Goal: Transaction & Acquisition: Purchase product/service

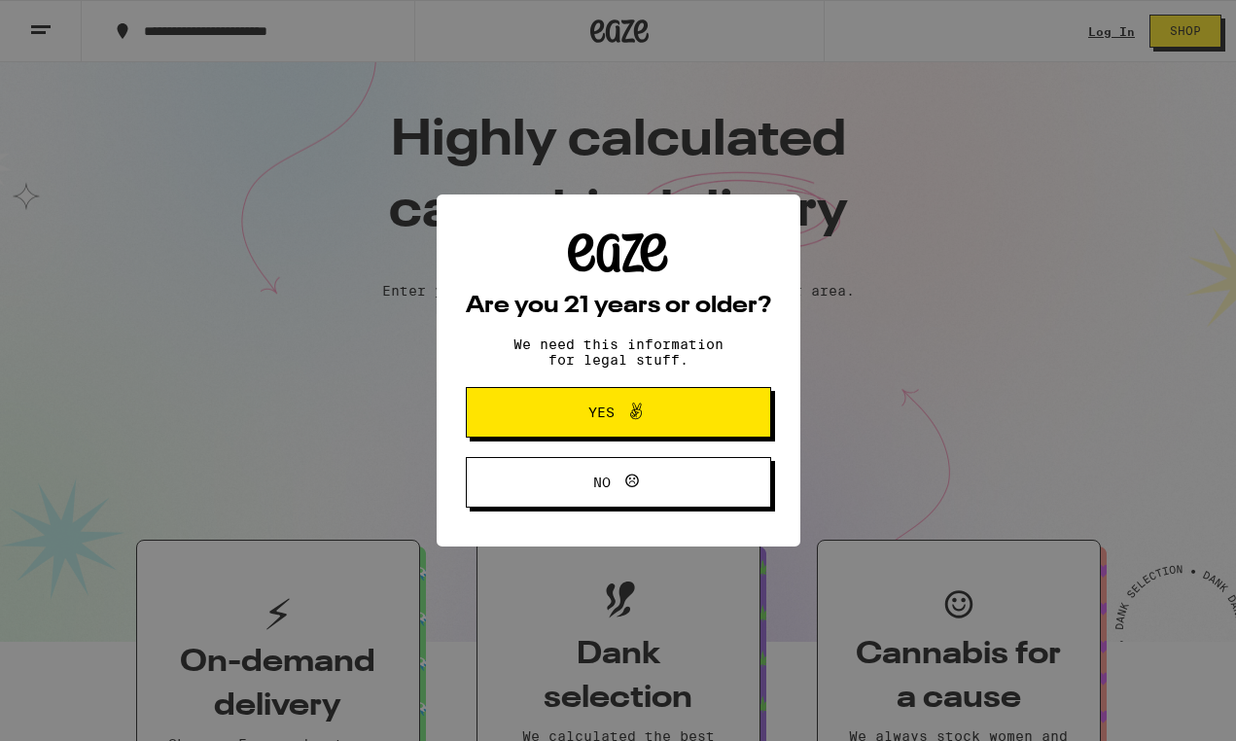
click at [713, 420] on button "Yes" at bounding box center [618, 412] width 305 height 51
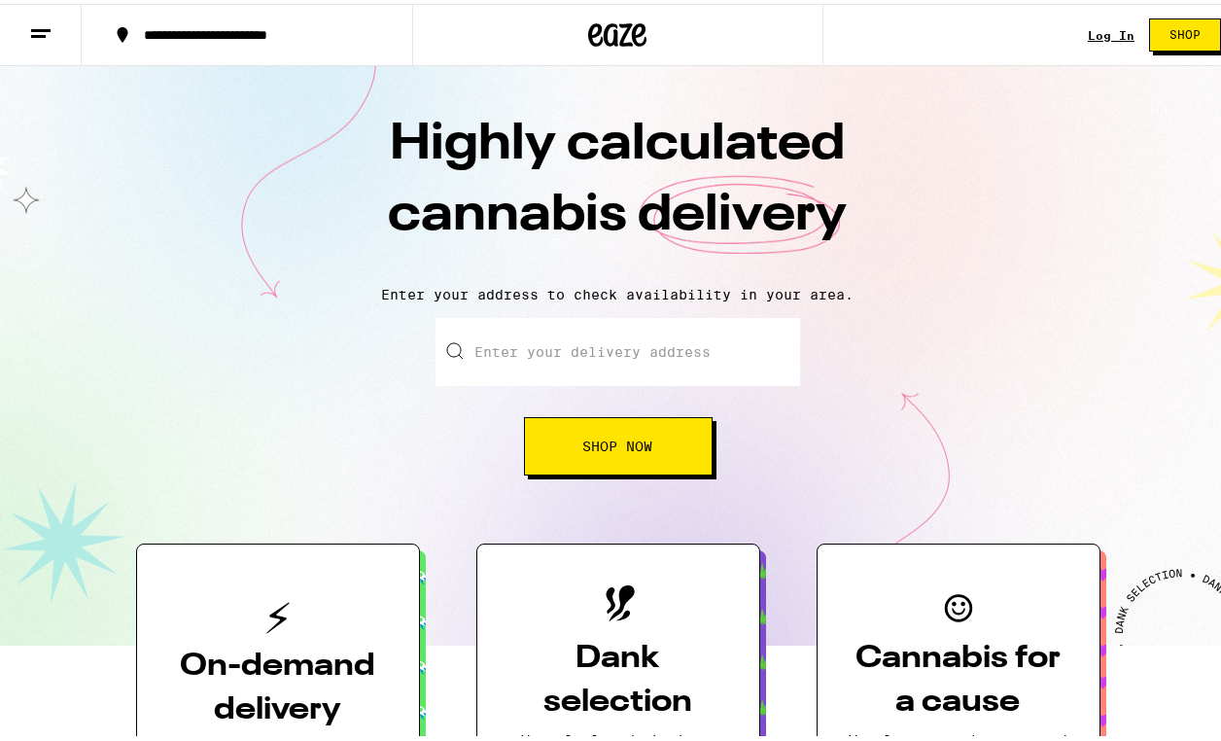
click at [1090, 25] on link "Log In" at bounding box center [1111, 31] width 47 height 13
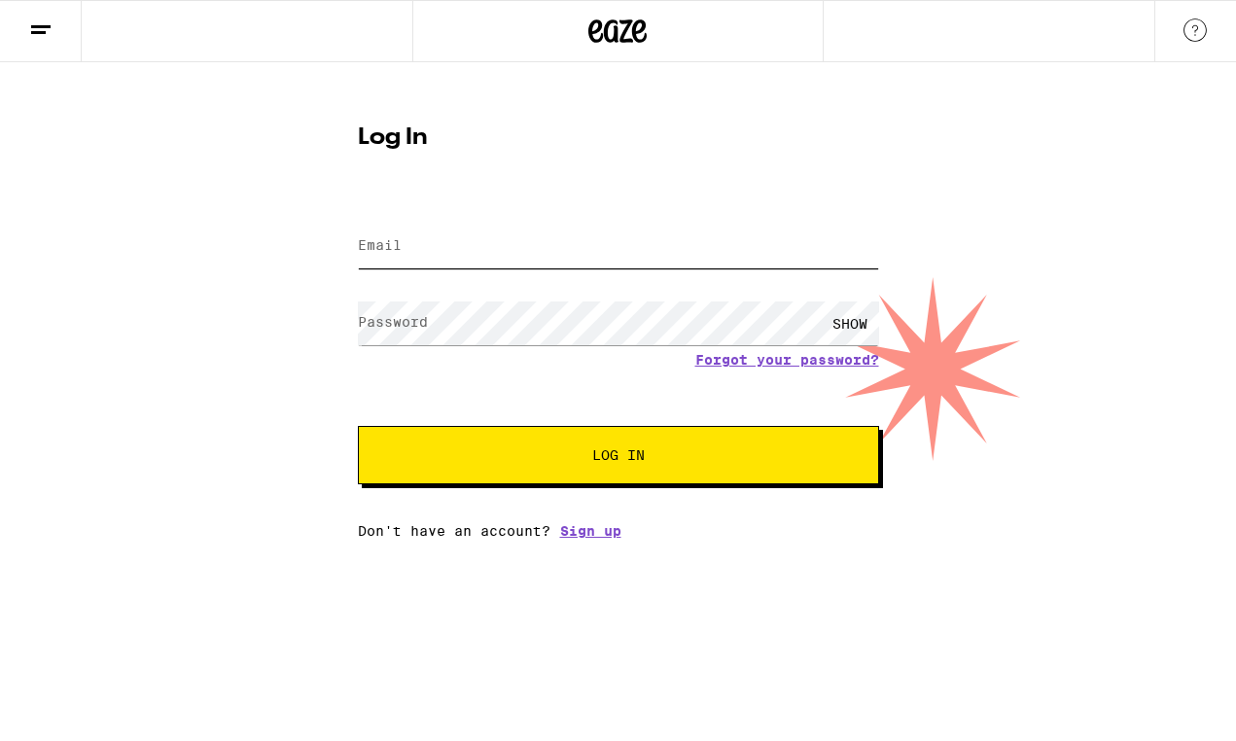
type input "[EMAIL_ADDRESS][DOMAIN_NAME]"
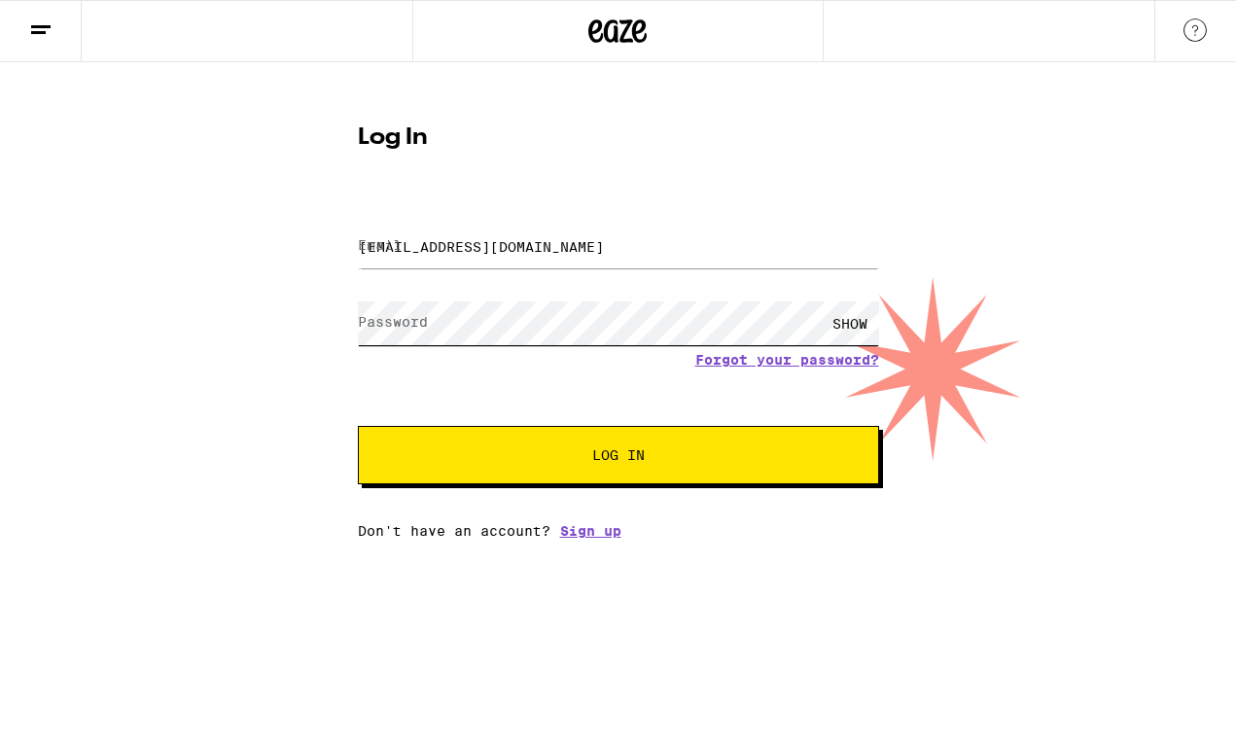
click at [617, 457] on button "Log In" at bounding box center [618, 455] width 521 height 58
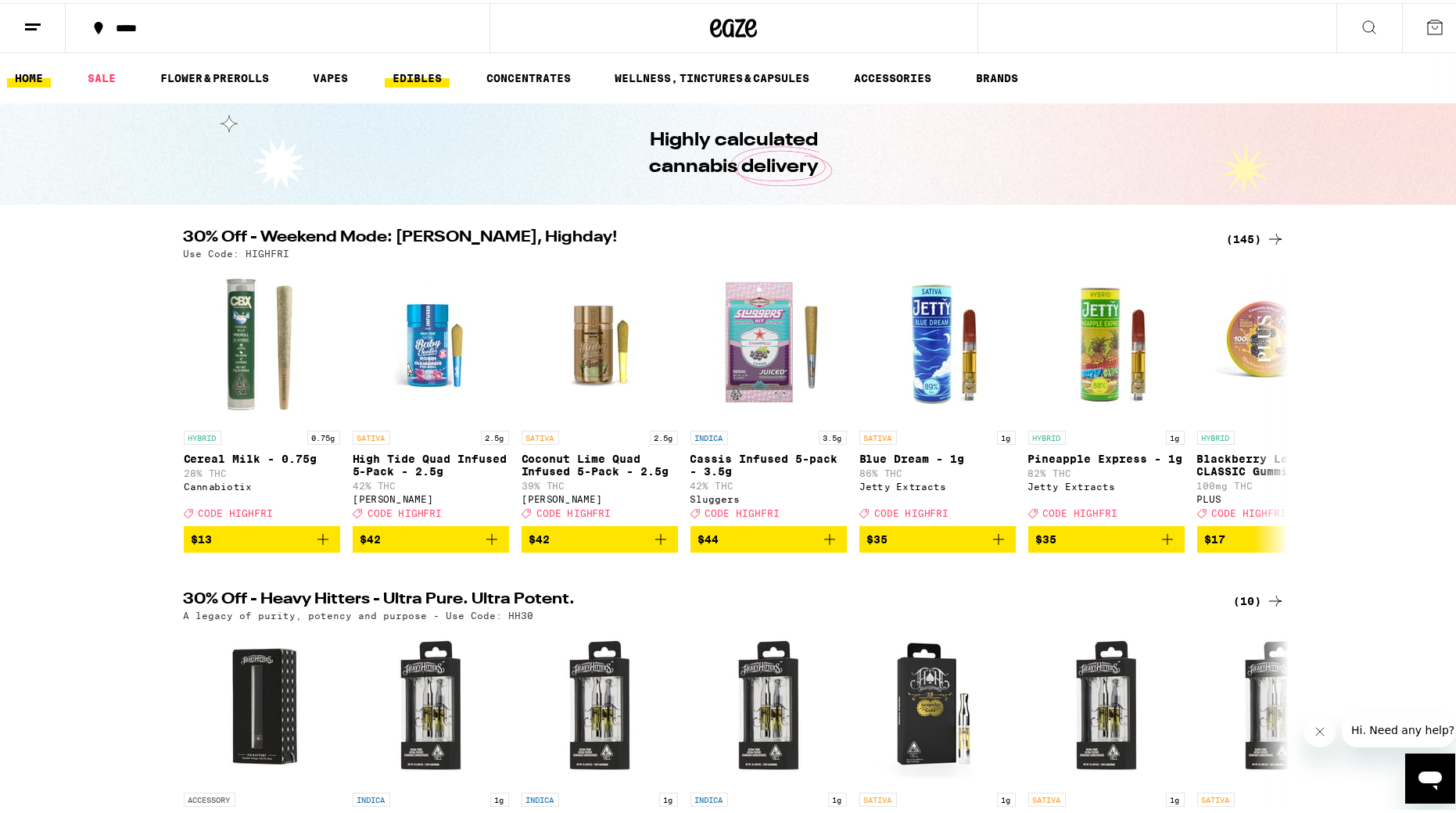
click at [423, 76] on link "EDIBLES" at bounding box center [417, 75] width 65 height 18
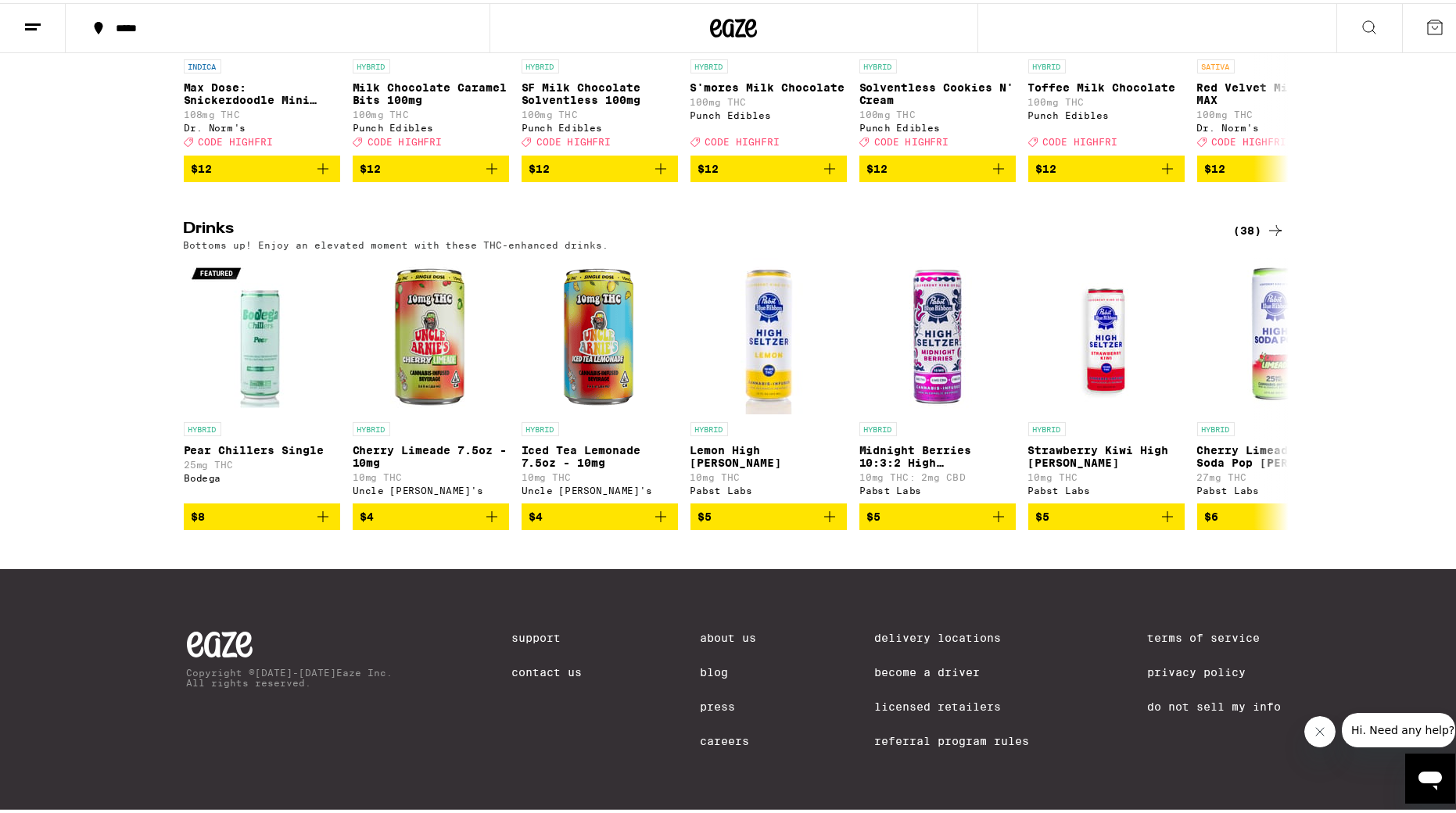
scroll to position [765, 0]
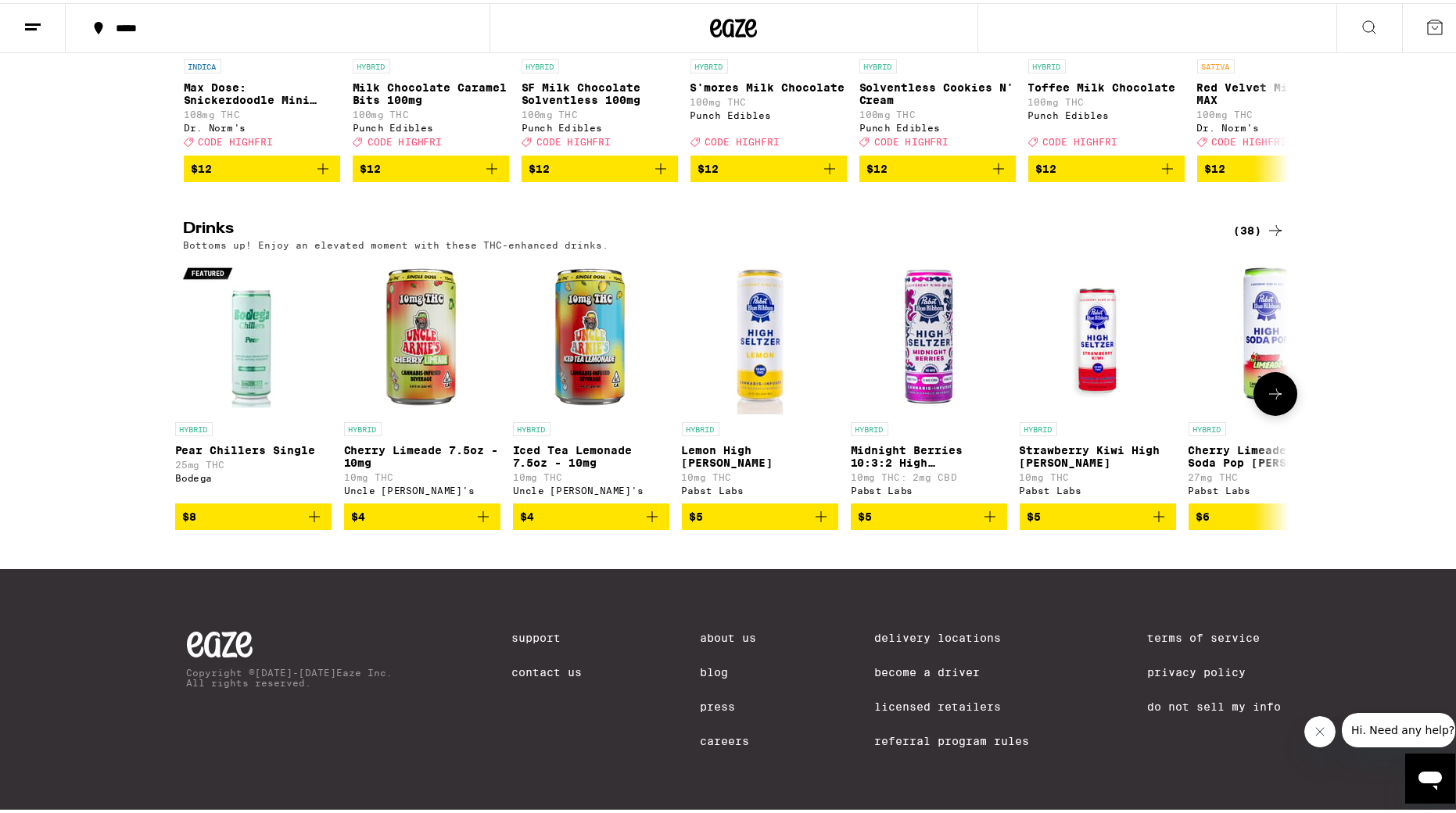
click at [981, 385] on icon at bounding box center [1276, 391] width 13 height 11
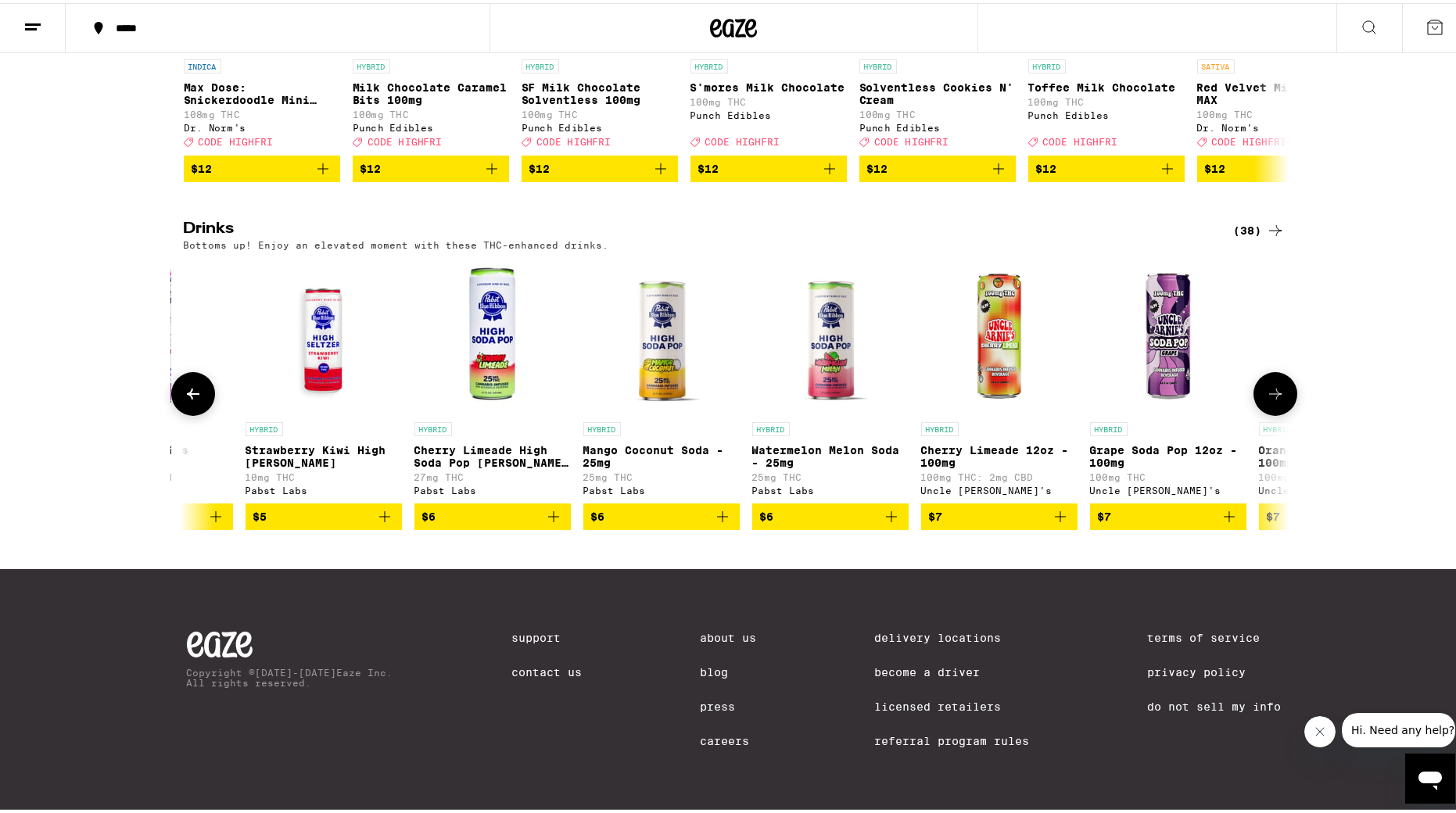
scroll to position [0, 940]
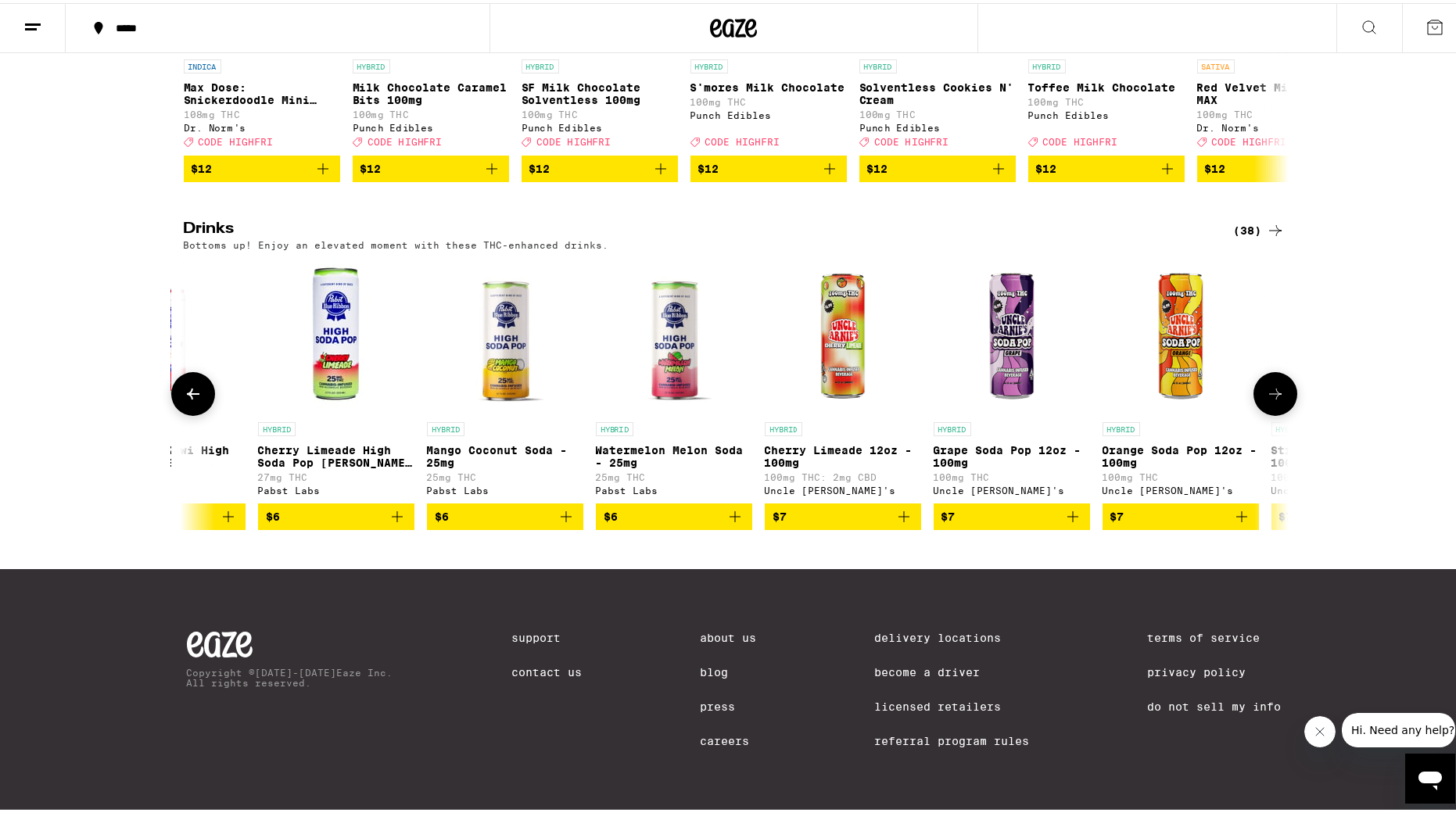
click at [981, 381] on icon at bounding box center [1275, 390] width 19 height 18
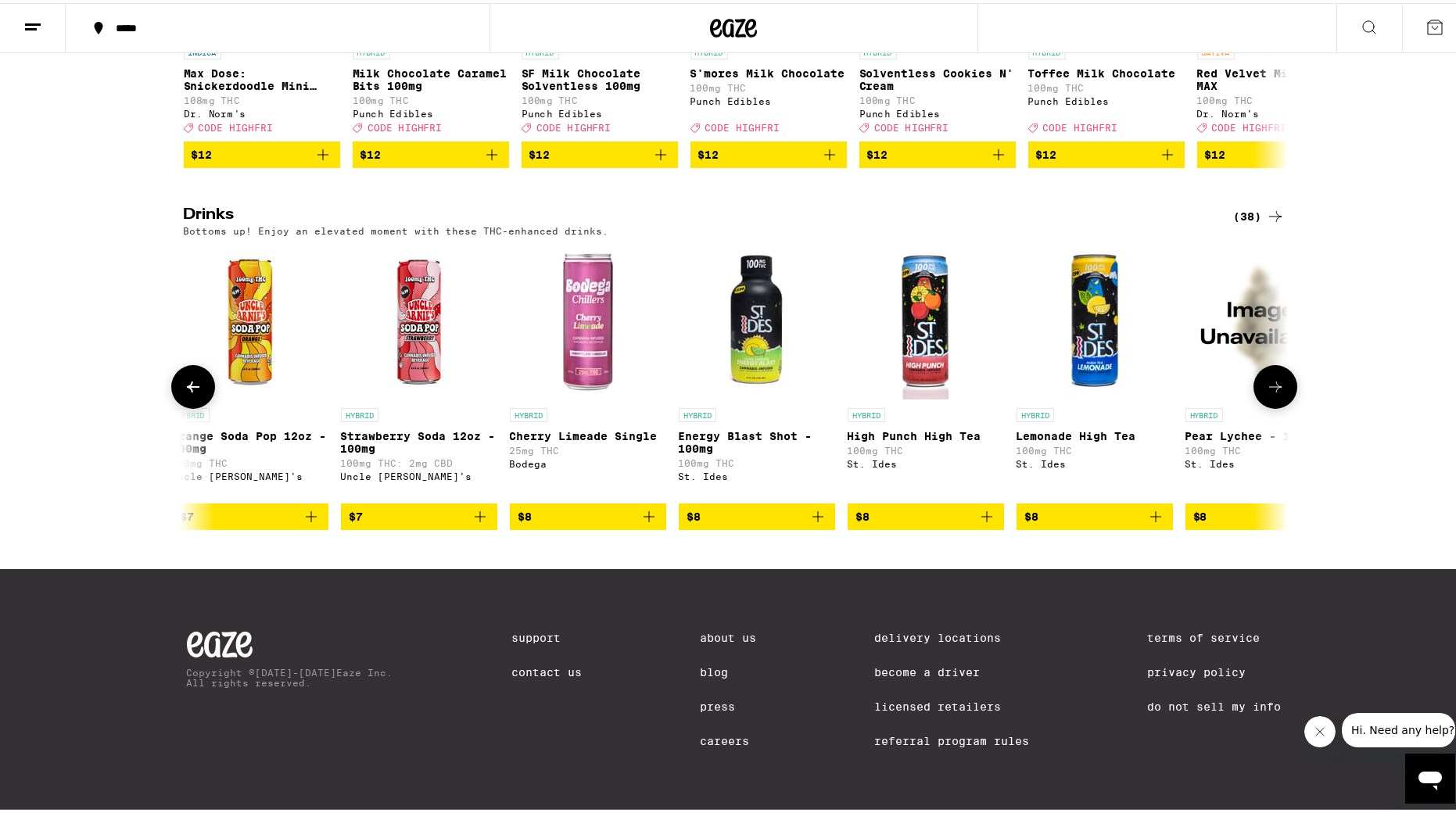
scroll to position [775, 0]
click at [195, 375] on icon at bounding box center [192, 384] width 19 height 18
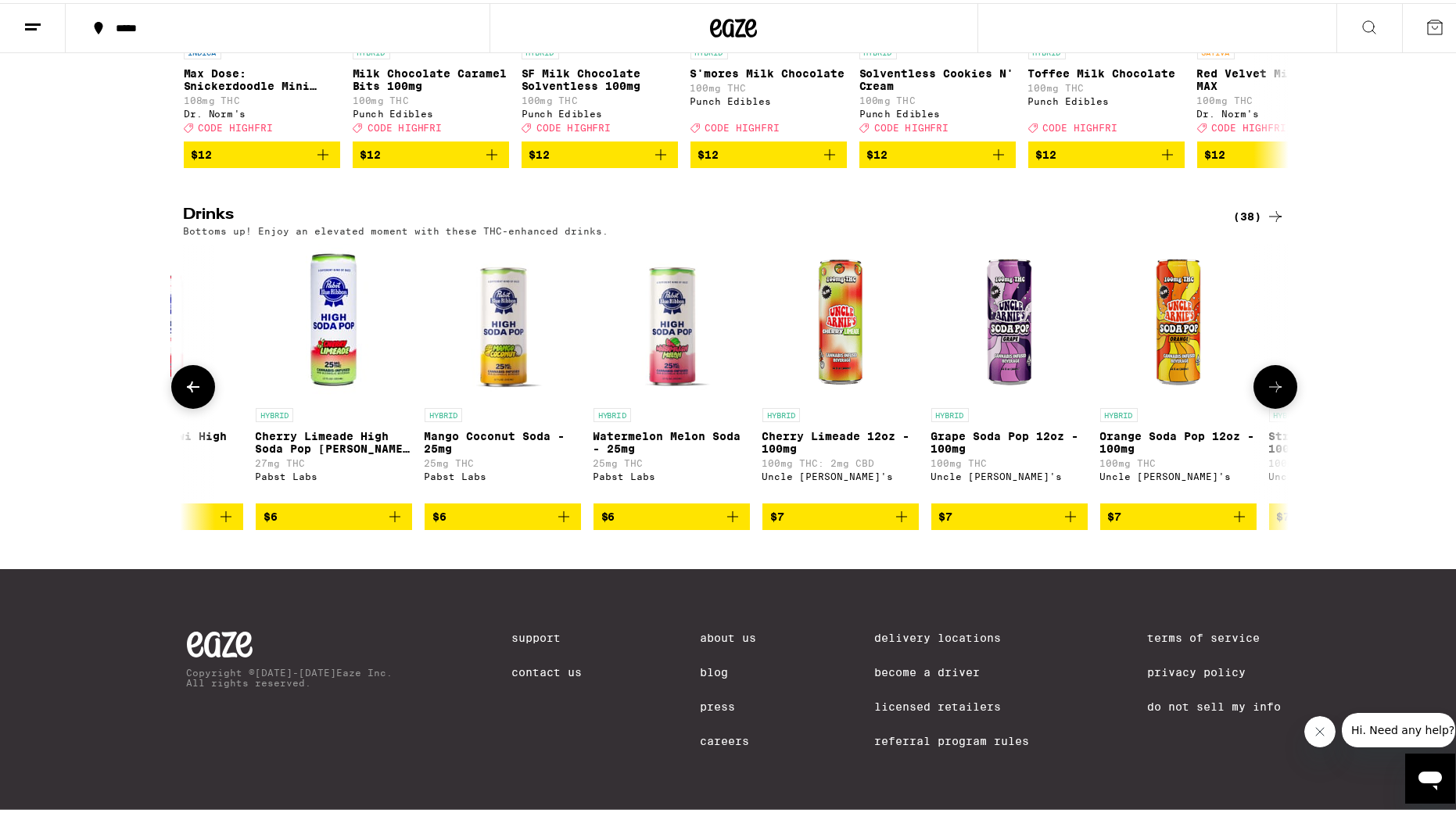
scroll to position [0, 940]
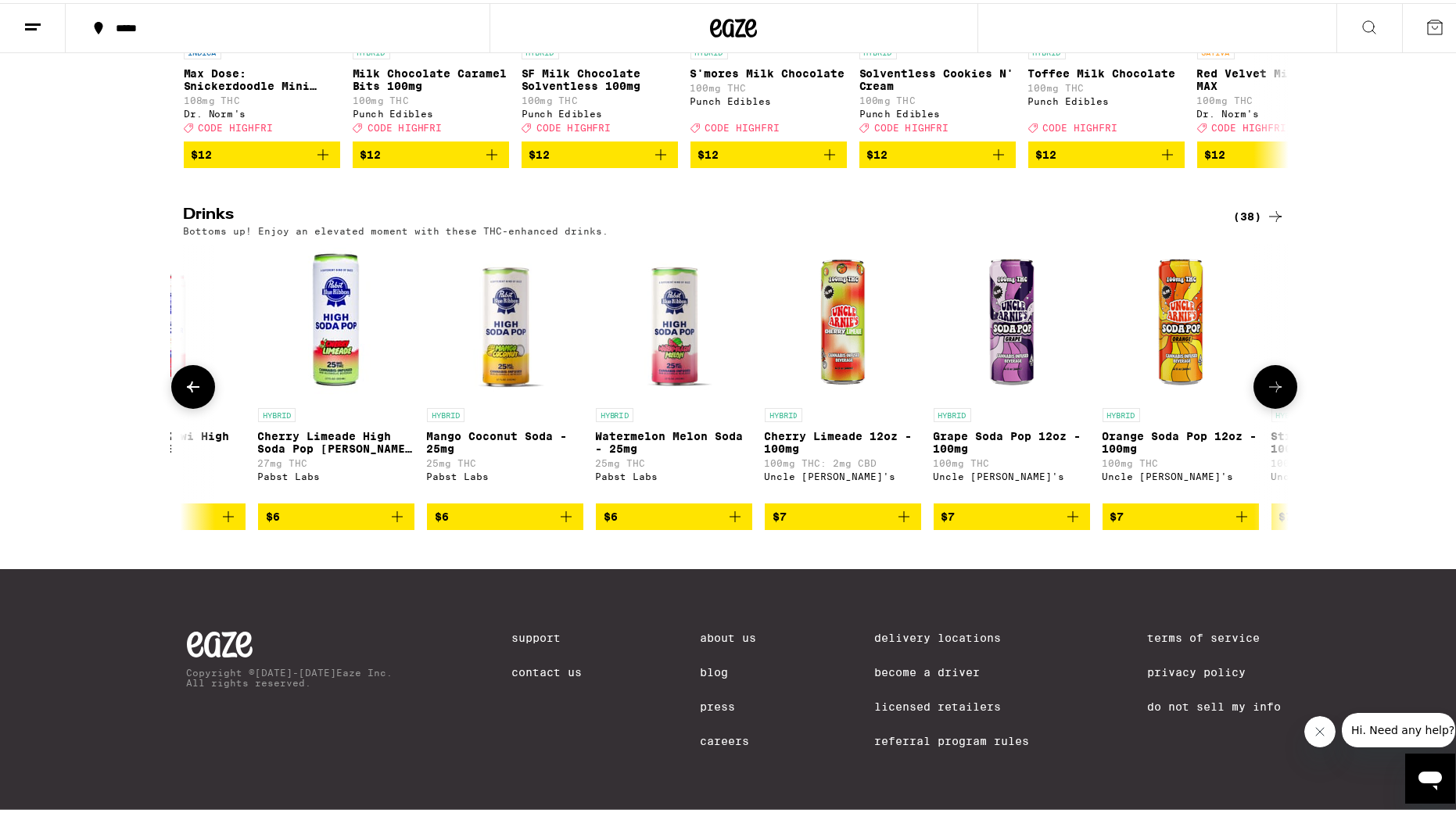
click at [981, 381] on icon at bounding box center [1275, 384] width 19 height 18
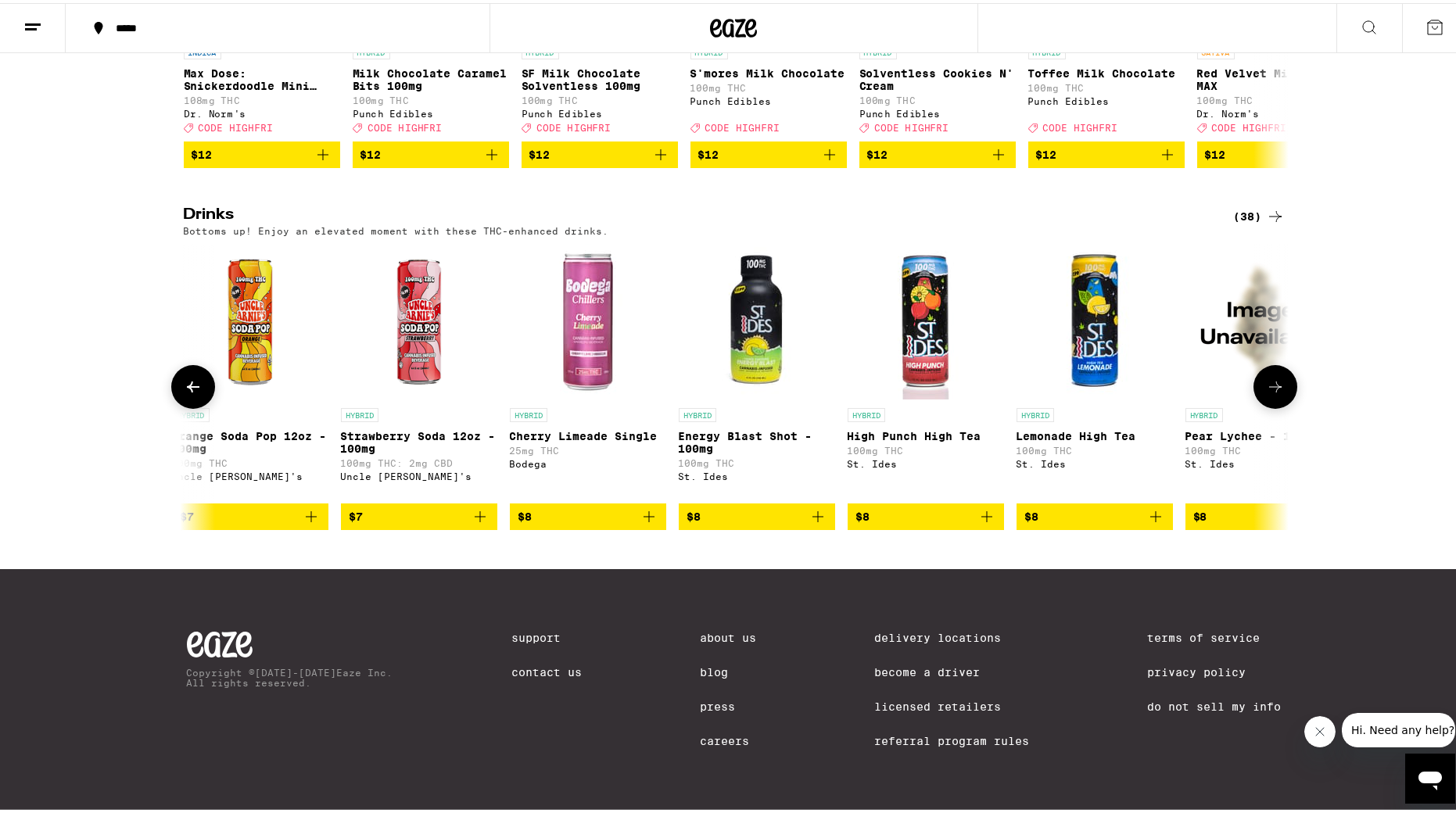
scroll to position [782, 1]
click at [981, 381] on button at bounding box center [1275, 384] width 43 height 43
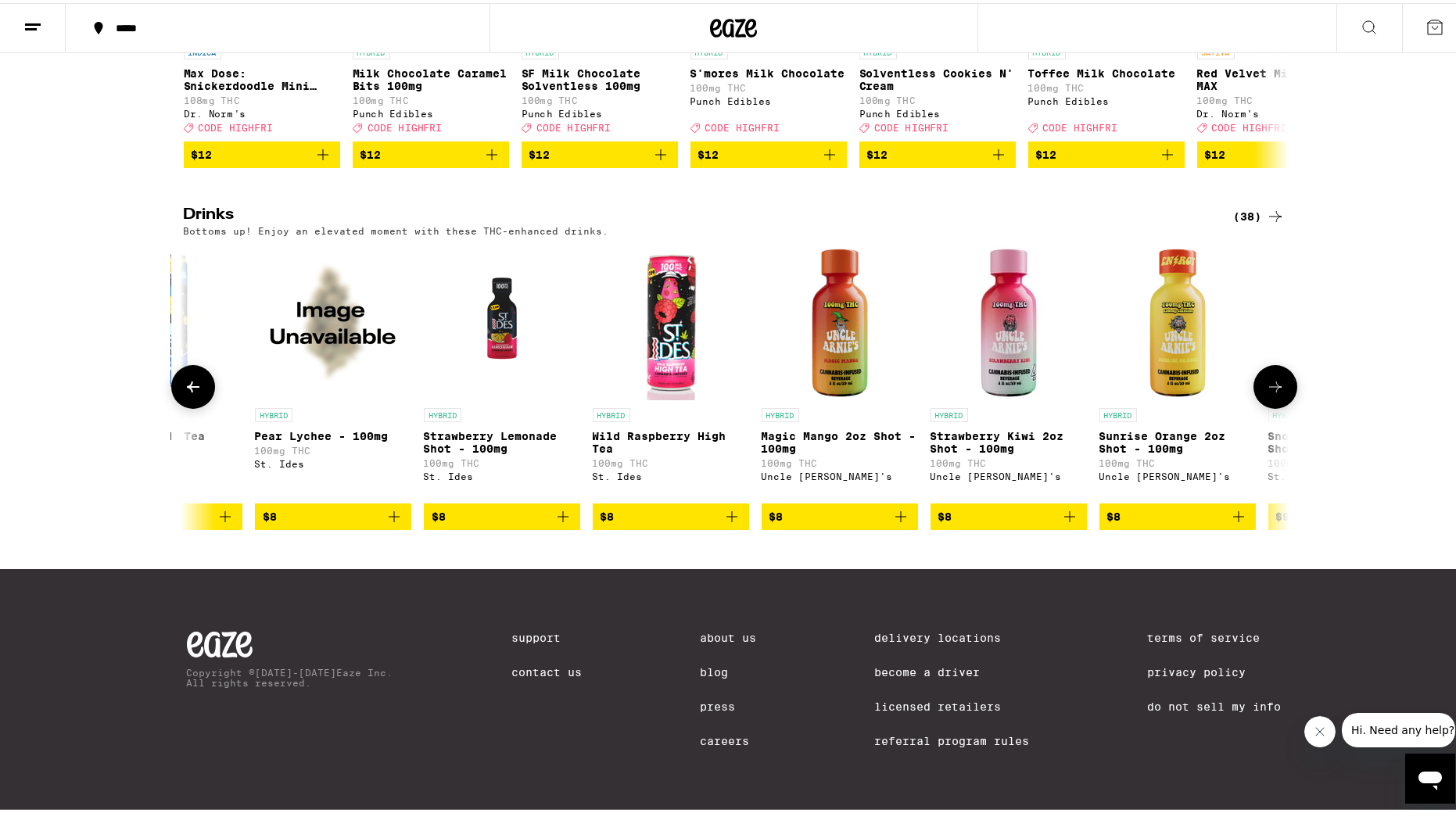
click at [981, 381] on button at bounding box center [1275, 384] width 43 height 43
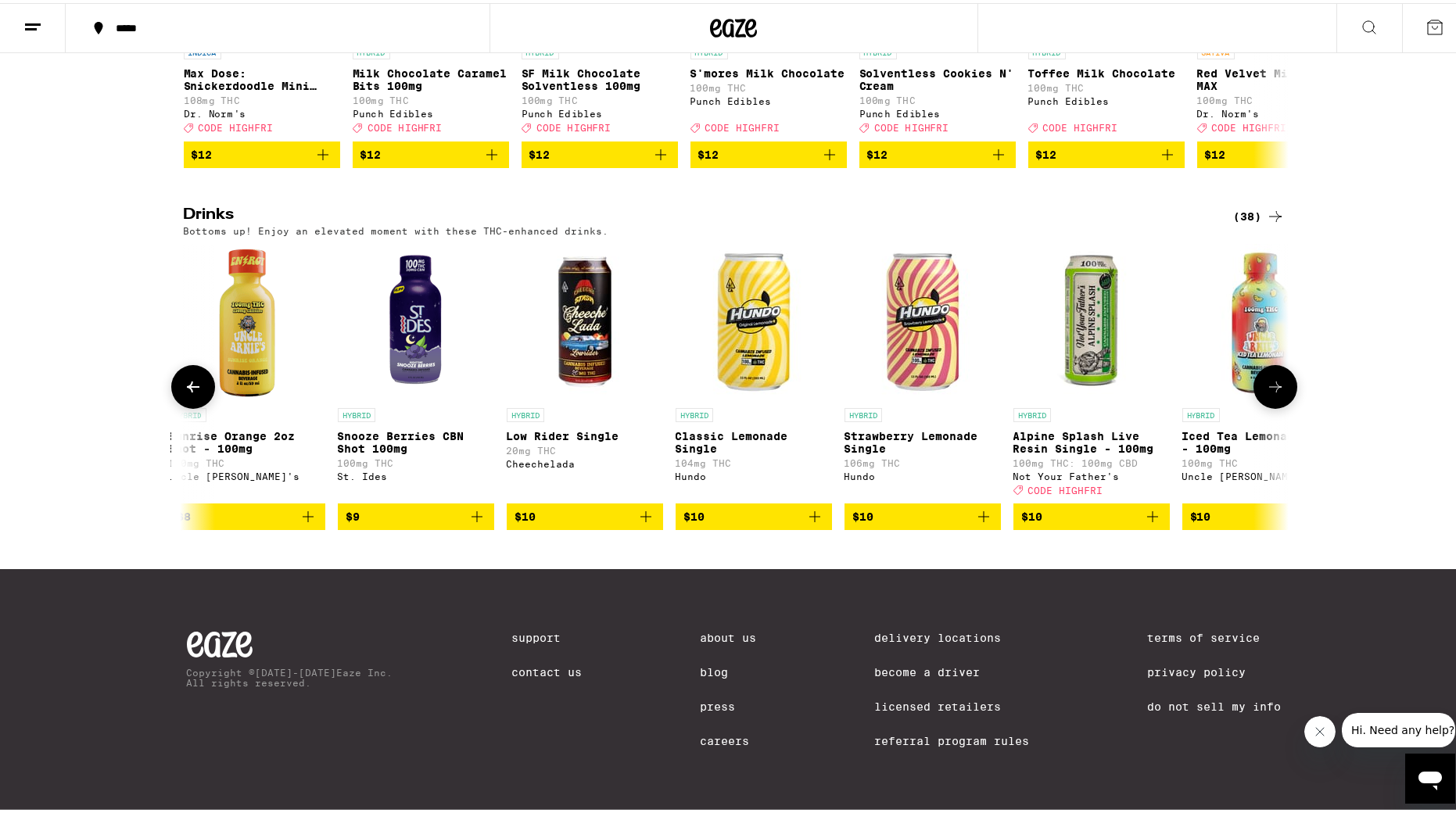
scroll to position [780, 0]
click at [981, 381] on icon at bounding box center [1275, 384] width 19 height 18
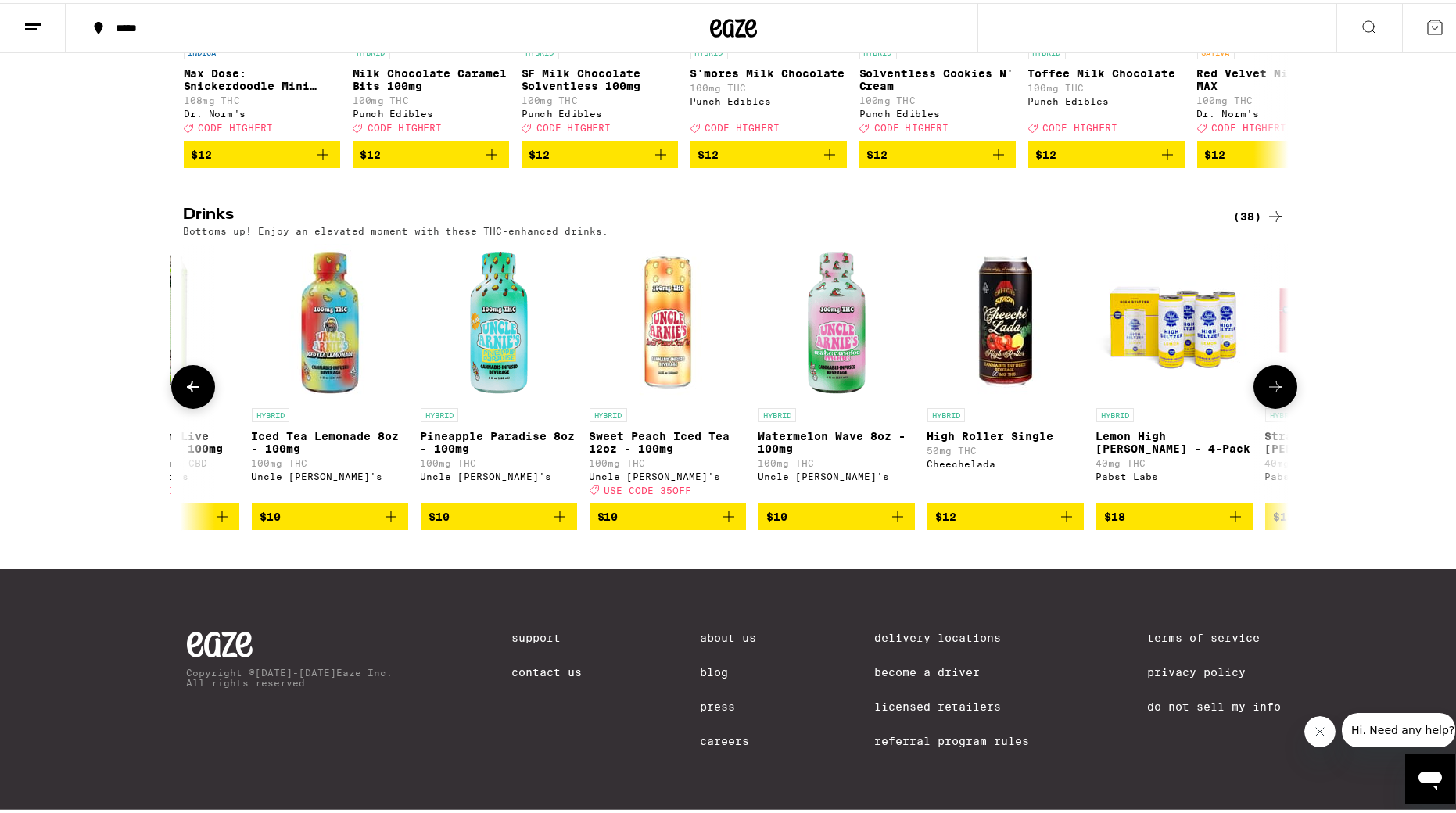
click at [981, 381] on icon at bounding box center [1275, 384] width 19 height 18
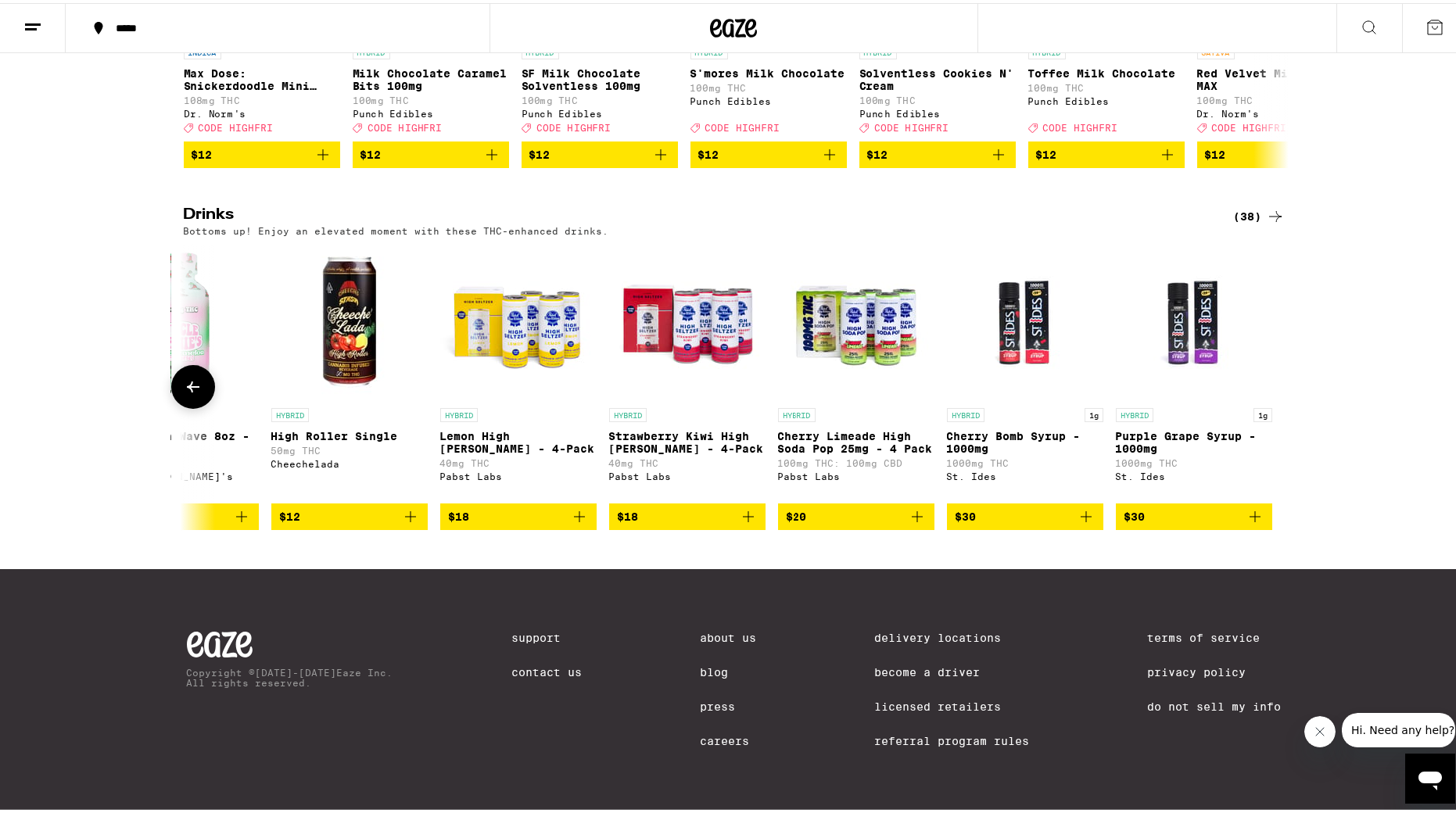
scroll to position [780, 0]
click at [674, 506] on span "$18" at bounding box center [687, 513] width 141 height 18
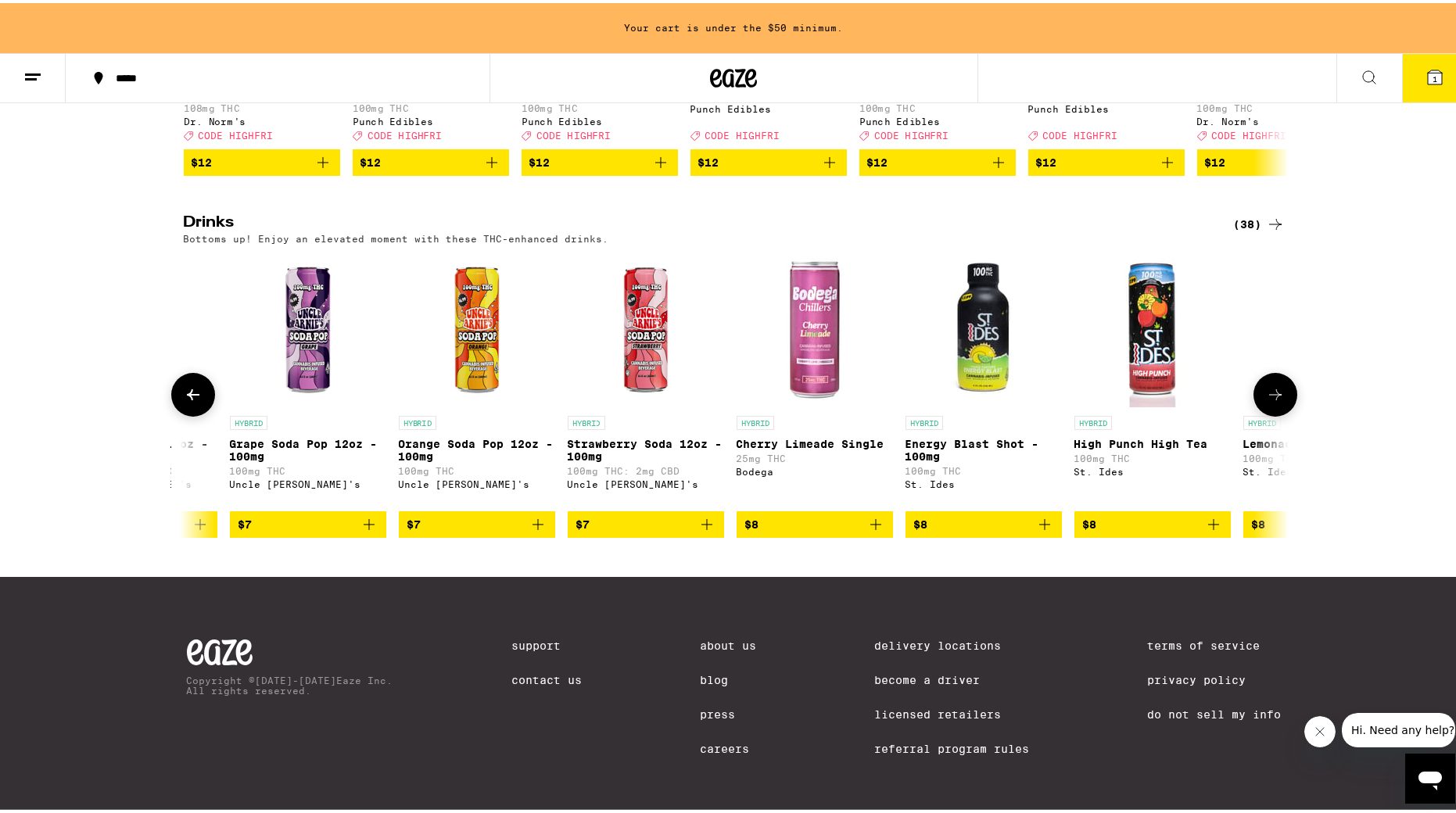
scroll to position [0, 1640]
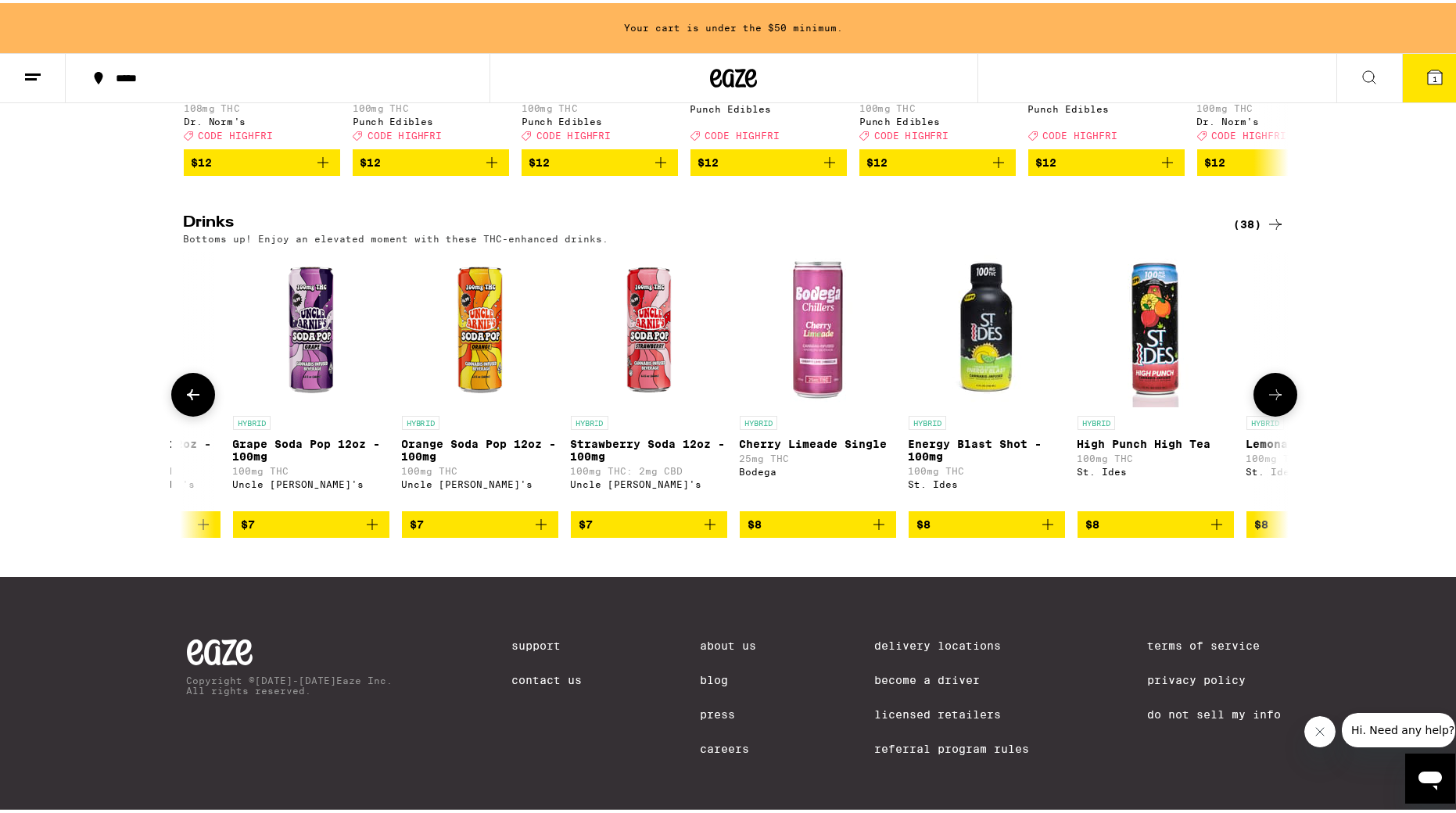
click at [788, 531] on span "$8" at bounding box center [817, 521] width 141 height 18
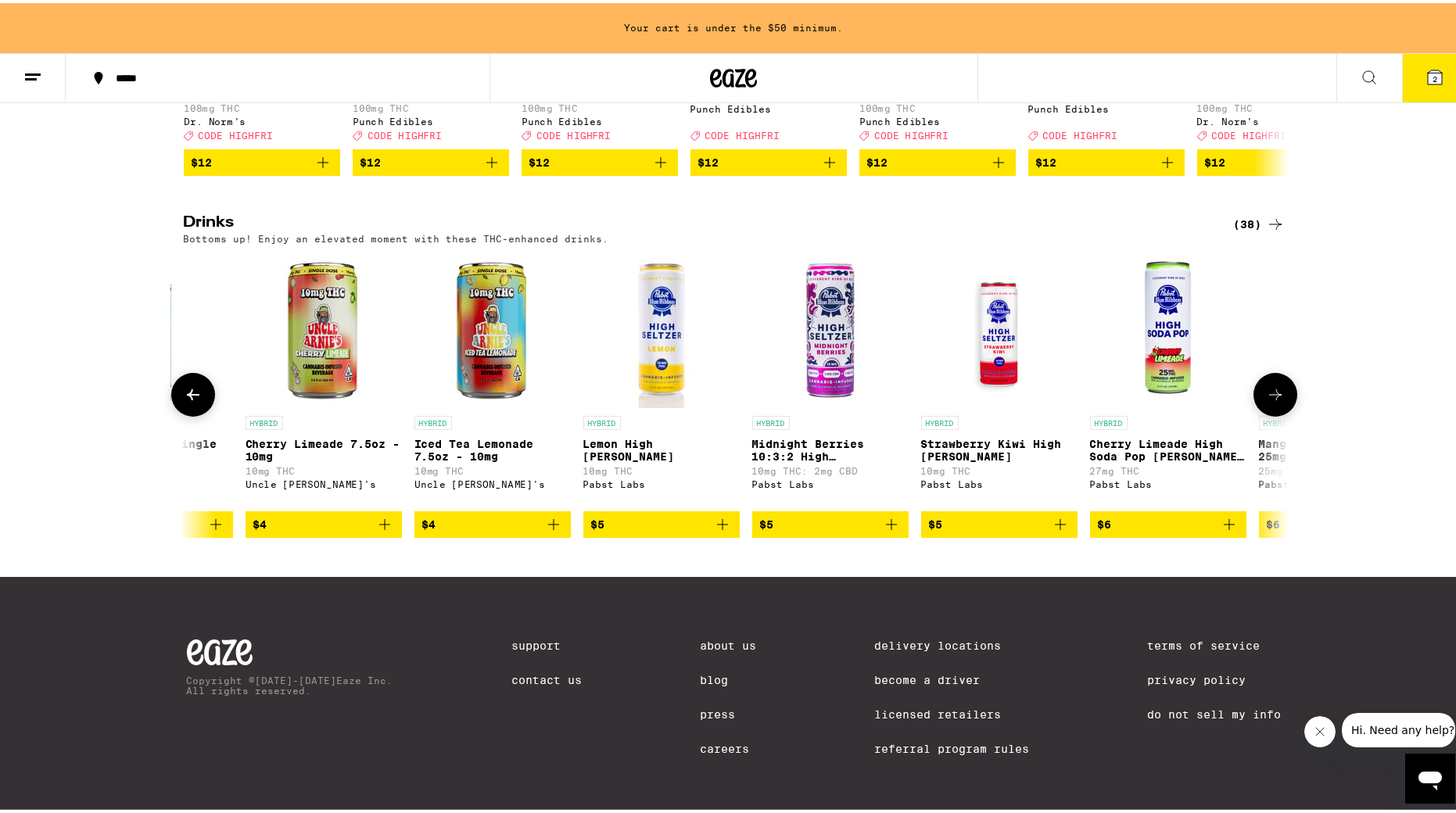
scroll to position [0, 101]
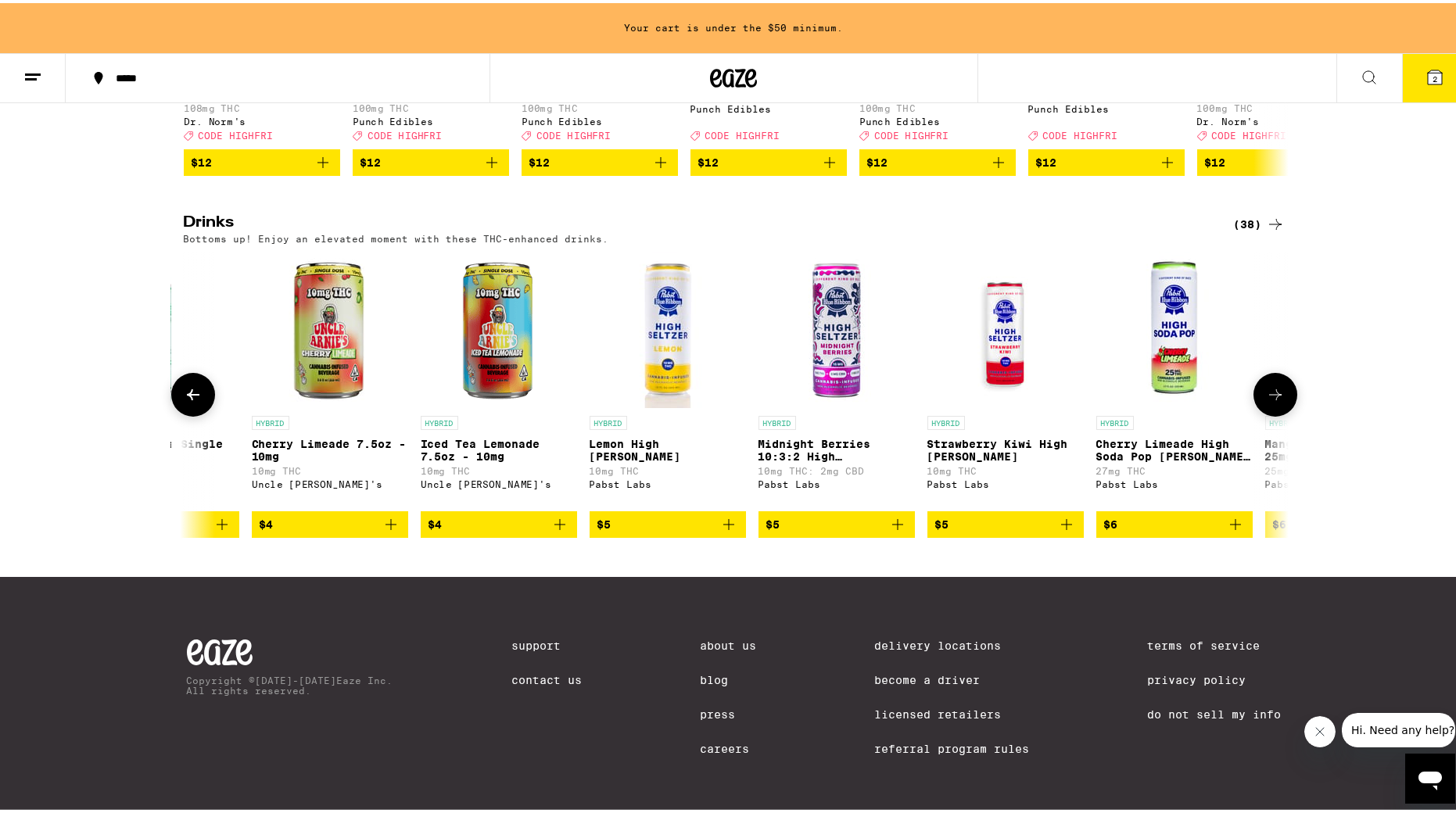
click at [493, 531] on span "$4" at bounding box center [499, 521] width 141 height 18
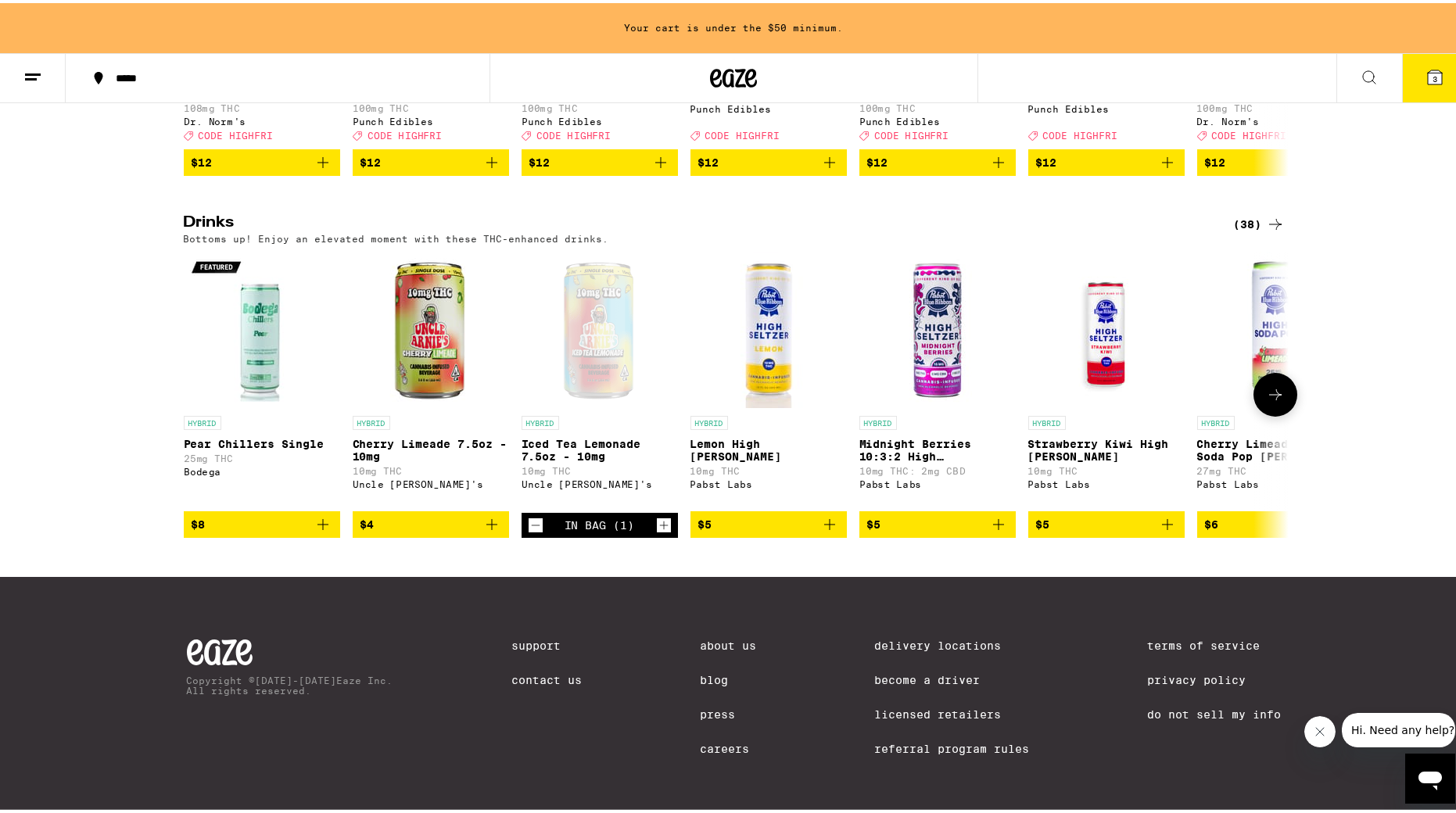
scroll to position [0, 0]
click at [407, 531] on span "$4" at bounding box center [430, 521] width 141 height 18
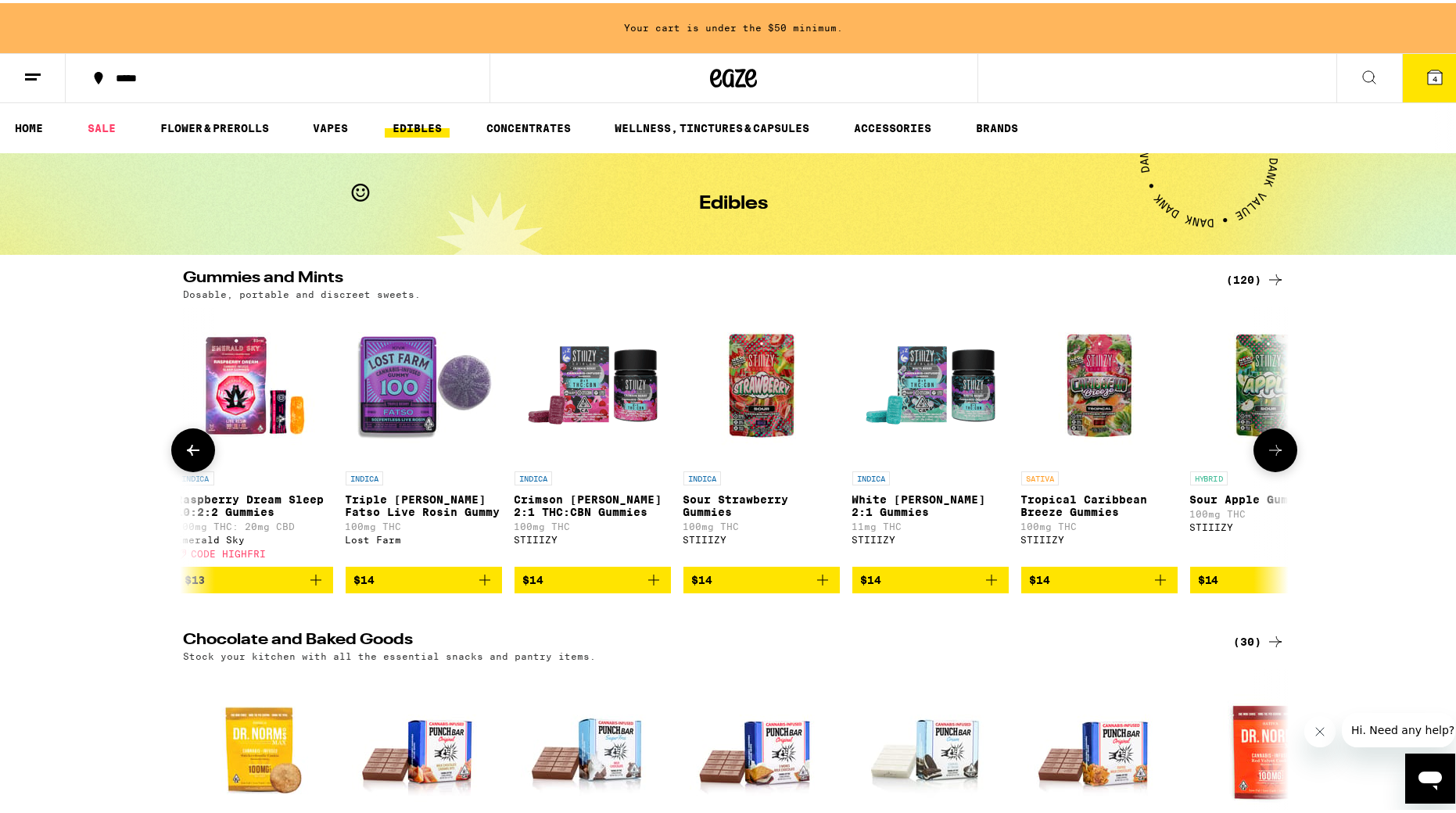
scroll to position [0, 4569]
click at [981, 276] on div "(120)" at bounding box center [1256, 277] width 58 height 18
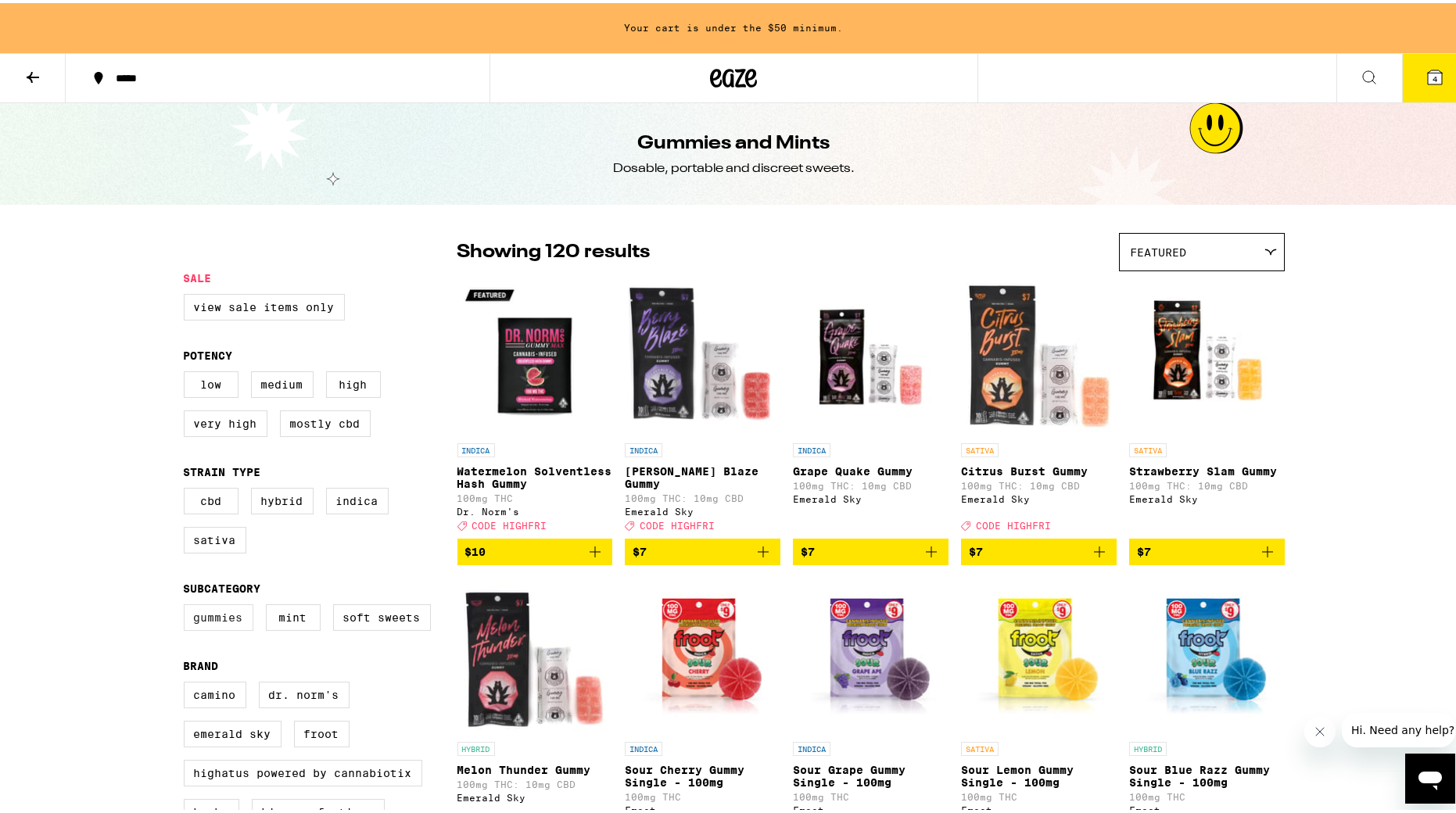
scroll to position [2, 1]
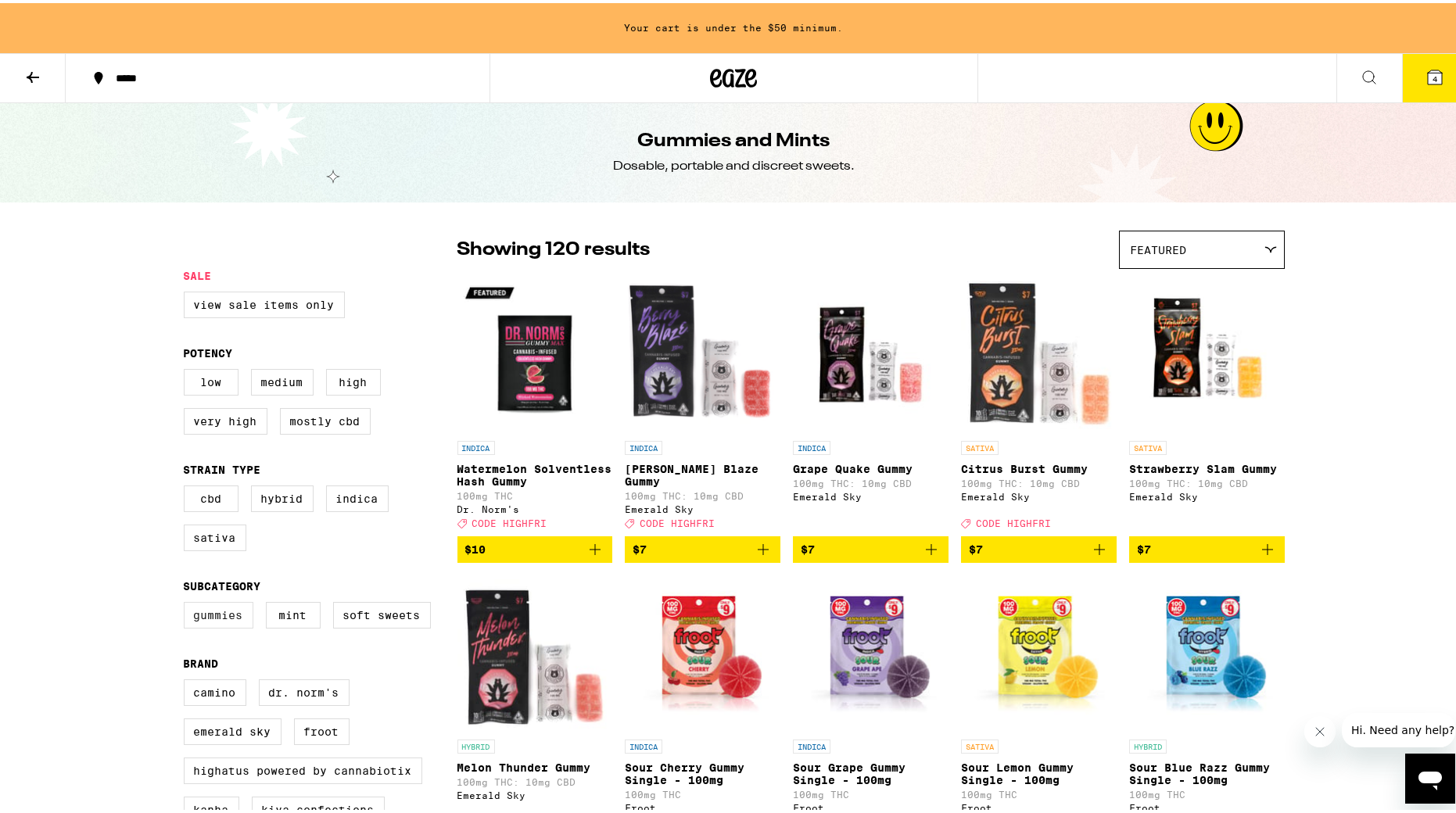
click at [218, 595] on label "Gummies" at bounding box center [218, 612] width 70 height 27
click at [187, 595] on input "Gummies" at bounding box center [187, 602] width 1 height 1
checkbox input "true"
click at [276, 388] on label "Medium" at bounding box center [282, 379] width 63 height 27
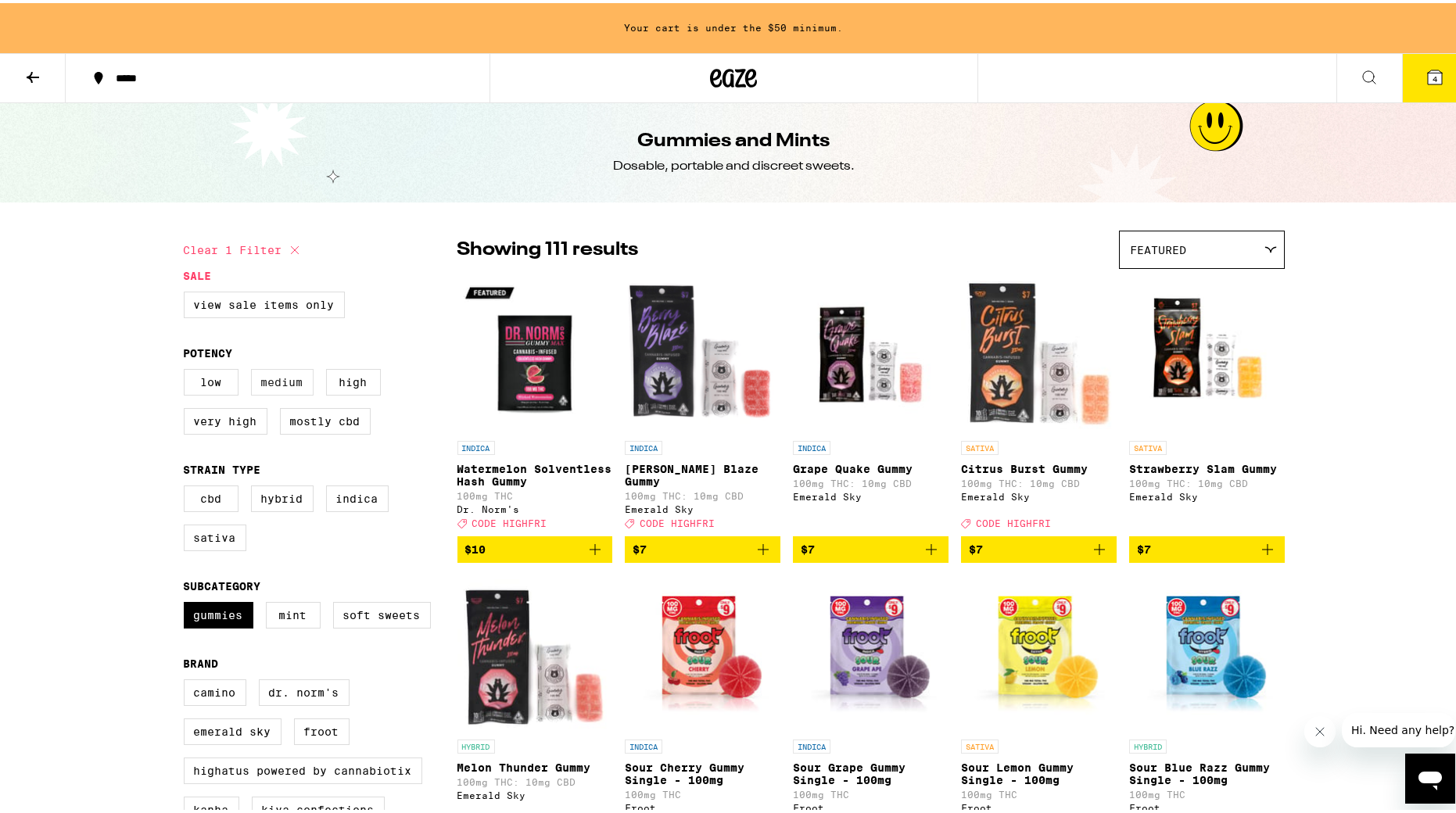
click at [187, 369] on input "Medium" at bounding box center [187, 368] width 1 height 1
checkbox input "true"
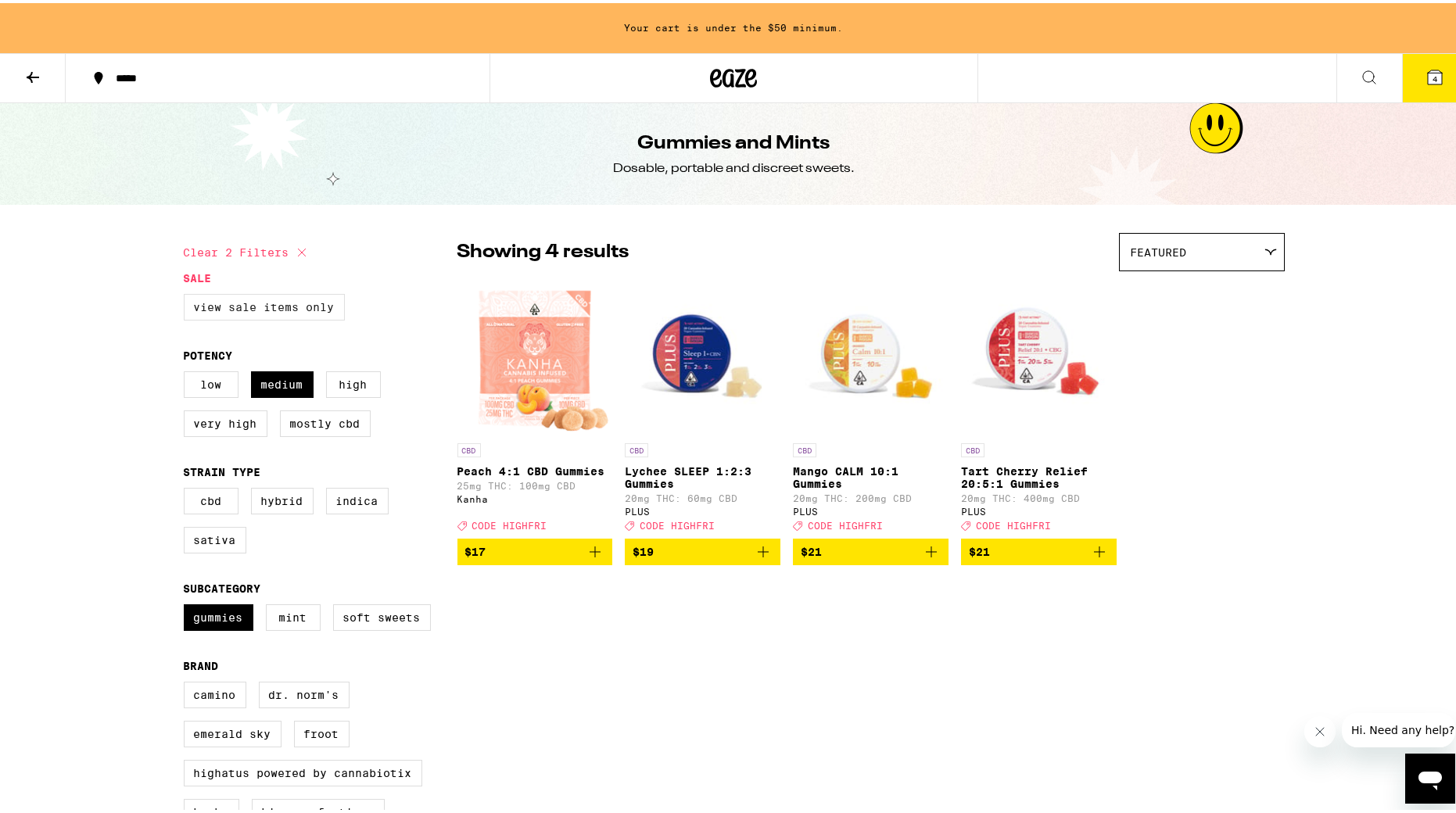
click at [265, 308] on label "View Sale Items Only" at bounding box center [264, 304] width 161 height 27
click at [187, 294] on input "View Sale Items Only" at bounding box center [187, 294] width 1 height 1
checkbox input "true"
click at [193, 381] on label "Low" at bounding box center [211, 381] width 55 height 27
click at [187, 372] on input "Low" at bounding box center [187, 371] width 1 height 1
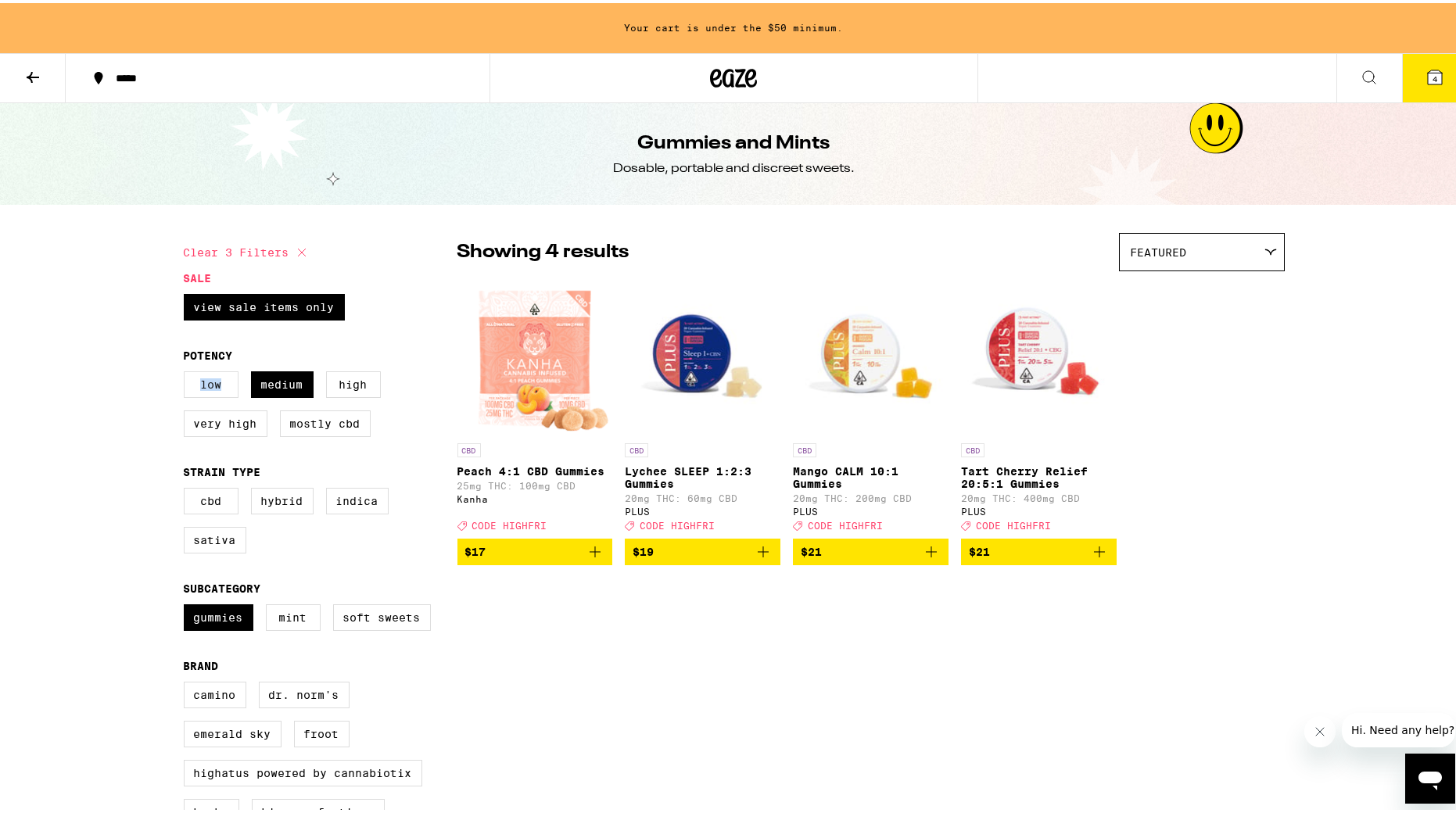
checkbox input "true"
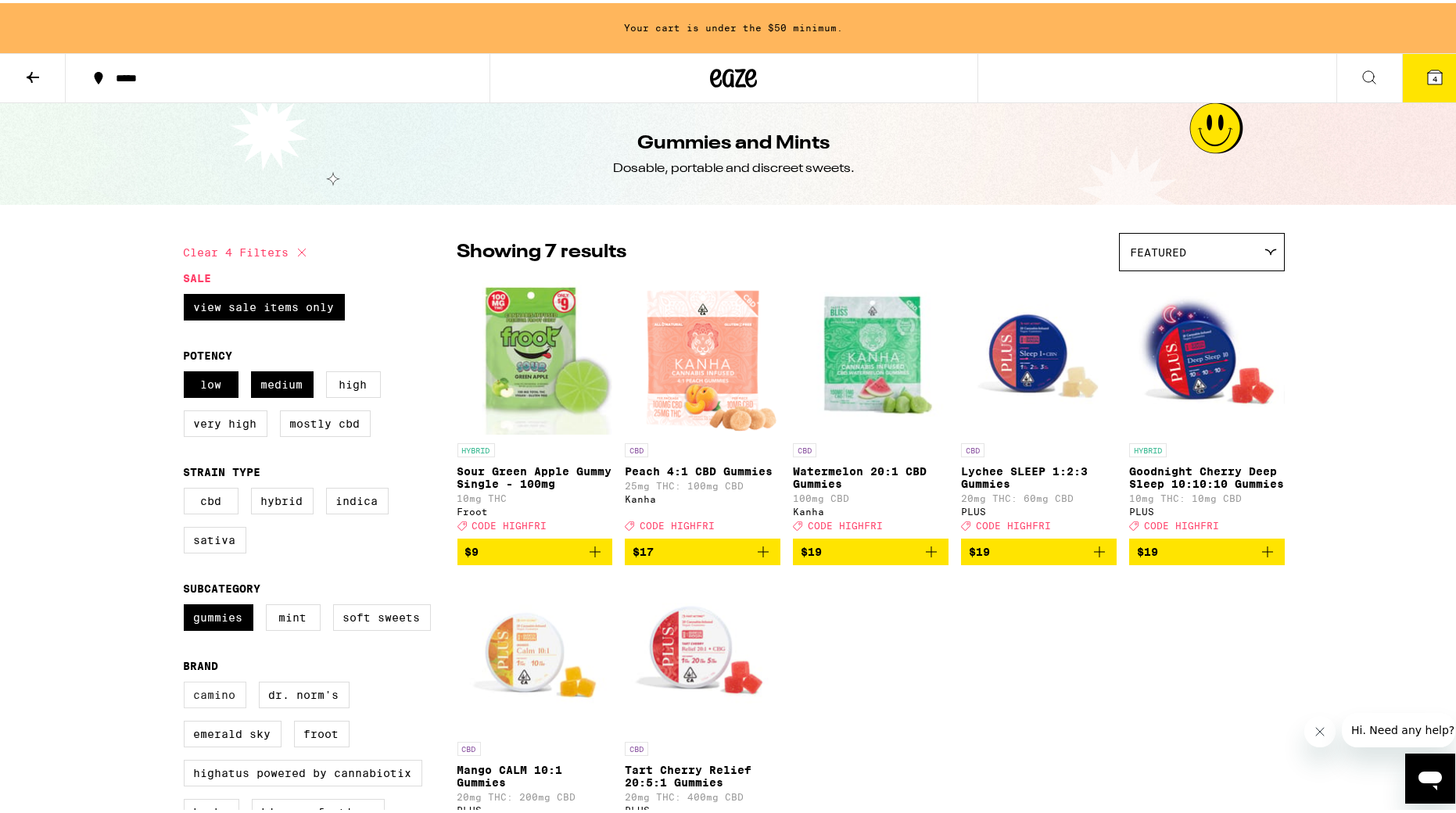
click at [208, 595] on label "Camino" at bounding box center [215, 692] width 63 height 27
click at [187, 595] on input "Camino" at bounding box center [187, 681] width 1 height 1
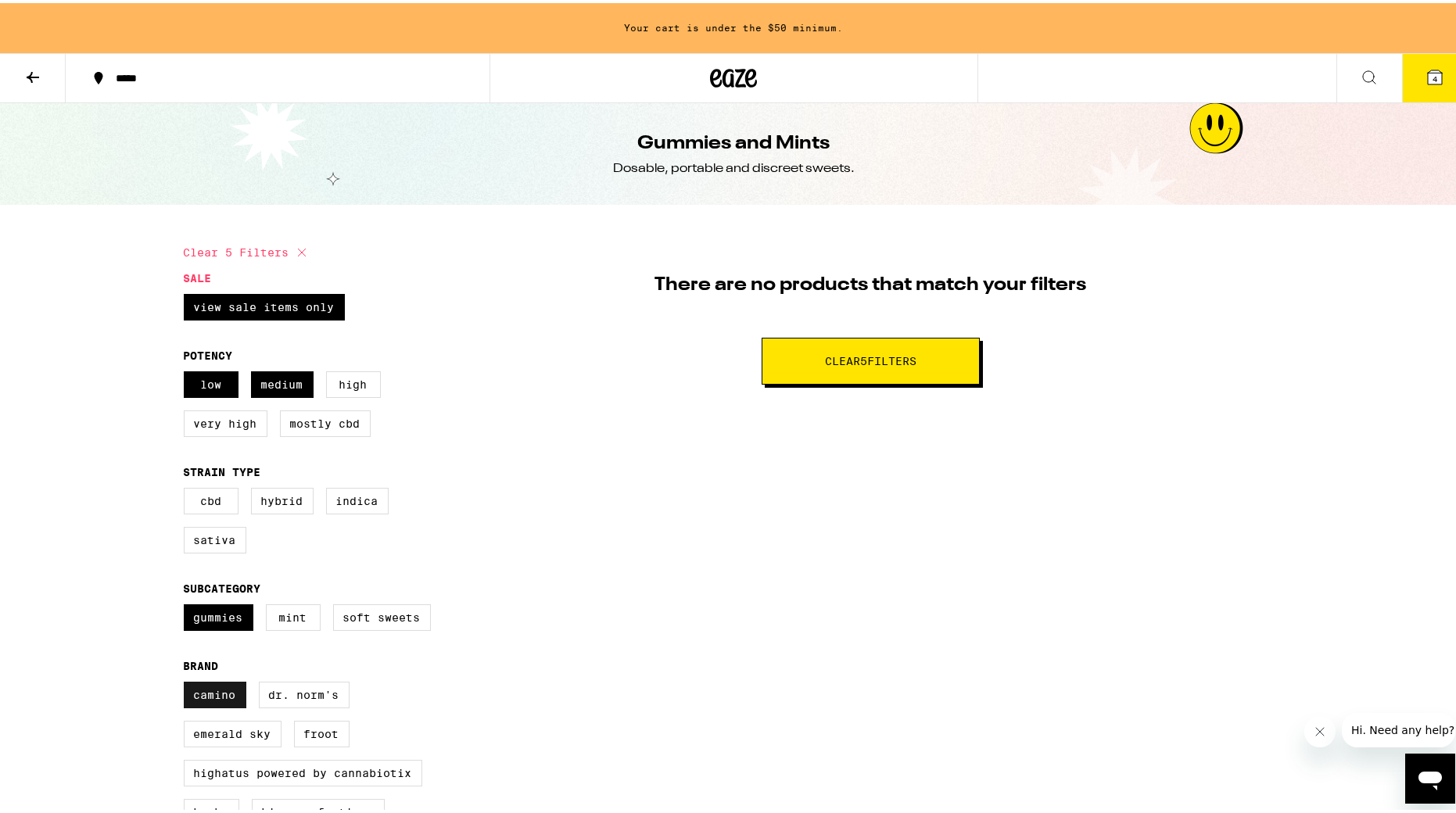
click at [207, 595] on label "Camino" at bounding box center [215, 692] width 63 height 27
click at [187, 595] on input "Camino" at bounding box center [187, 681] width 1 height 1
checkbox input "false"
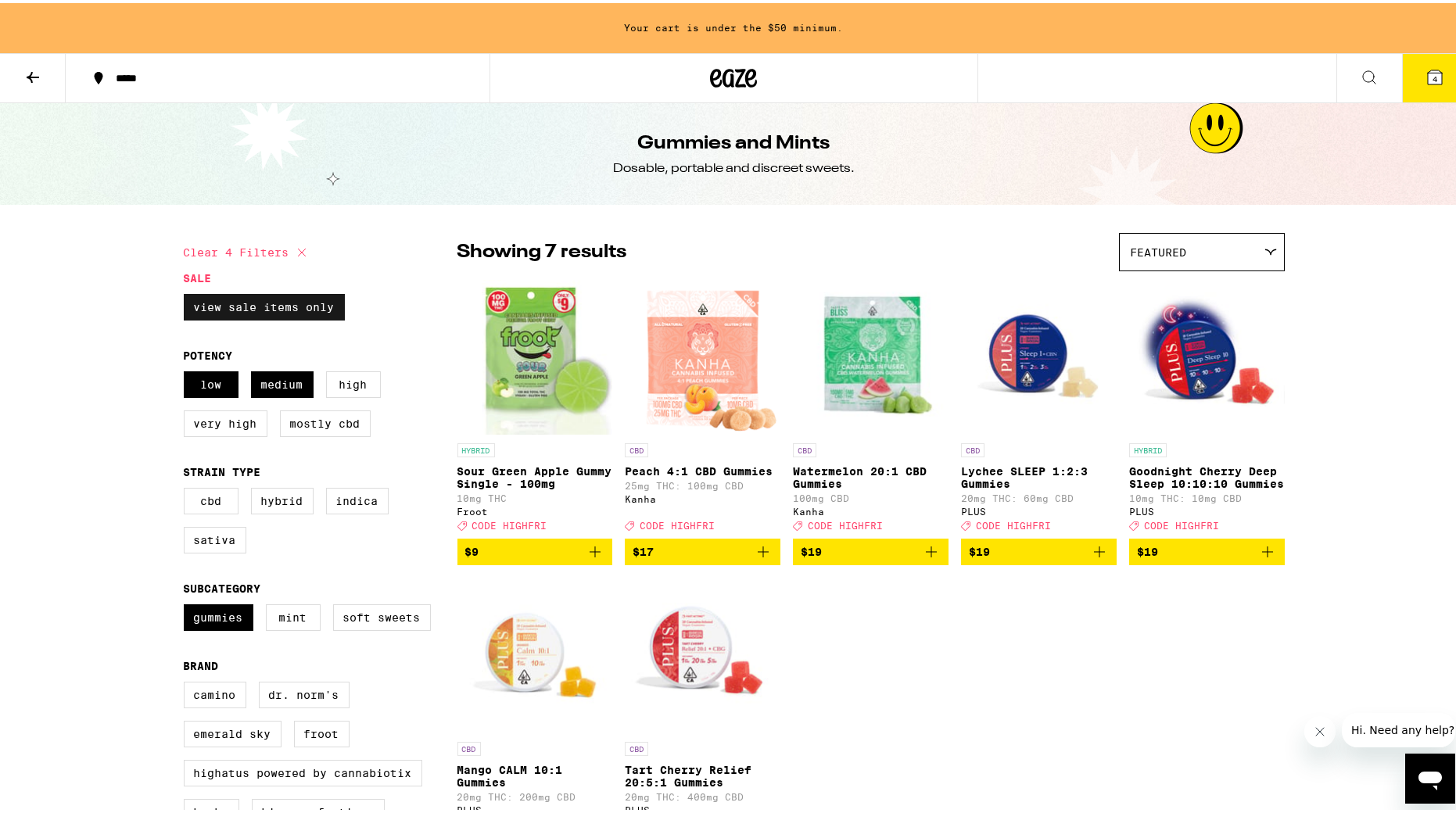
click at [218, 296] on label "View Sale Items Only" at bounding box center [264, 304] width 161 height 27
click at [187, 294] on input "View Sale Items Only" at bounding box center [187, 294] width 1 height 1
checkbox input "false"
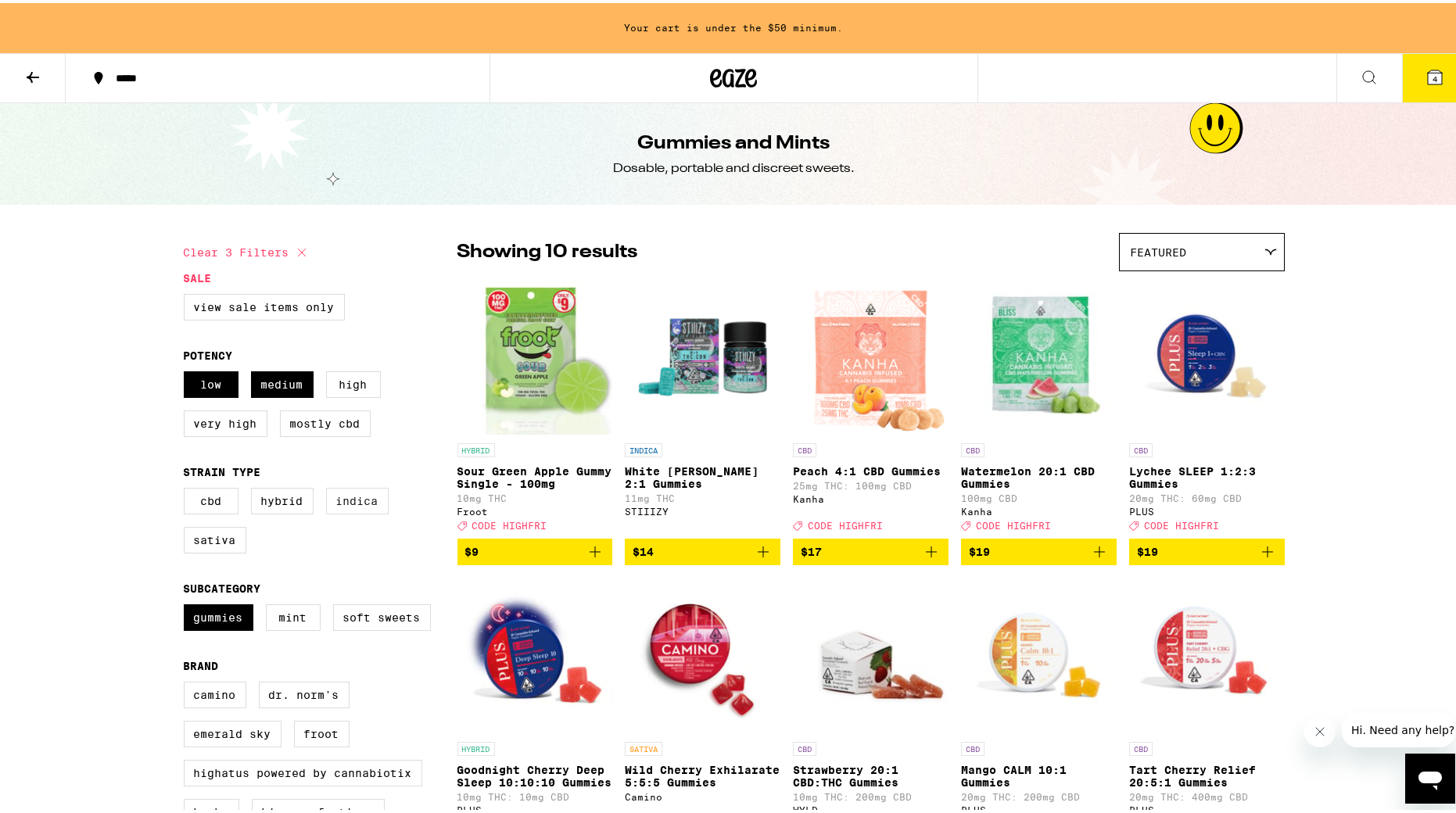
click at [344, 506] on label "Indica" at bounding box center [357, 498] width 63 height 27
click at [187, 488] on input "Indica" at bounding box center [187, 487] width 1 height 1
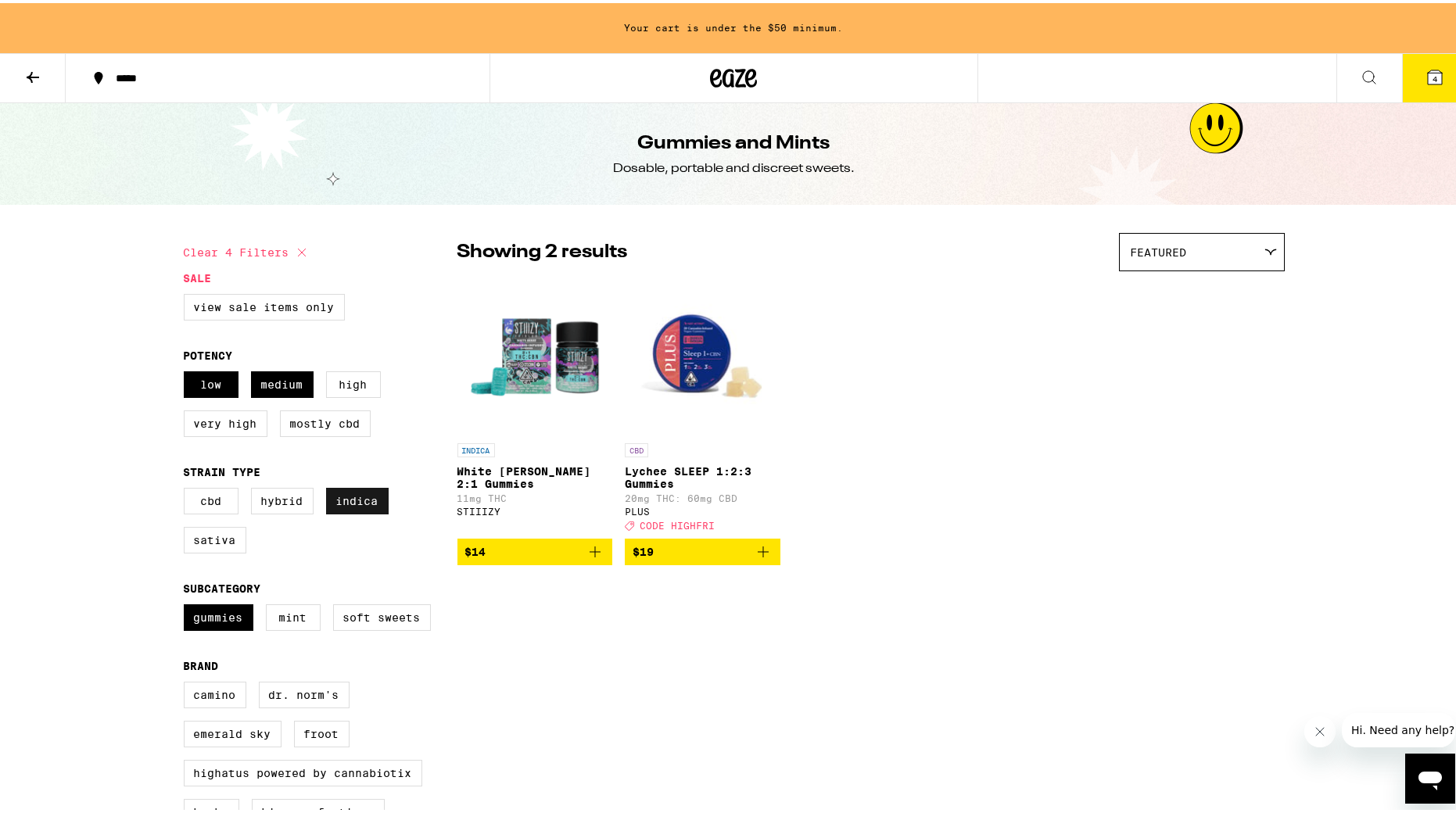
scroll to position [0, 1]
click at [343, 506] on label "Indica" at bounding box center [357, 498] width 63 height 27
click at [187, 488] on input "Indica" at bounding box center [187, 487] width 1 height 1
checkbox input "false"
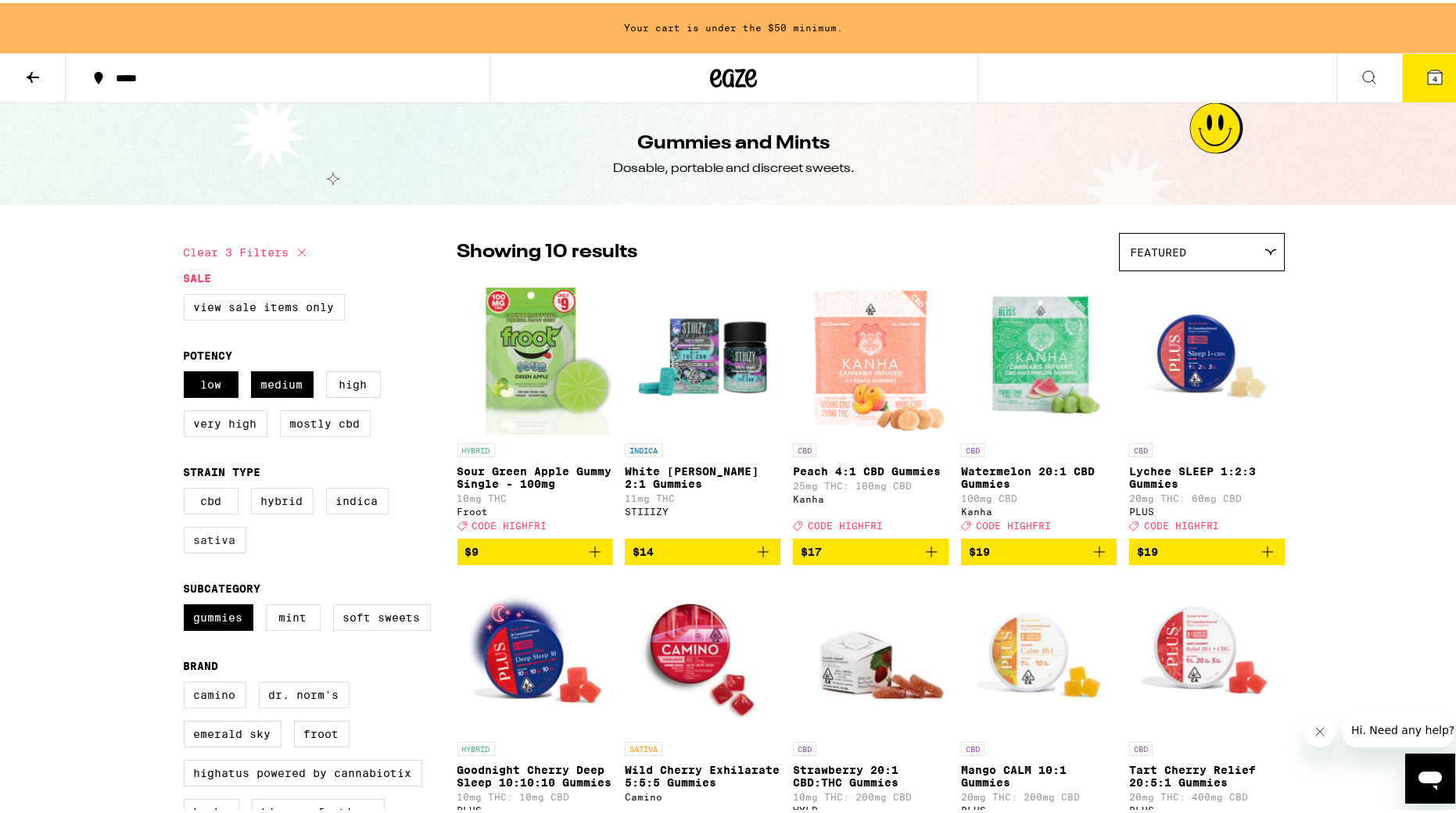
click at [208, 548] on label "Sativa" at bounding box center [215, 536] width 63 height 27
click at [187, 488] on input "Sativa" at bounding box center [187, 487] width 1 height 1
checkbox input "true"
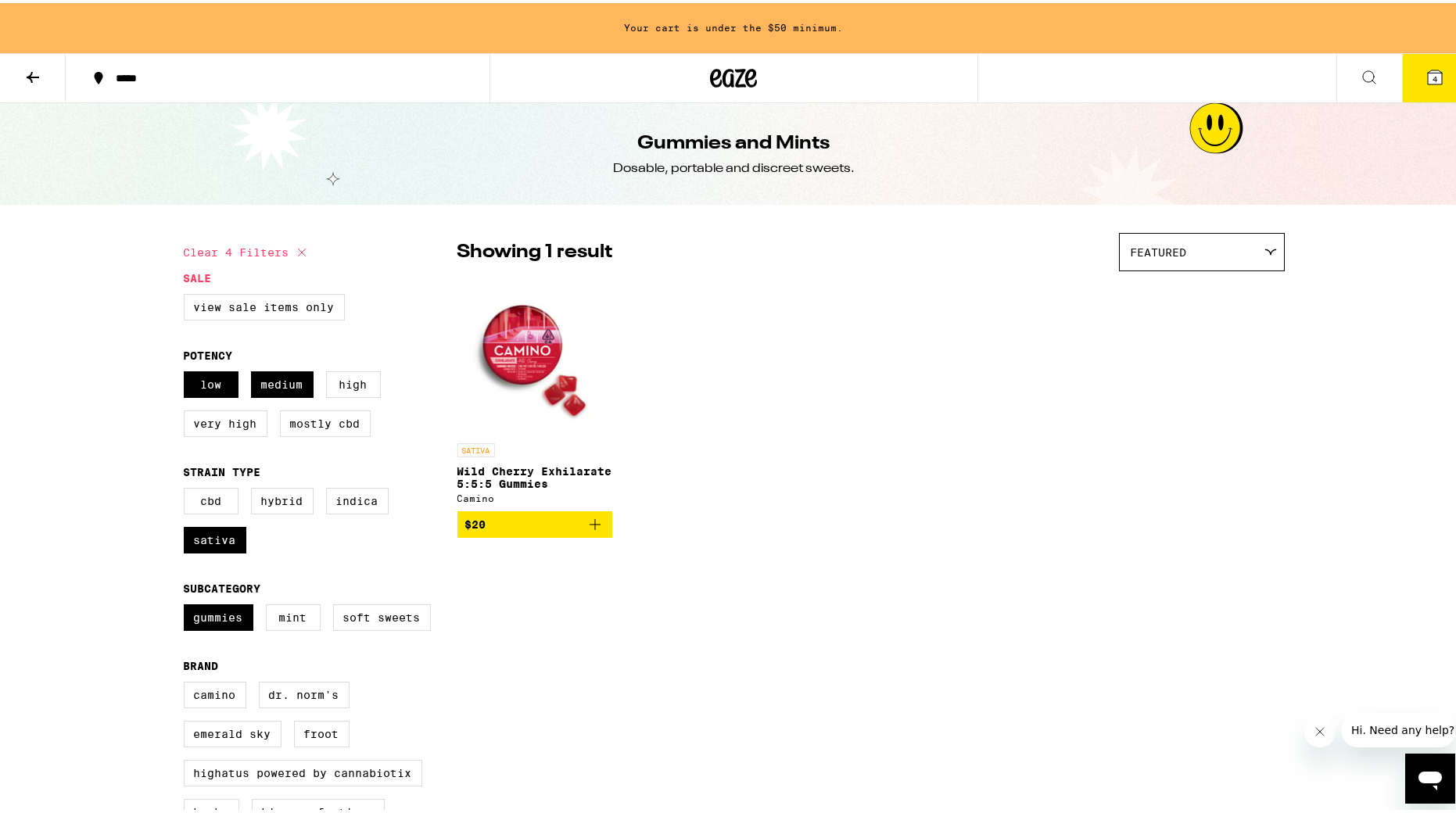
click at [501, 526] on span "$20" at bounding box center [535, 521] width 140 height 18
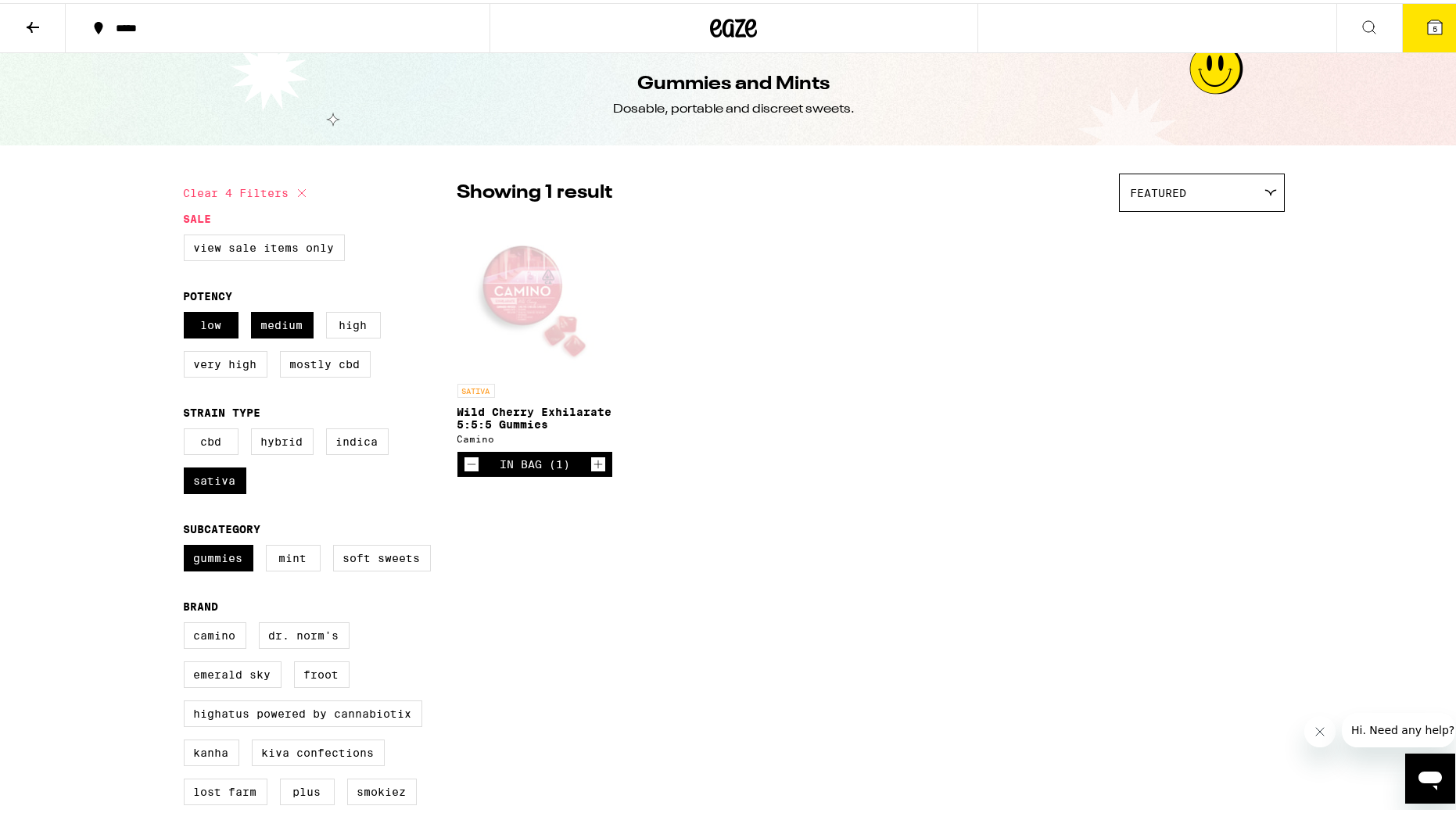
scroll to position [10, 1]
click at [466, 470] on icon "Decrement" at bounding box center [472, 461] width 14 height 18
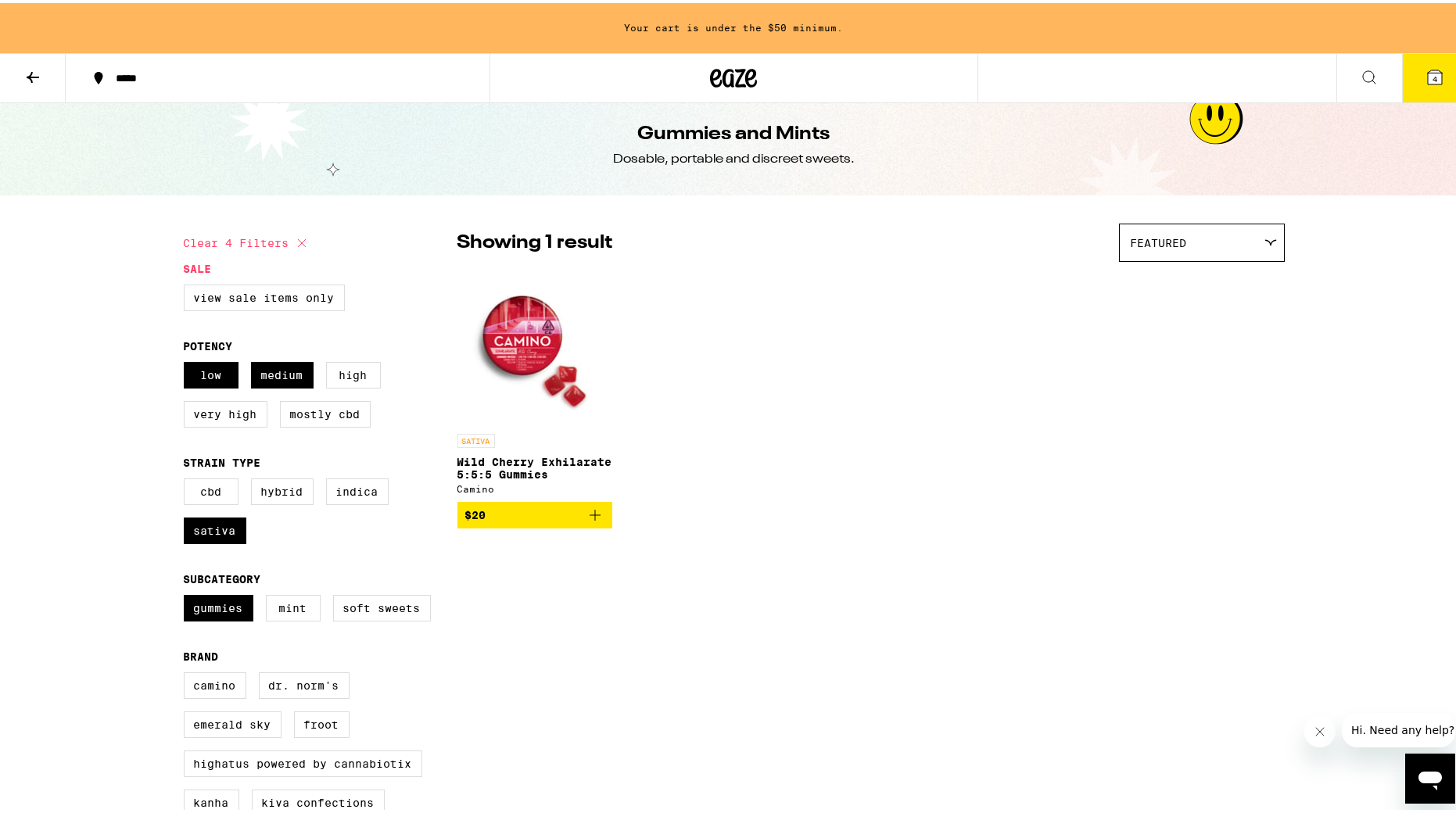
scroll to position [10, 0]
click at [368, 493] on label "Indica" at bounding box center [357, 488] width 63 height 27
click at [187, 478] on input "Indica" at bounding box center [187, 478] width 1 height 1
checkbox input "true"
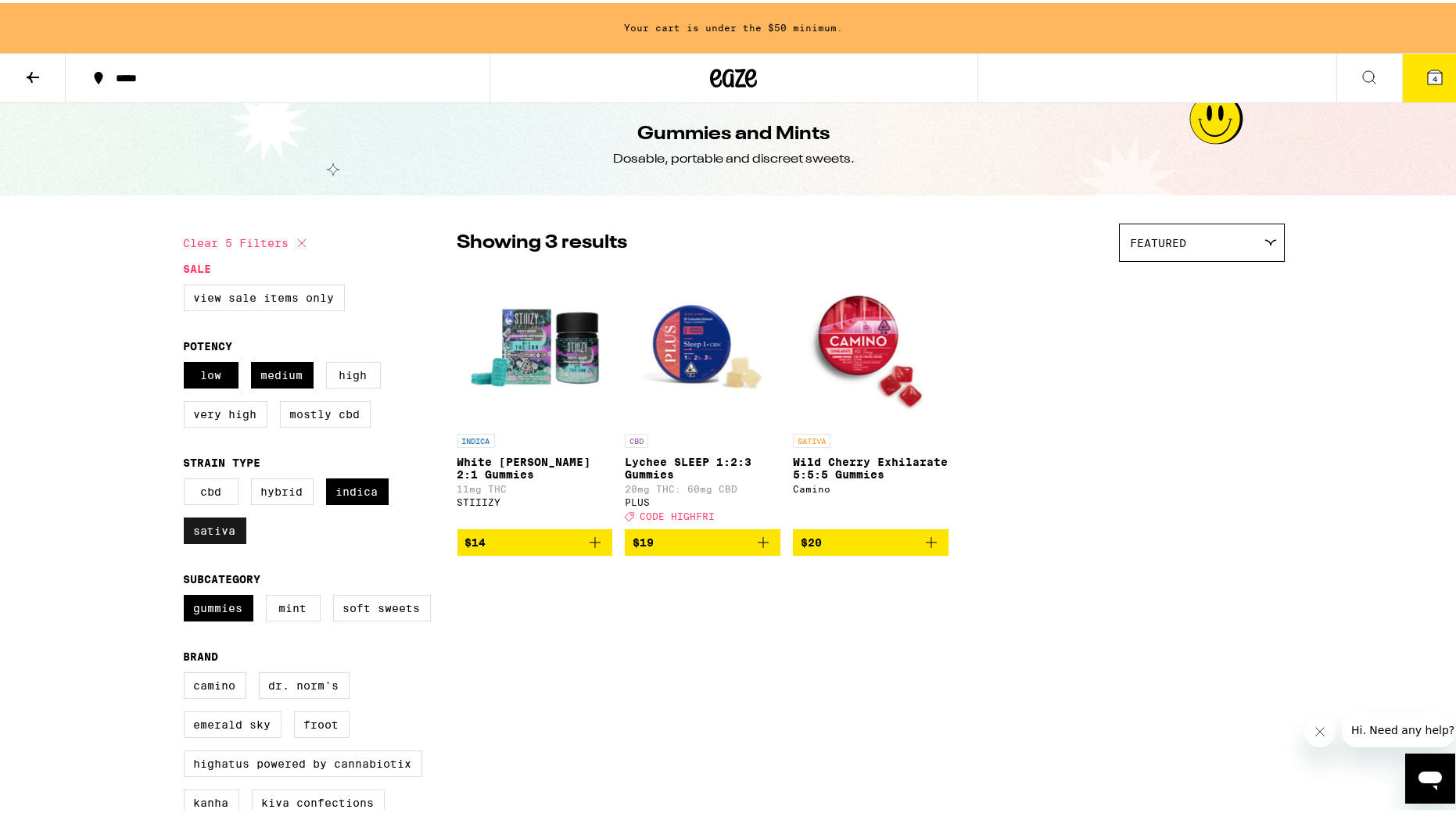
drag, startPoint x: 200, startPoint y: 535, endPoint x: 224, endPoint y: 533, distance: 24.1
click at [201, 535] on label "Sativa" at bounding box center [215, 528] width 63 height 27
click at [187, 478] on input "Sativa" at bounding box center [187, 478] width 1 height 1
checkbox input "false"
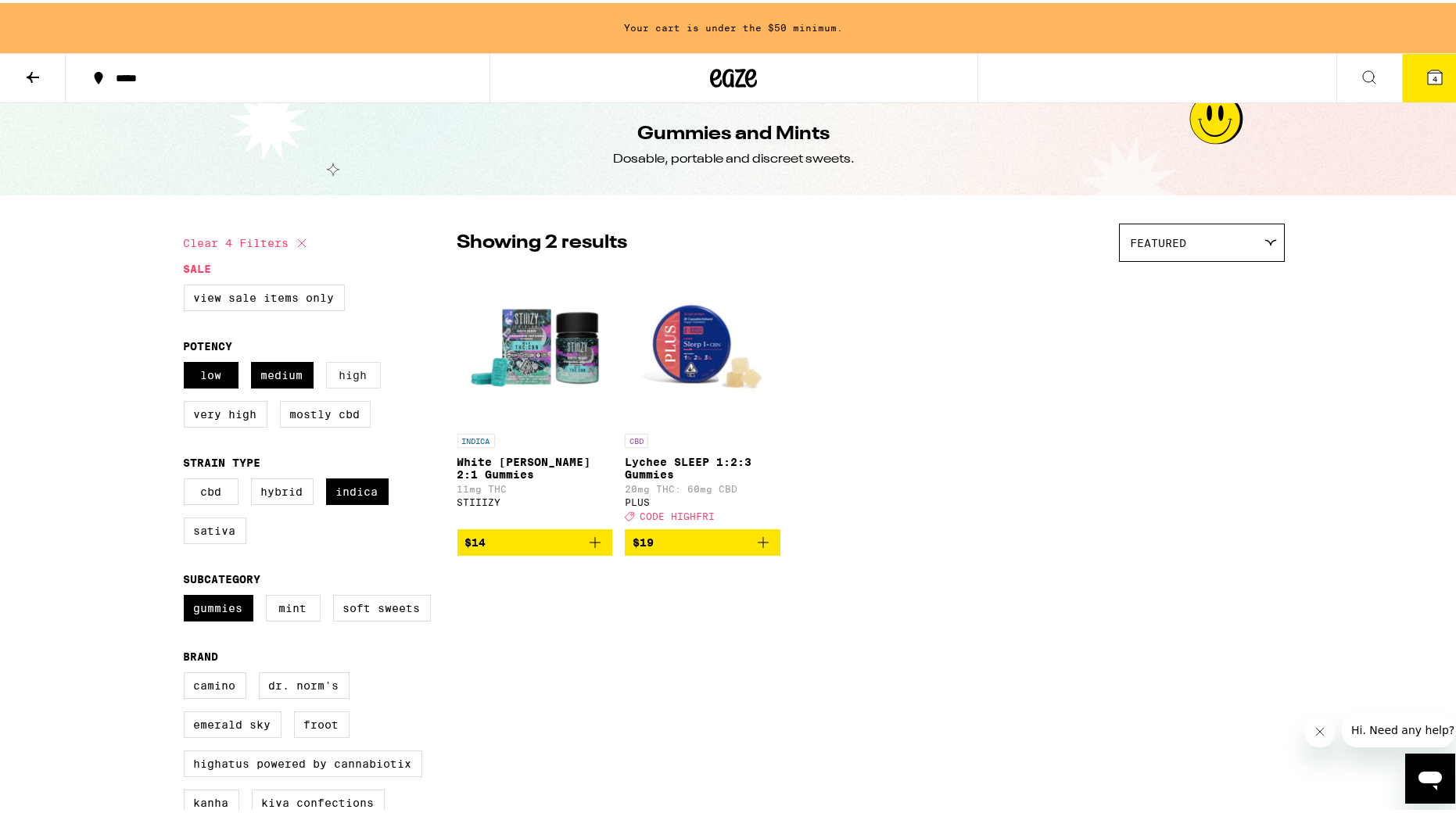
scroll to position [10, 1]
click at [355, 380] on label "High" at bounding box center [353, 372] width 55 height 27
click at [187, 362] on input "High" at bounding box center [187, 361] width 1 height 1
checkbox input "true"
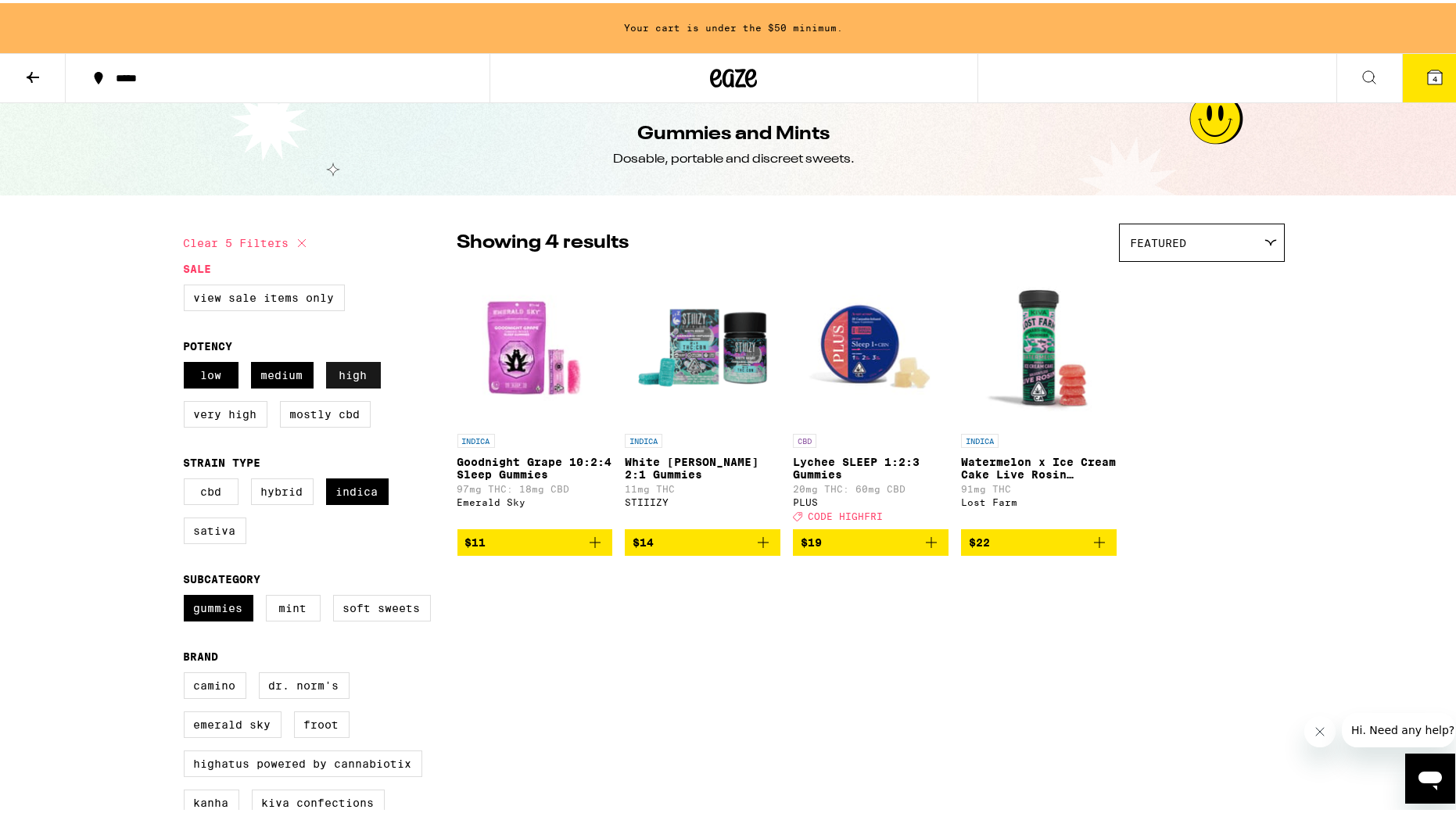
scroll to position [10, 0]
click at [208, 377] on label "Low" at bounding box center [211, 372] width 55 height 27
click at [187, 362] on input "Low" at bounding box center [187, 361] width 1 height 1
checkbox input "false"
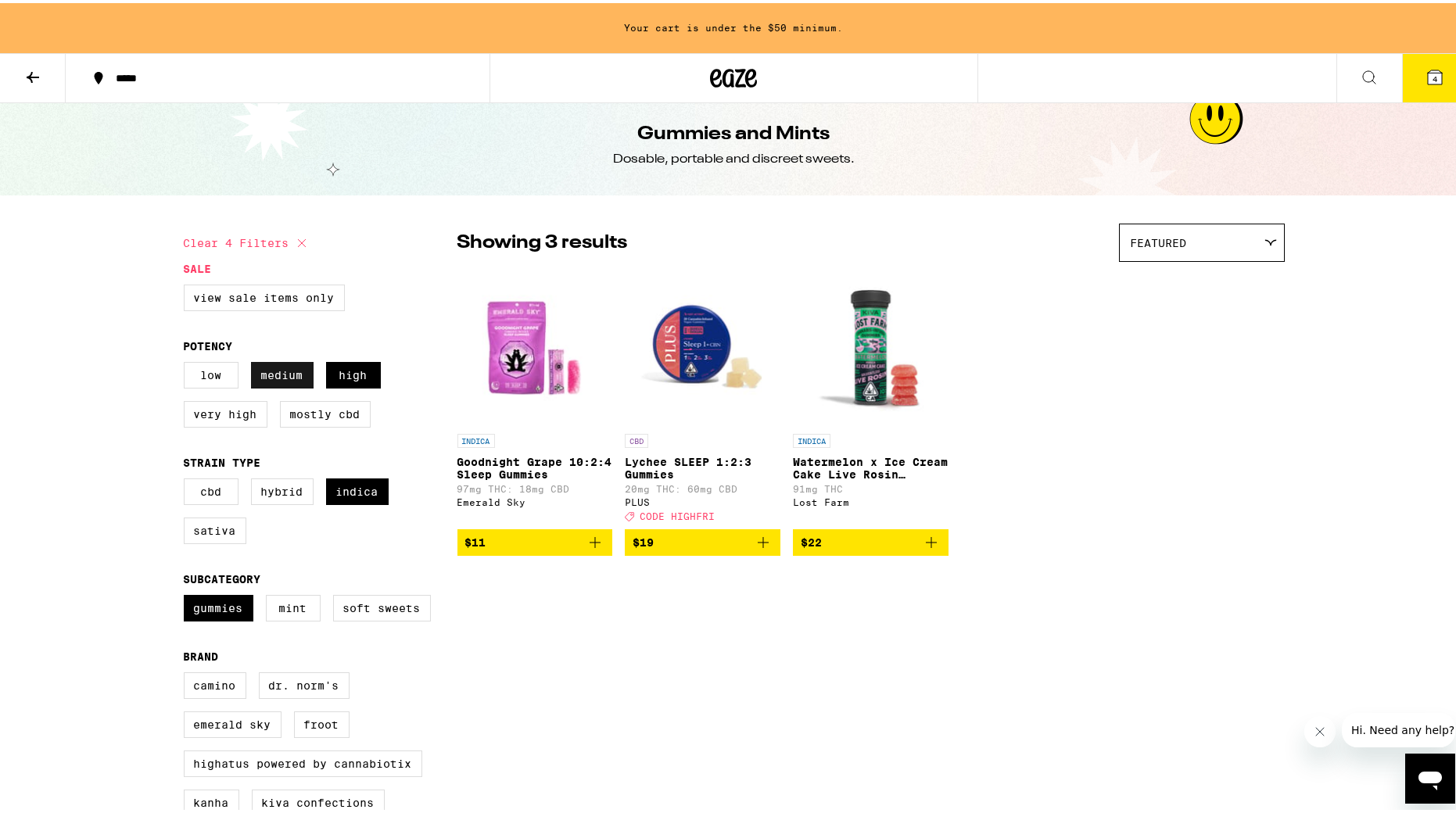
click at [278, 377] on label "Medium" at bounding box center [282, 372] width 63 height 27
click at [187, 362] on input "Medium" at bounding box center [187, 361] width 1 height 1
checkbox input "false"
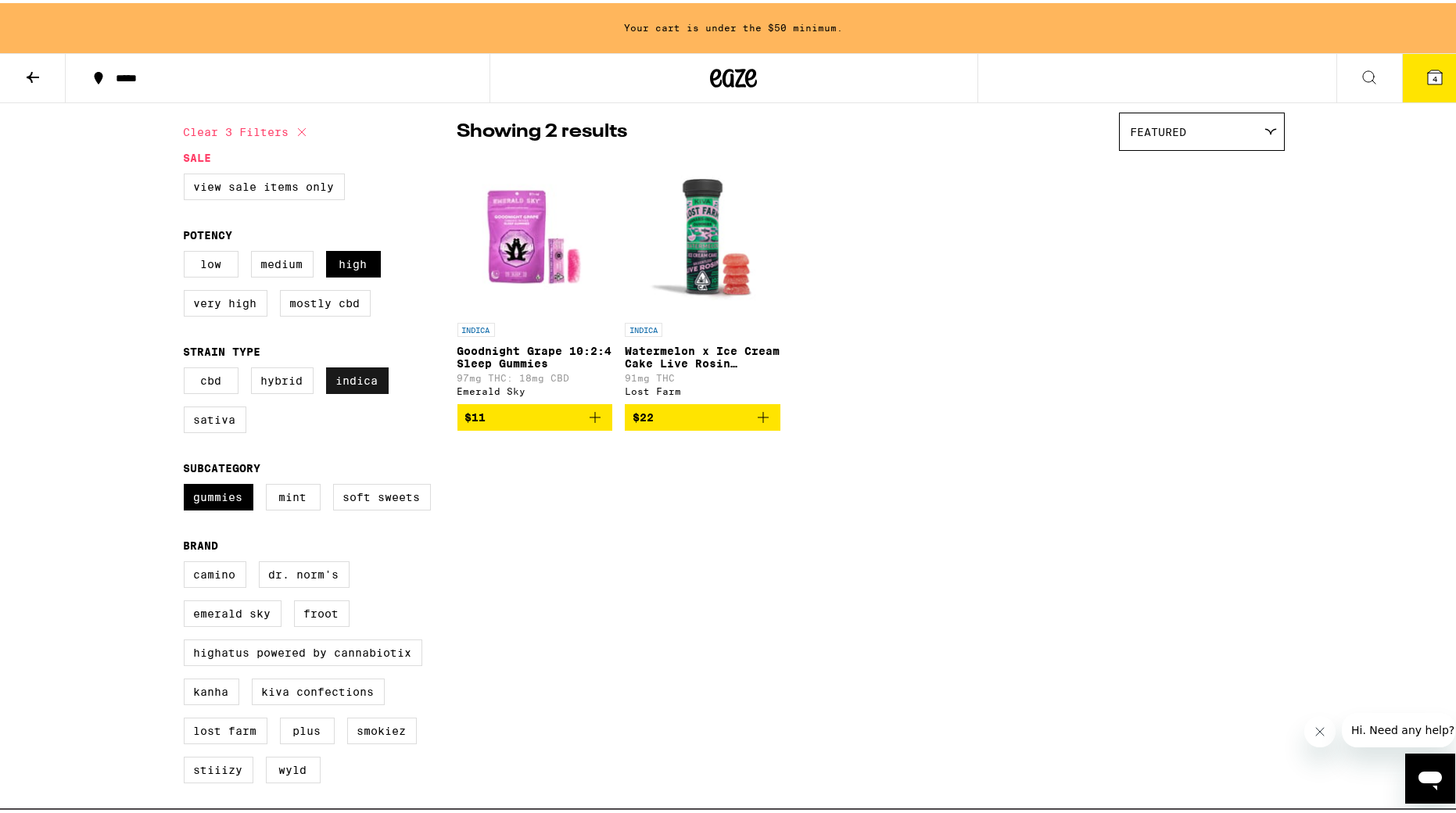
scroll to position [120, 0]
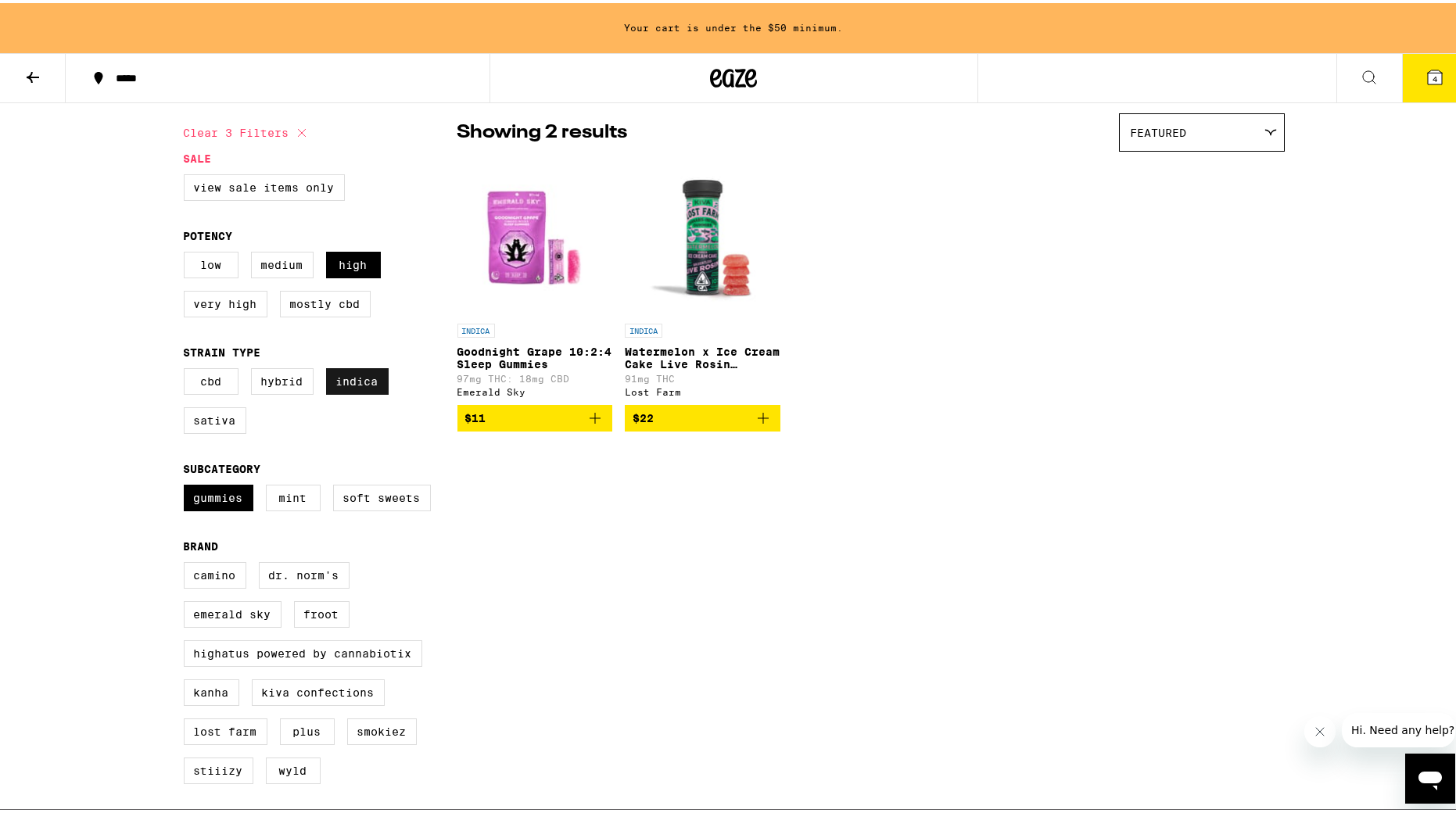
click at [368, 392] on label "Indica" at bounding box center [357, 378] width 63 height 27
click at [187, 368] on input "Indica" at bounding box center [187, 367] width 1 height 1
checkbox input "false"
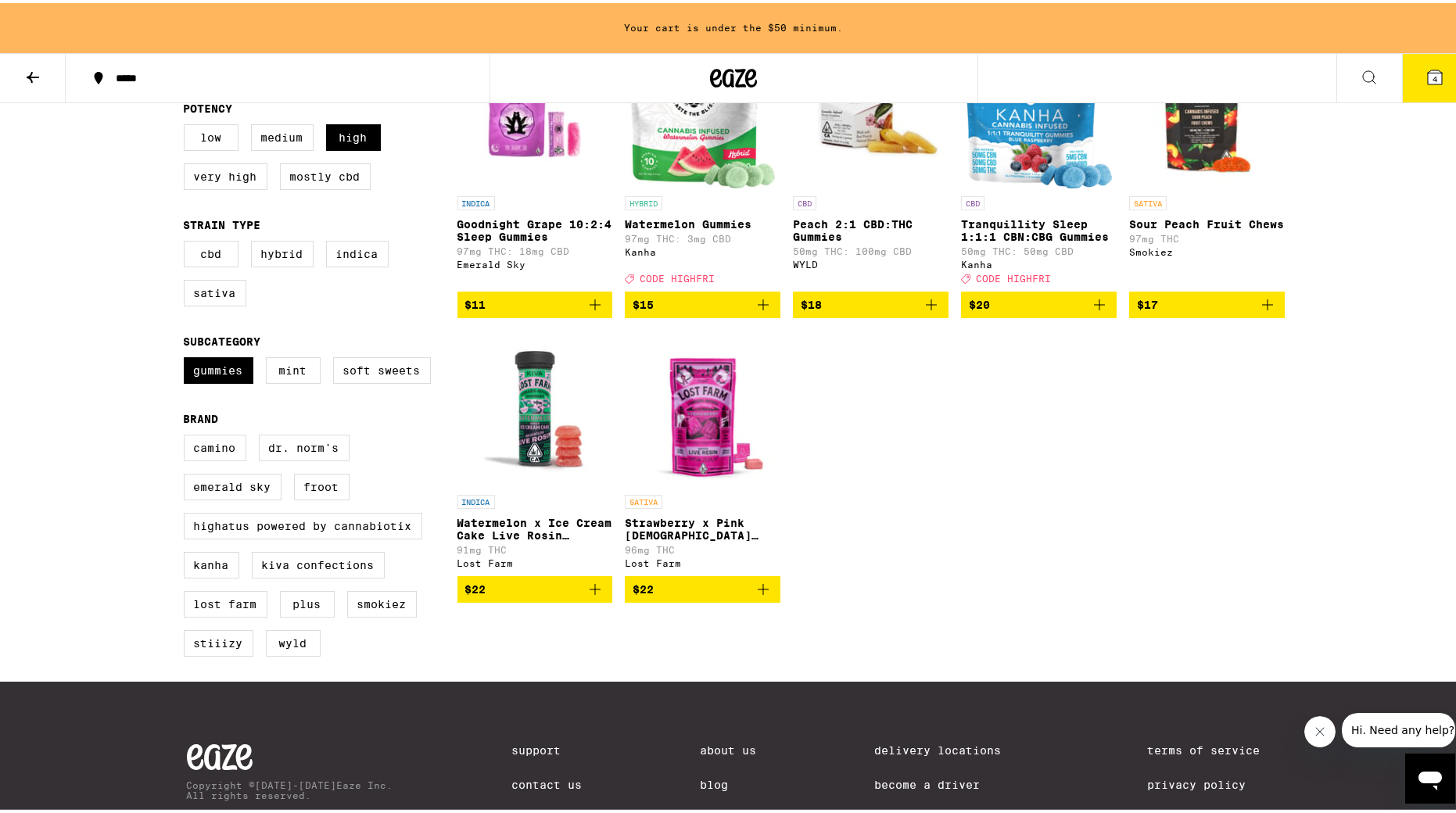
scroll to position [248, 0]
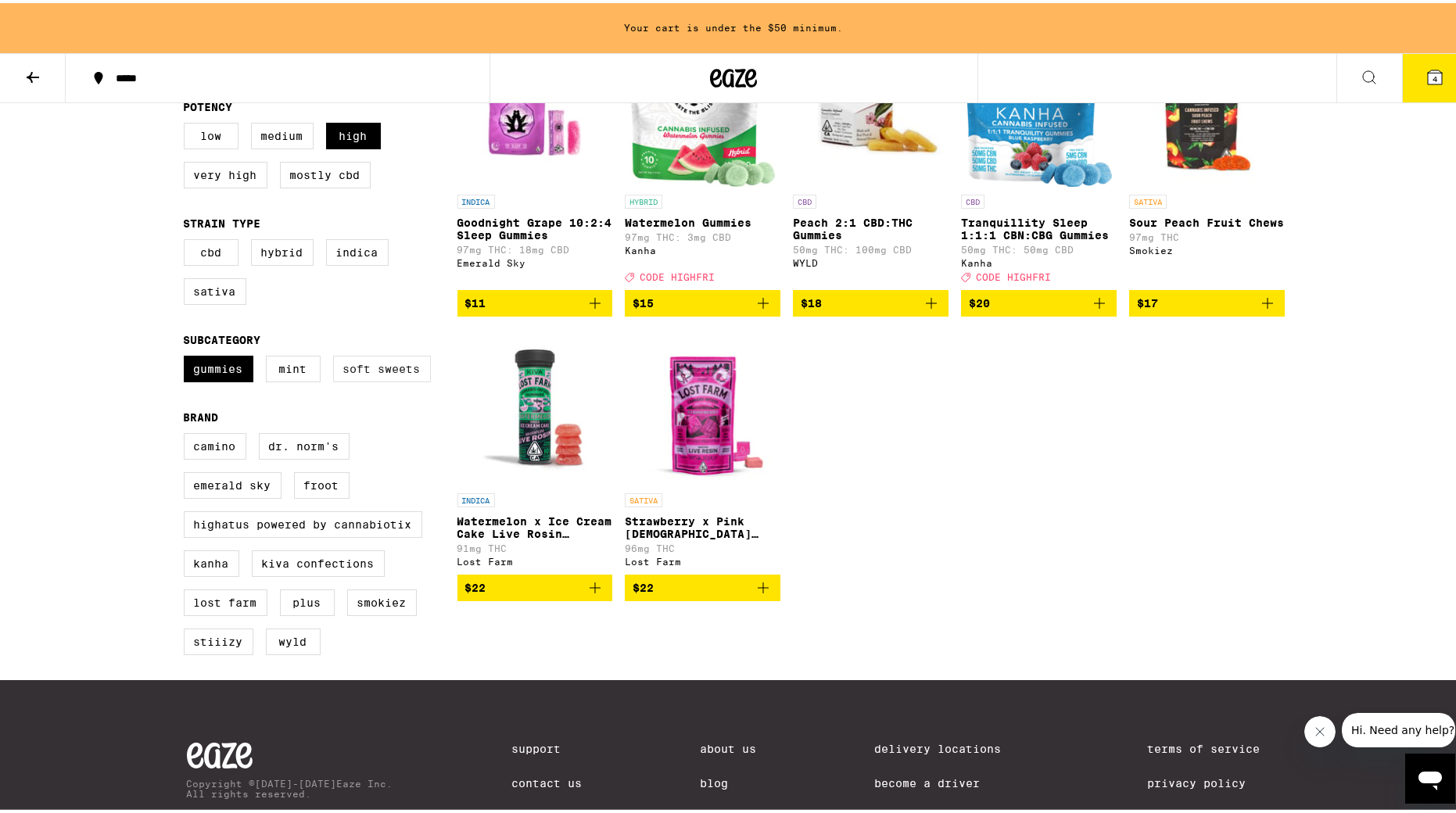
click at [370, 380] on label "Soft Sweets" at bounding box center [382, 365] width 98 height 27
click at [187, 355] on input "Soft Sweets" at bounding box center [187, 355] width 1 height 1
checkbox input "true"
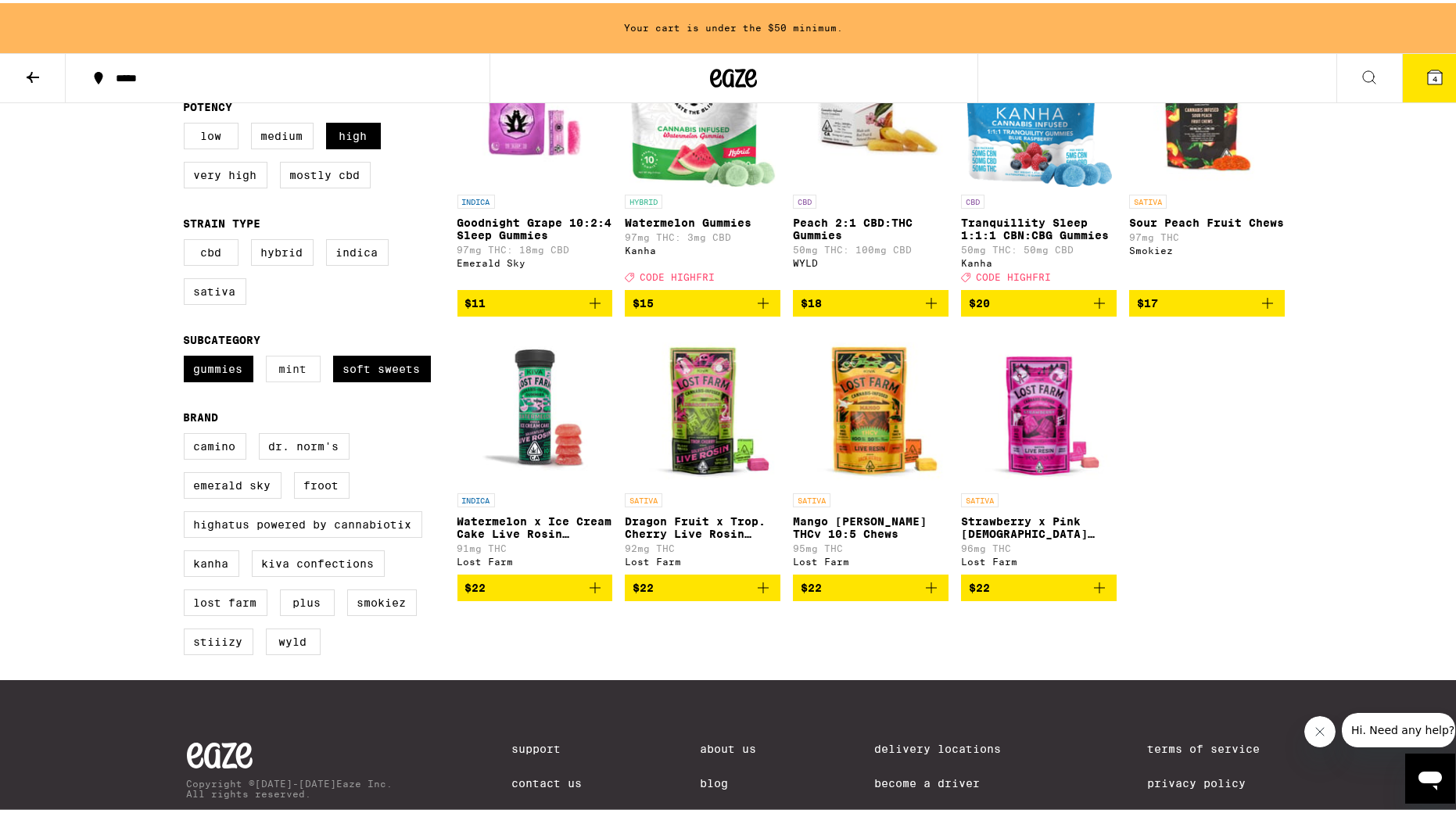
click at [292, 376] on label "Mint" at bounding box center [294, 365] width 55 height 27
click at [187, 355] on input "Mint" at bounding box center [187, 355] width 1 height 1
checkbox input "true"
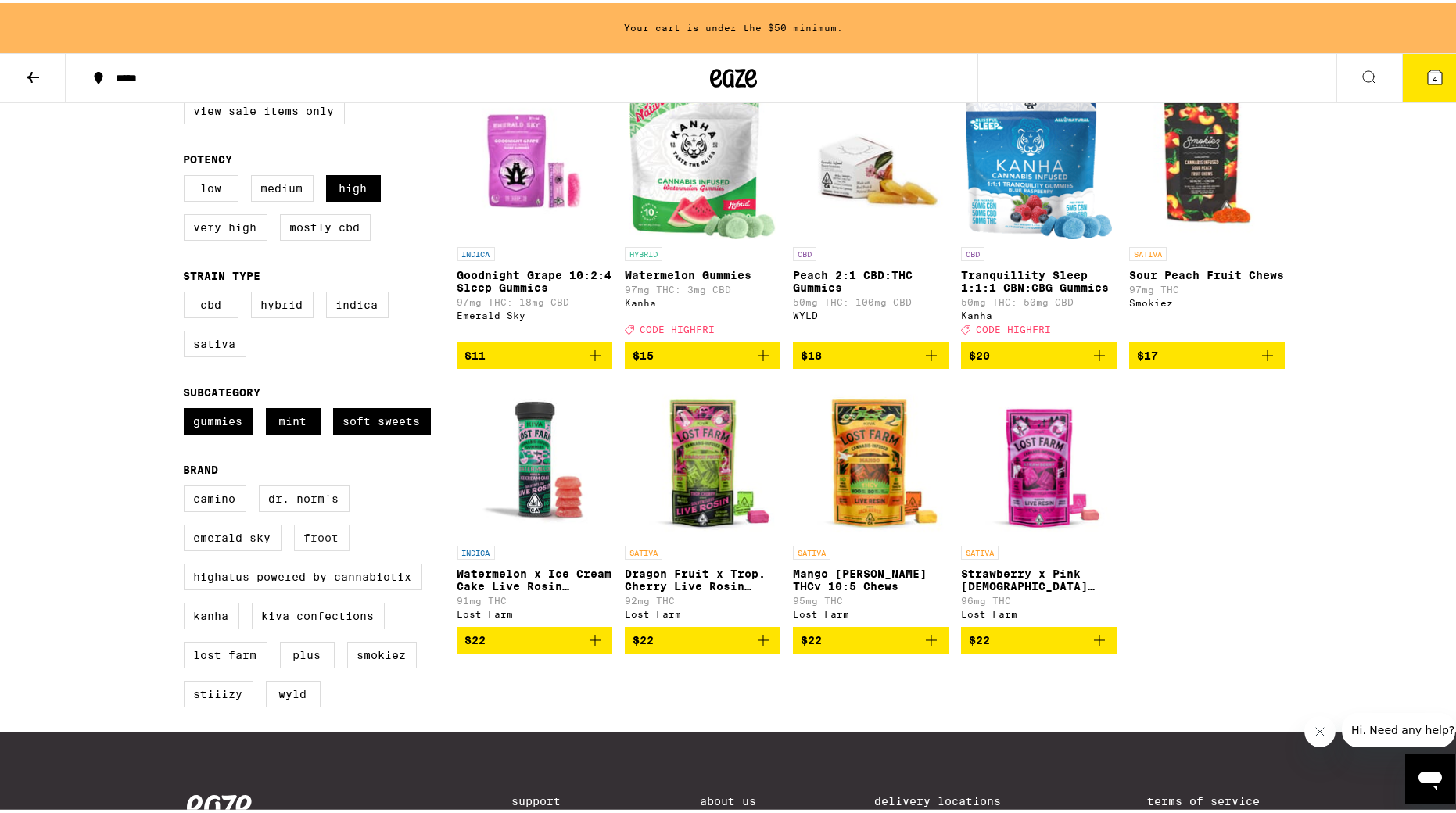
scroll to position [192, 0]
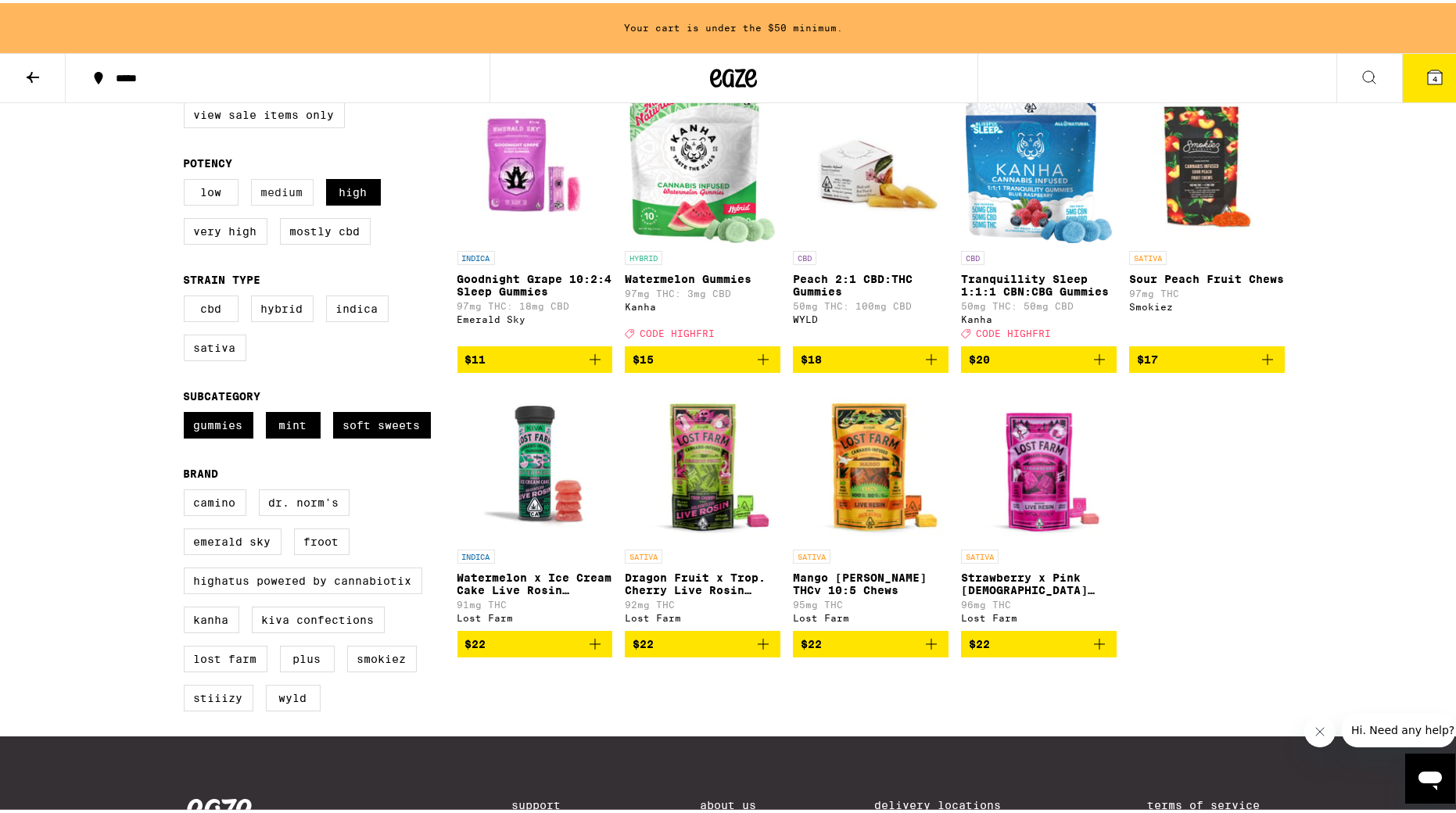
click at [279, 187] on label "Medium" at bounding box center [282, 189] width 63 height 27
click at [187, 179] on input "Medium" at bounding box center [187, 179] width 1 height 1
checkbox input "true"
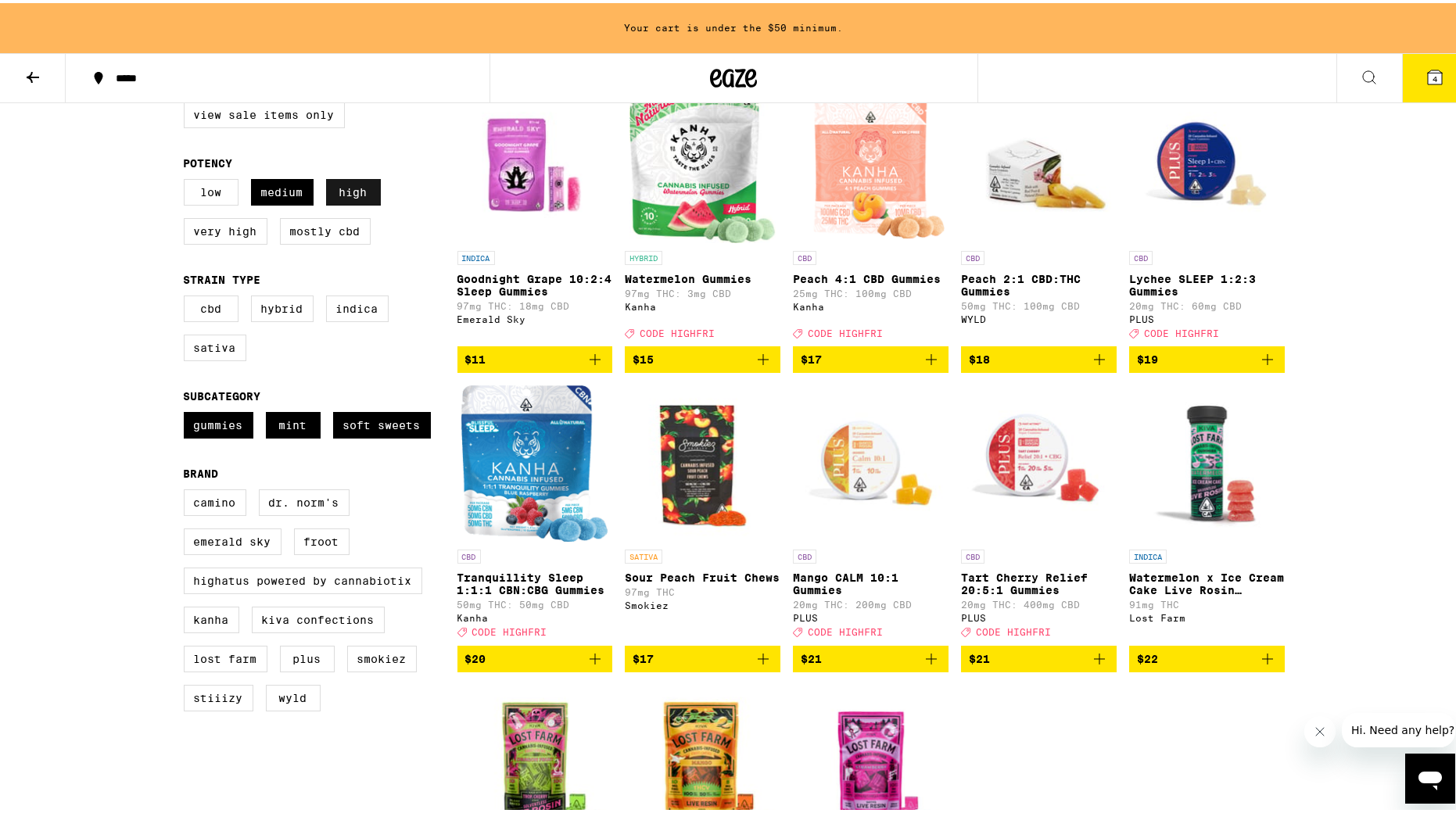
click at [360, 190] on label "High" at bounding box center [353, 189] width 55 height 27
click at [187, 179] on input "High" at bounding box center [187, 179] width 1 height 1
checkbox input "false"
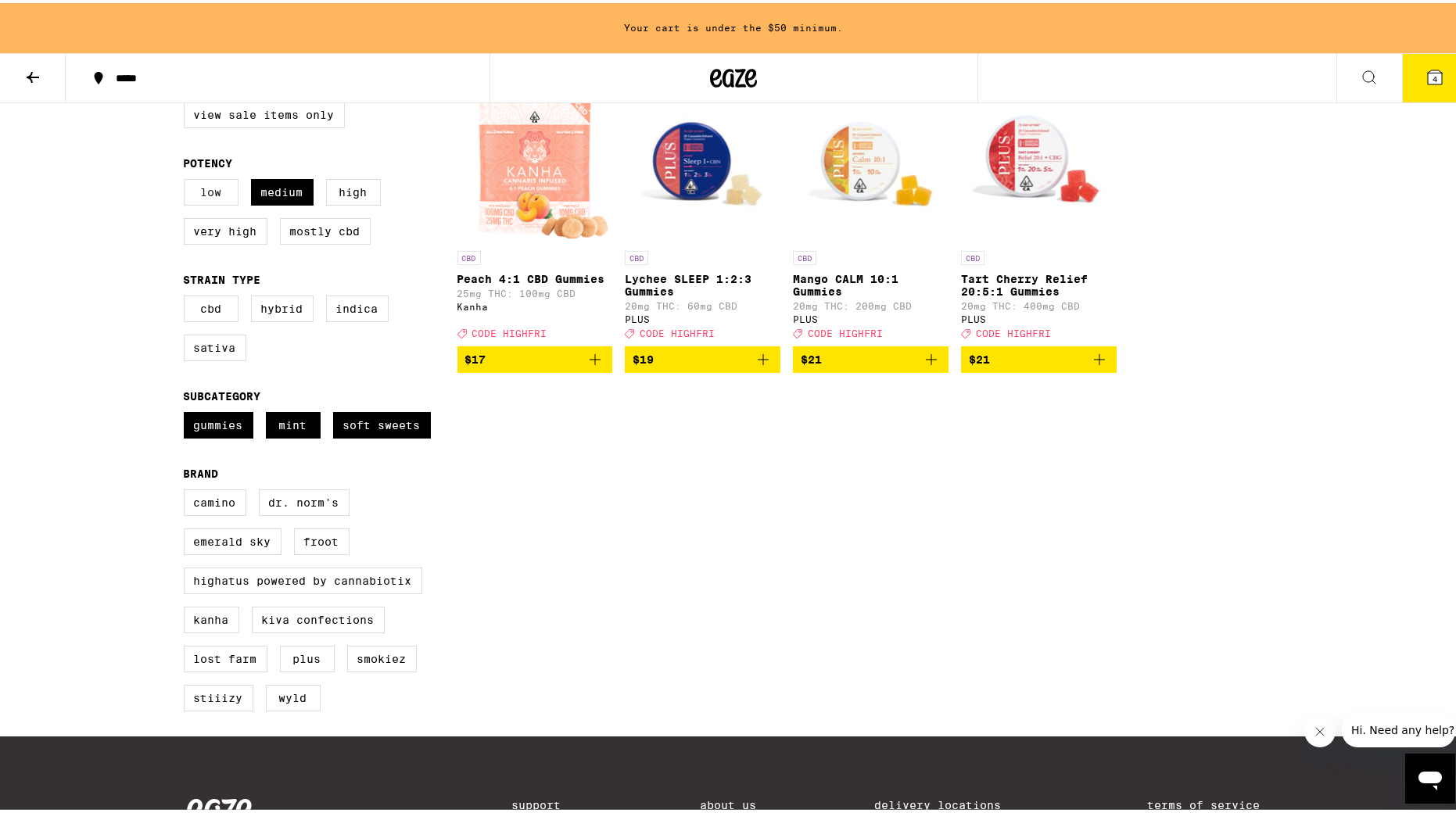
click at [202, 191] on label "Low" at bounding box center [211, 189] width 55 height 27
click at [187, 179] on input "Low" at bounding box center [187, 179] width 1 height 1
checkbox input "true"
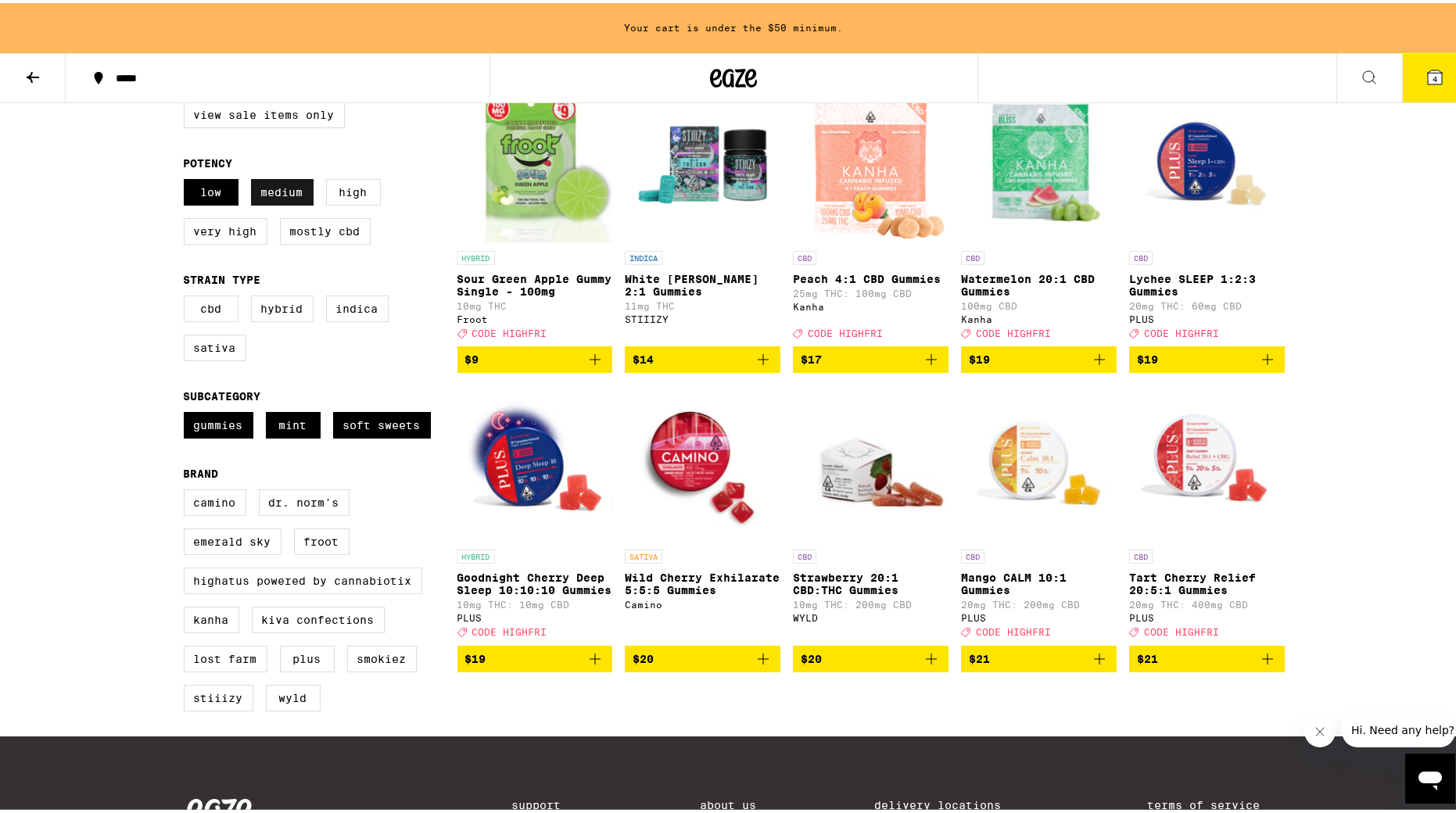
click at [306, 190] on label "Medium" at bounding box center [282, 189] width 63 height 27
click at [187, 179] on input "Medium" at bounding box center [187, 179] width 1 height 1
checkbox input "false"
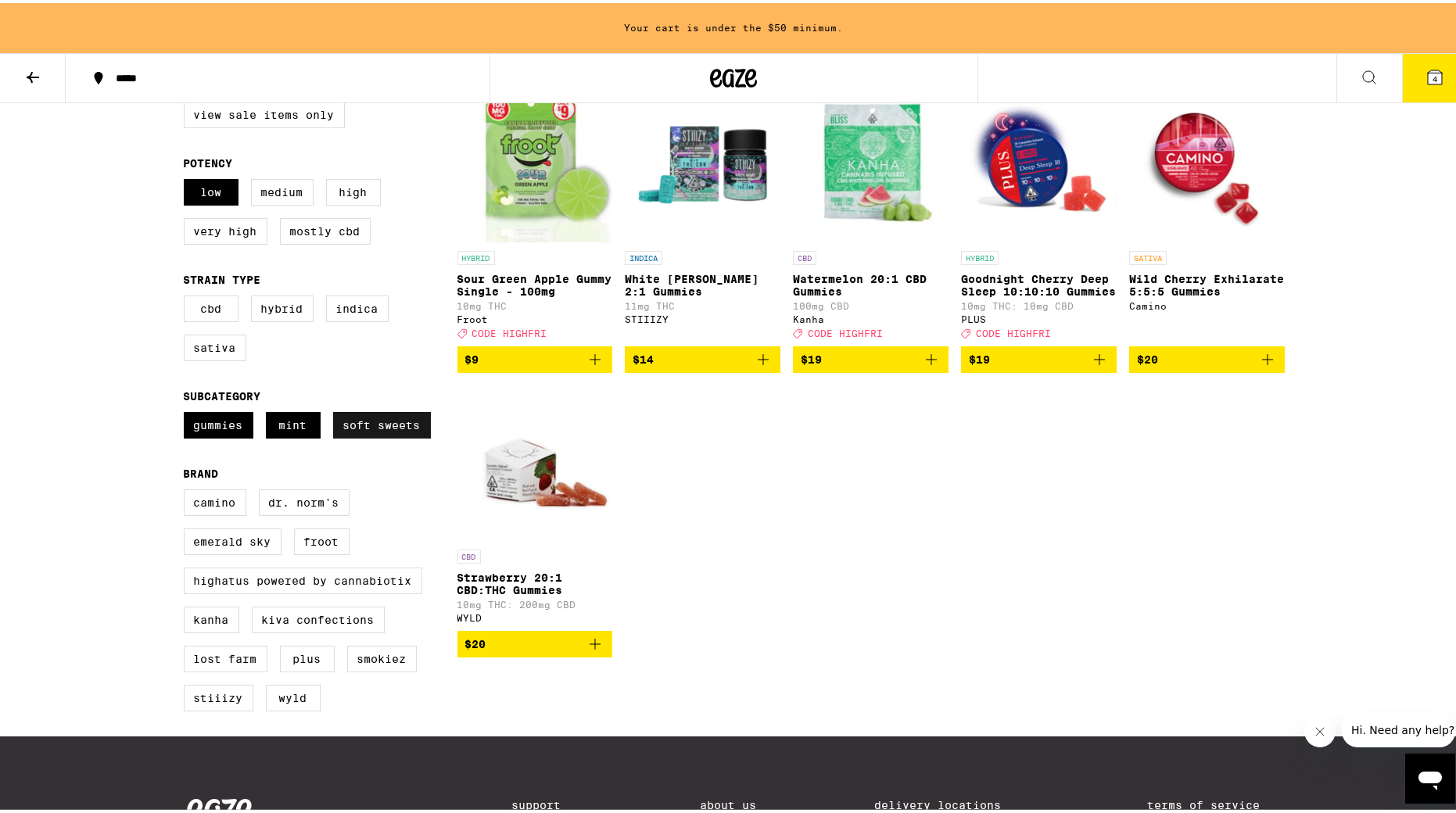
click at [346, 433] on label "Soft Sweets" at bounding box center [382, 421] width 98 height 27
click at [187, 412] on input "Soft Sweets" at bounding box center [187, 411] width 1 height 1
checkbox input "false"
drag, startPoint x: 269, startPoint y: 427, endPoint x: 255, endPoint y: 429, distance: 14.1
click at [268, 427] on label "Mint" at bounding box center [294, 421] width 55 height 27
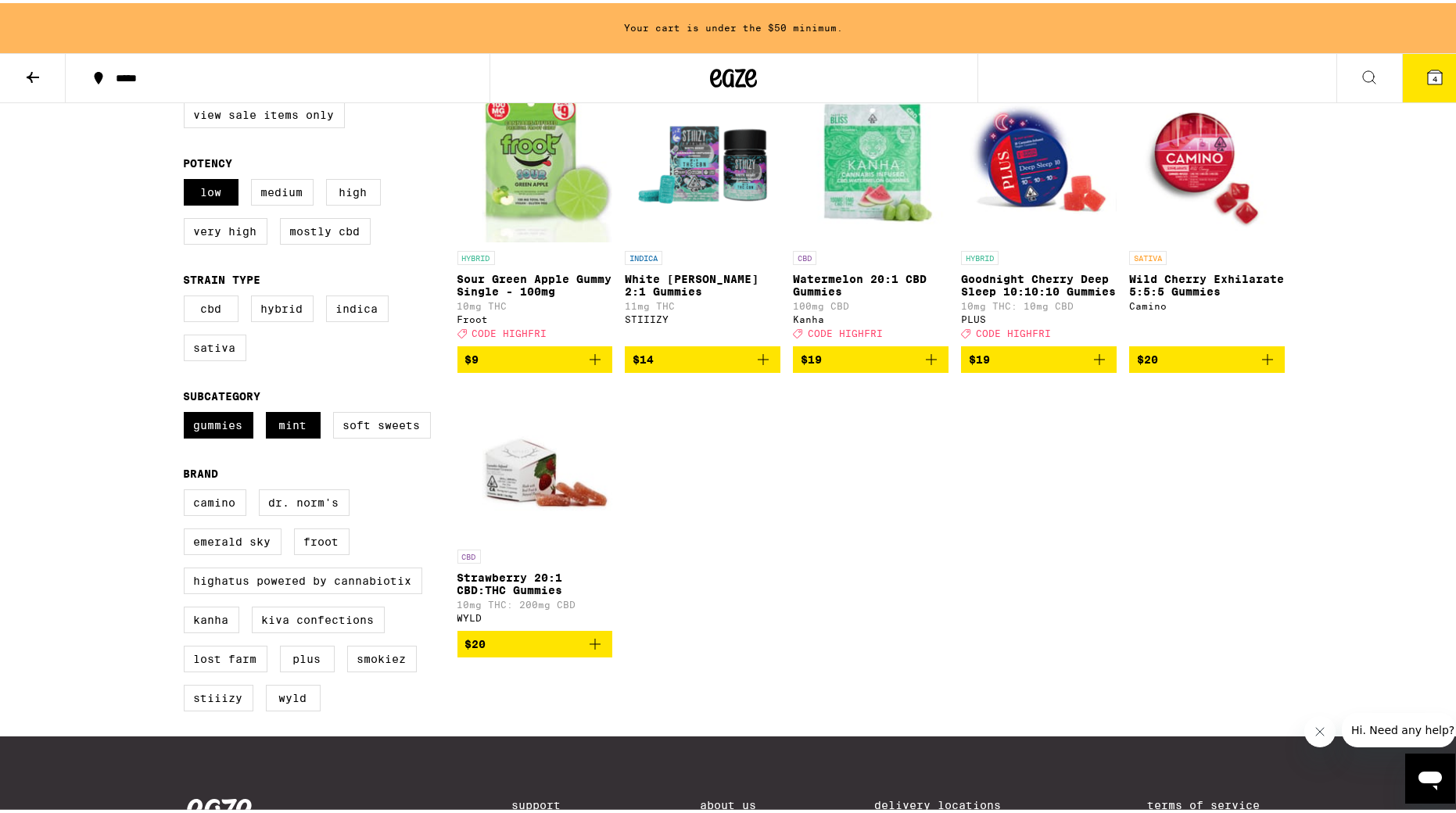
click at [187, 412] on input "Mint" at bounding box center [187, 411] width 1 height 1
checkbox input "false"
click at [225, 435] on label "Gummies" at bounding box center [218, 421] width 70 height 27
click at [187, 412] on input "Gummies" at bounding box center [187, 411] width 1 height 1
checkbox input "false"
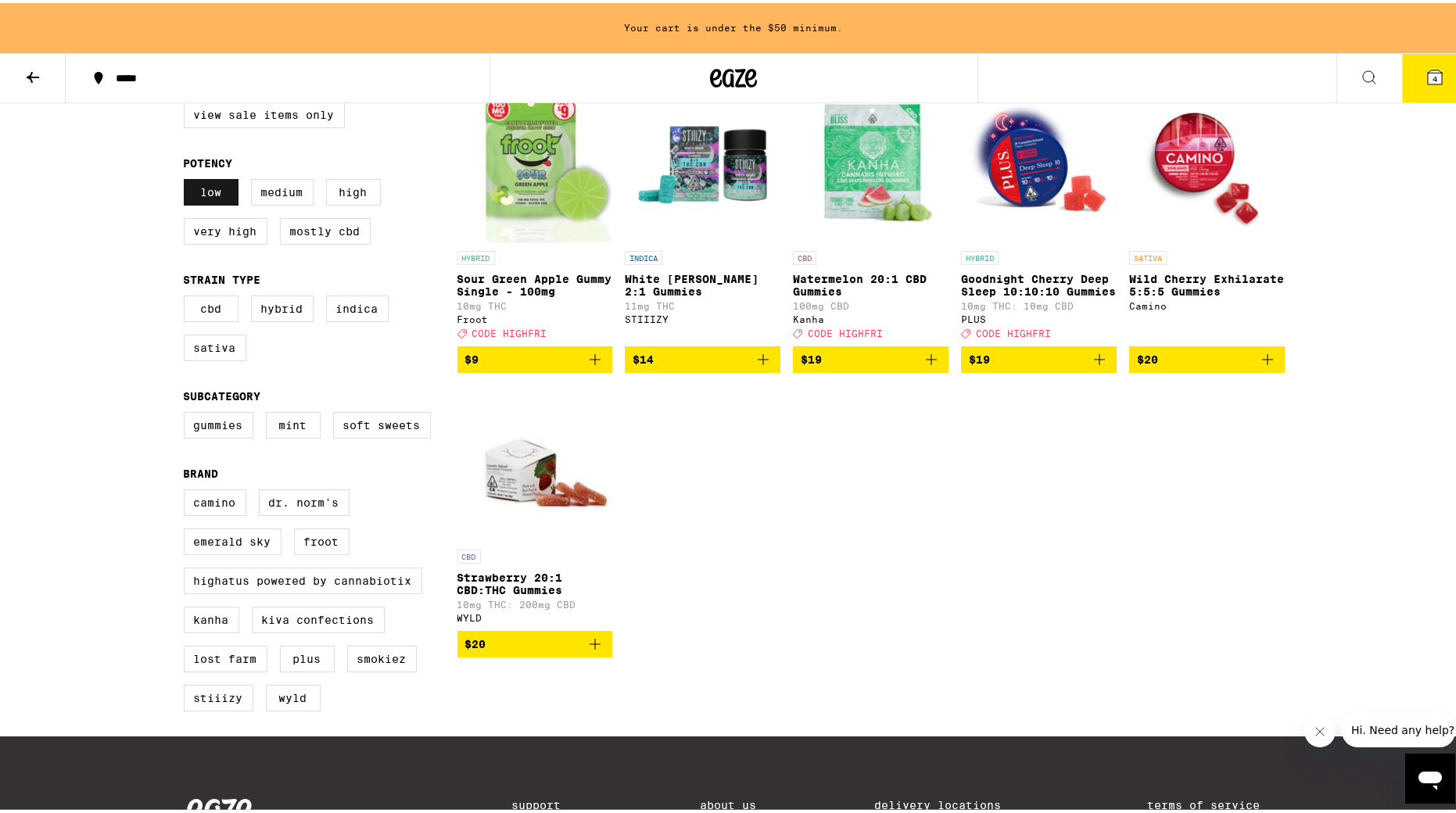
click at [218, 193] on label "Low" at bounding box center [211, 189] width 55 height 27
click at [187, 179] on input "Low" at bounding box center [187, 179] width 1 height 1
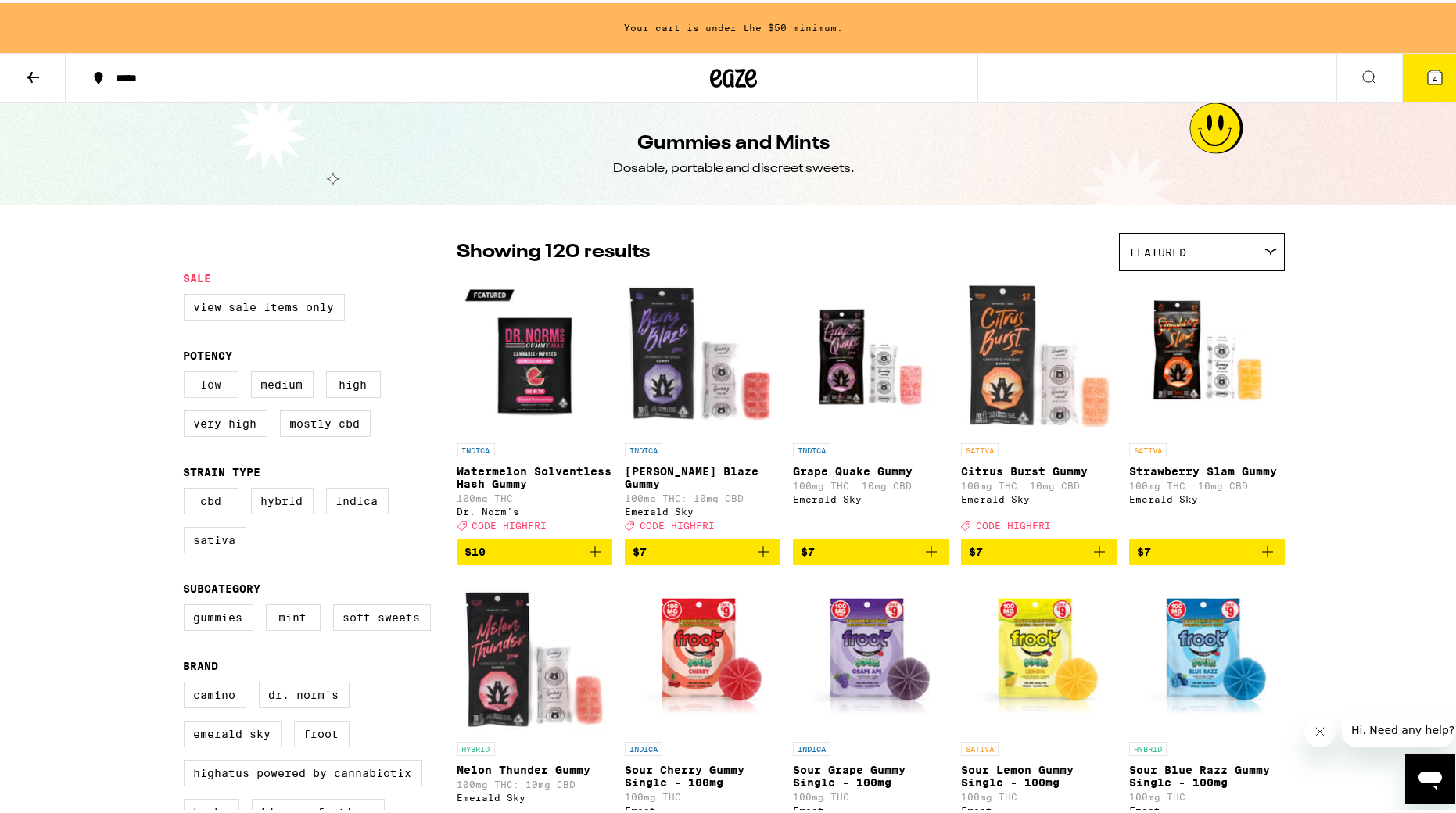
click at [200, 378] on label "Low" at bounding box center [211, 381] width 55 height 27
click at [187, 372] on input "Low" at bounding box center [187, 371] width 1 height 1
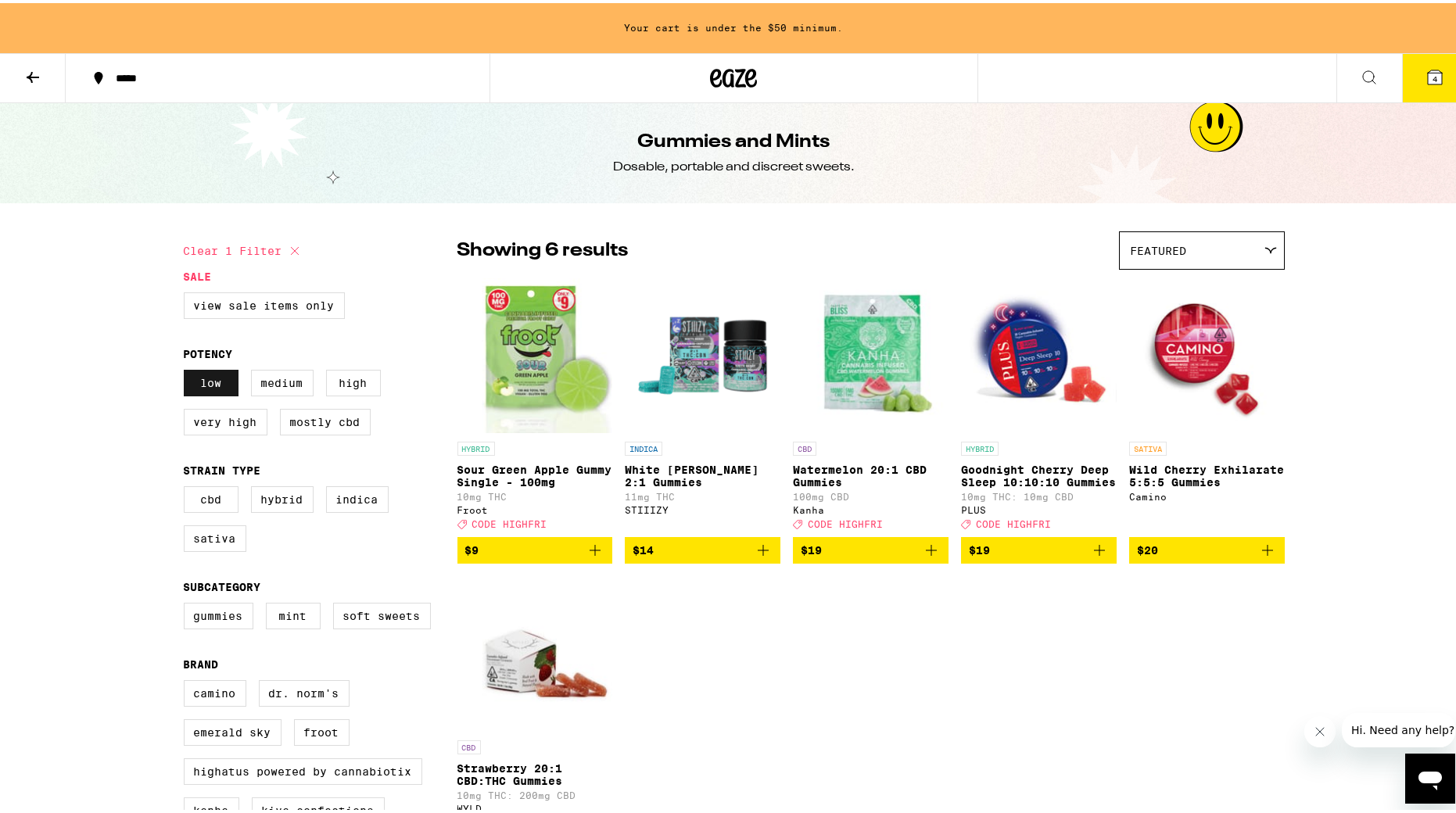
scroll to position [0, 1]
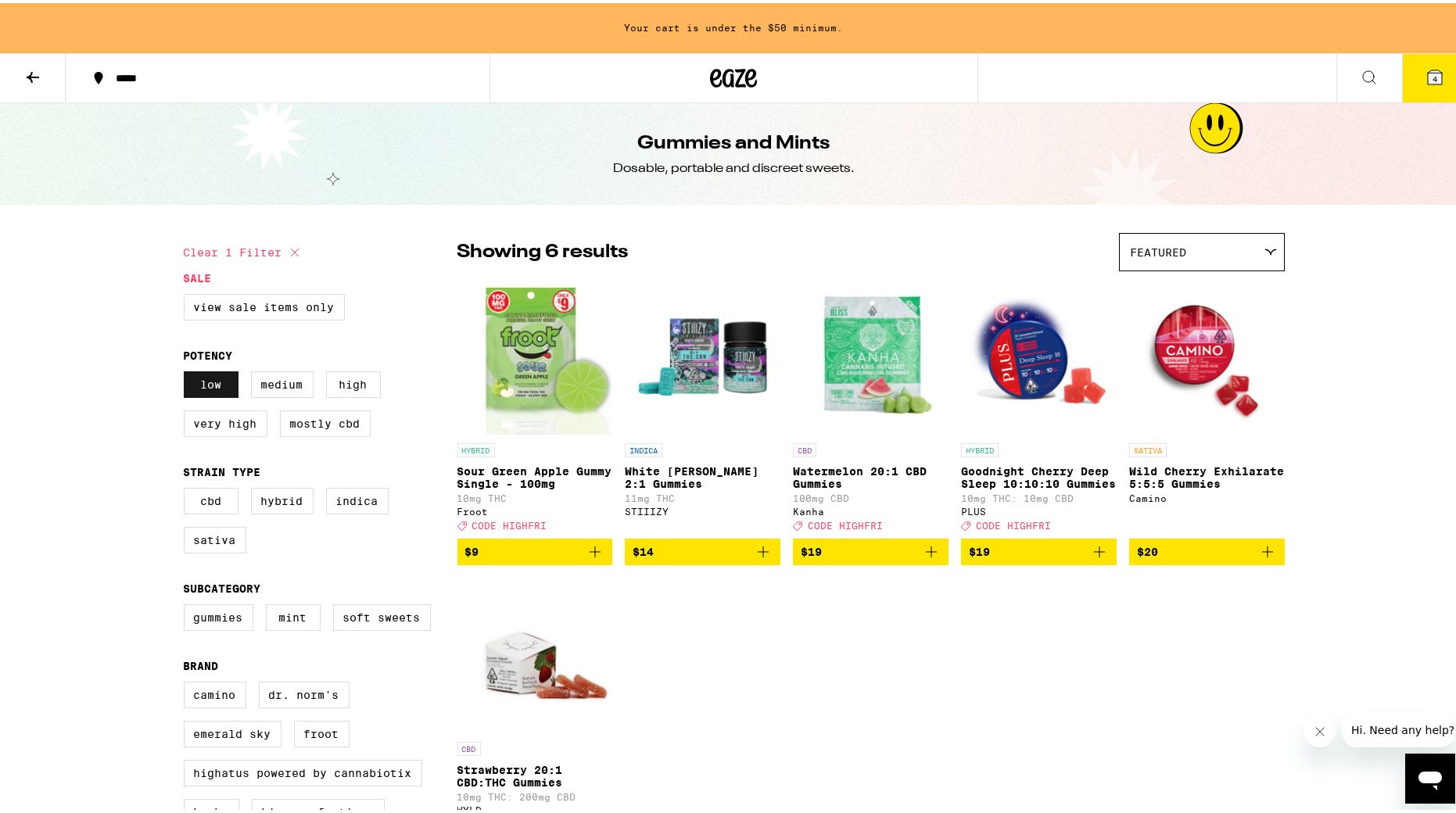
click at [200, 378] on label "Low" at bounding box center [211, 381] width 55 height 27
click at [187, 372] on input "Low" at bounding box center [187, 371] width 1 height 1
checkbox input "false"
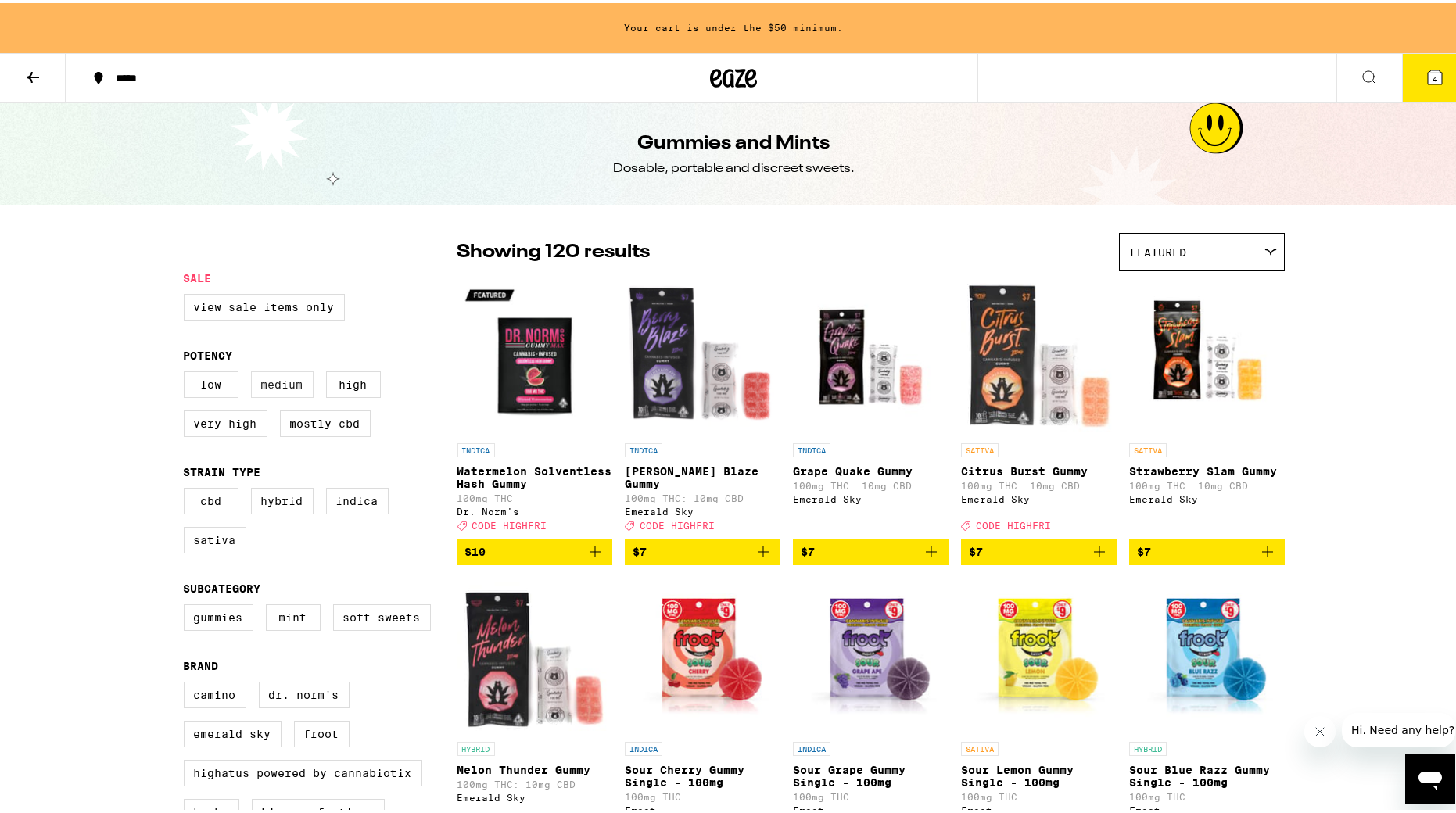
click at [264, 380] on label "Medium" at bounding box center [282, 381] width 63 height 27
click at [187, 372] on input "Medium" at bounding box center [187, 371] width 1 height 1
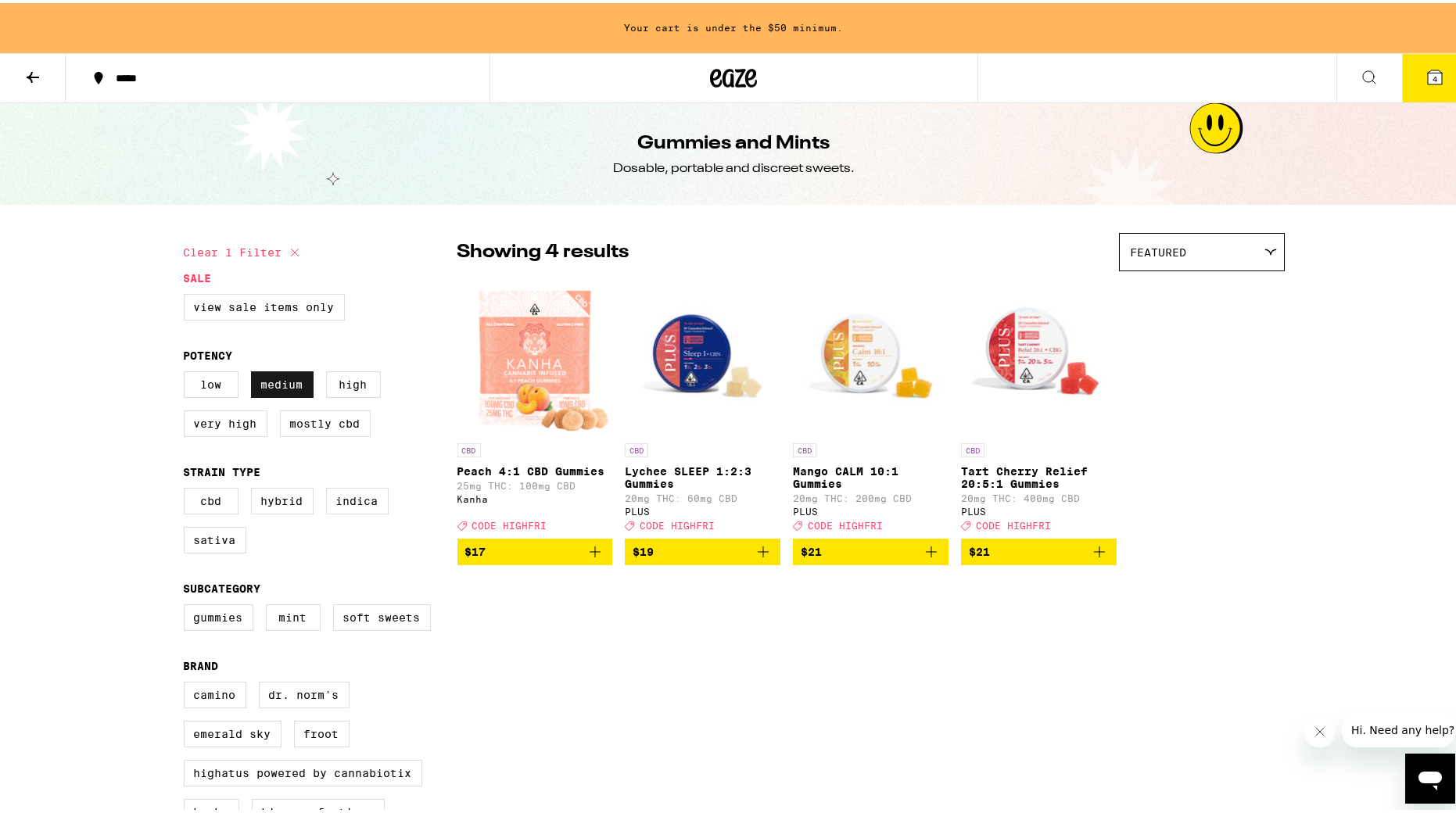
click at [264, 380] on label "Medium" at bounding box center [282, 381] width 63 height 27
click at [187, 372] on input "Medium" at bounding box center [187, 371] width 1 height 1
checkbox input "false"
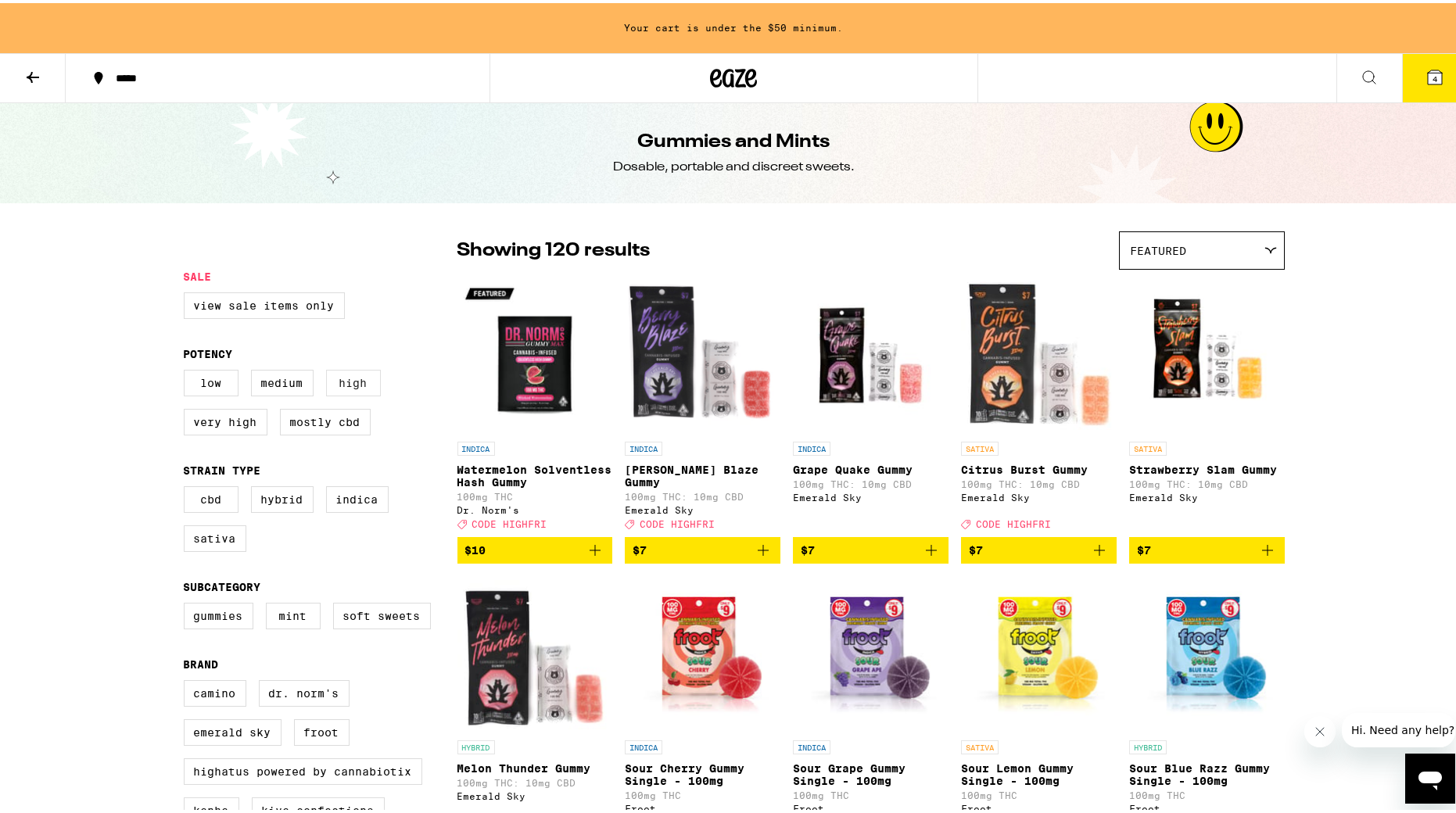
click at [339, 377] on label "High" at bounding box center [353, 380] width 55 height 27
click at [187, 370] on input "High" at bounding box center [187, 369] width 1 height 1
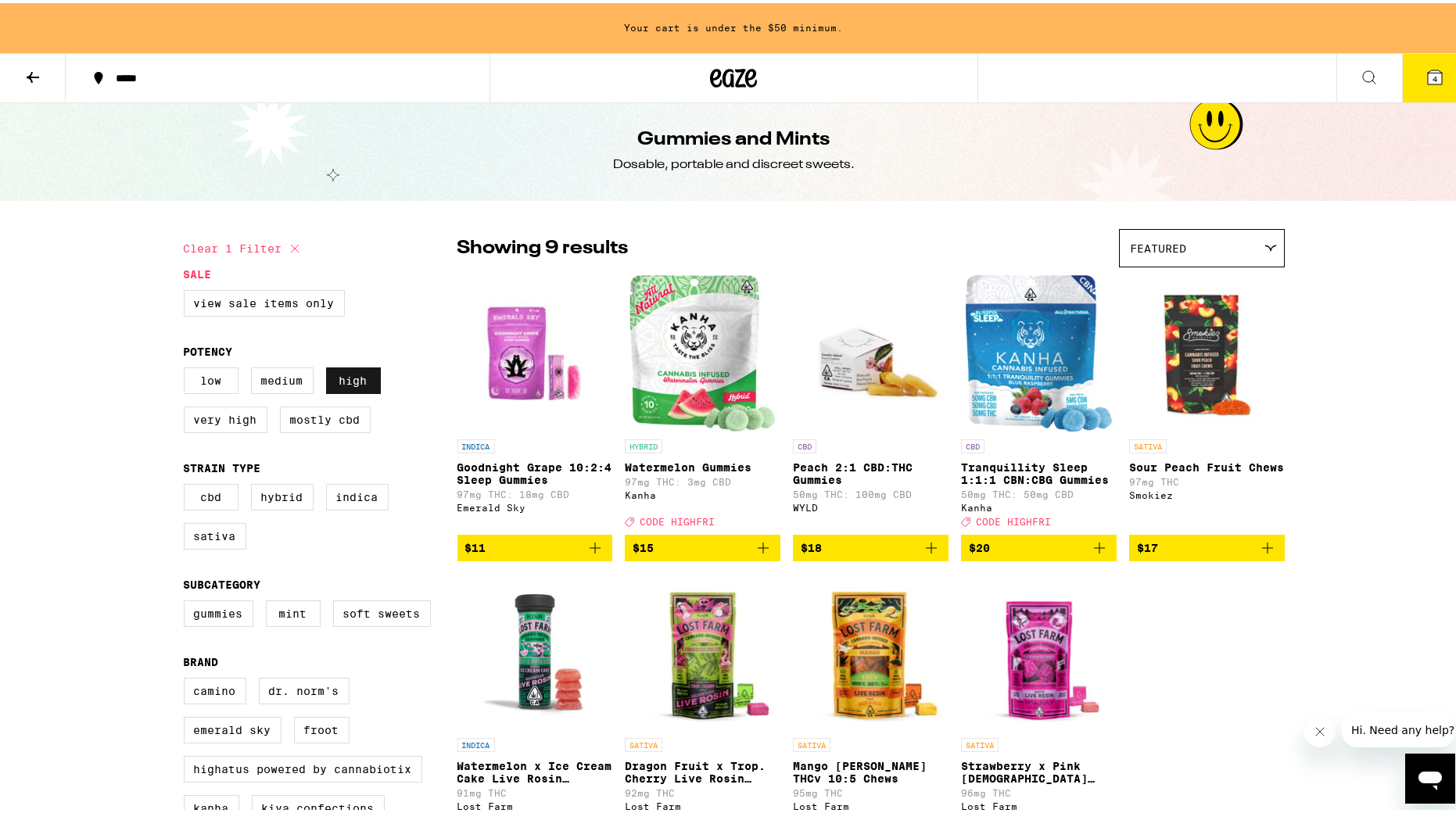
click at [339, 377] on label "High" at bounding box center [353, 377] width 55 height 27
click at [187, 367] on input "High" at bounding box center [187, 367] width 1 height 1
checkbox input "false"
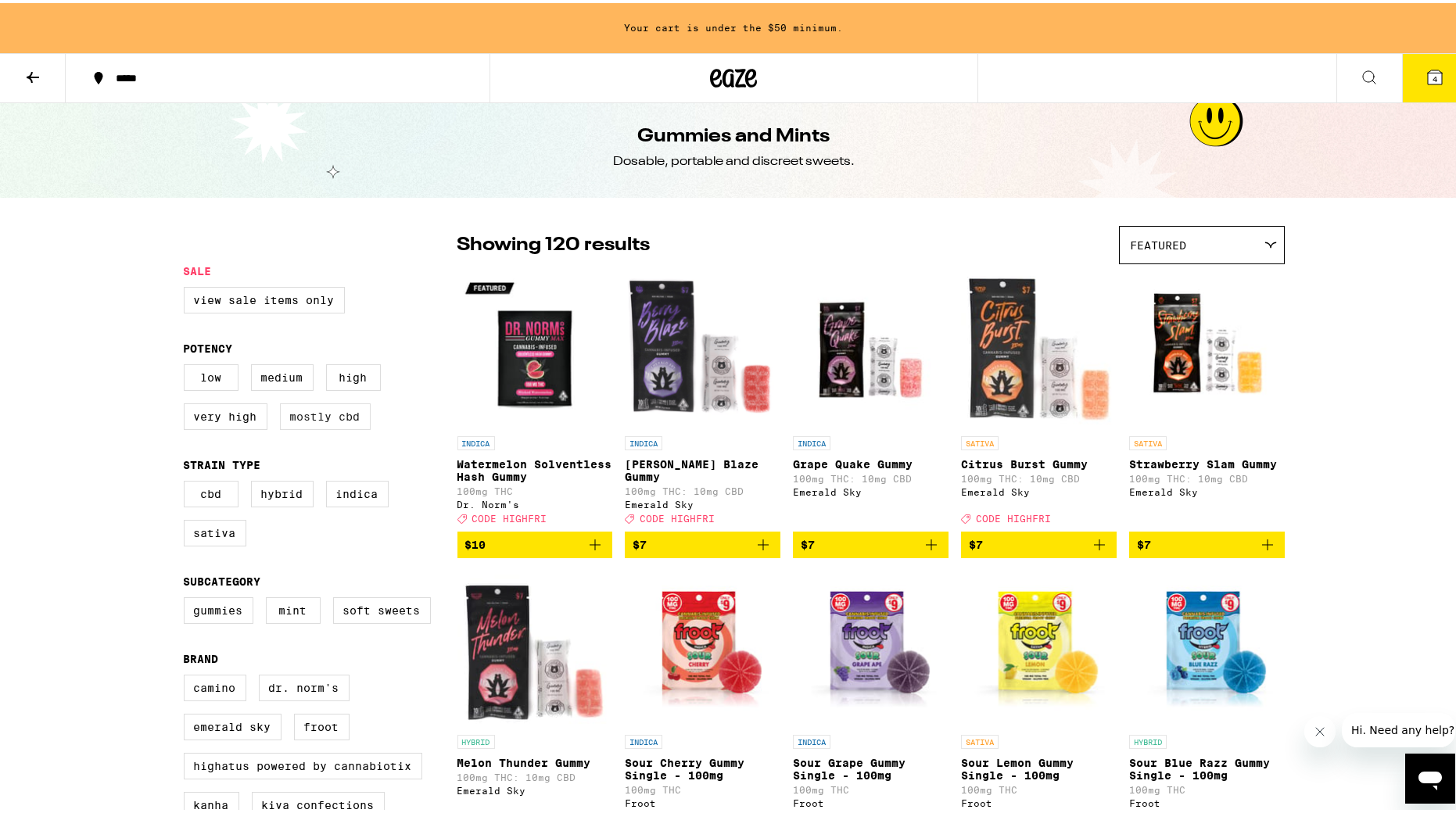
click at [324, 414] on label "Mostly CBD" at bounding box center [325, 413] width 91 height 27
click at [187, 364] on input "Mostly CBD" at bounding box center [187, 363] width 1 height 1
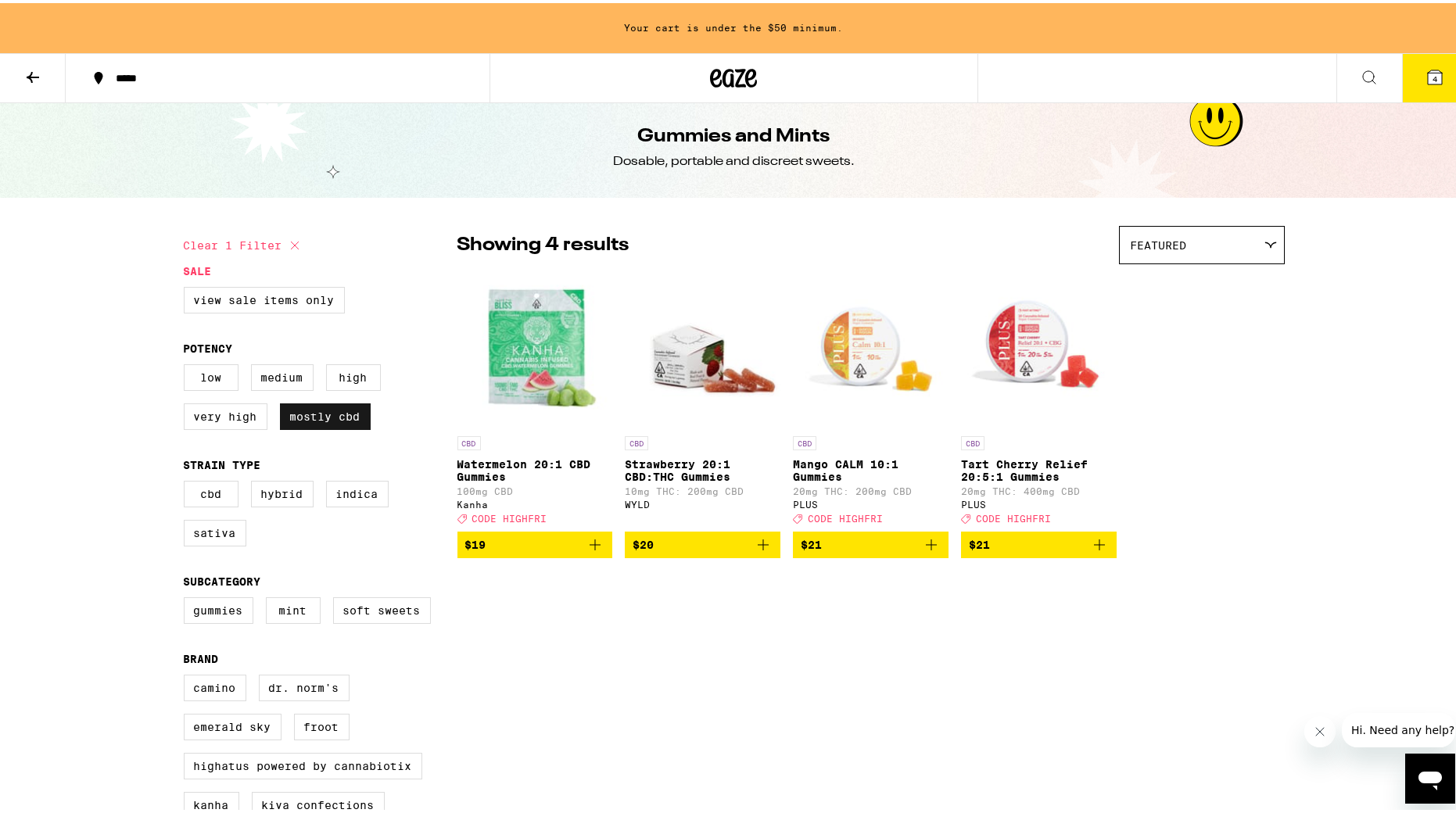
click at [324, 414] on label "Mostly CBD" at bounding box center [325, 413] width 91 height 27
click at [187, 364] on input "Mostly CBD" at bounding box center [187, 363] width 1 height 1
checkbox input "false"
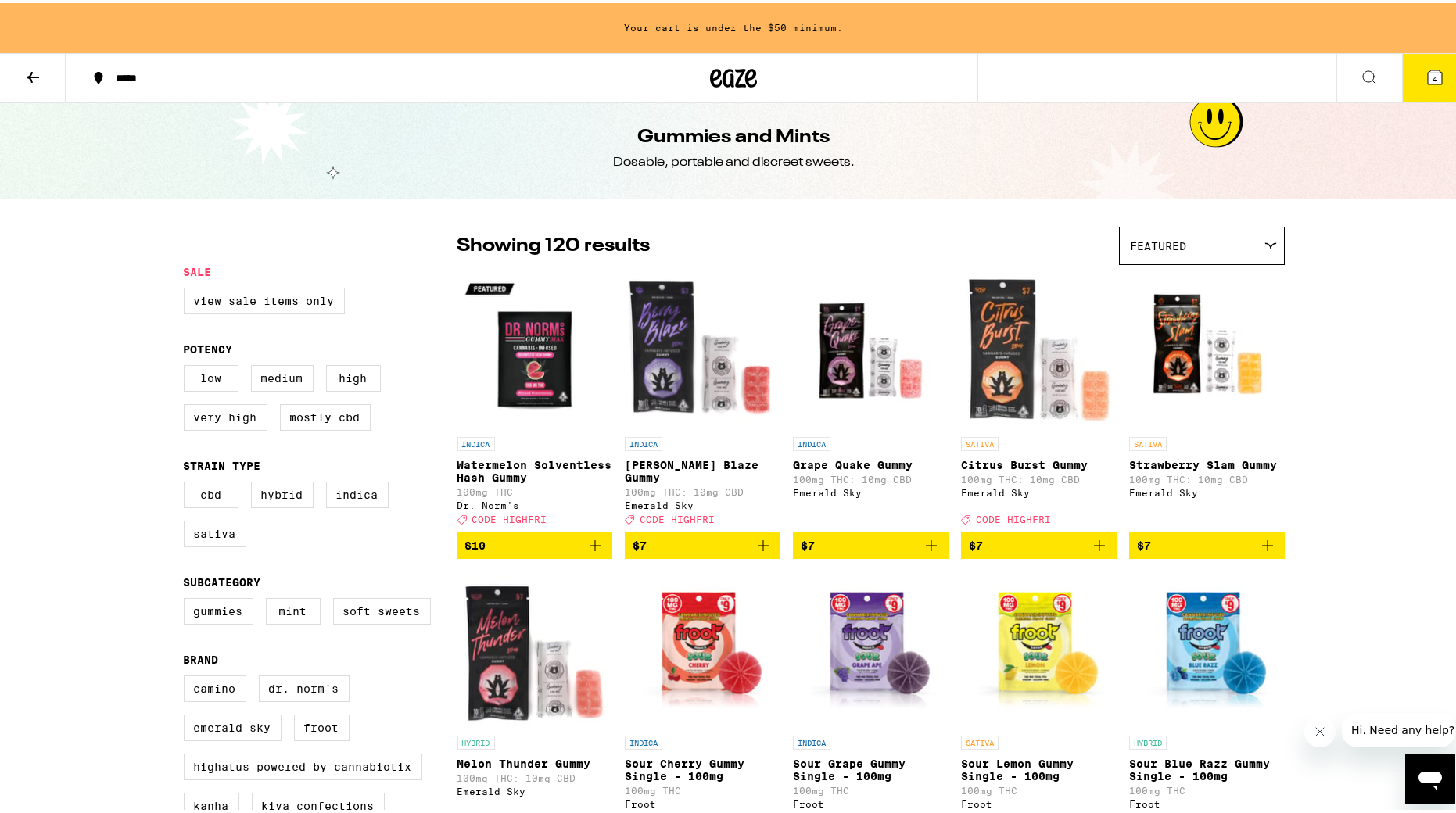
scroll to position [6, 0]
click at [193, 416] on label "Very High" at bounding box center [225, 414] width 84 height 27
click at [187, 365] on input "Very High" at bounding box center [187, 364] width 1 height 1
checkbox input "true"
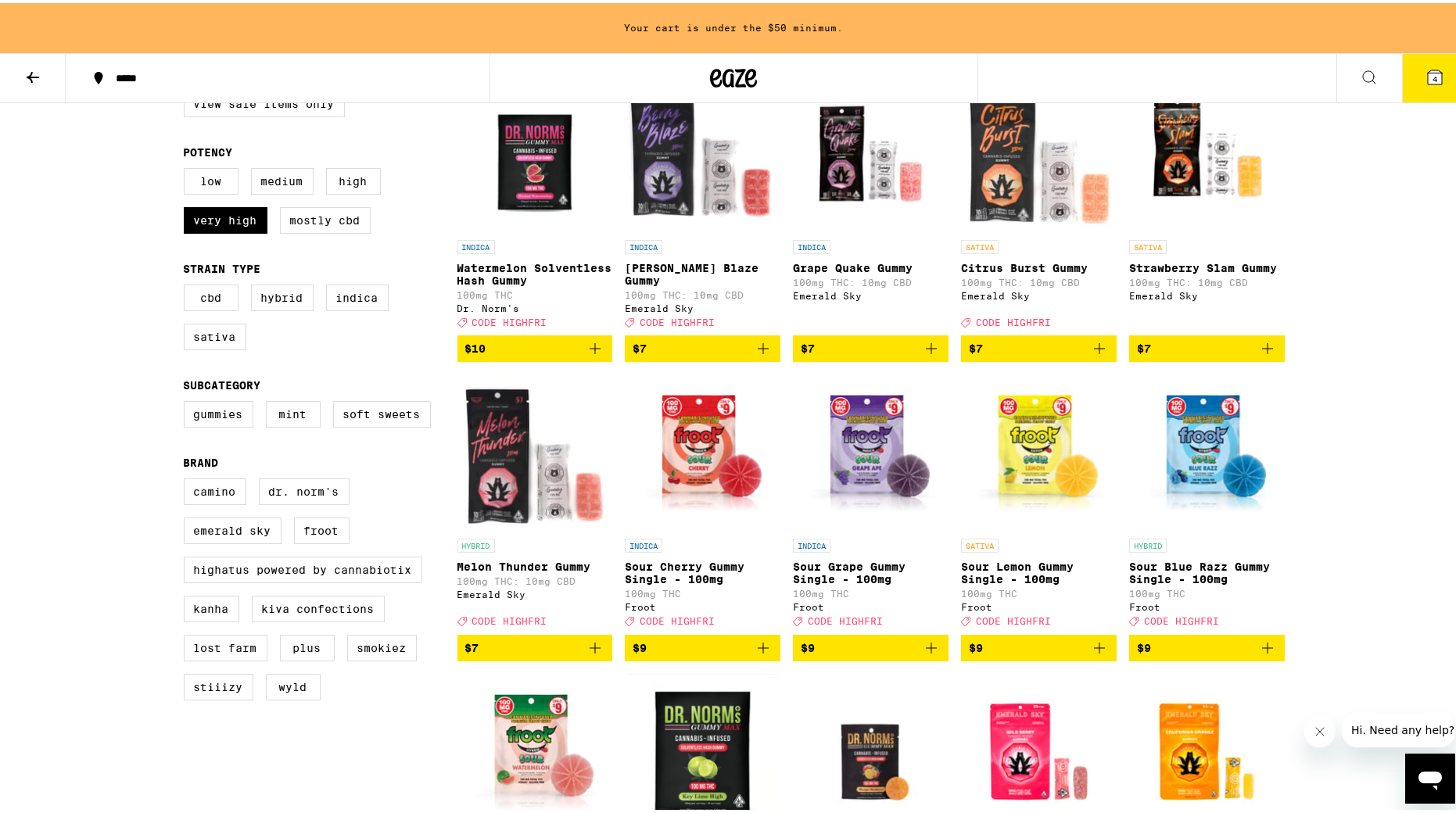
scroll to position [204, 0]
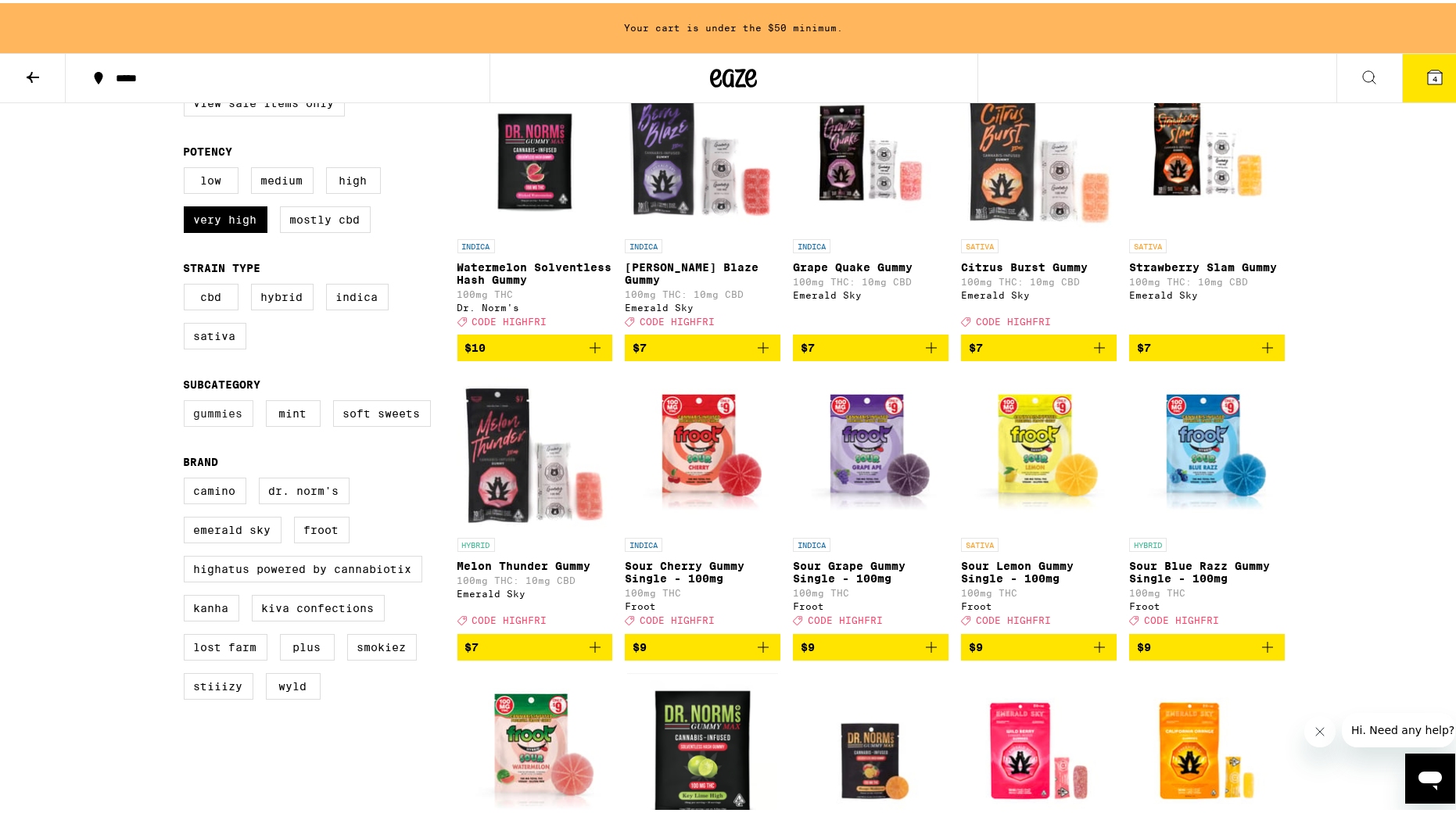
click at [218, 420] on label "Gummies" at bounding box center [218, 410] width 70 height 27
click at [187, 400] on input "Gummies" at bounding box center [187, 400] width 1 height 1
checkbox input "true"
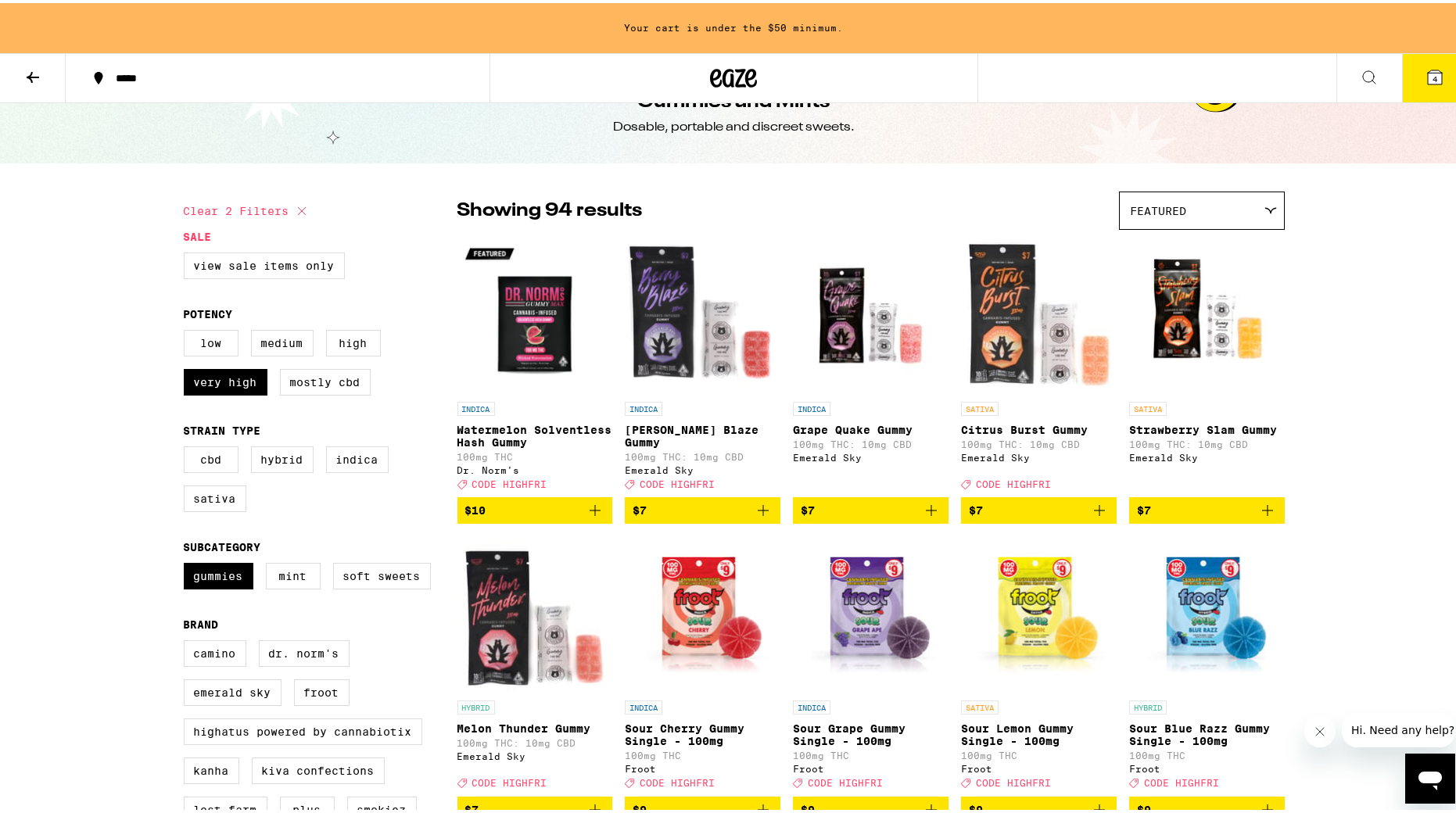
scroll to position [40, 0]
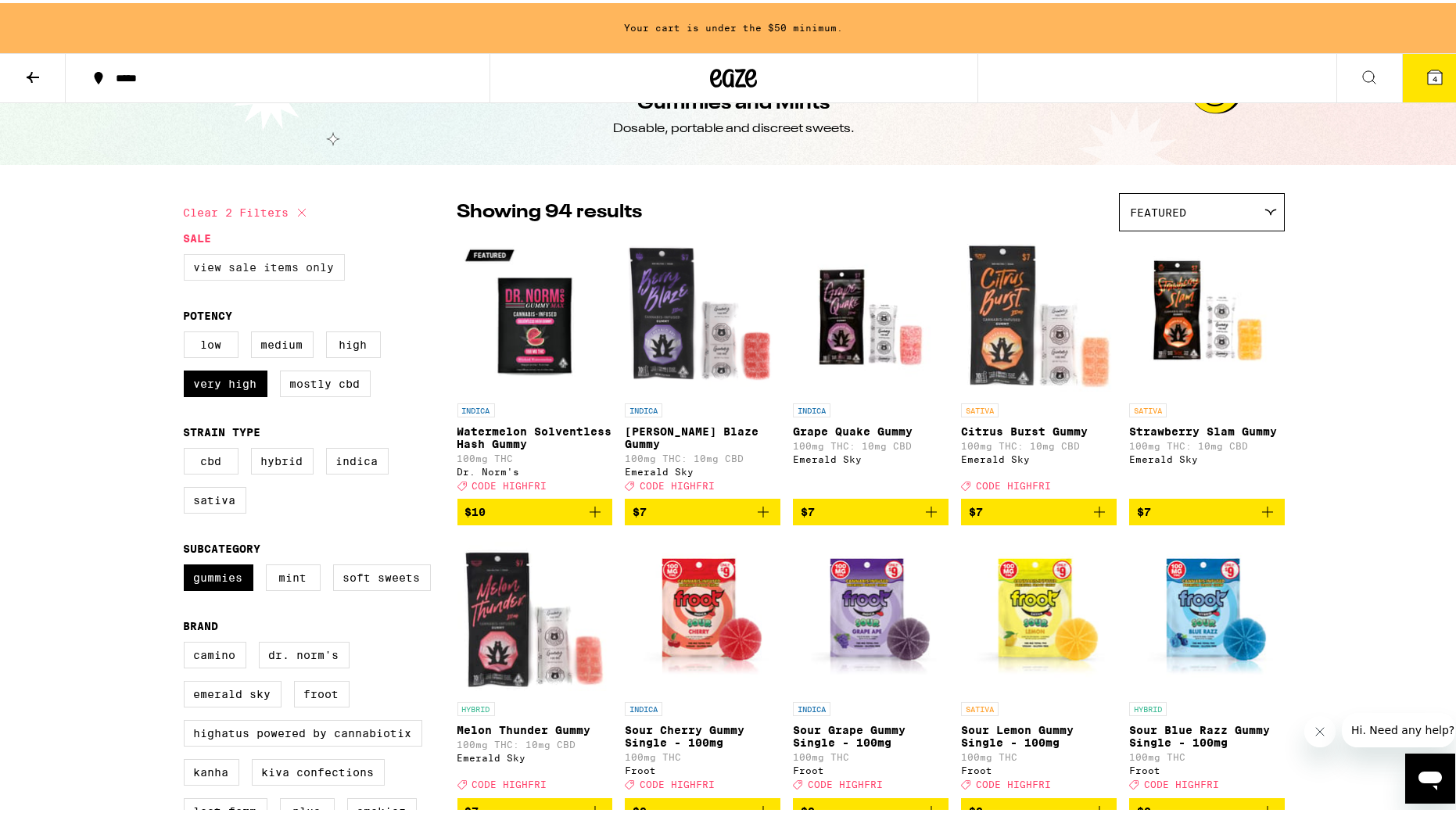
click at [284, 265] on label "View Sale Items Only" at bounding box center [264, 264] width 161 height 27
click at [187, 254] on input "View Sale Items Only" at bounding box center [187, 253] width 1 height 1
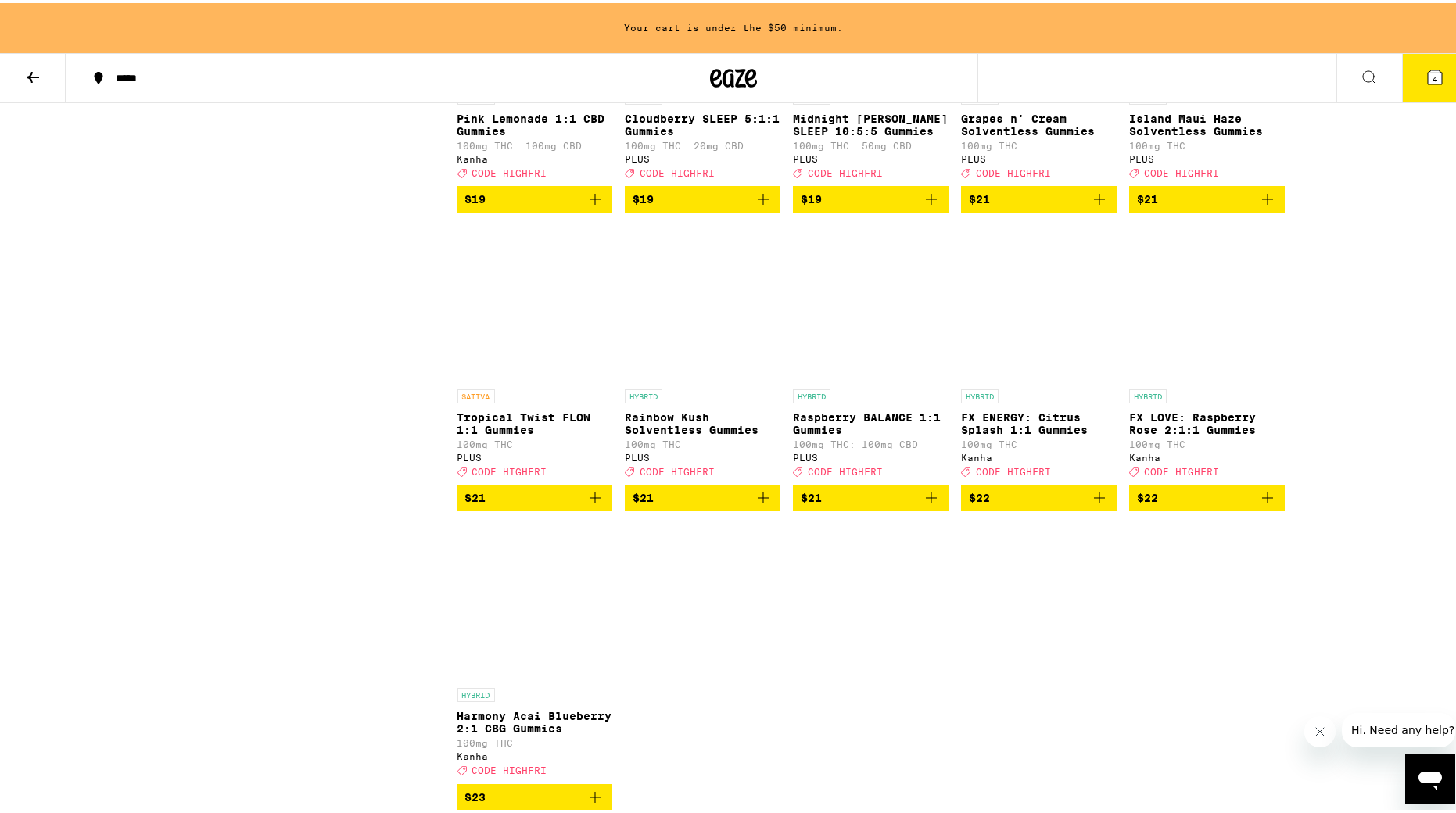
scroll to position [2440, 0]
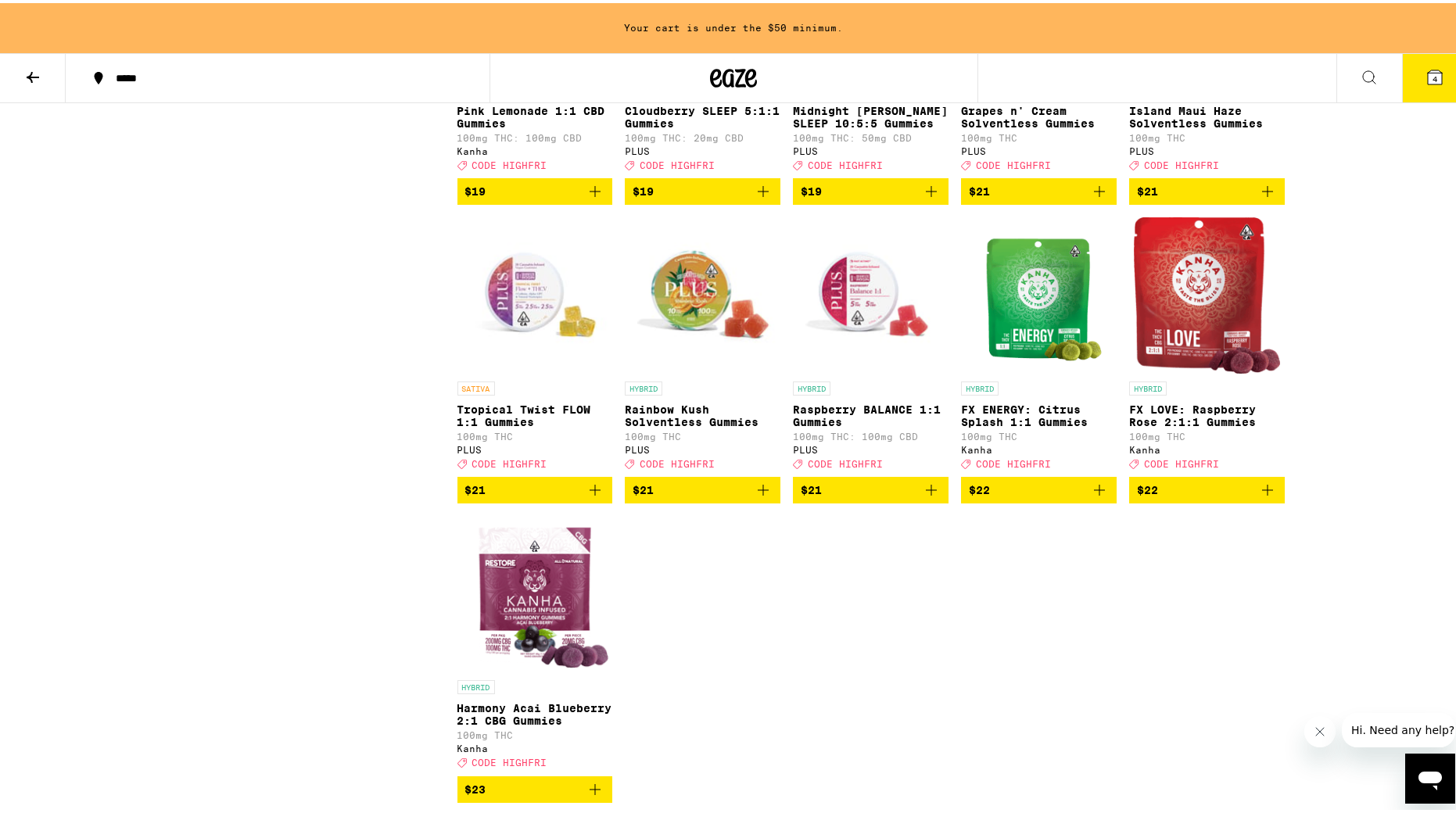
click at [697, 496] on span "$21" at bounding box center [703, 487] width 140 height 18
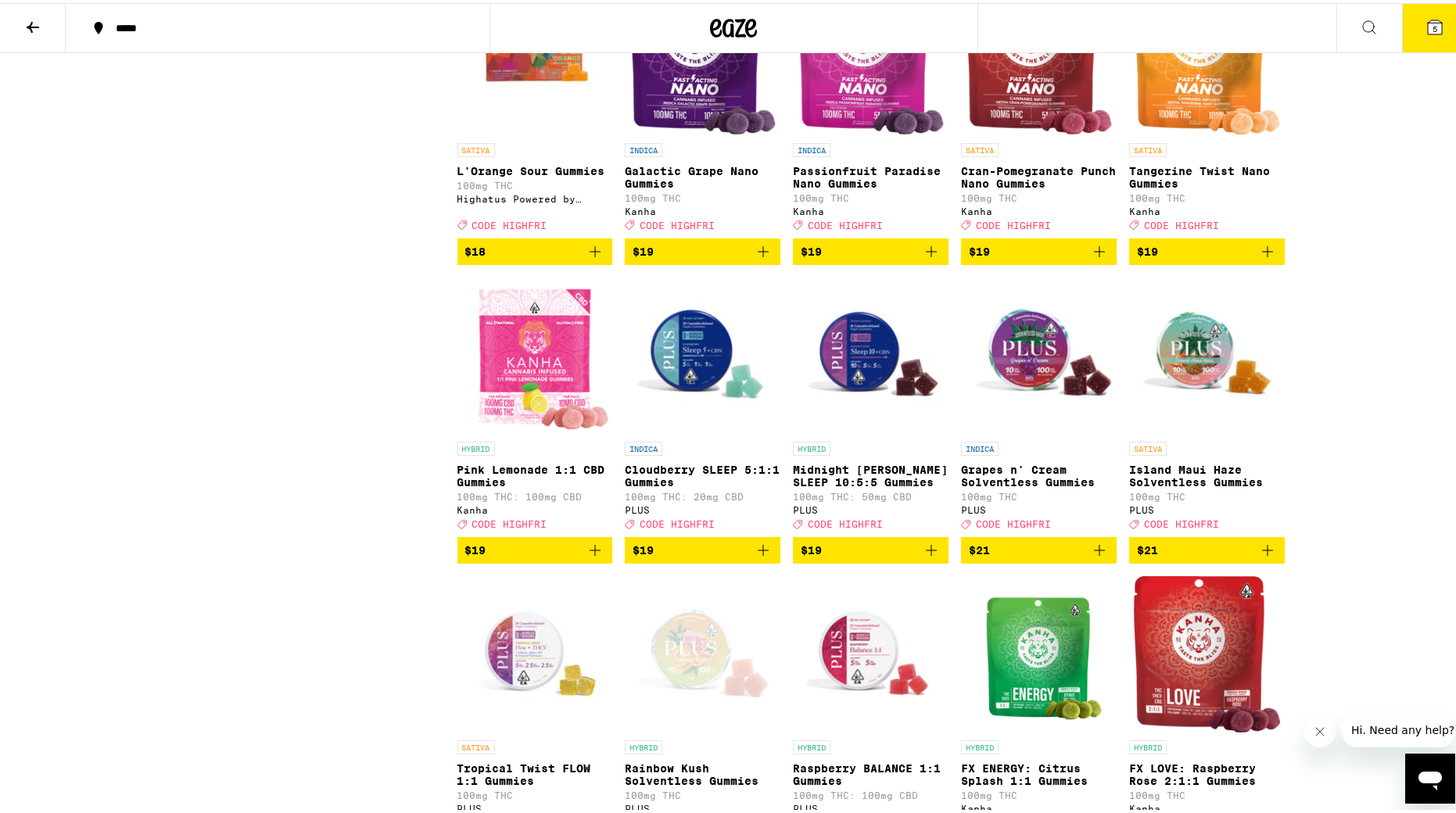
scroll to position [2035, 0]
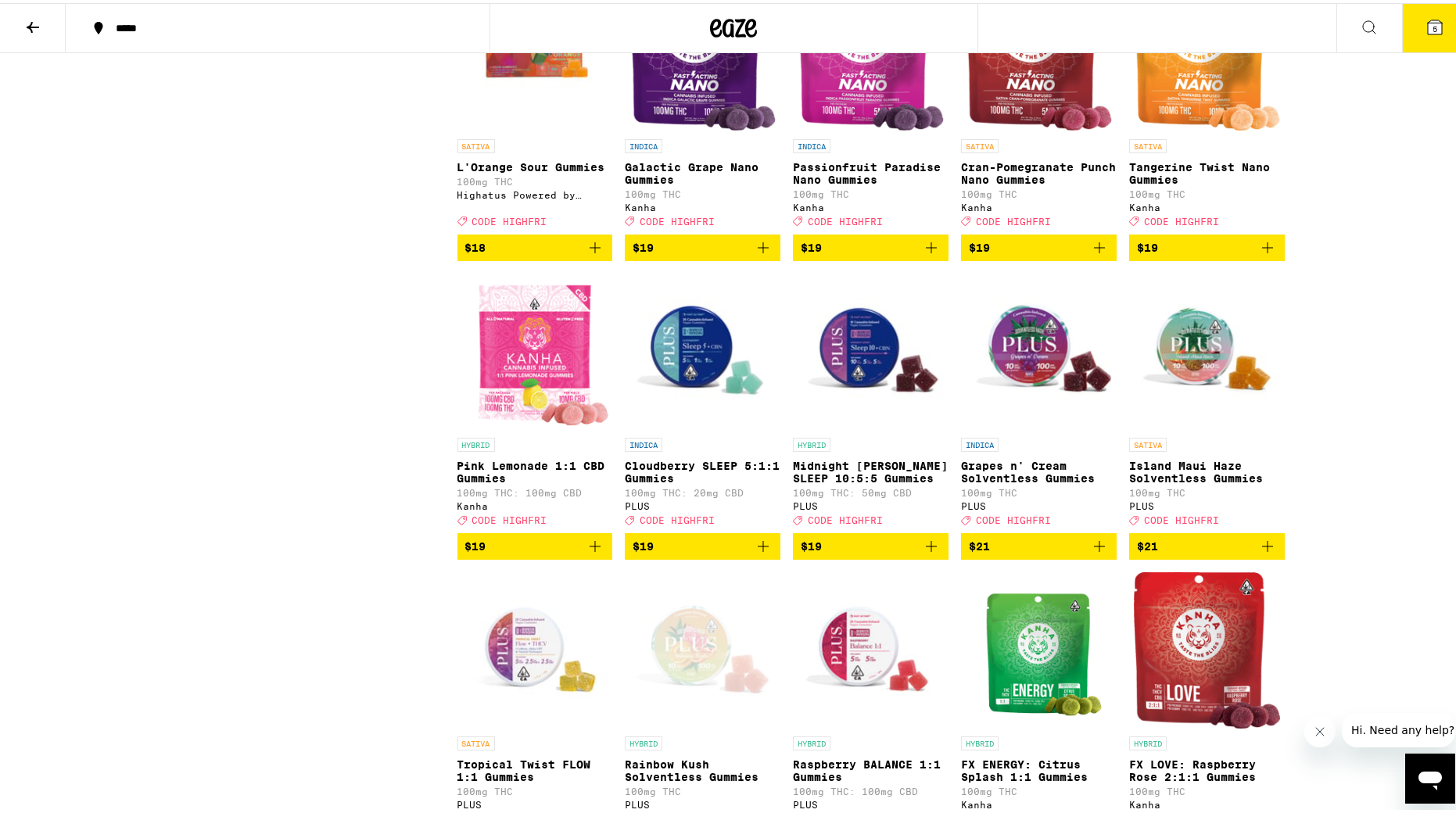
click at [981, 552] on span "$21" at bounding box center [1207, 543] width 140 height 18
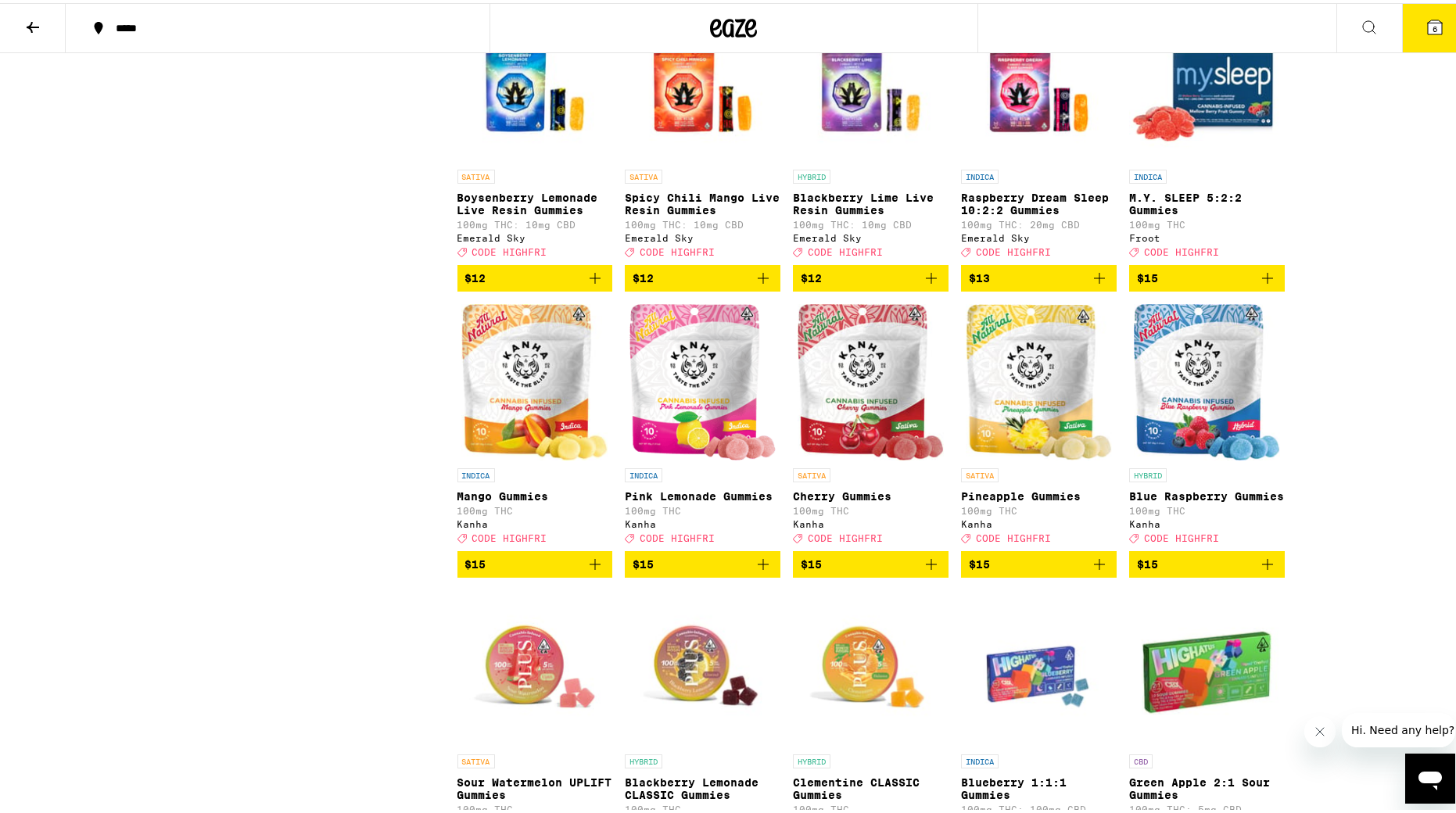
scroll to position [1085, 0]
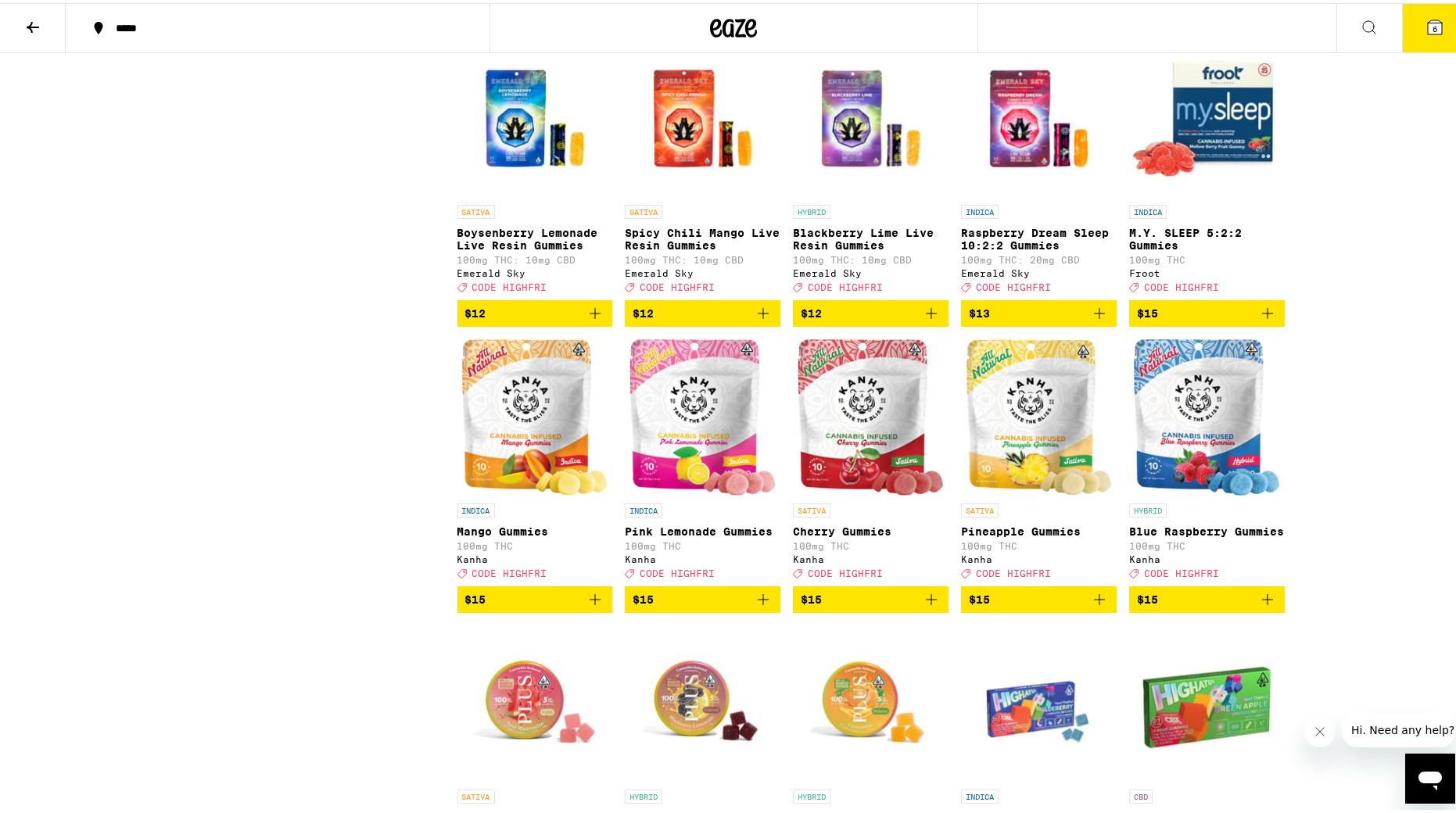
click at [513, 595] on span "$15" at bounding box center [535, 596] width 140 height 18
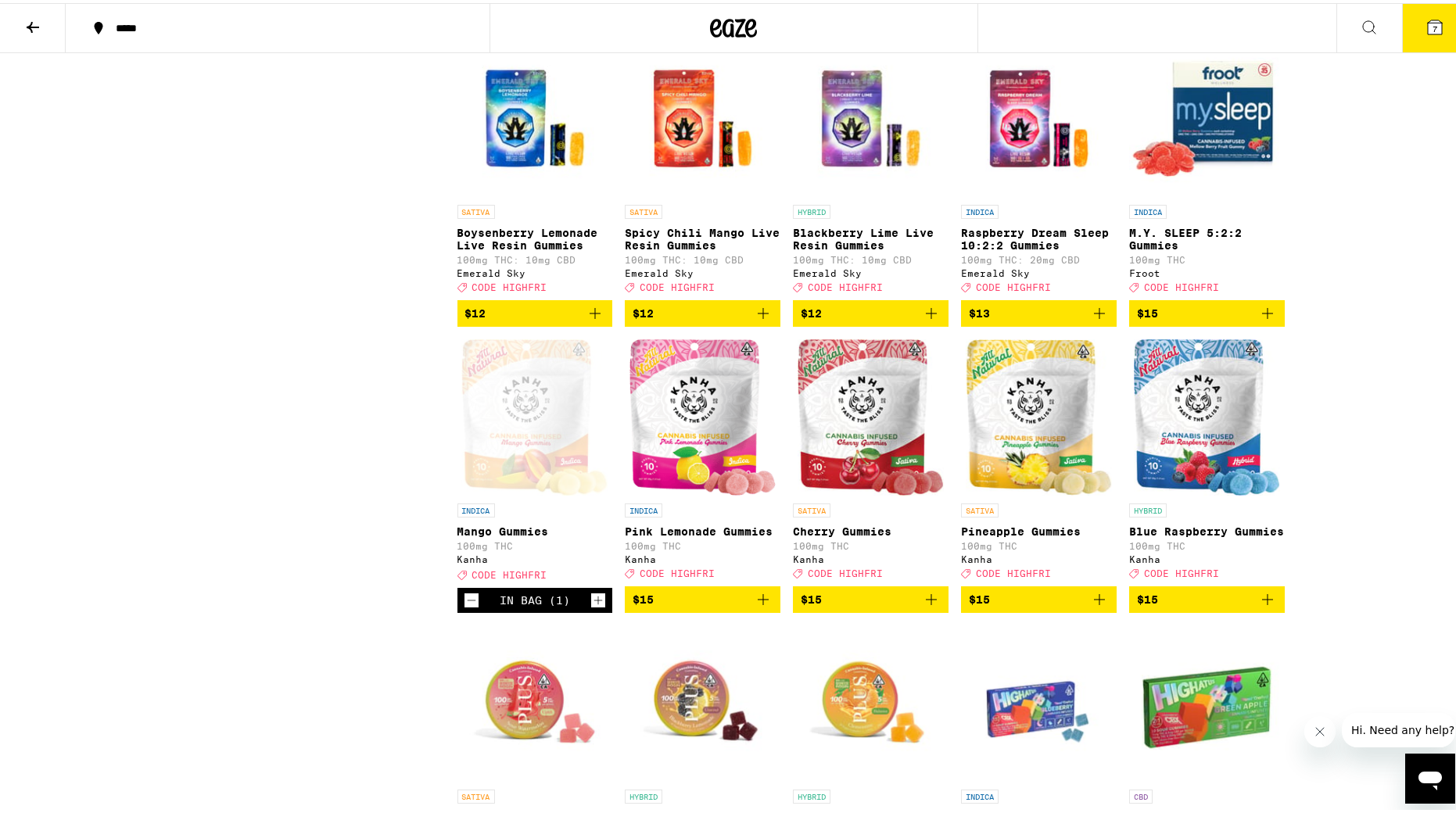
click at [513, 595] on div "In Bag (1)" at bounding box center [535, 597] width 71 height 13
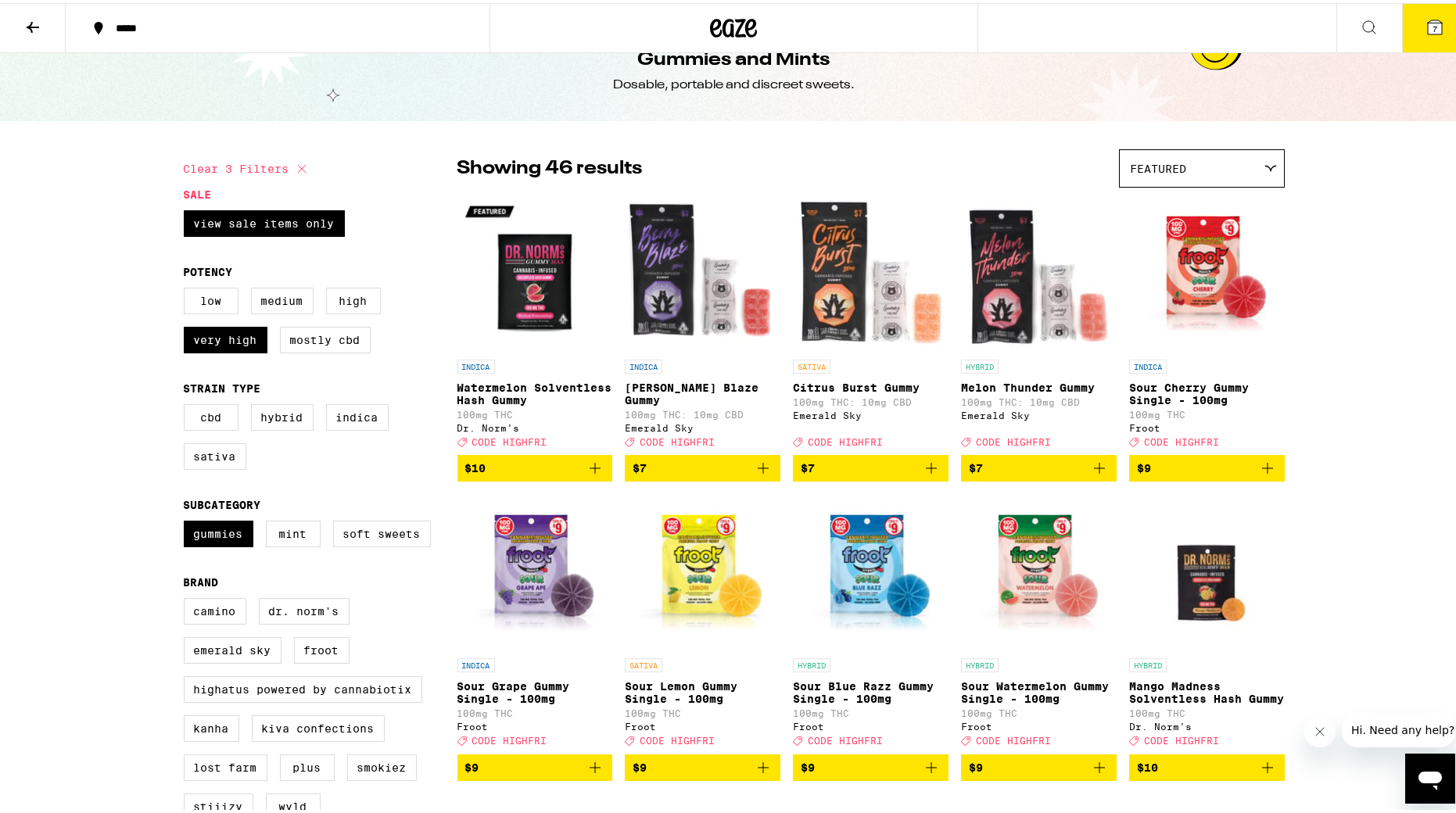
scroll to position [35, 0]
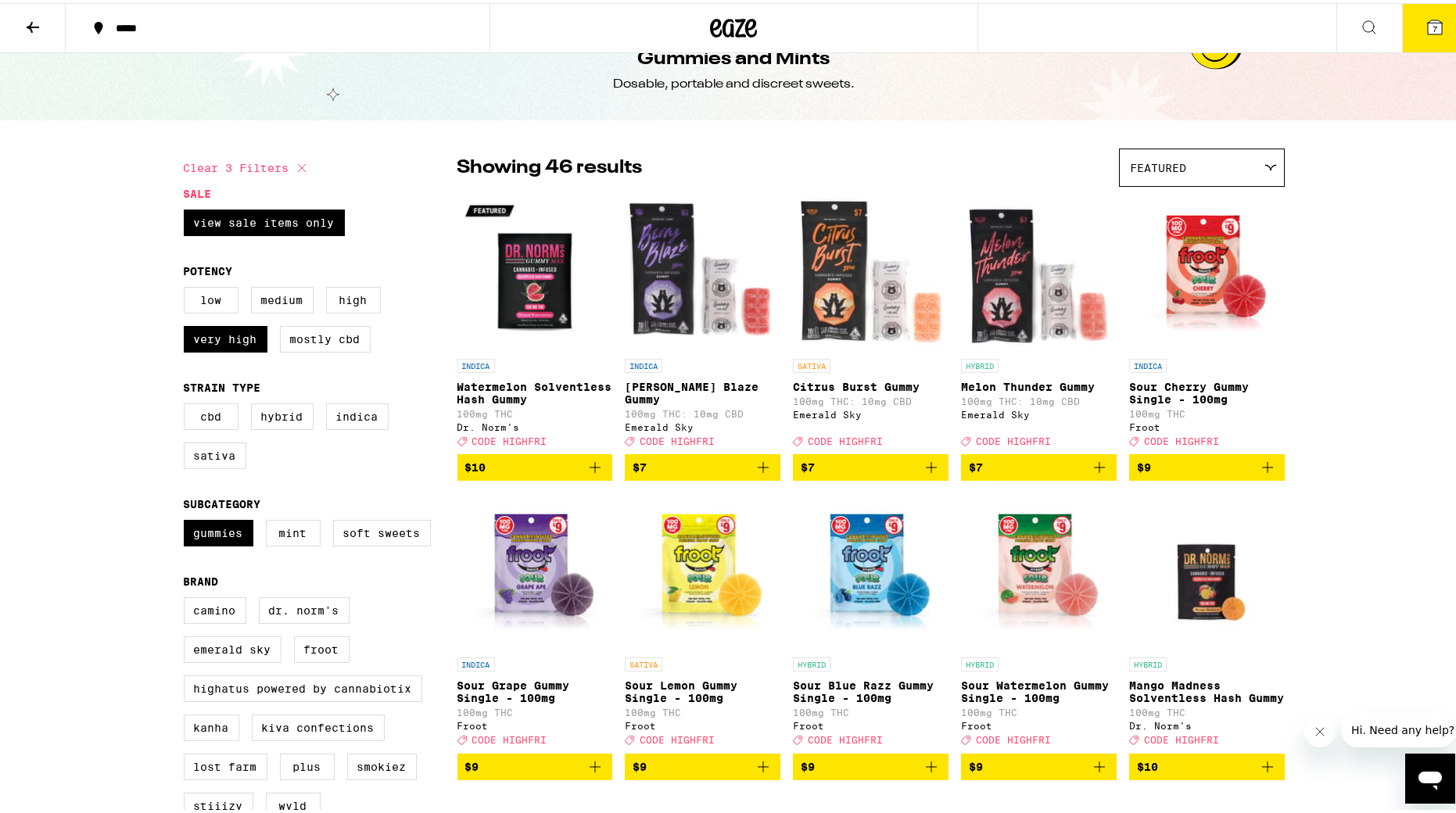
click at [300, 162] on icon at bounding box center [302, 164] width 19 height 18
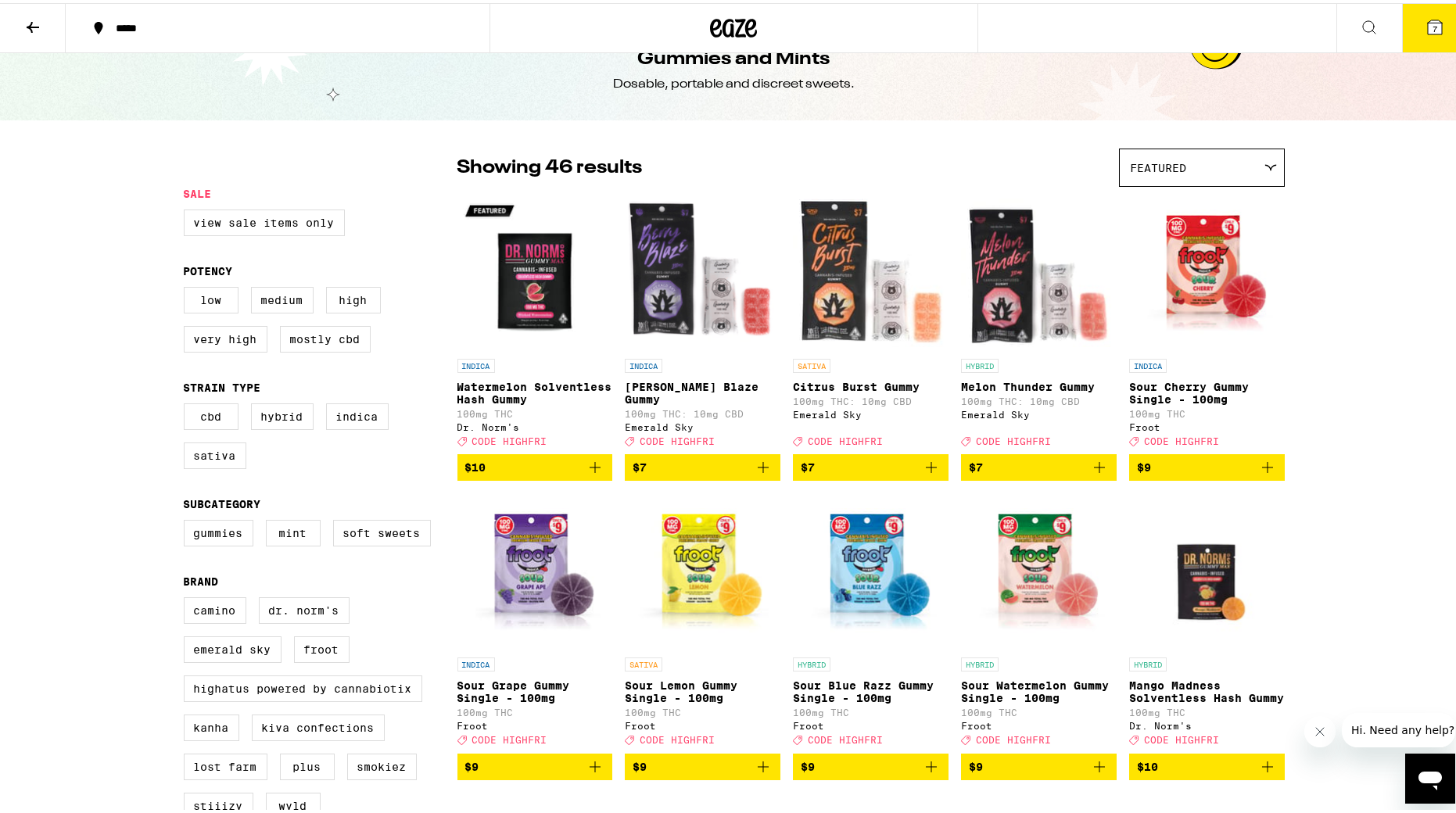
checkbox input "false"
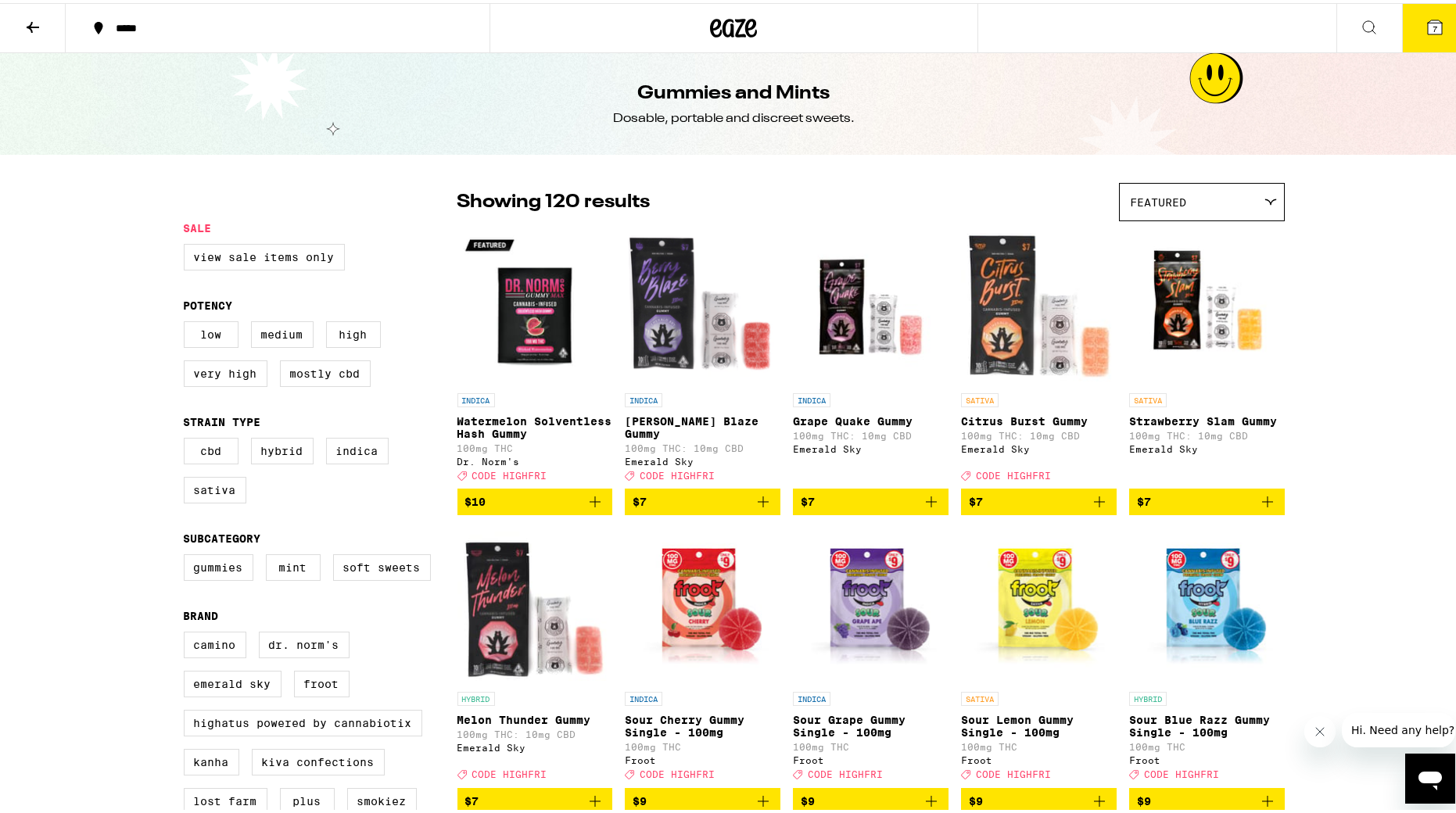
click at [981, 35] on button "7" at bounding box center [1435, 25] width 66 height 48
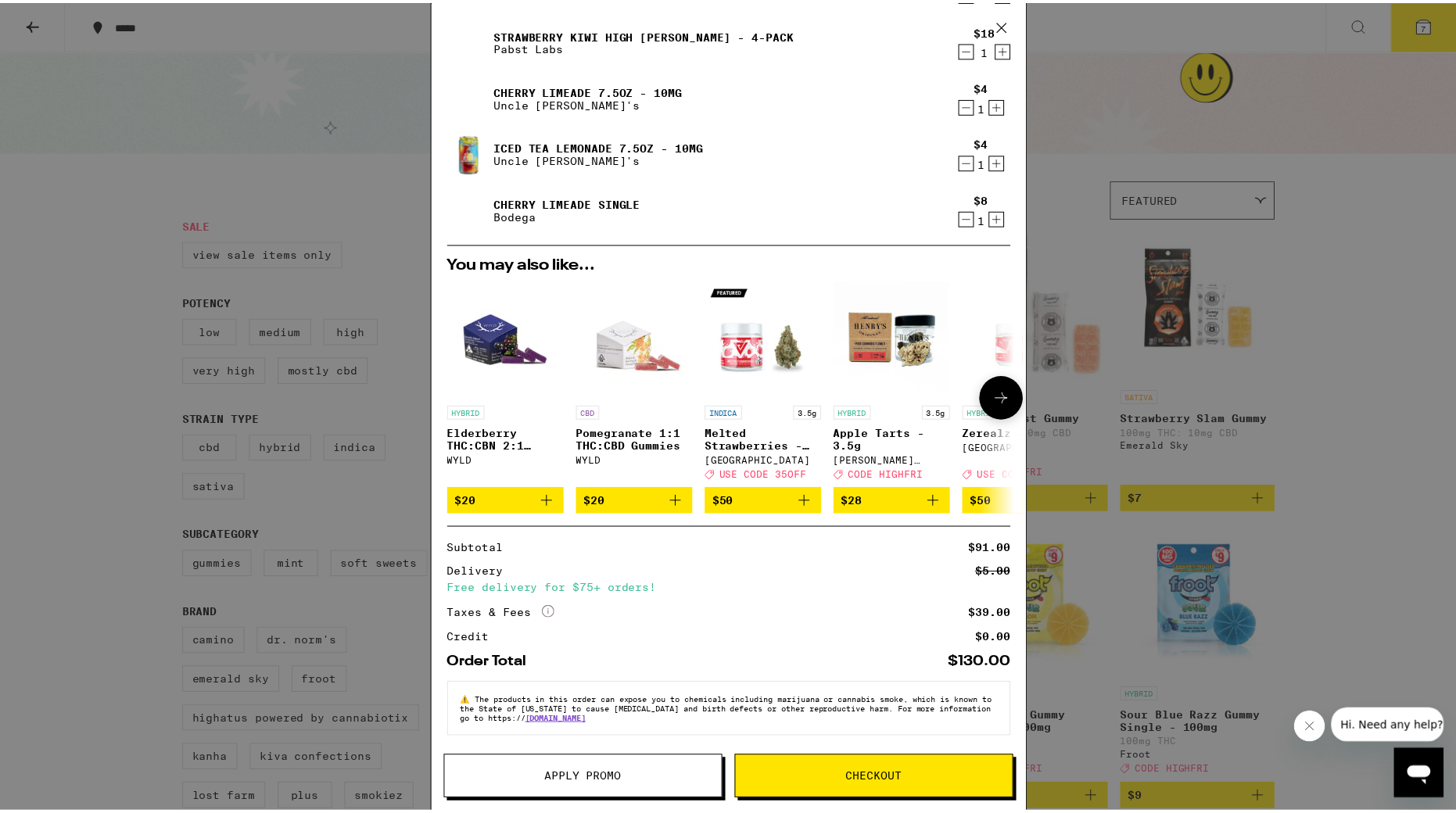
scroll to position [213, 0]
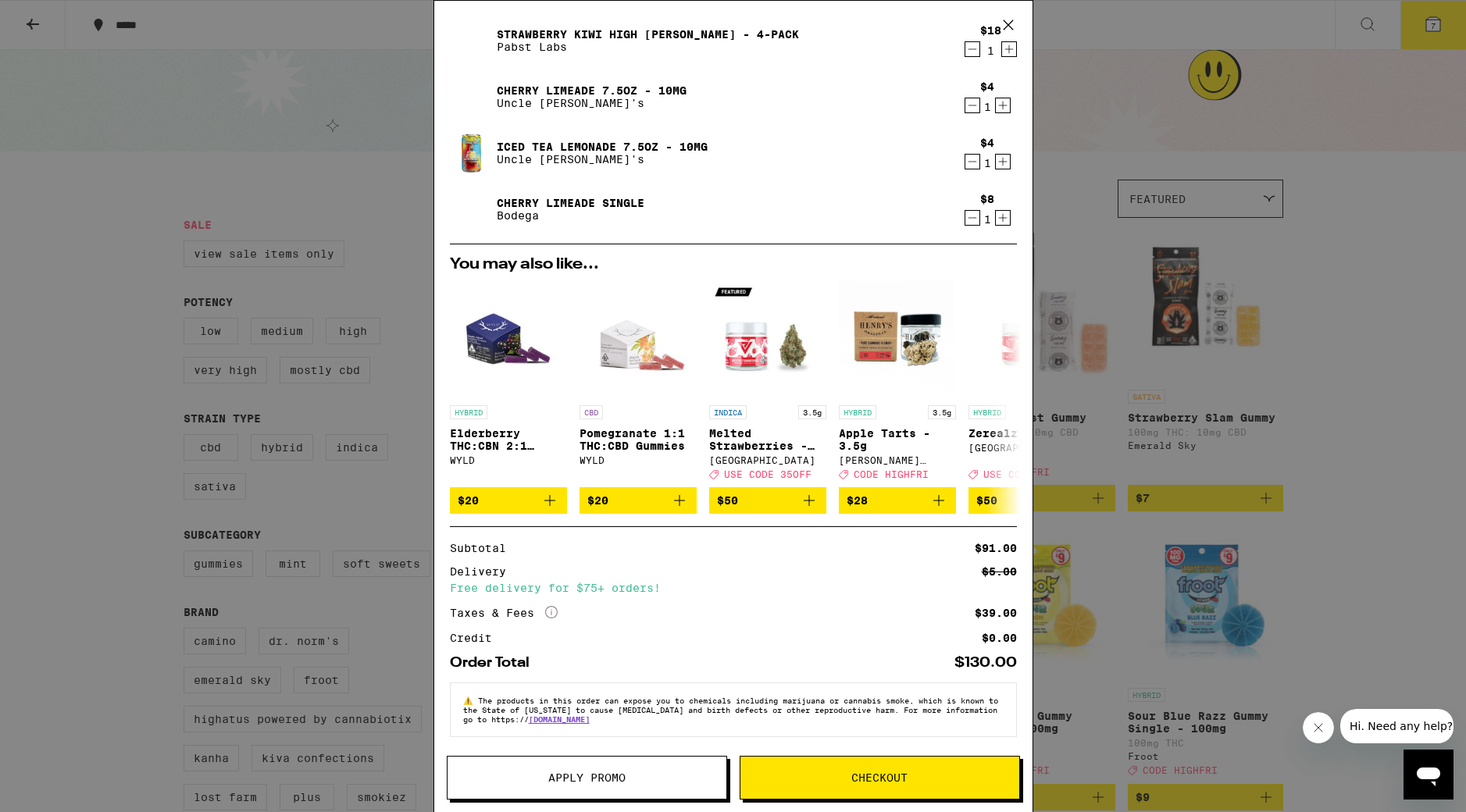
click at [649, 594] on button "Apply Promo" at bounding box center [586, 777] width 280 height 43
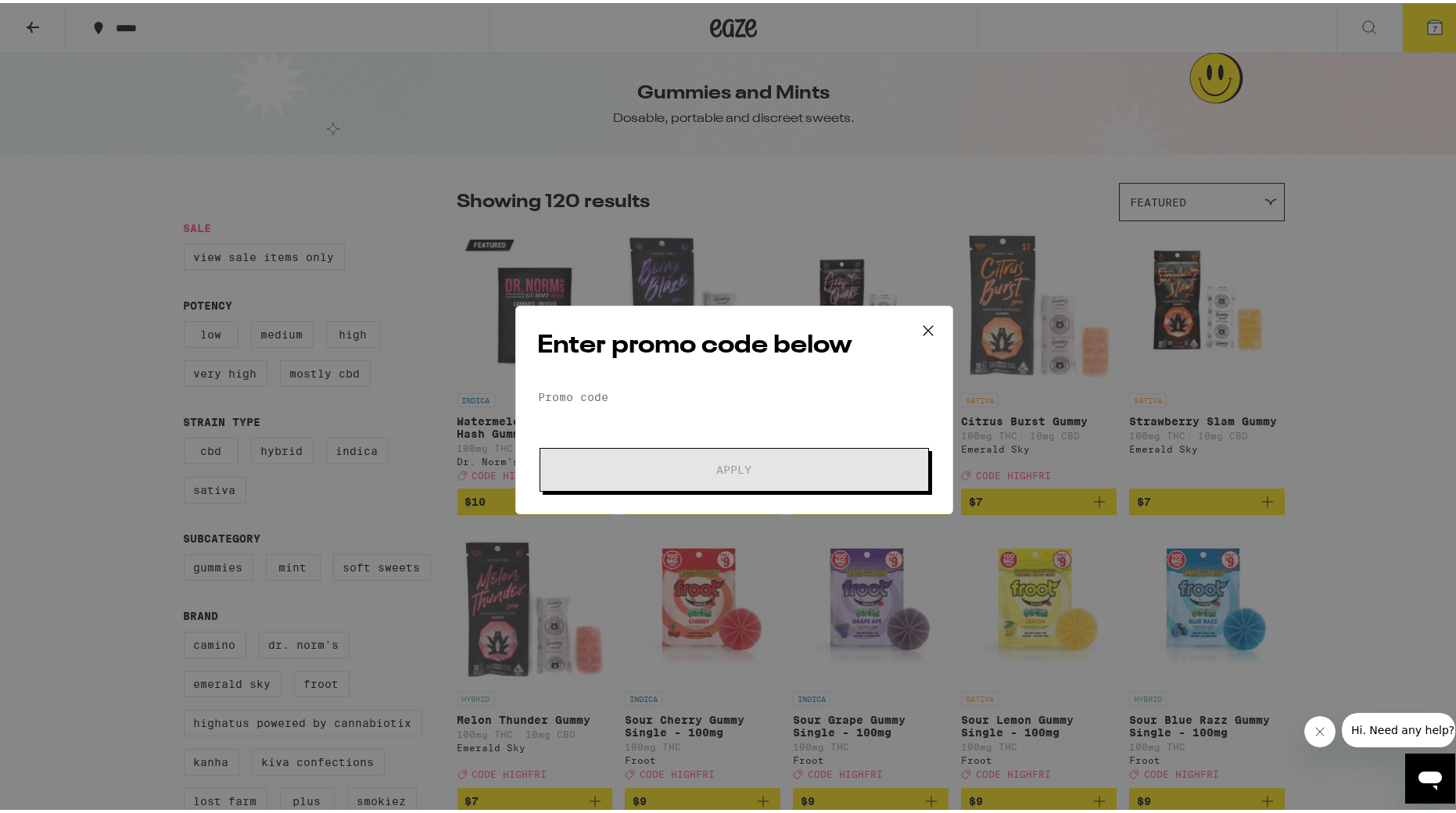
scroll to position [5, 0]
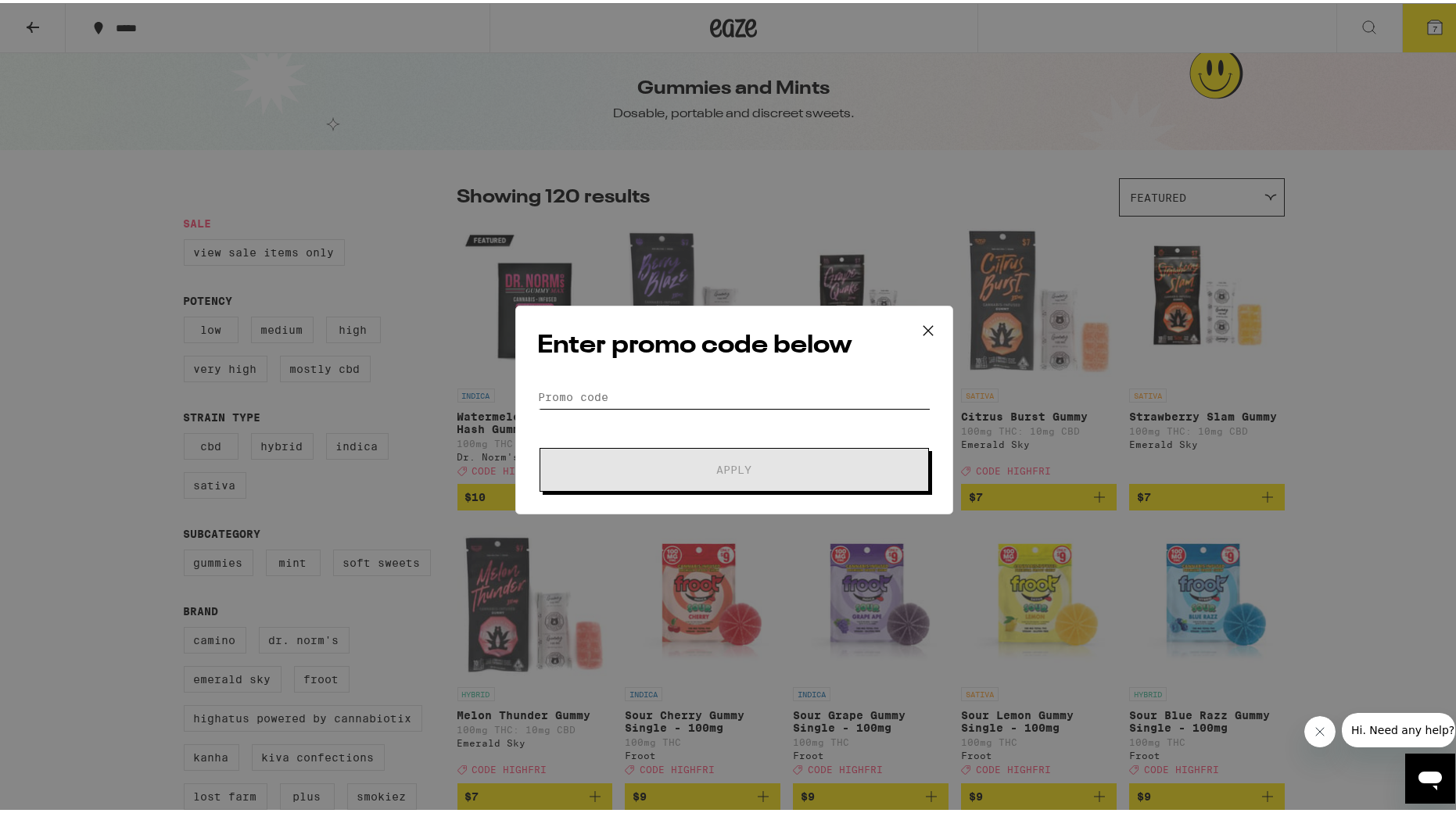
click at [664, 383] on input "Promo Code" at bounding box center [734, 393] width 393 height 23
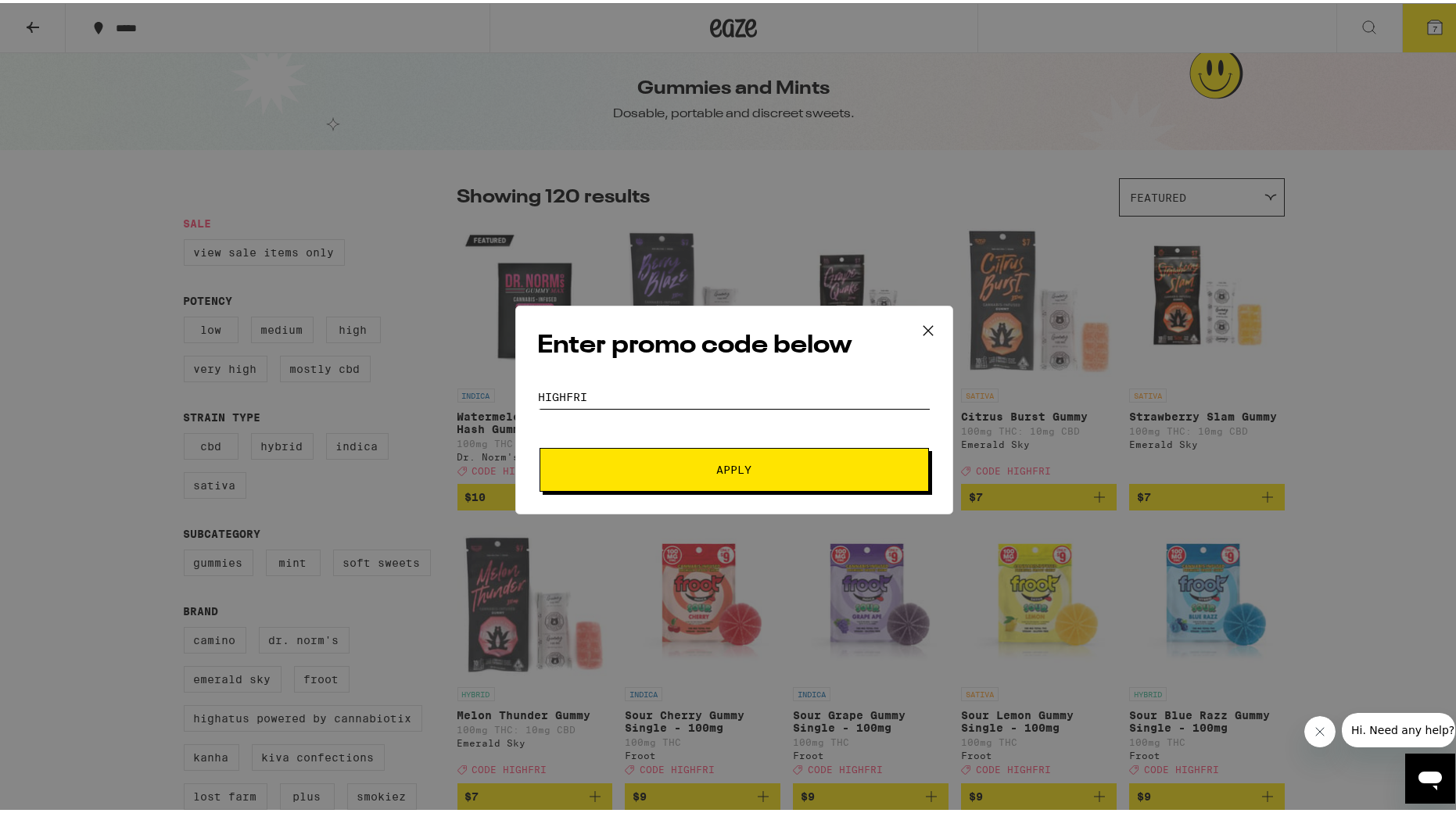
type input "HiGHFRI"
click at [773, 472] on button "Apply" at bounding box center [734, 466] width 389 height 43
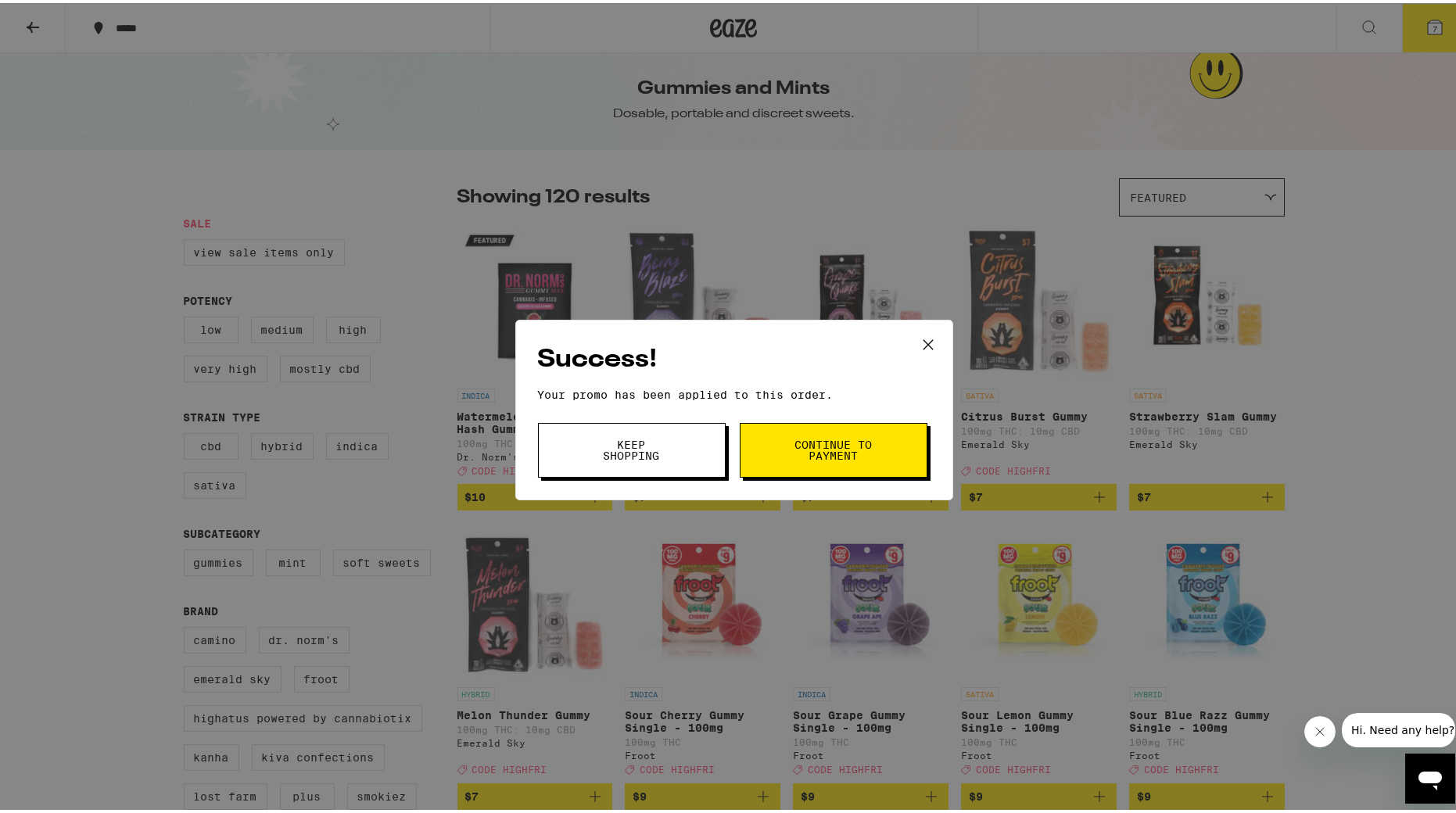
click at [648, 461] on button "Keep Shopping" at bounding box center [631, 447] width 187 height 55
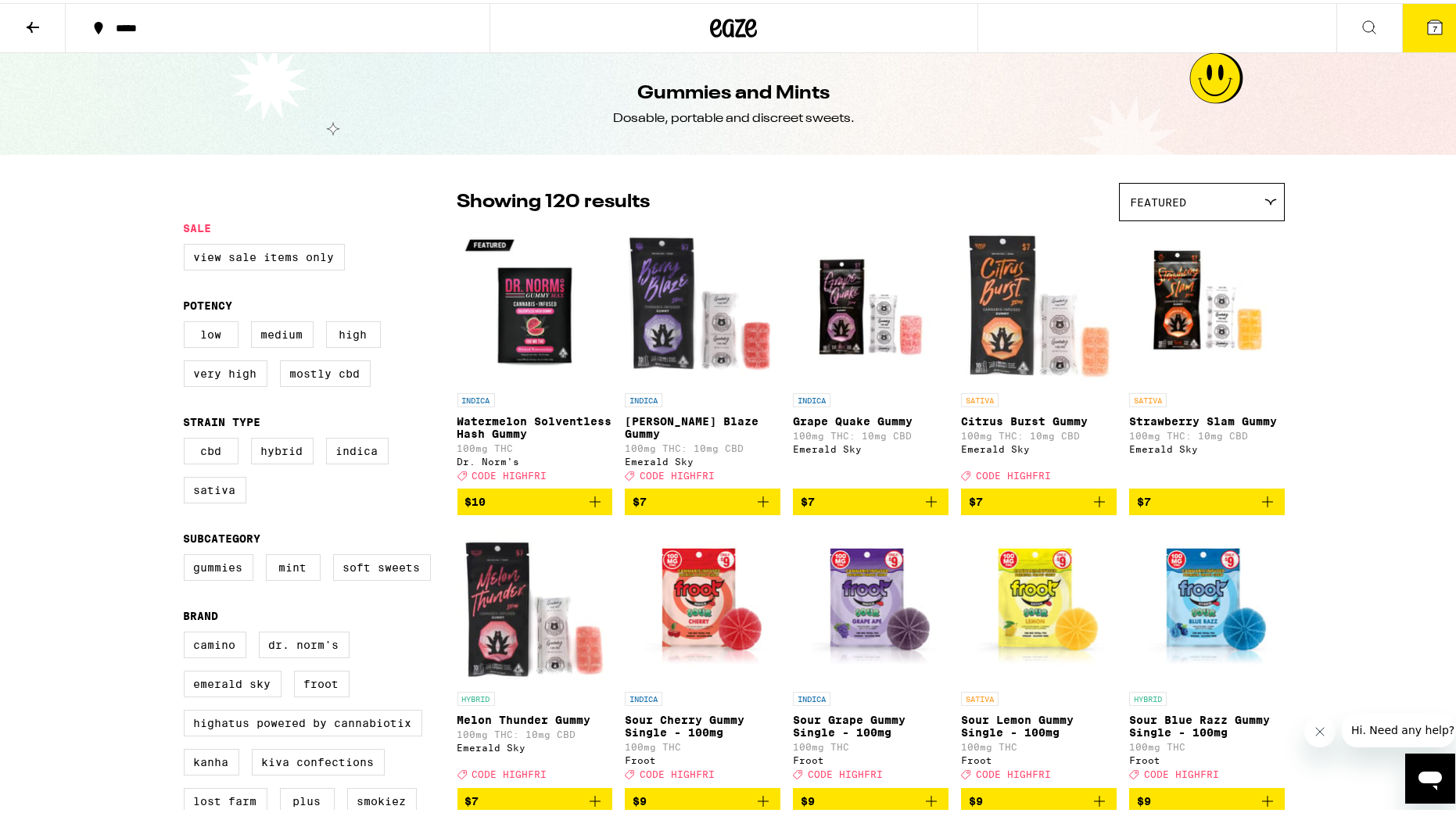
click at [981, 201] on div "Featured" at bounding box center [1202, 199] width 164 height 37
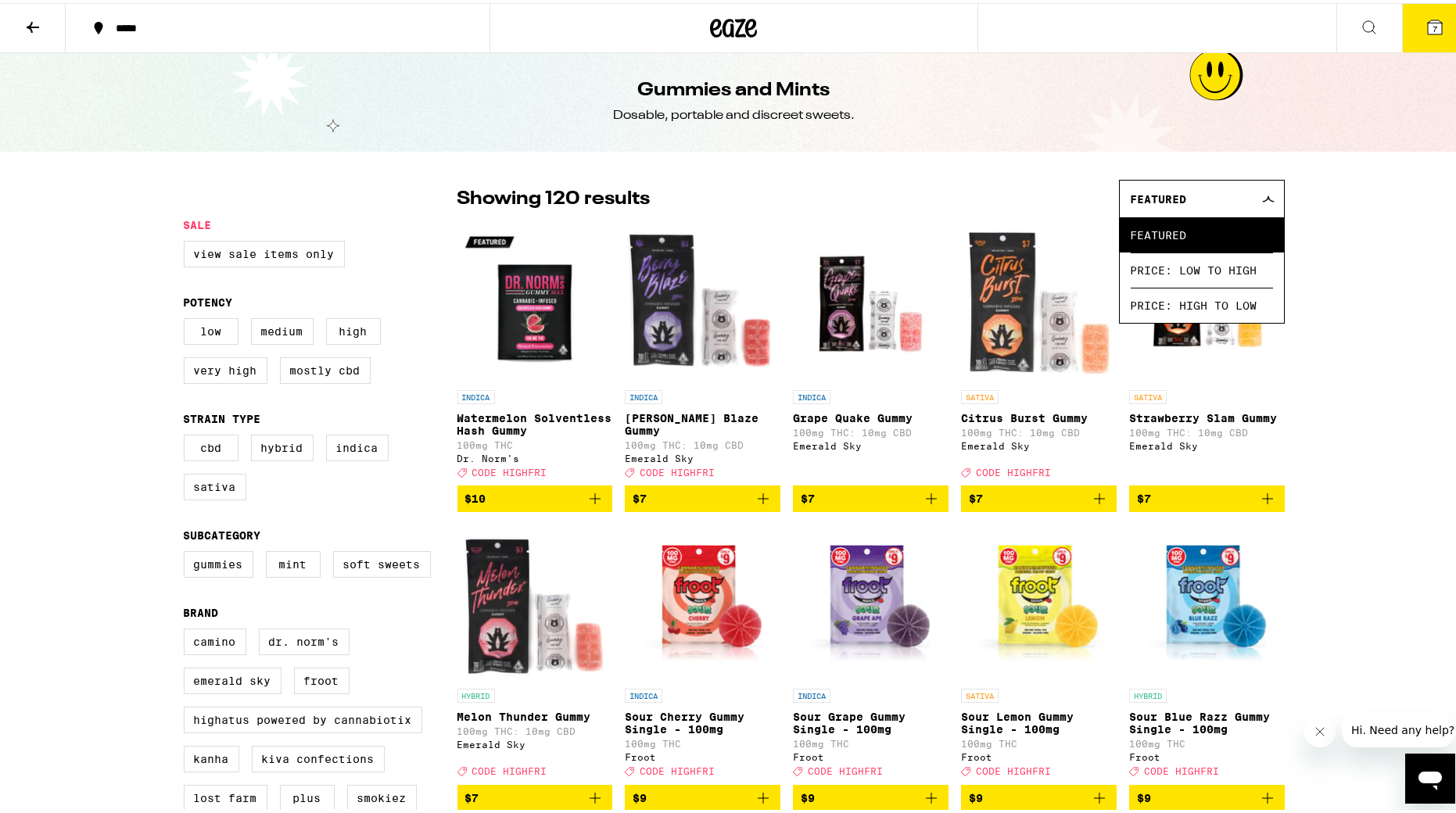
scroll to position [4, 1]
click at [127, 31] on div "*****" at bounding box center [285, 25] width 355 height 11
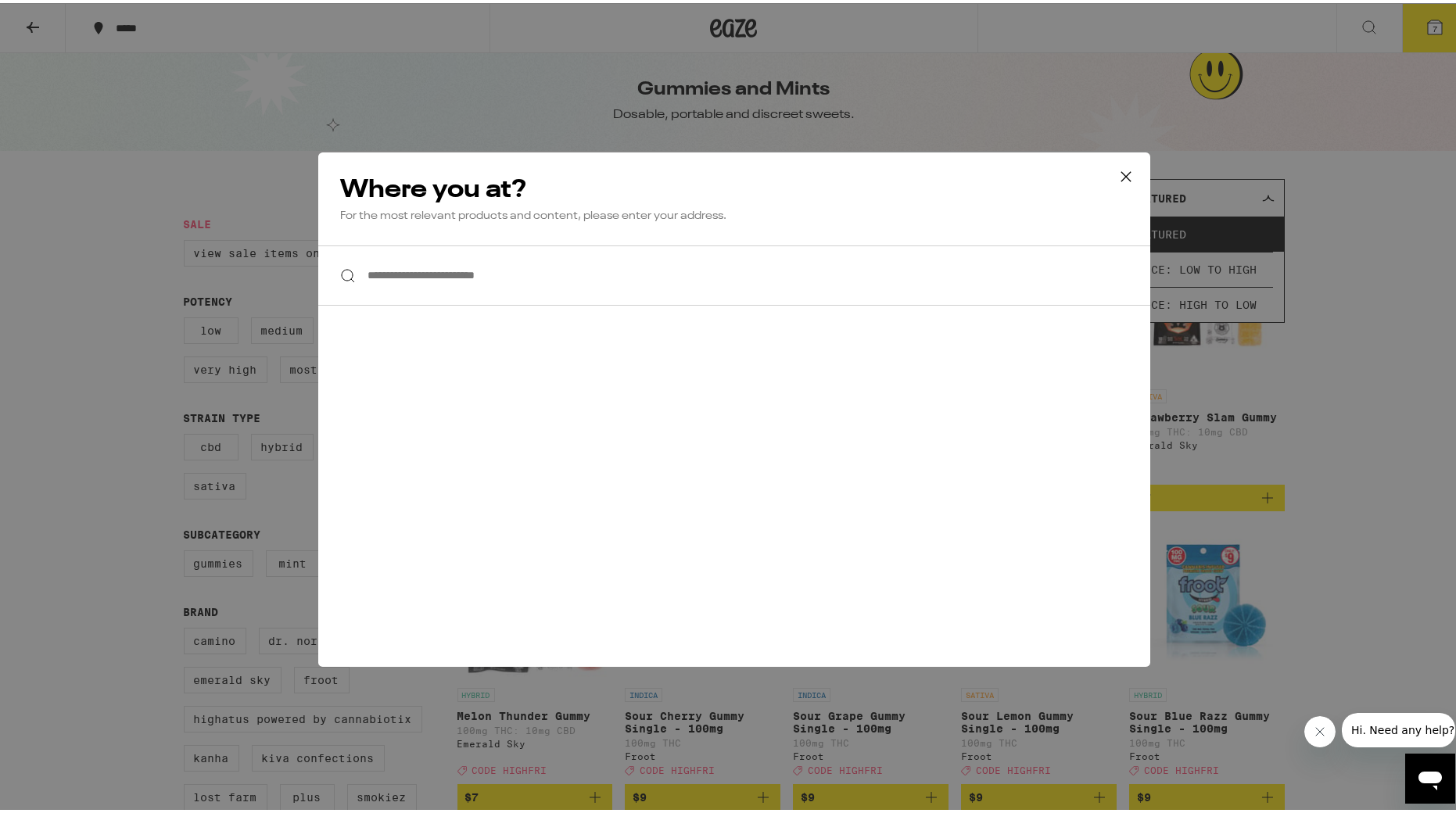
click at [460, 270] on input "**********" at bounding box center [734, 272] width 832 height 60
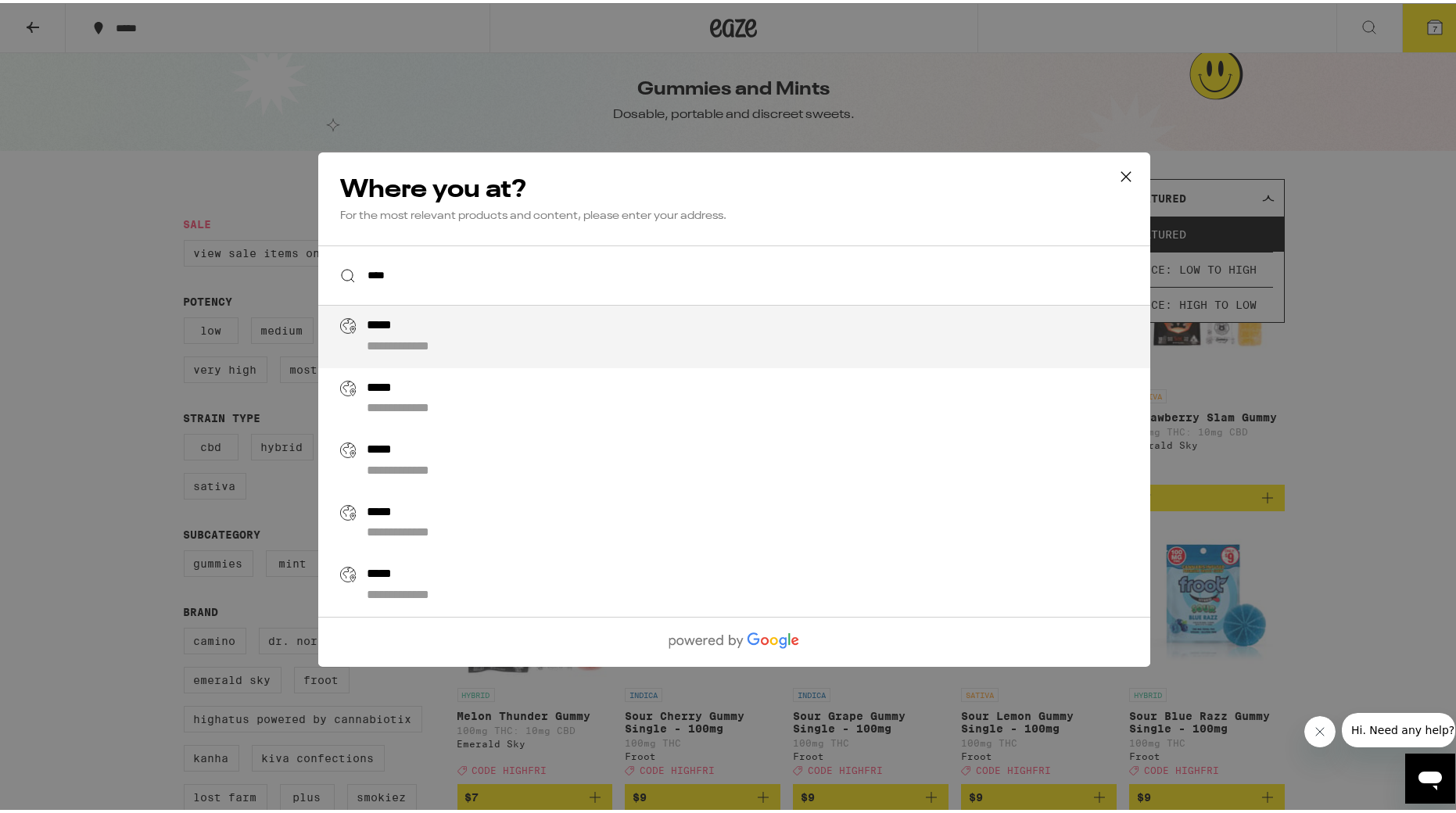
type input "**********"
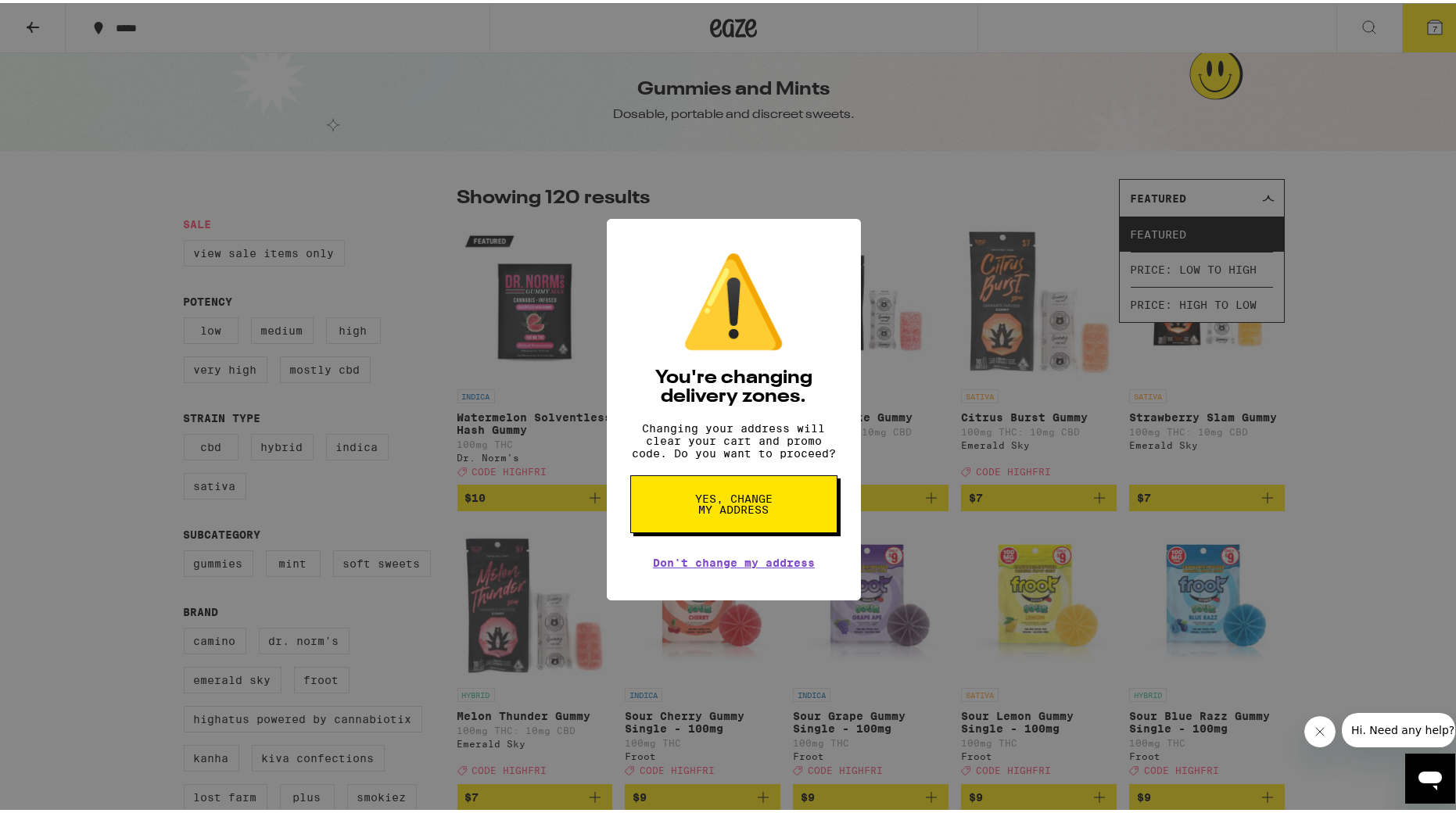
click at [685, 510] on button "Yes, change my address" at bounding box center [734, 501] width 208 height 58
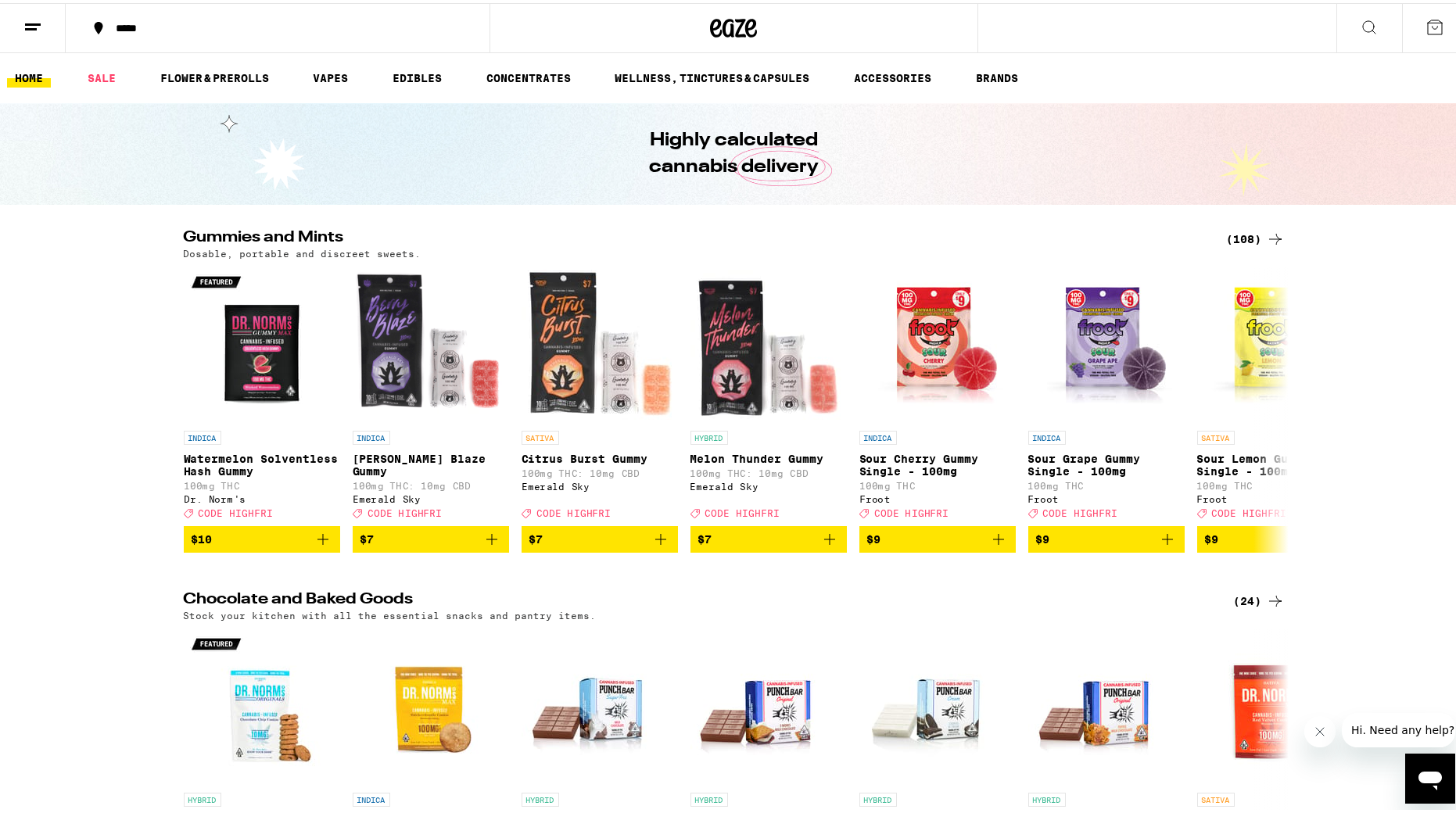
click at [148, 24] on div "*****" at bounding box center [285, 25] width 355 height 11
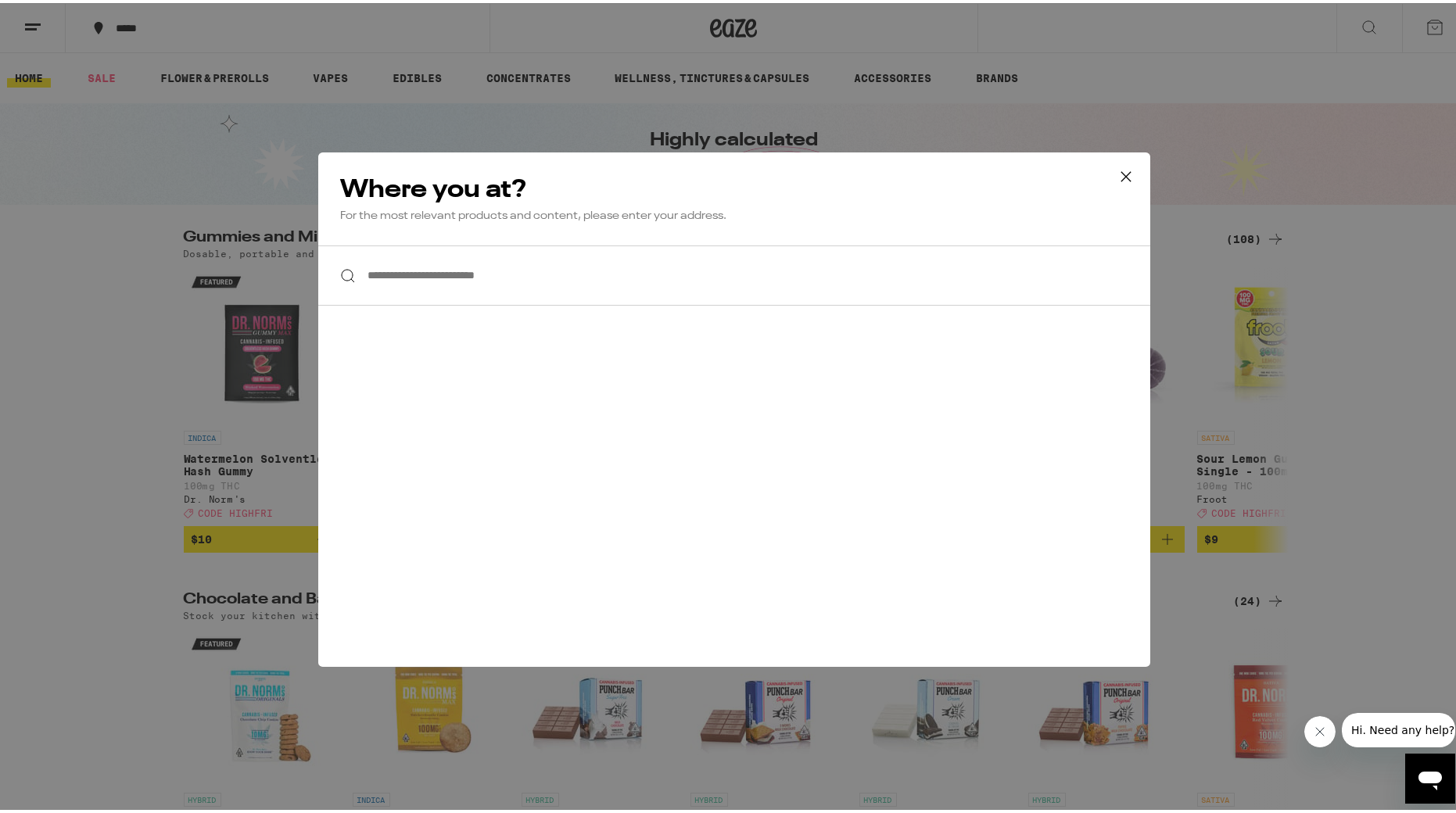
click at [402, 259] on input "**********" at bounding box center [734, 272] width 832 height 60
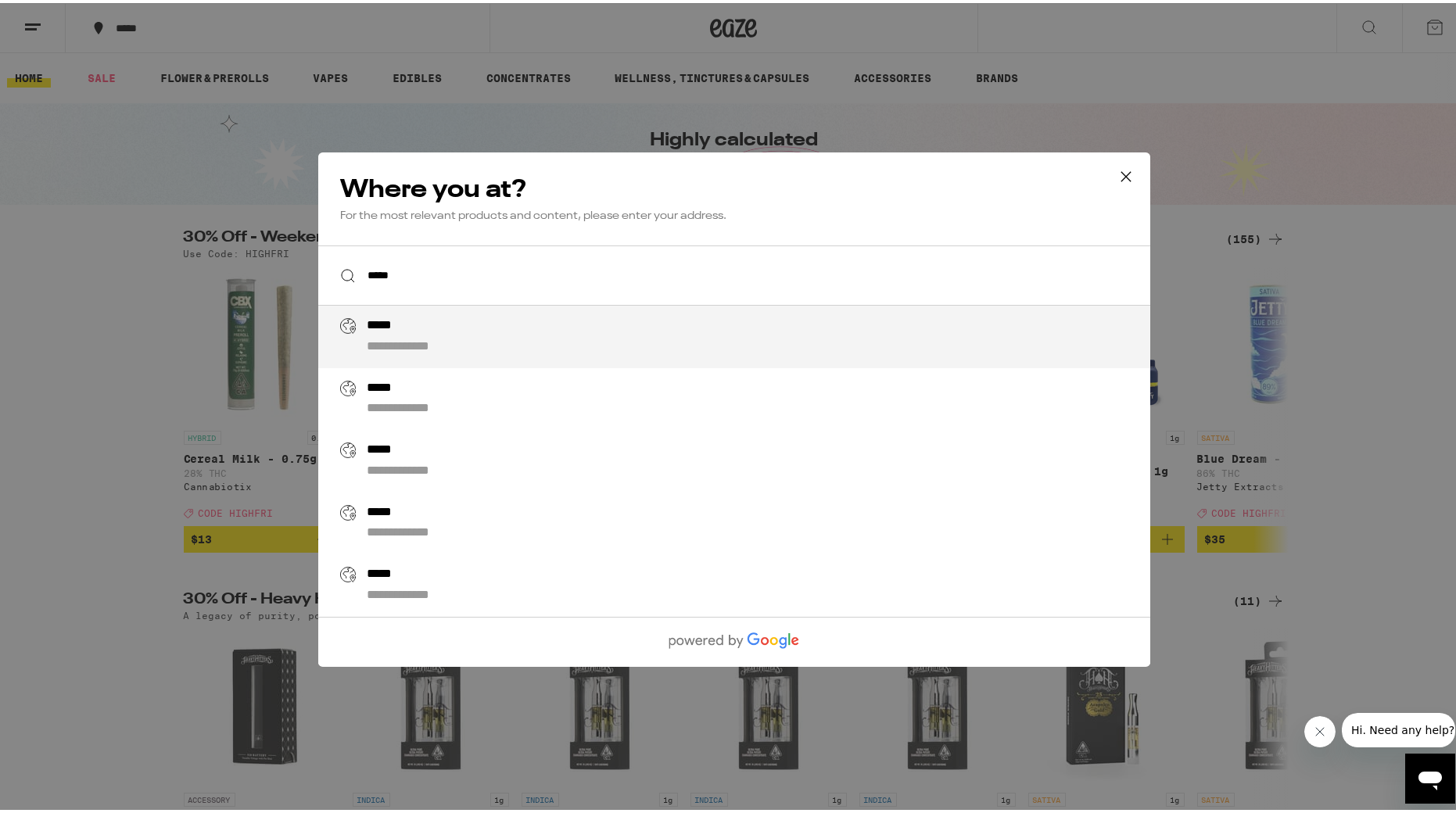
scroll to position [10, 0]
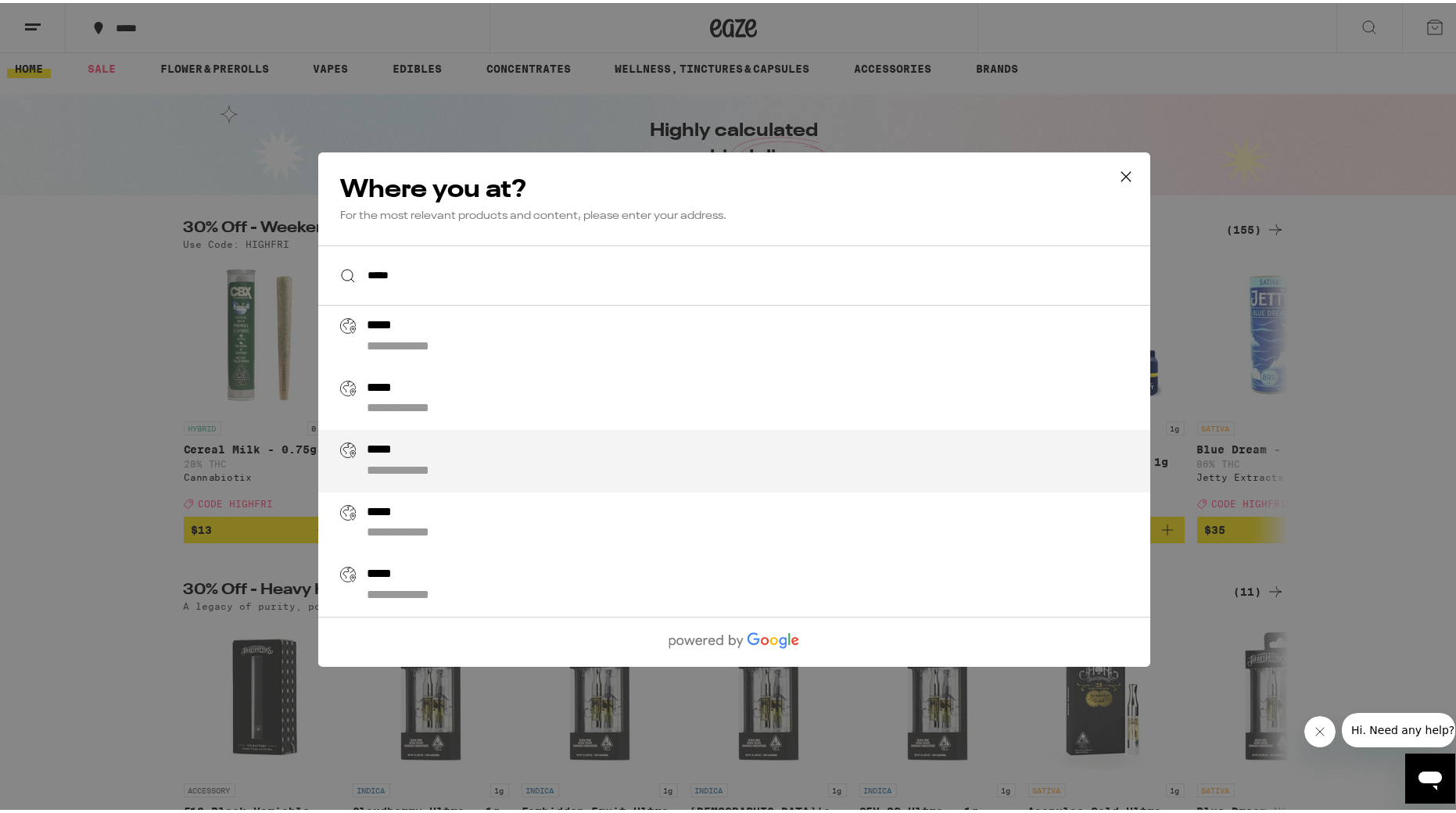
click at [400, 455] on div "*****" at bounding box center [386, 447] width 41 height 16
type input "**********"
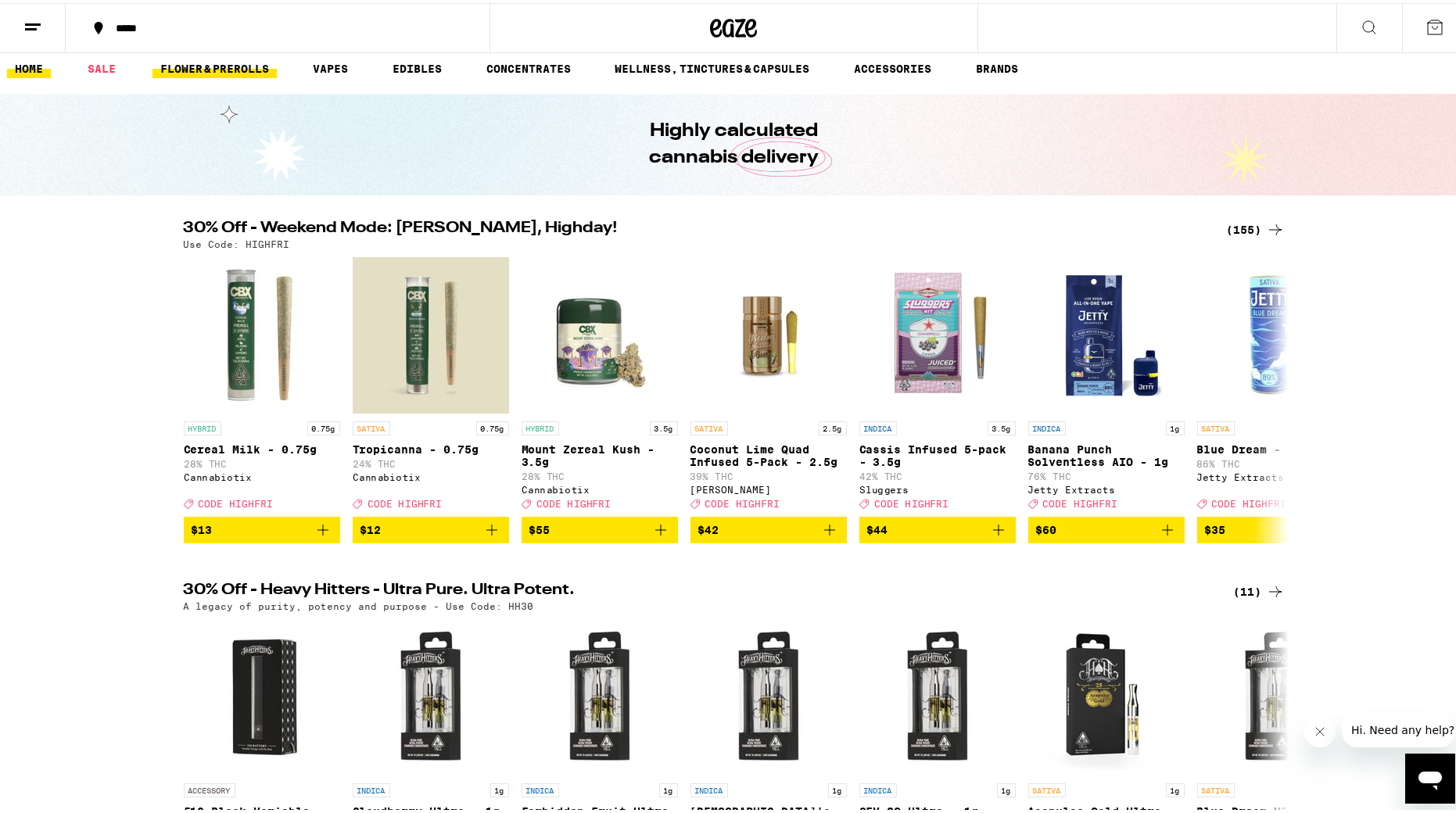
click at [195, 63] on link "FLOWER & PREROLLS" at bounding box center [215, 65] width 125 height 18
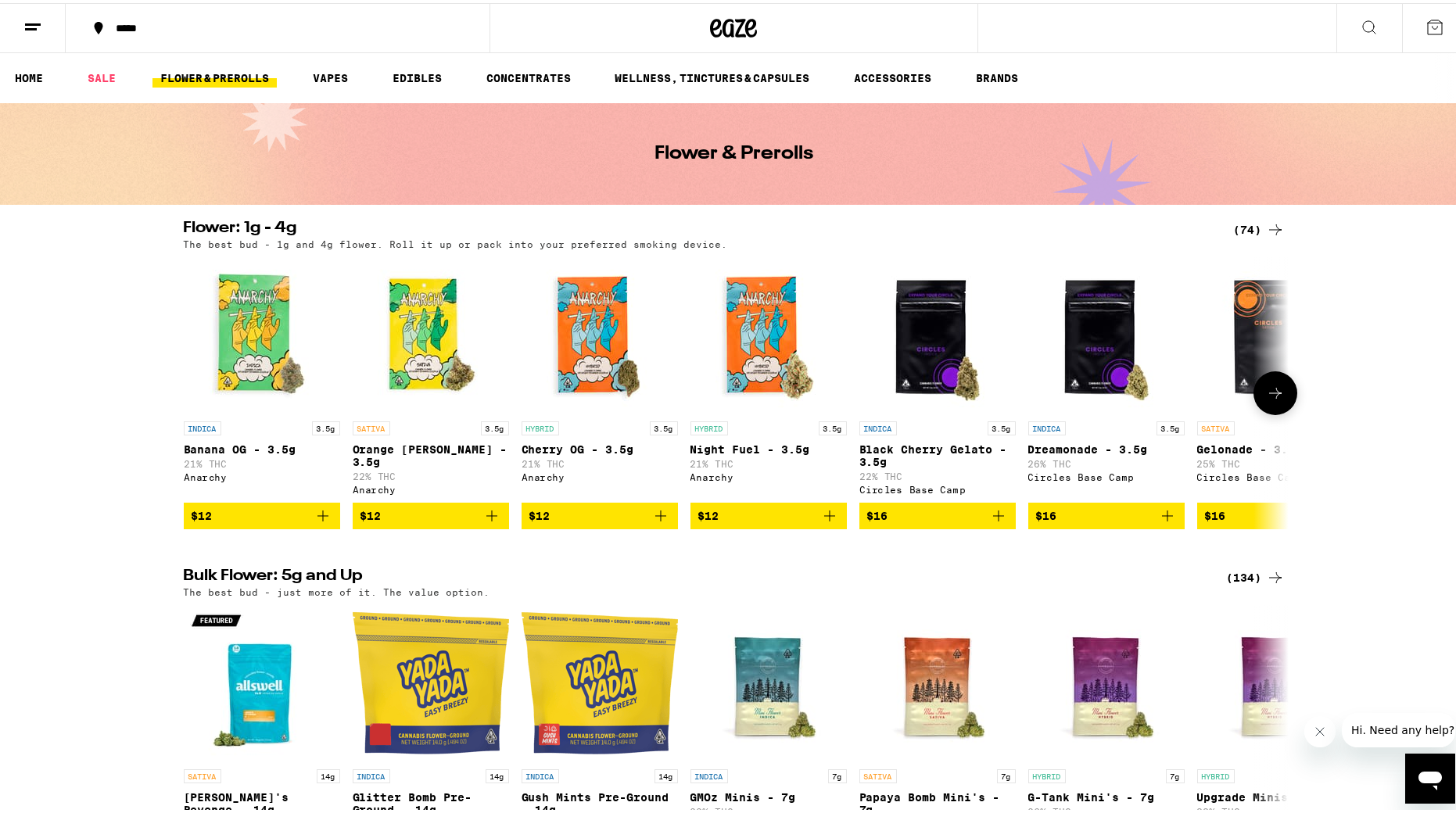
click at [981, 395] on icon at bounding box center [1275, 389] width 19 height 18
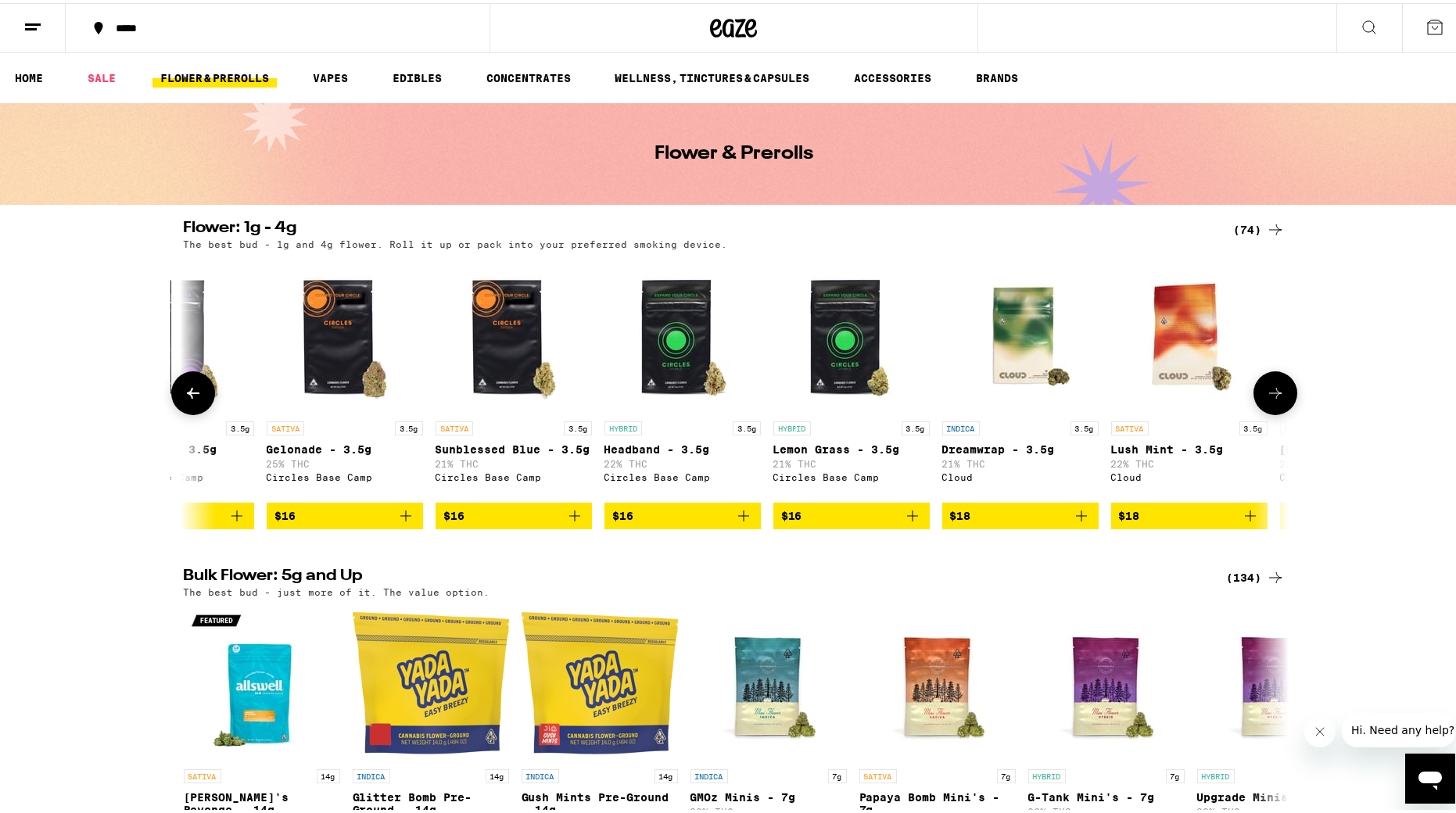
click at [981, 395] on icon at bounding box center [1275, 389] width 19 height 18
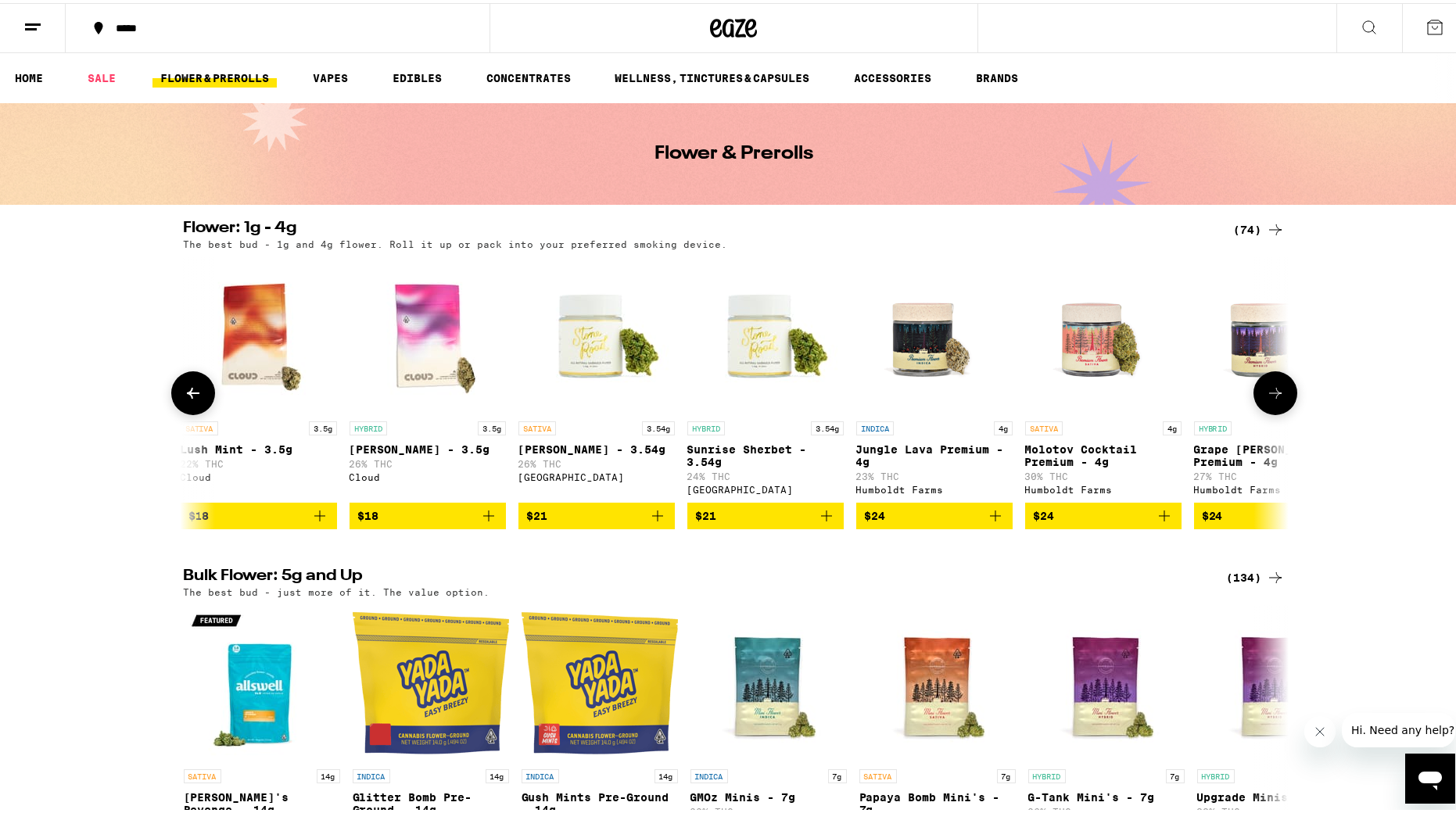
click at [981, 395] on icon at bounding box center [1275, 389] width 19 height 18
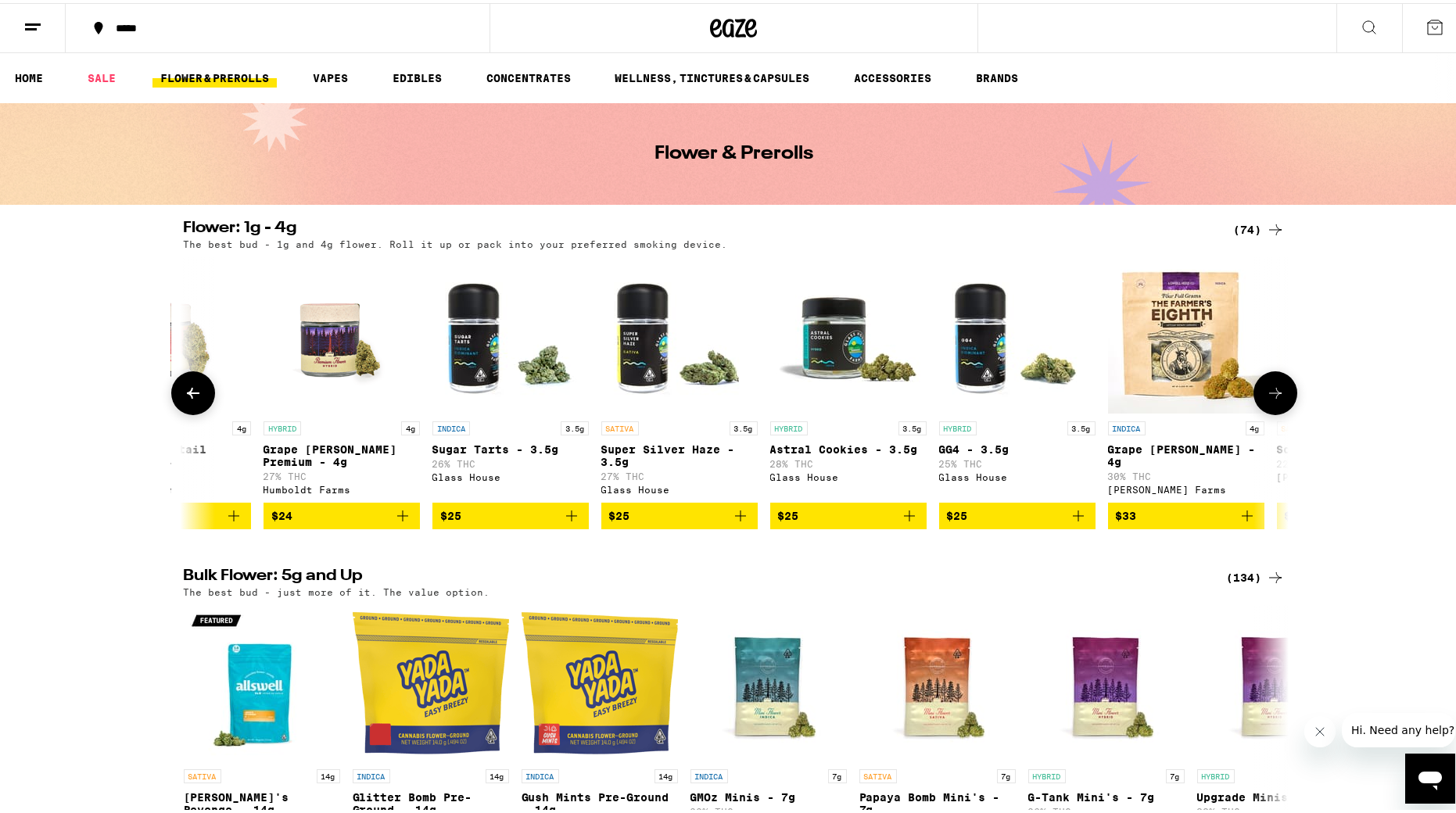
click at [981, 395] on icon at bounding box center [1275, 389] width 19 height 18
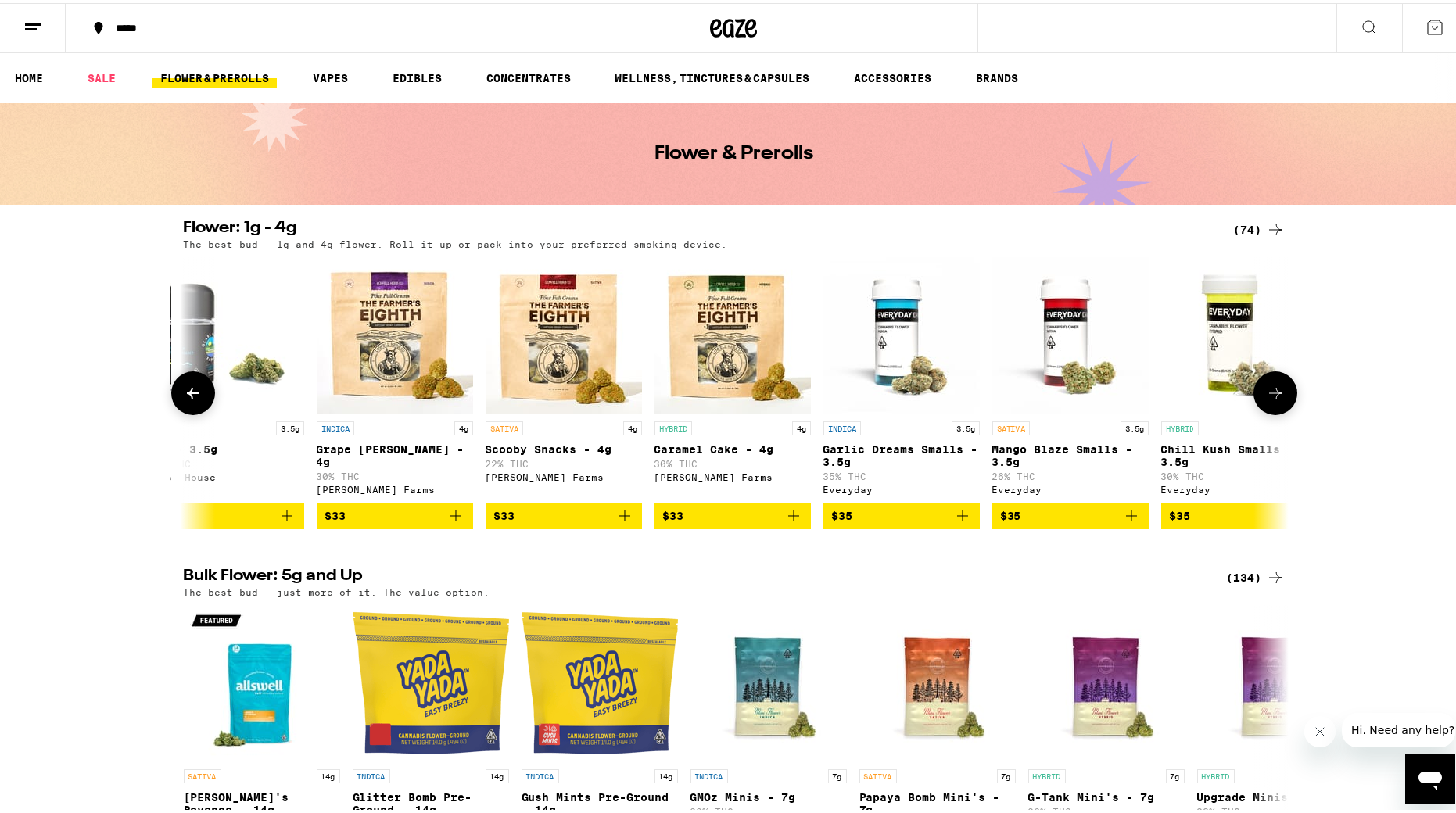
scroll to position [0, 3723]
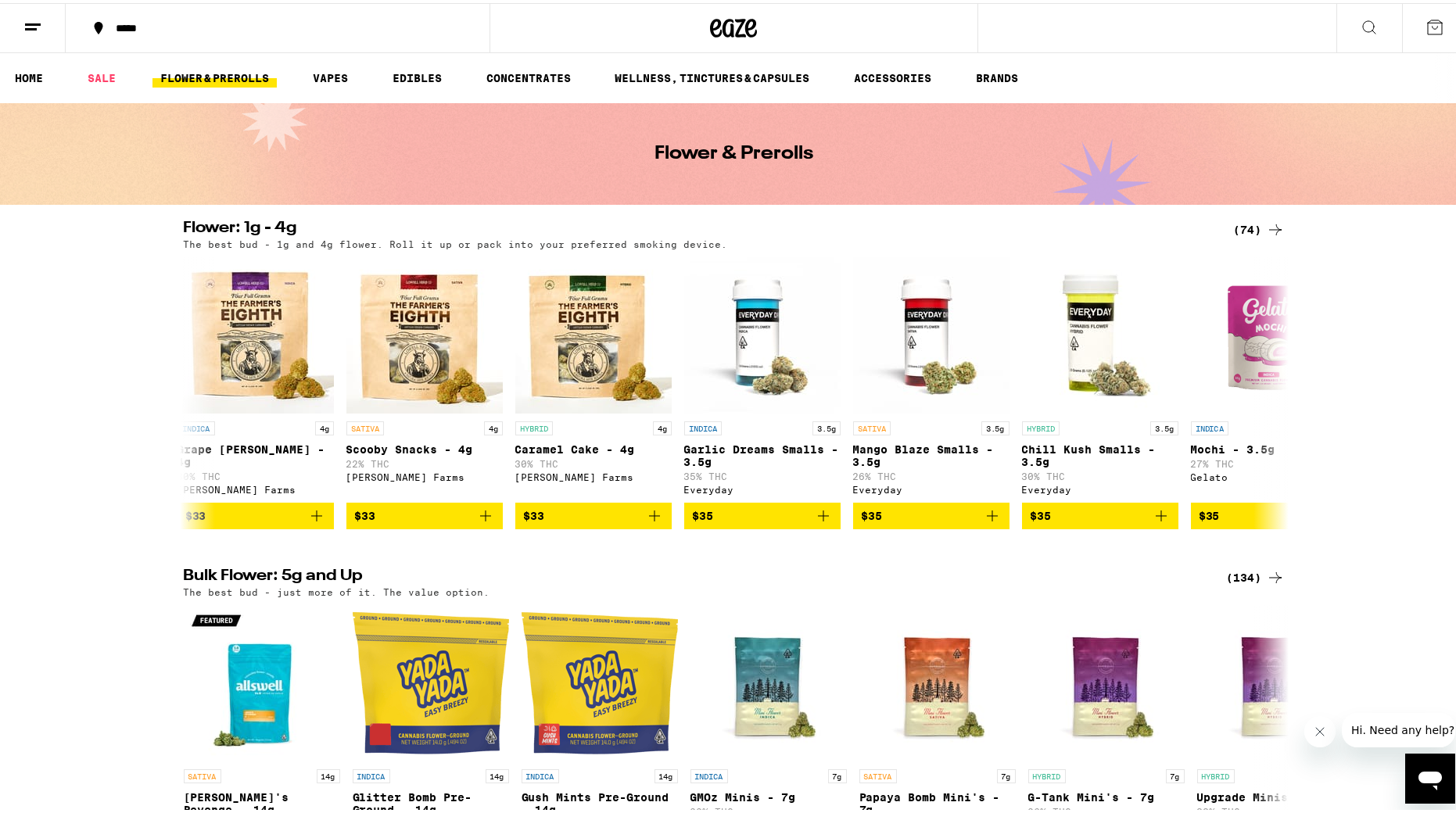
click at [981, 227] on div "(74)" at bounding box center [1259, 226] width 51 height 18
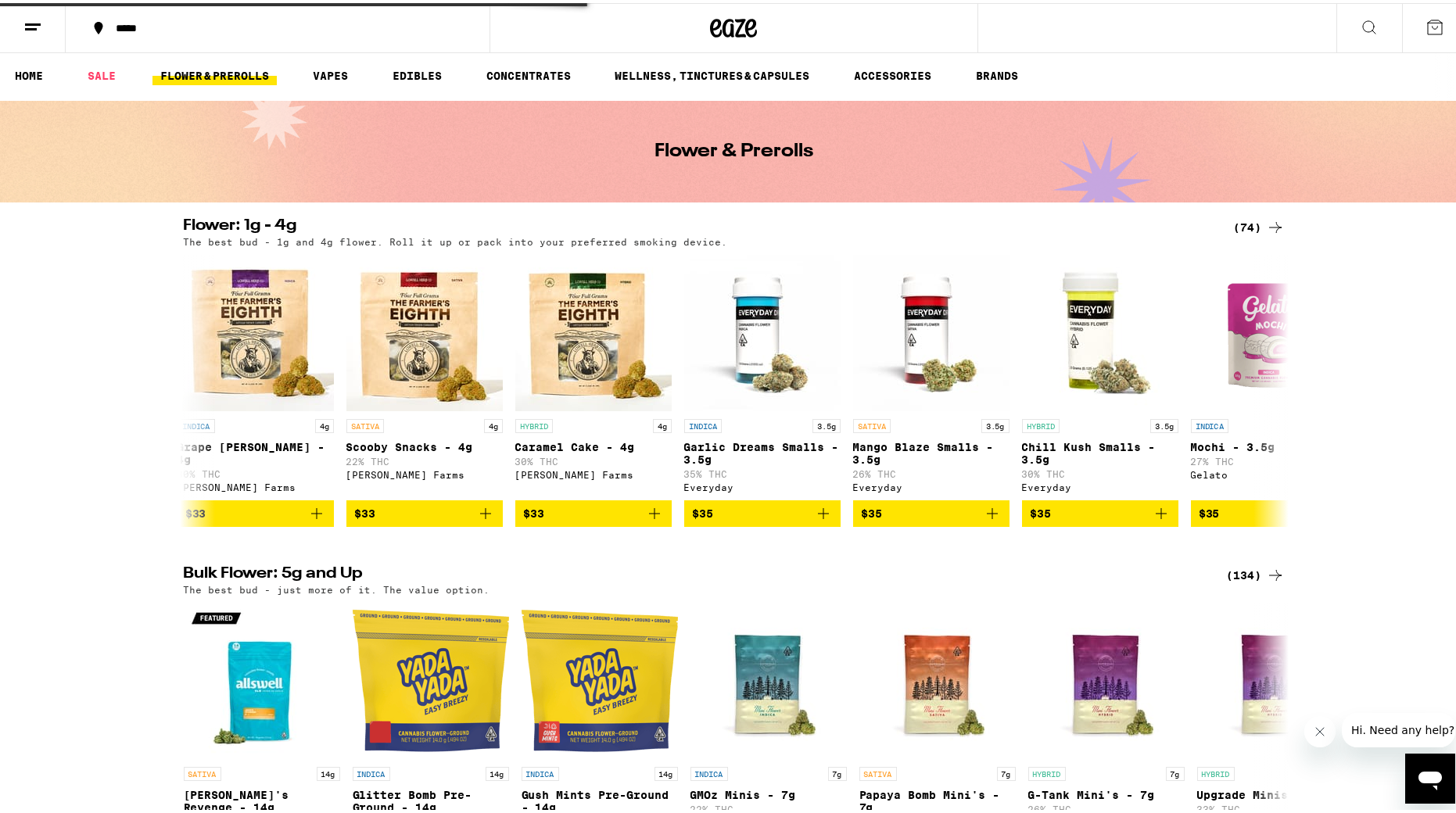
scroll to position [4, 0]
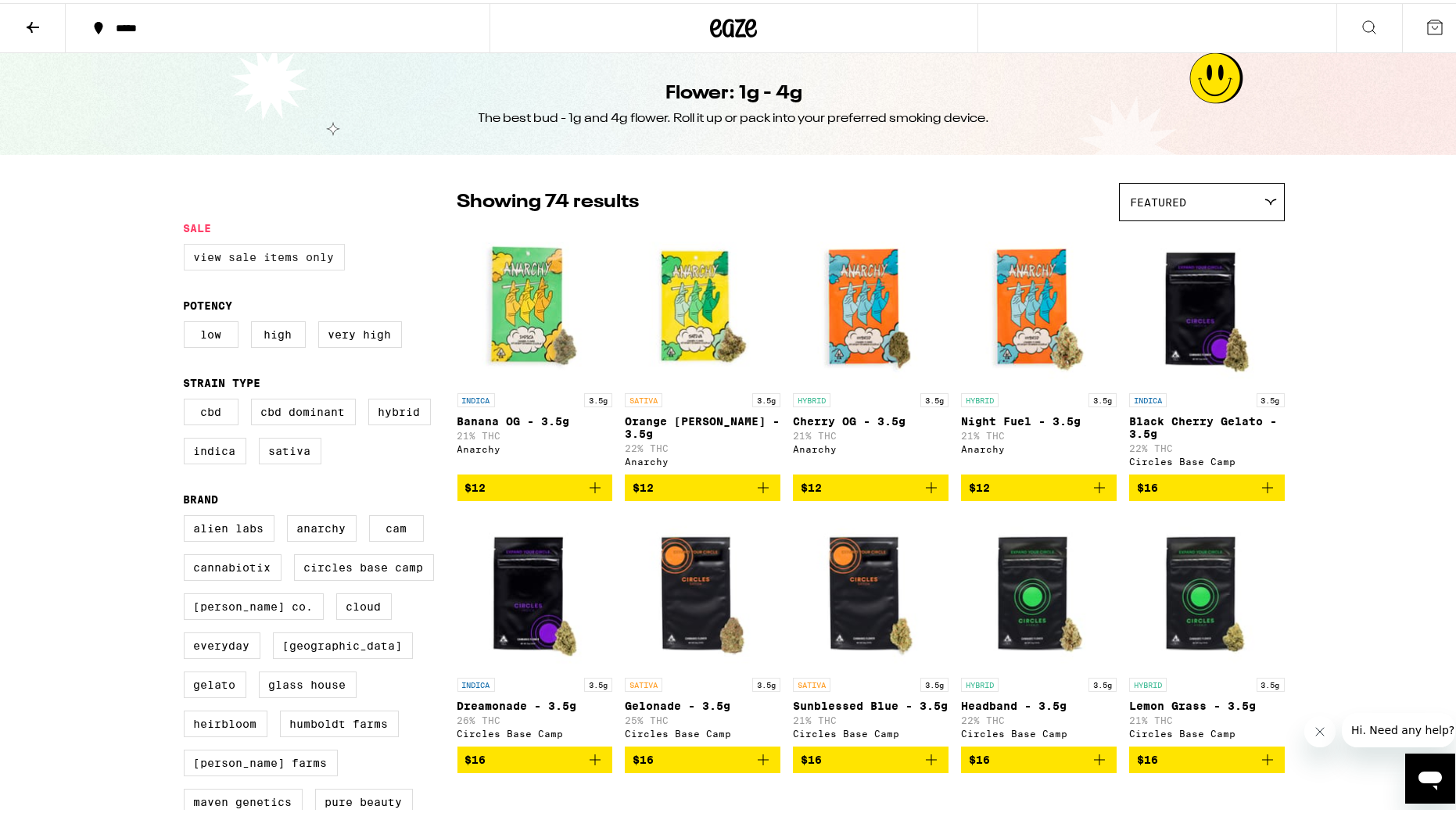
click at [281, 254] on label "View Sale Items Only" at bounding box center [264, 253] width 161 height 27
click at [187, 244] on input "View Sale Items Only" at bounding box center [187, 243] width 1 height 1
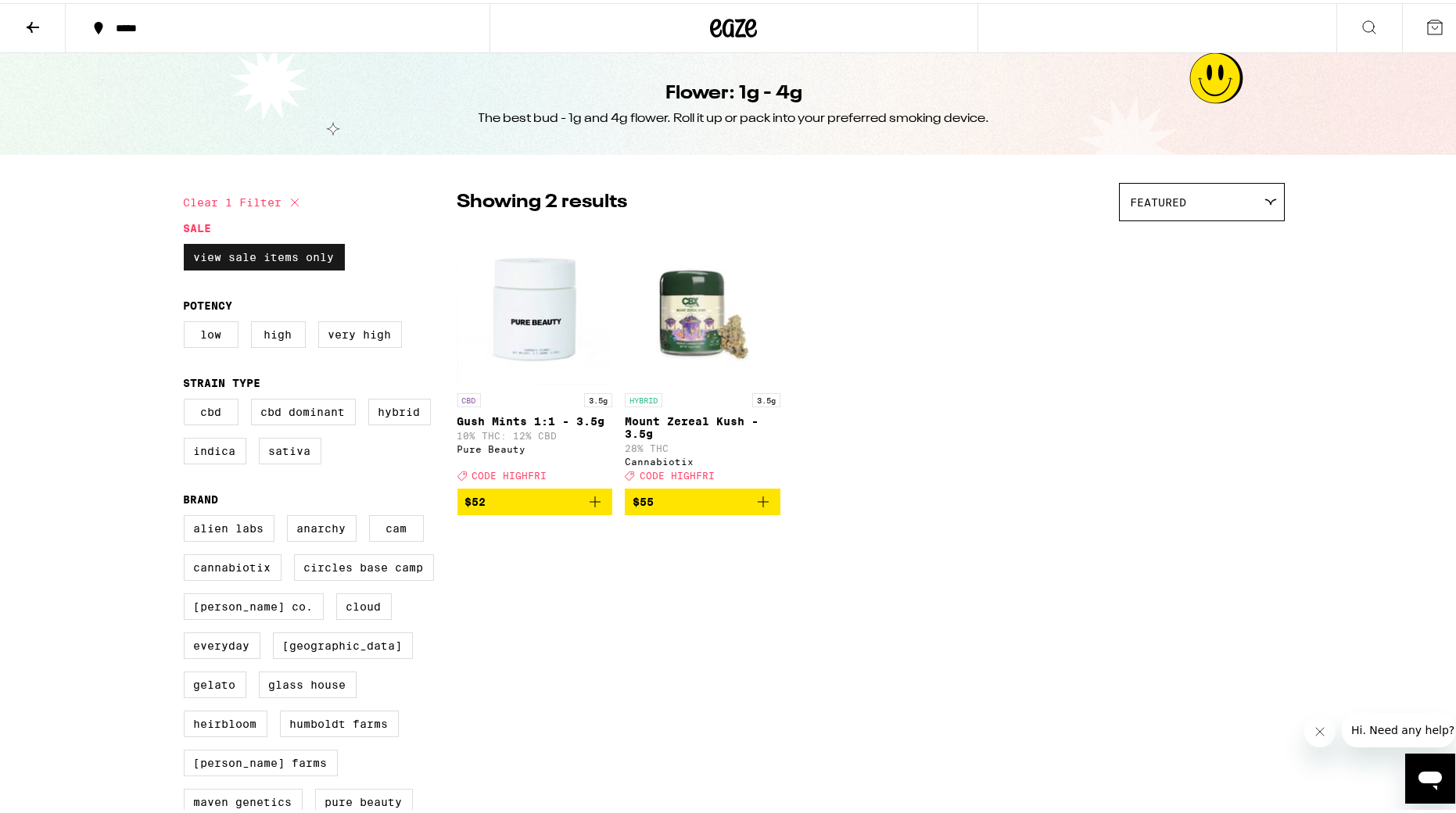
click at [313, 253] on label "View Sale Items Only" at bounding box center [264, 253] width 161 height 27
click at [187, 244] on input "View Sale Items Only" at bounding box center [187, 243] width 1 height 1
checkbox input "false"
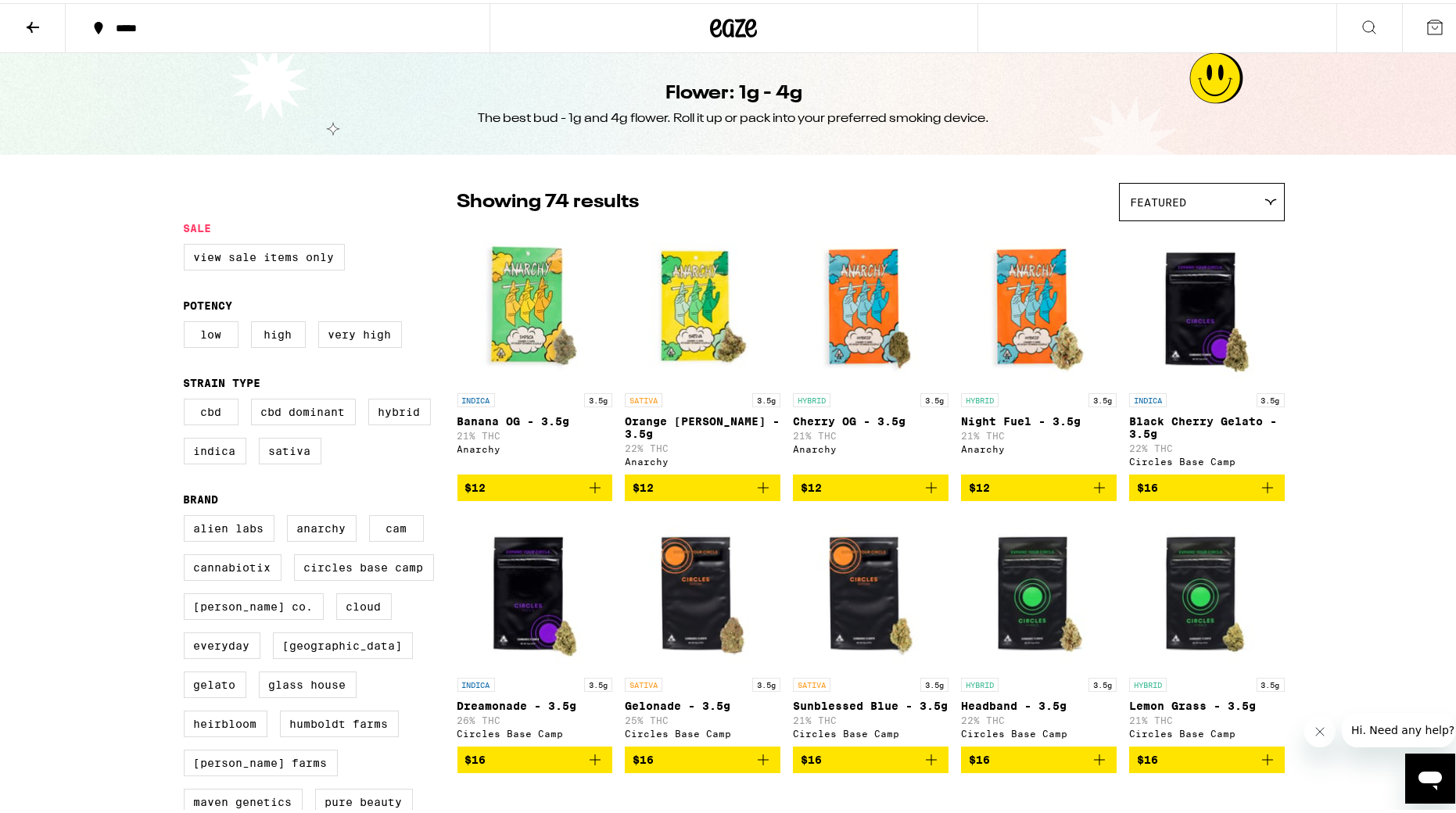
scroll to position [2, 0]
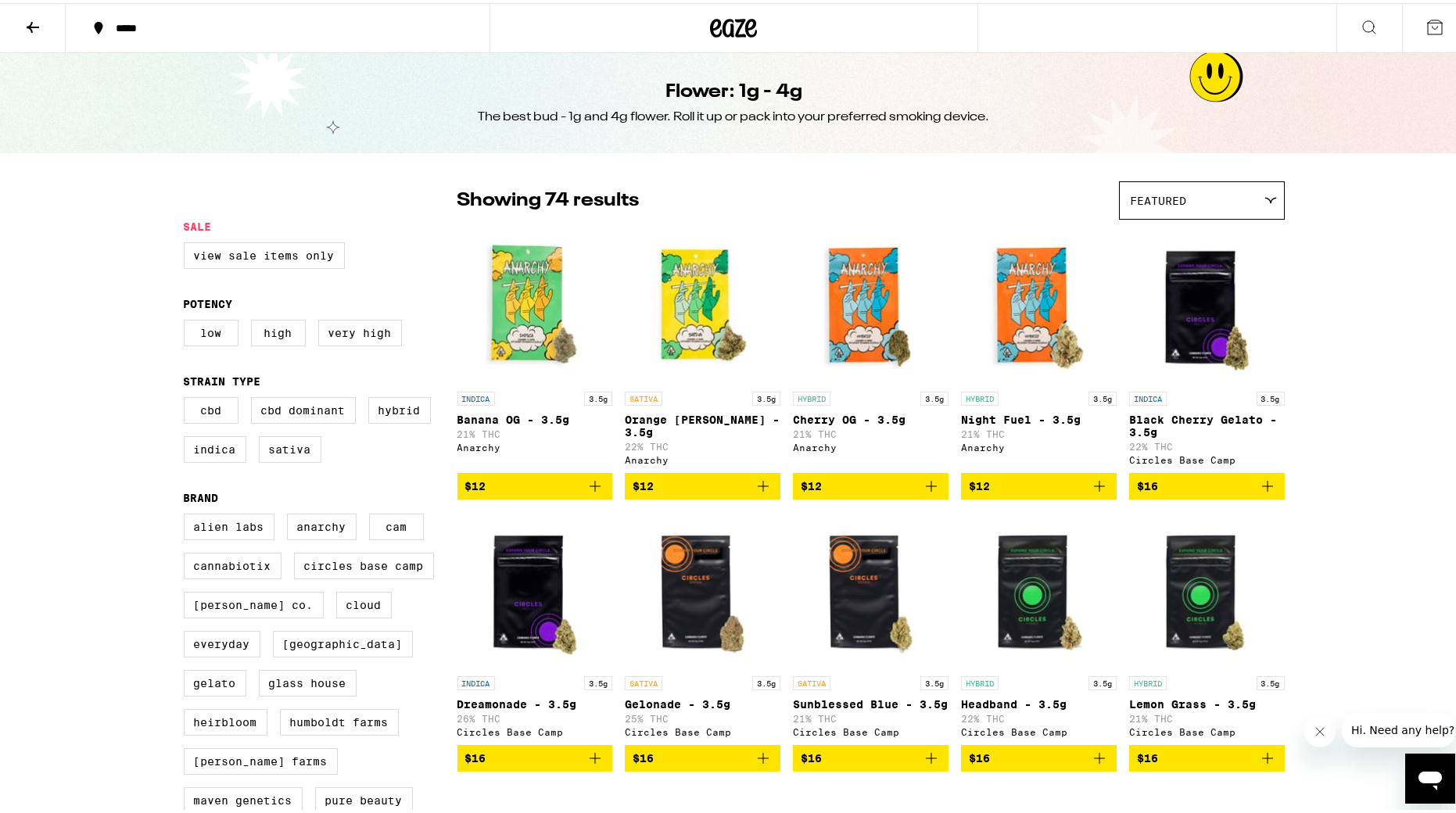
drag, startPoint x: 37, startPoint y: 20, endPoint x: 54, endPoint y: 27, distance: 18.4
click at [38, 20] on icon at bounding box center [32, 23] width 19 height 18
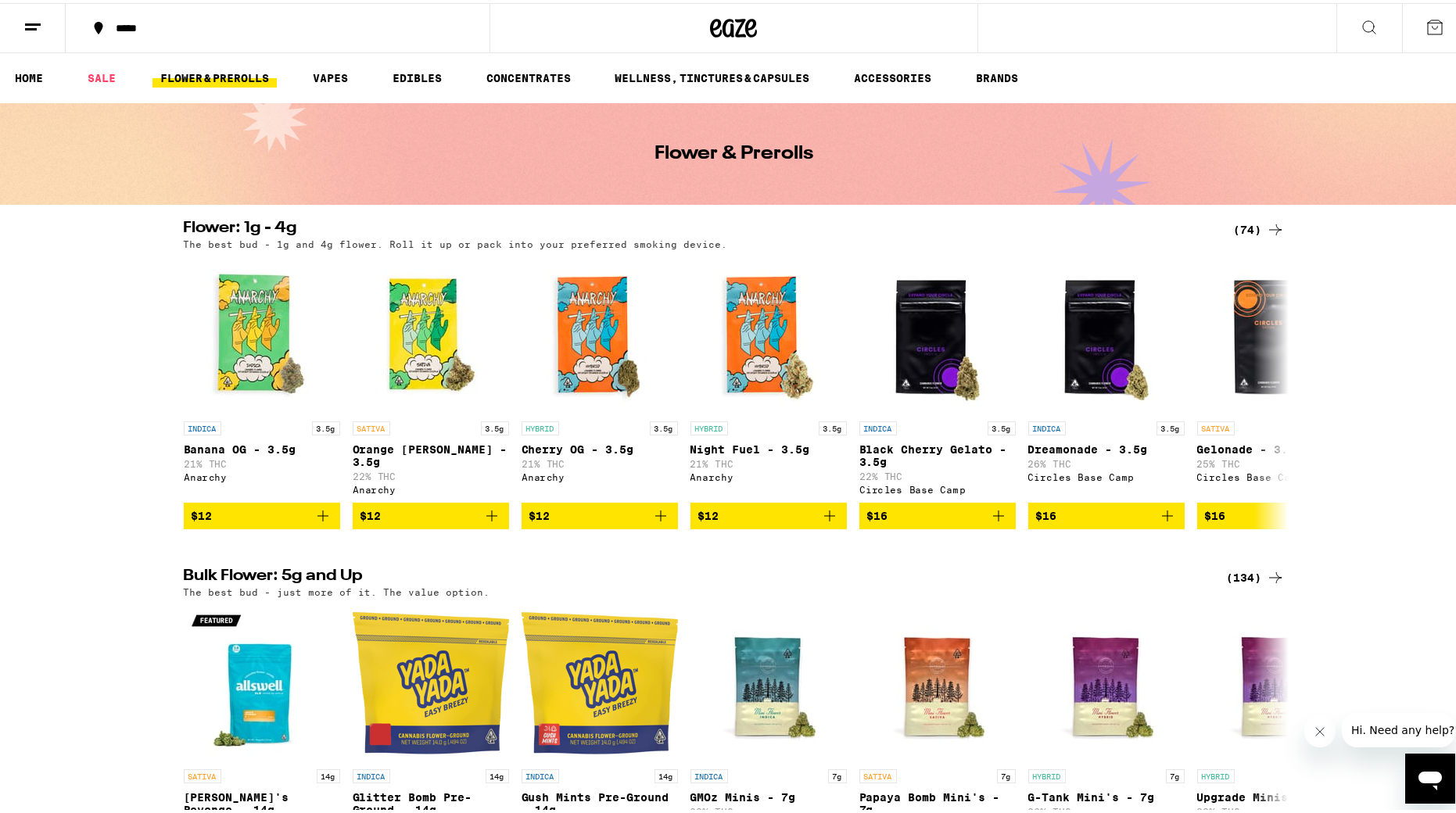
click at [981, 28] on icon at bounding box center [1434, 23] width 19 height 18
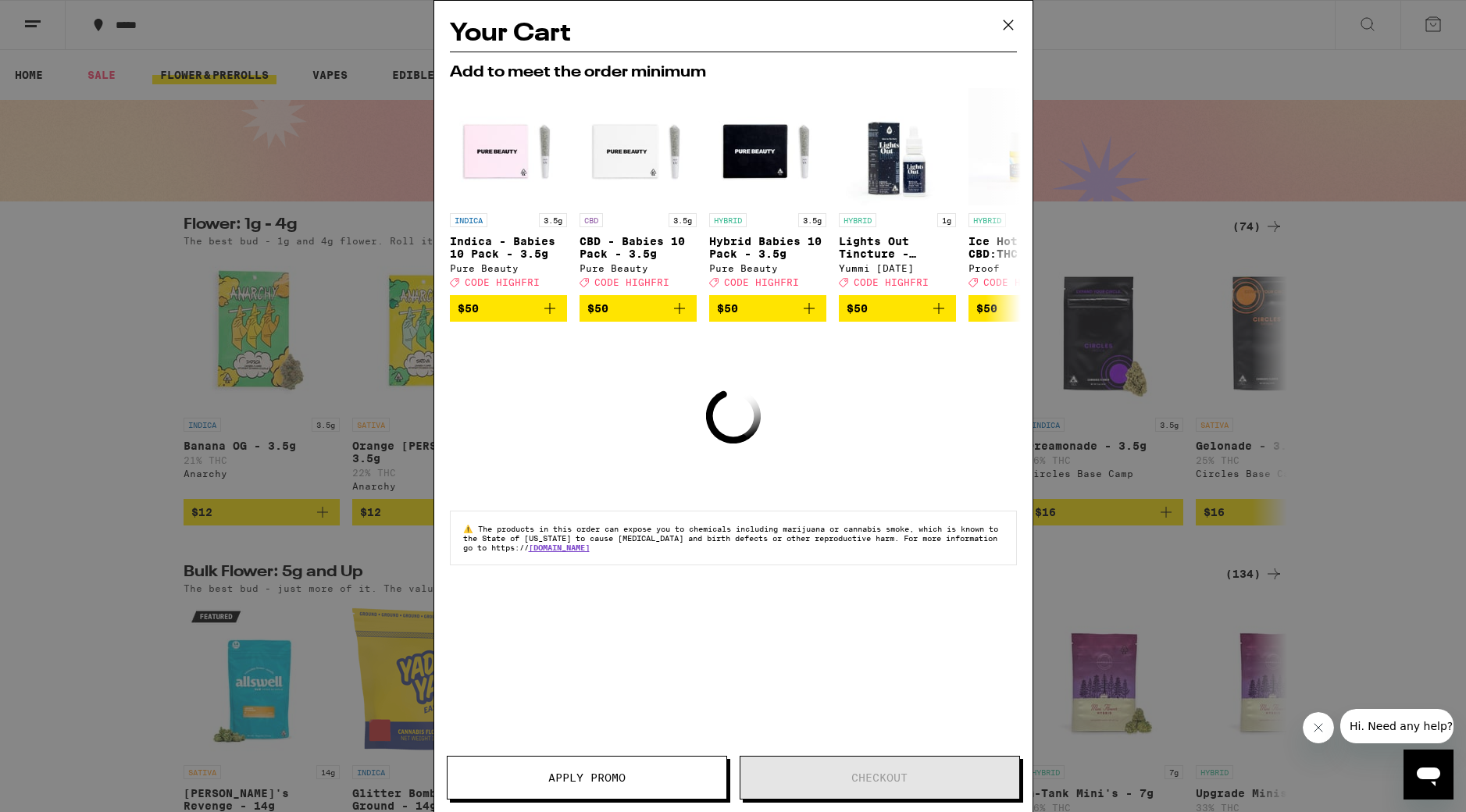
click at [980, 22] on icon at bounding box center [1008, 25] width 23 height 23
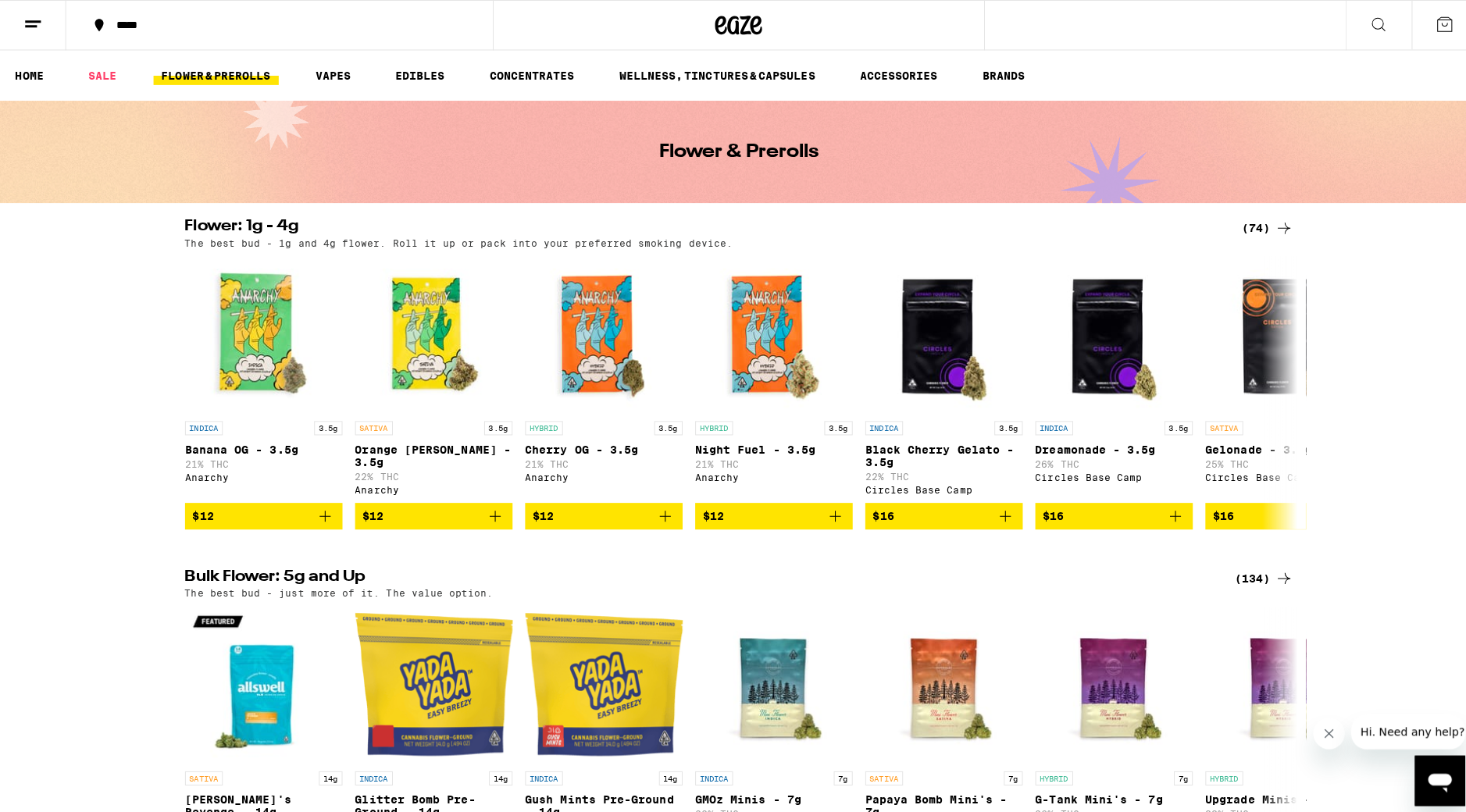
scroll to position [2, 0]
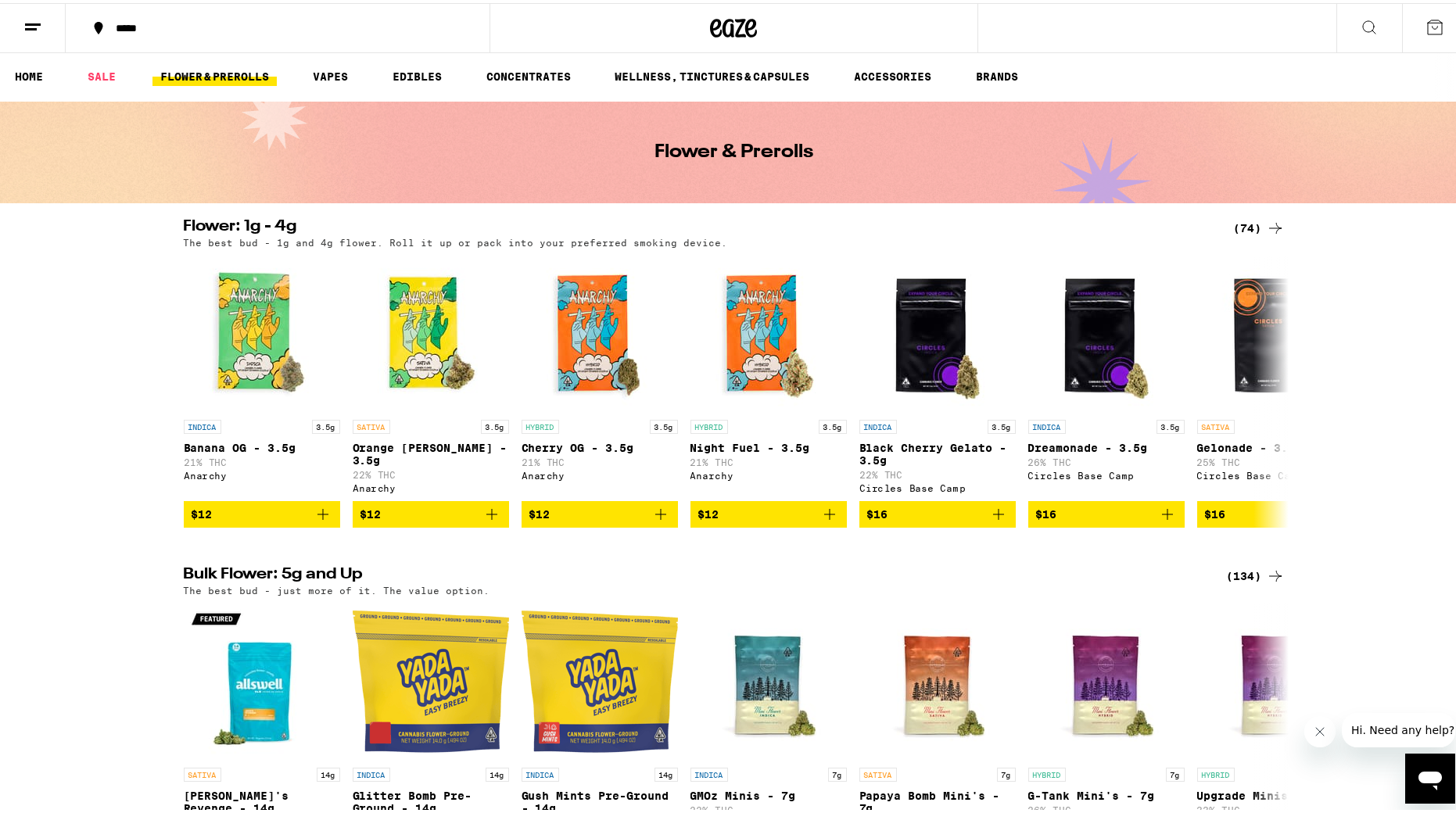
click at [37, 23] on icon at bounding box center [32, 23] width 19 height 18
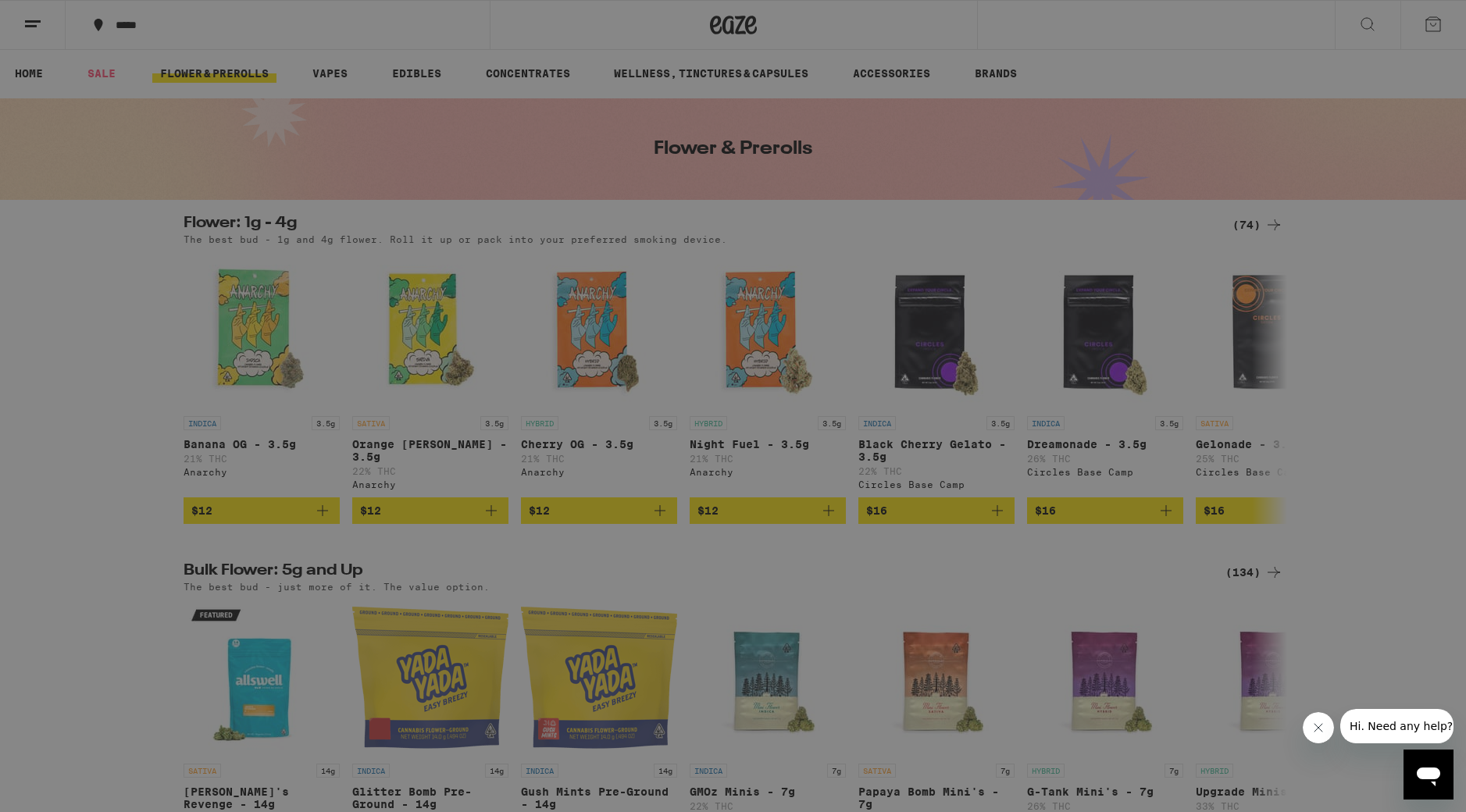
click at [132, 543] on link "Account" at bounding box center [216, 546] width 274 height 18
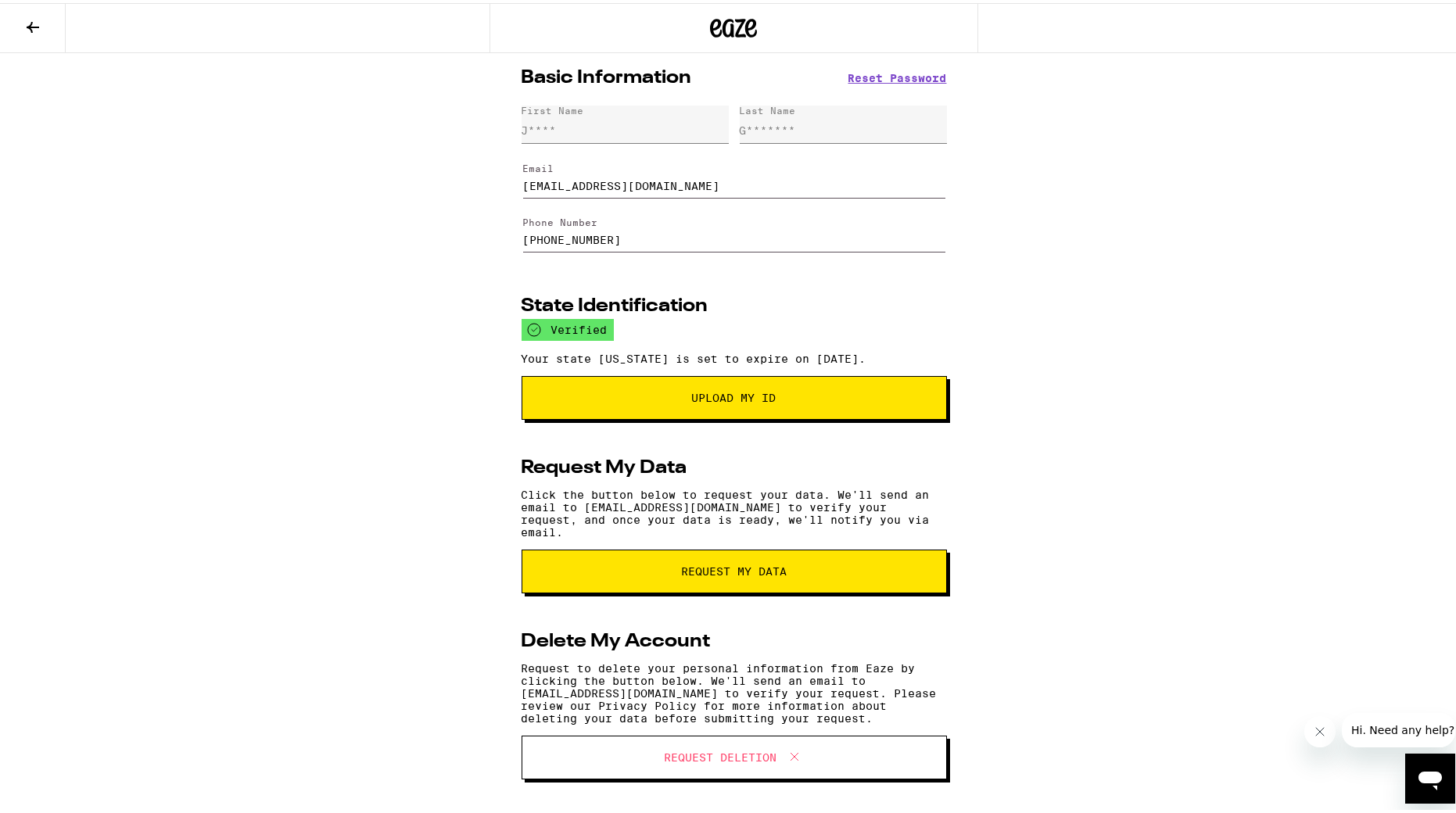
drag, startPoint x: 31, startPoint y: 26, endPoint x: 33, endPoint y: 60, distance: 34.1
click at [31, 25] on icon at bounding box center [33, 24] width 13 height 11
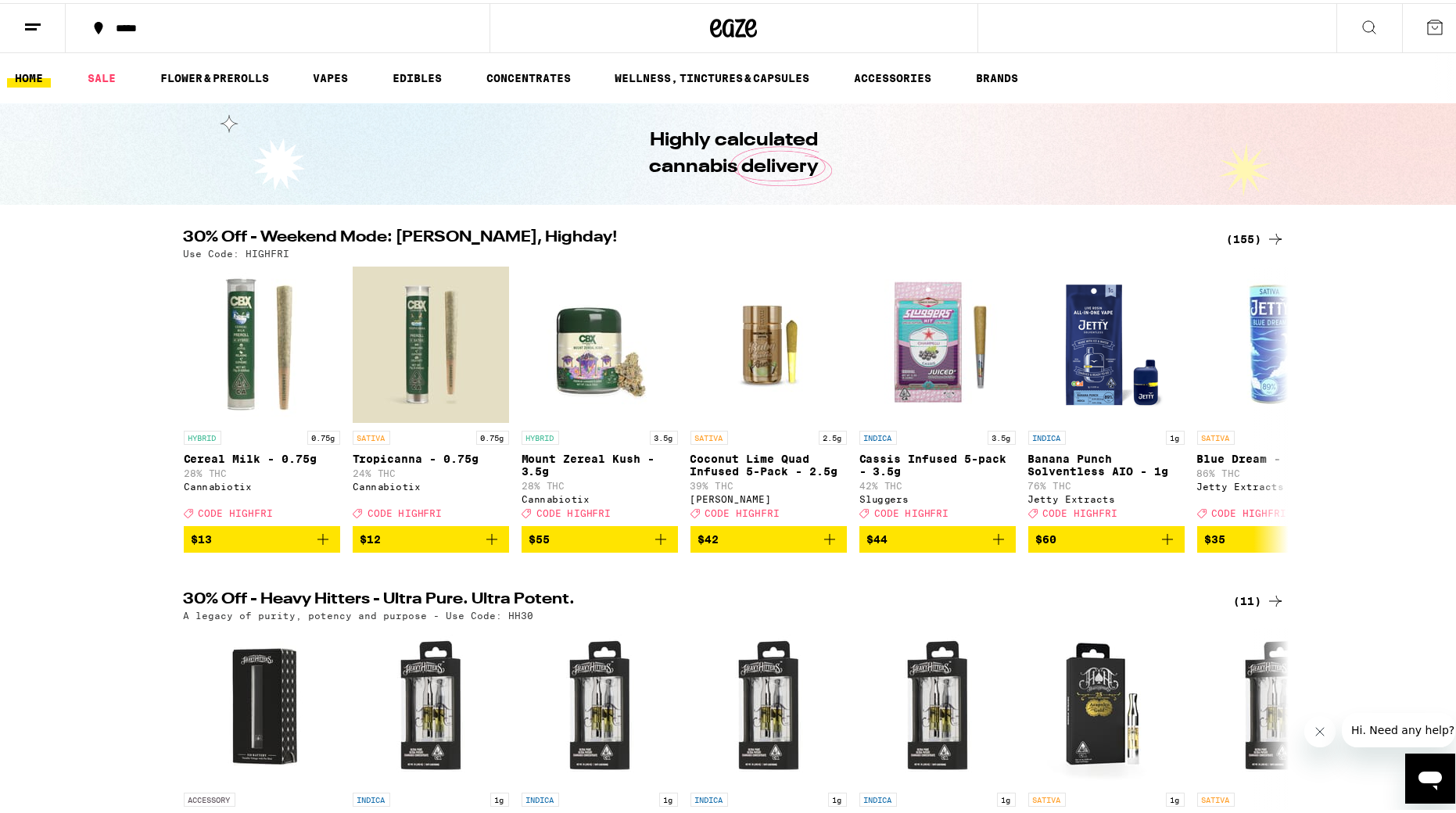
click at [31, 17] on icon at bounding box center [32, 23] width 19 height 18
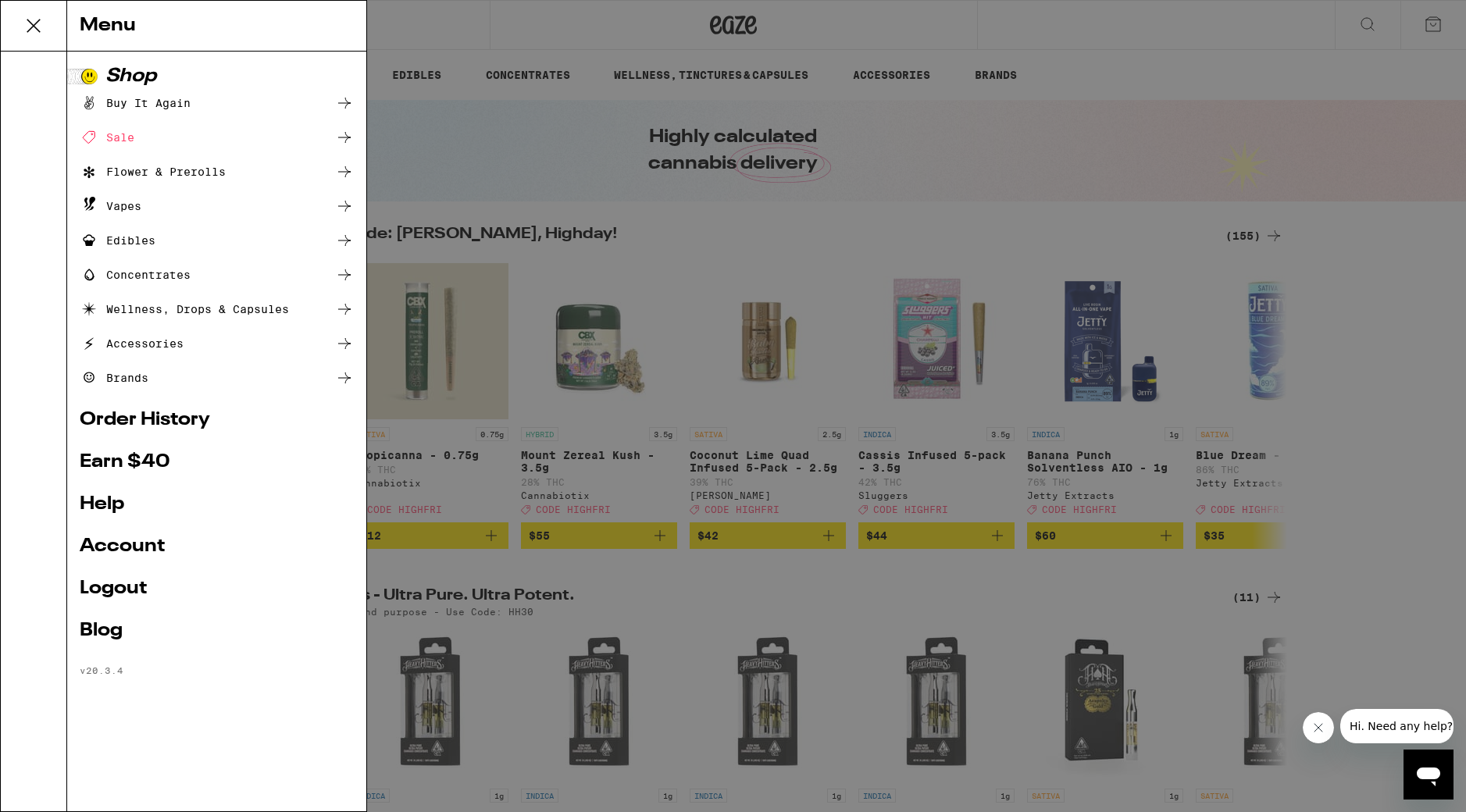
click at [150, 100] on div "Buy It Again" at bounding box center [135, 103] width 111 height 18
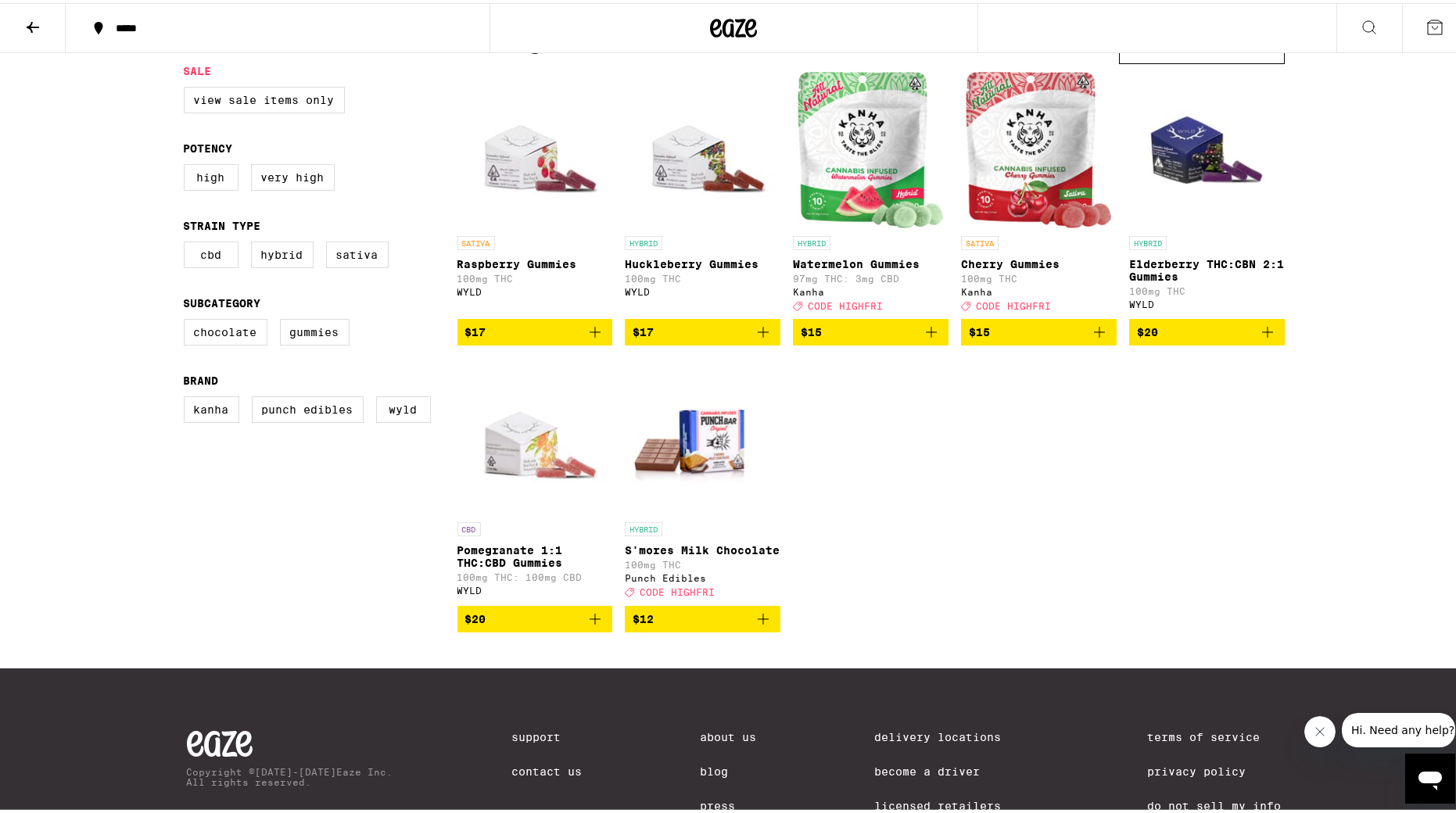
scroll to position [158, 0]
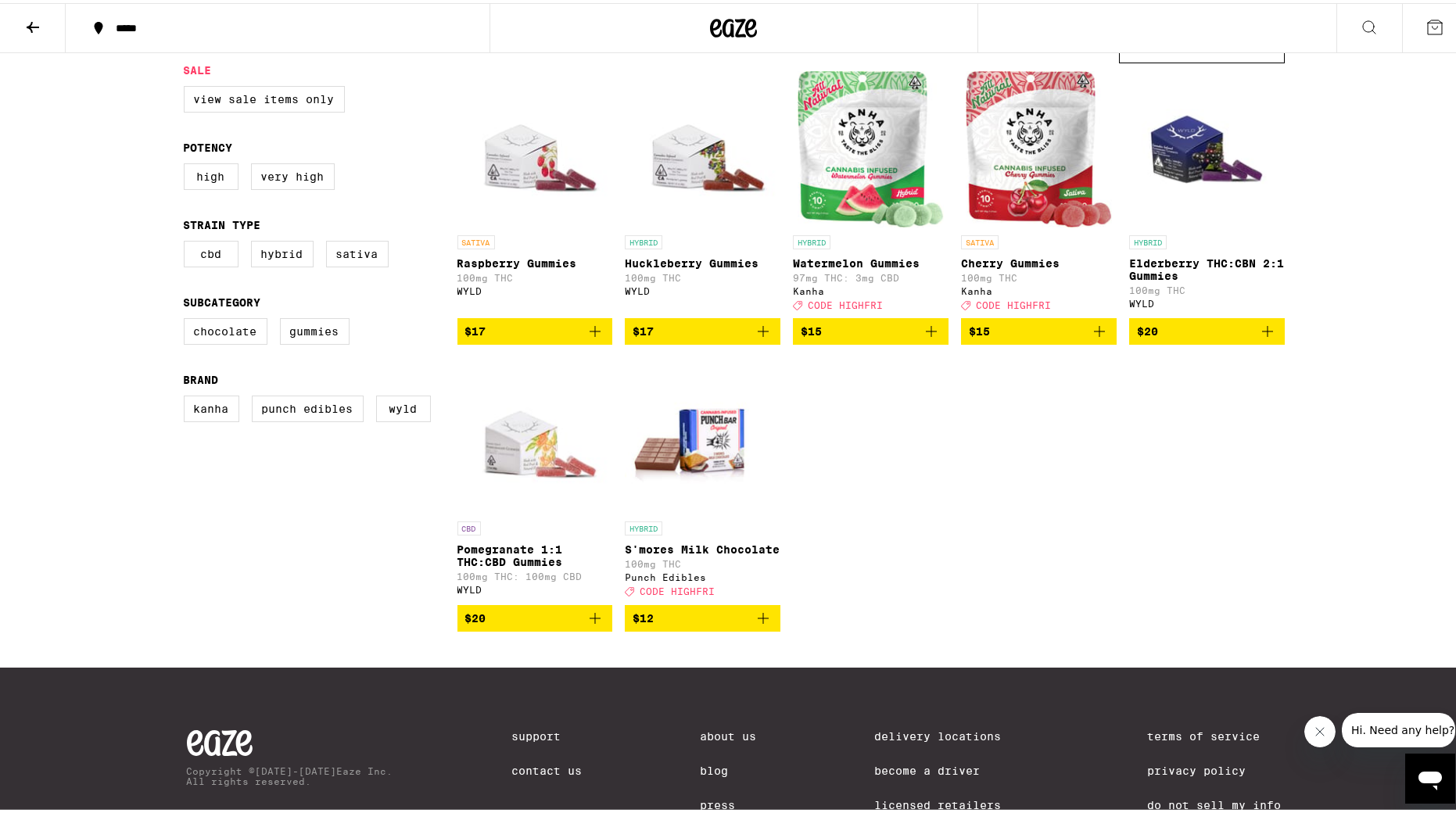
click at [692, 595] on span "$12" at bounding box center [703, 614] width 140 height 18
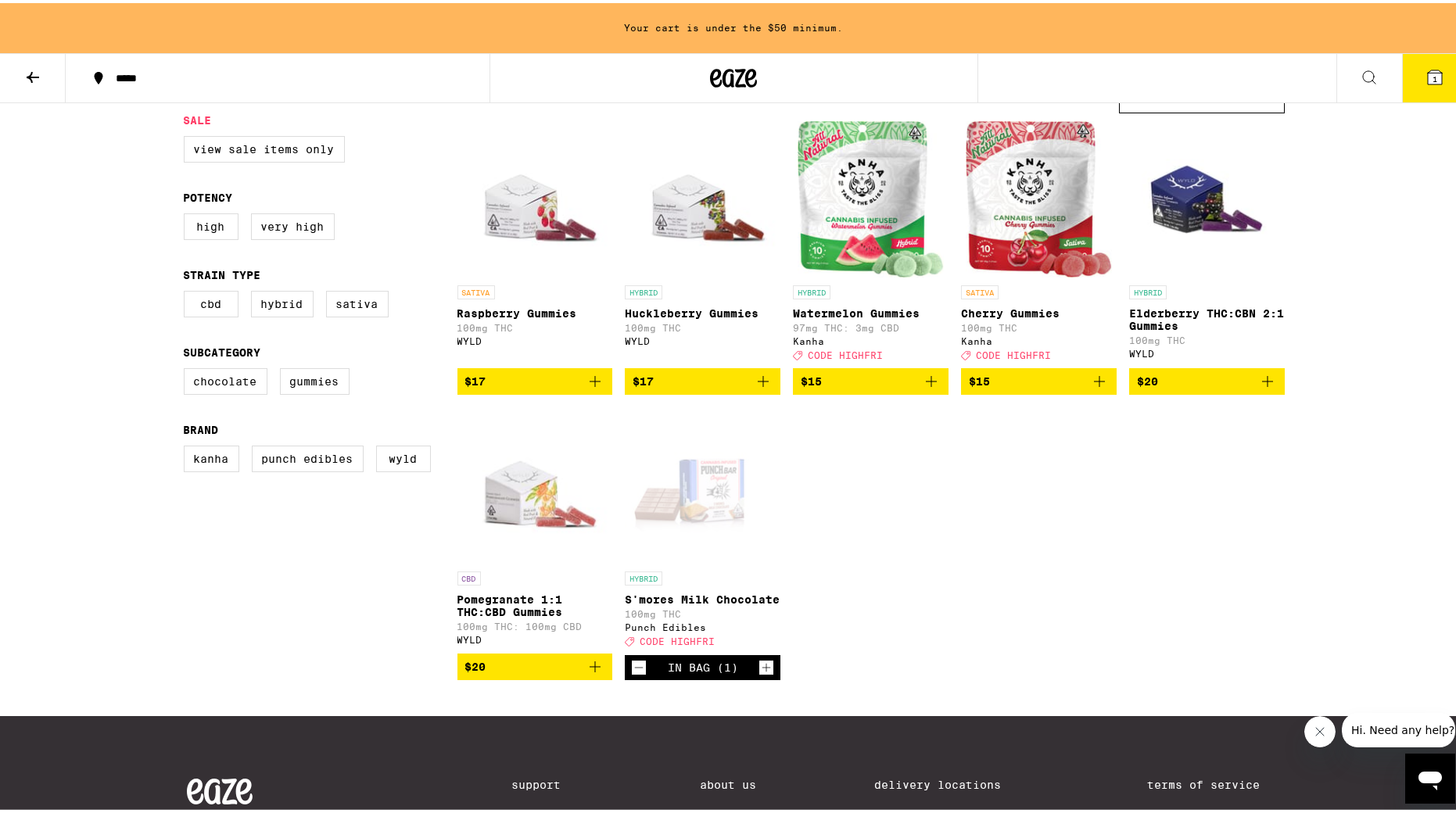
click at [29, 70] on icon at bounding box center [32, 74] width 19 height 18
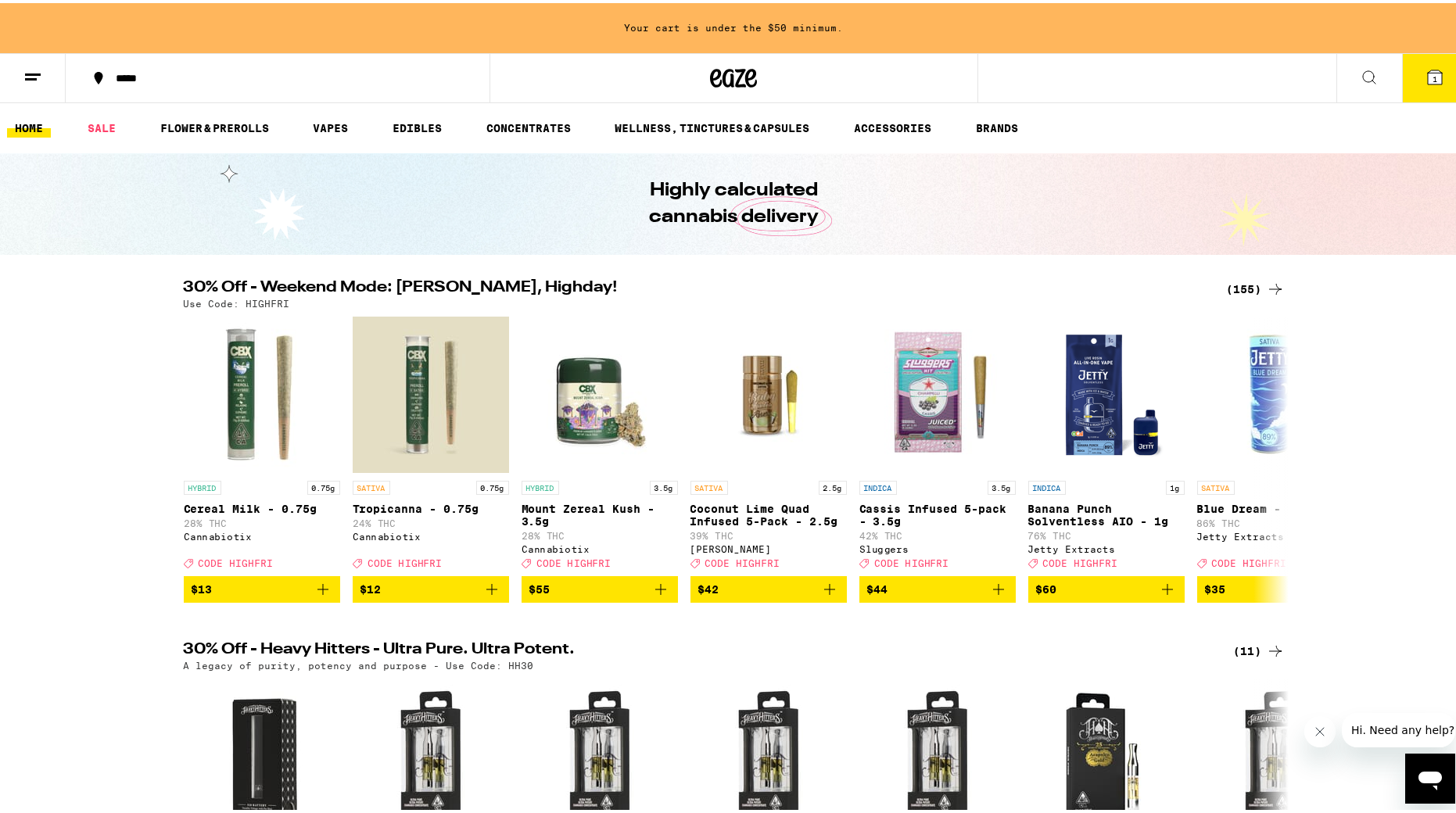
click at [435, 113] on ul "HOME SALE FLOWER & PREROLLS VAPES EDIBLES CONCENTRATES WELLNESS, TINCTURES & CA…" at bounding box center [734, 125] width 1468 height 50
click at [435, 123] on link "EDIBLES" at bounding box center [417, 125] width 65 height 18
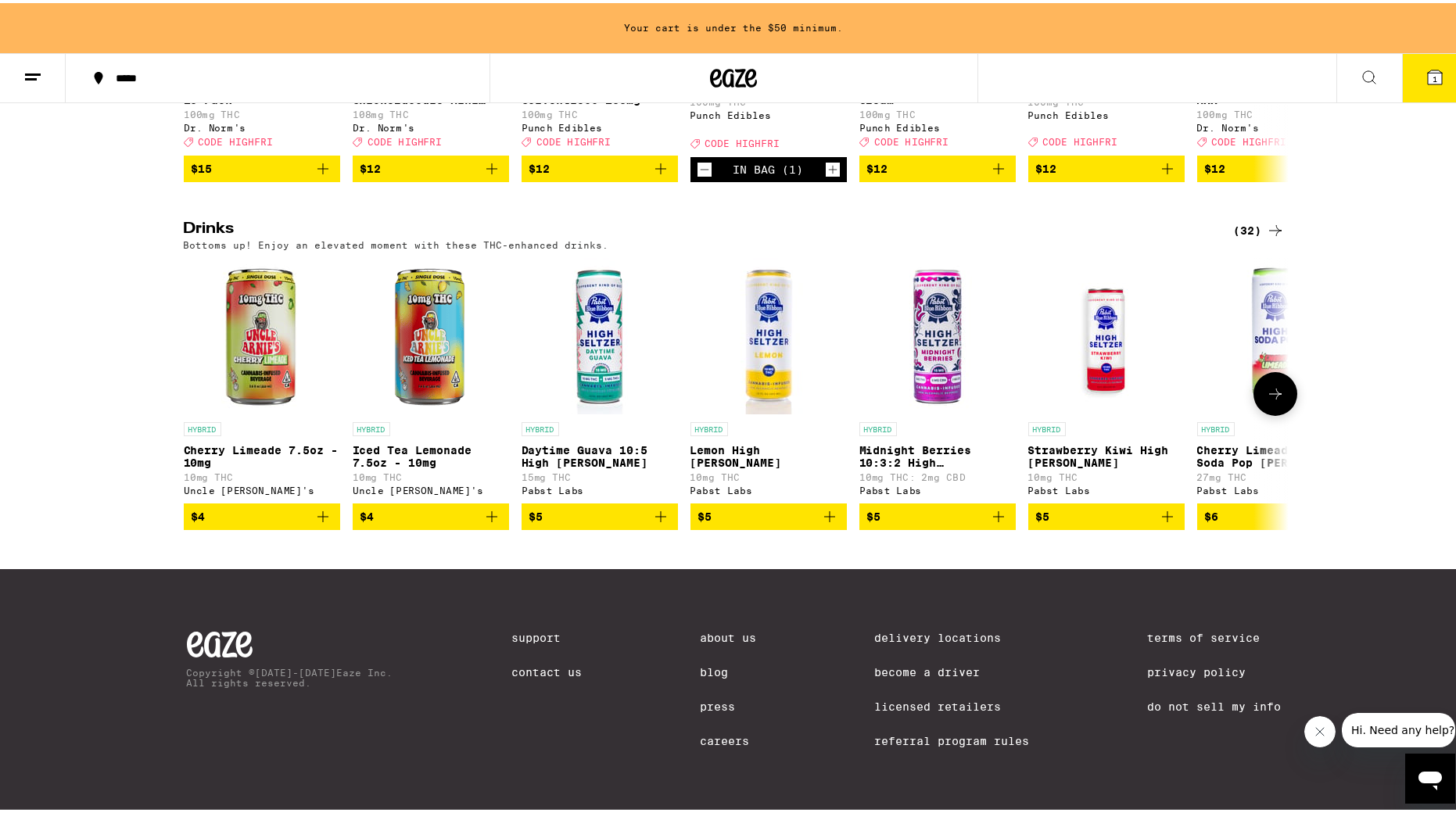
scroll to position [815, 0]
click at [981, 218] on div "(32)" at bounding box center [1259, 227] width 51 height 18
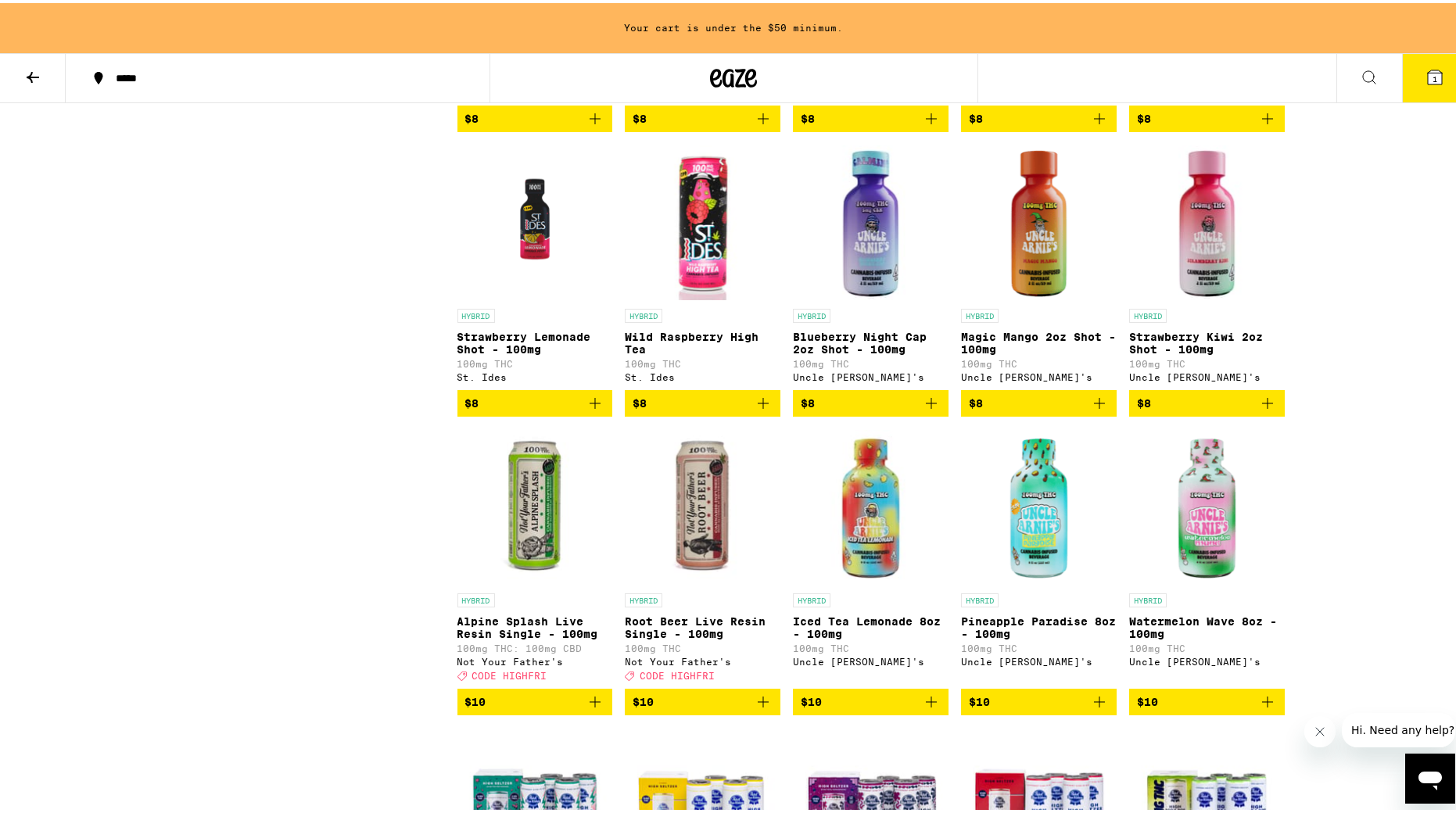
scroll to position [1514, 0]
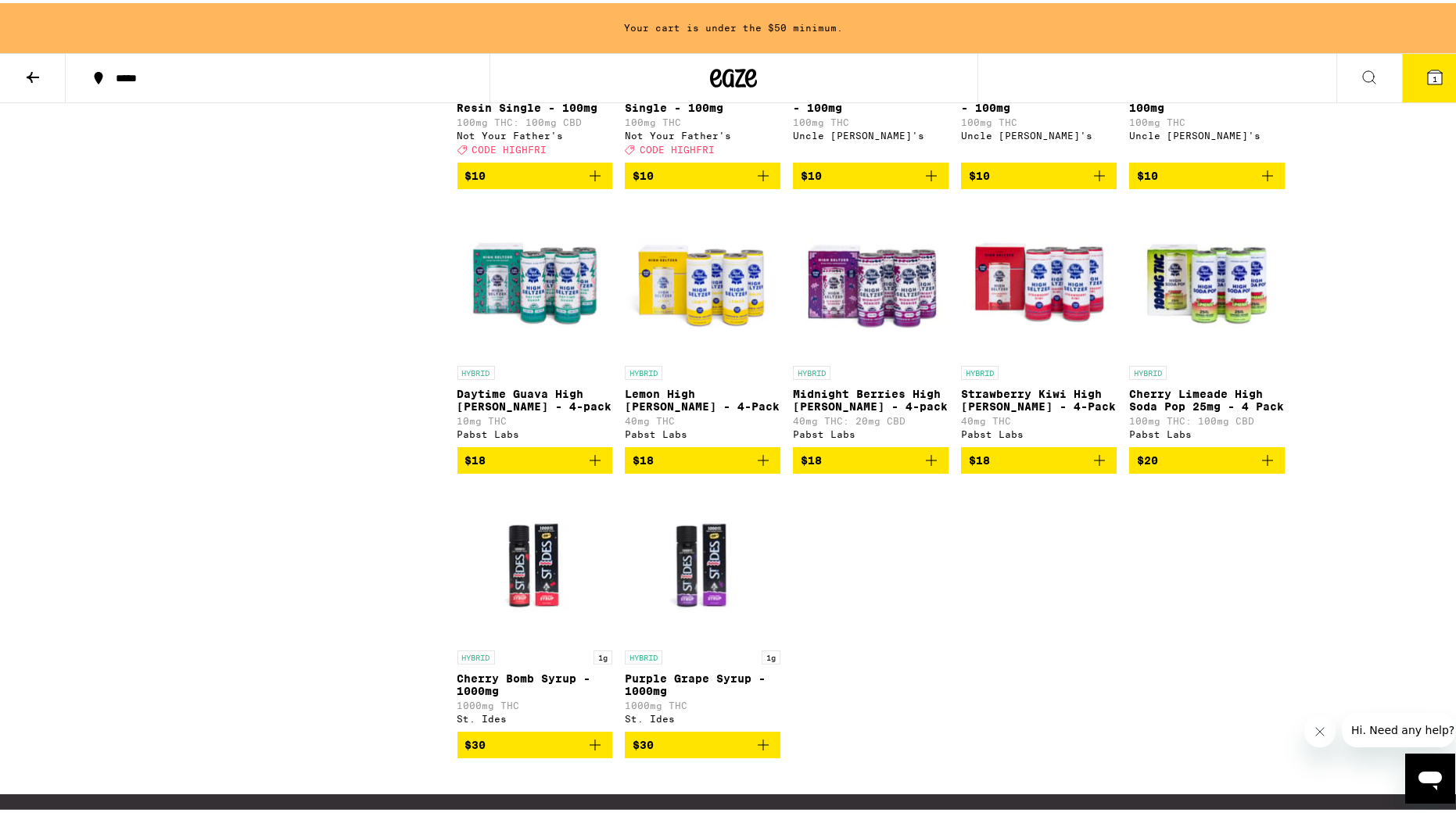
click at [981, 466] on span "$18" at bounding box center [1039, 457] width 140 height 18
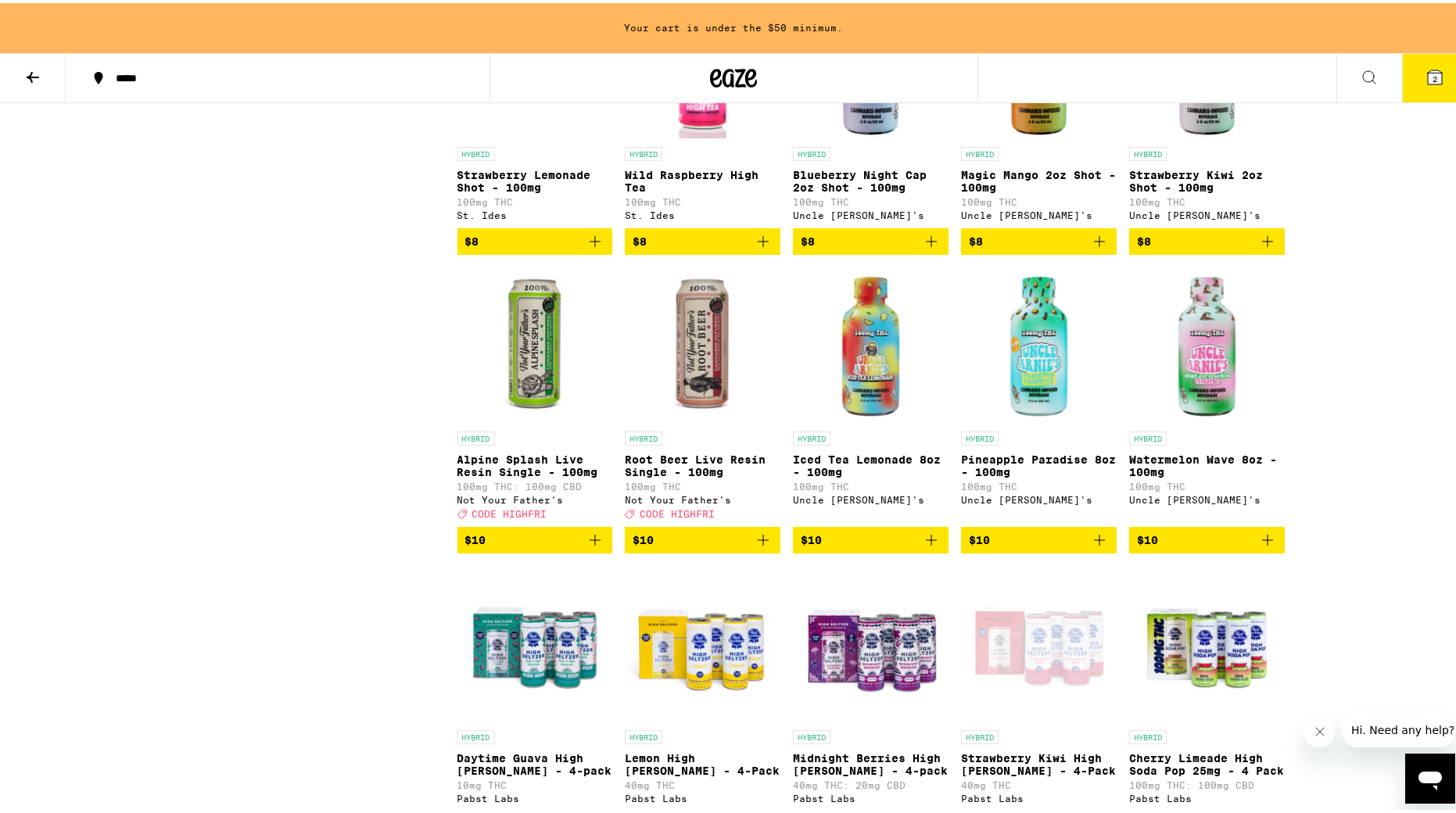
scroll to position [1101, 0]
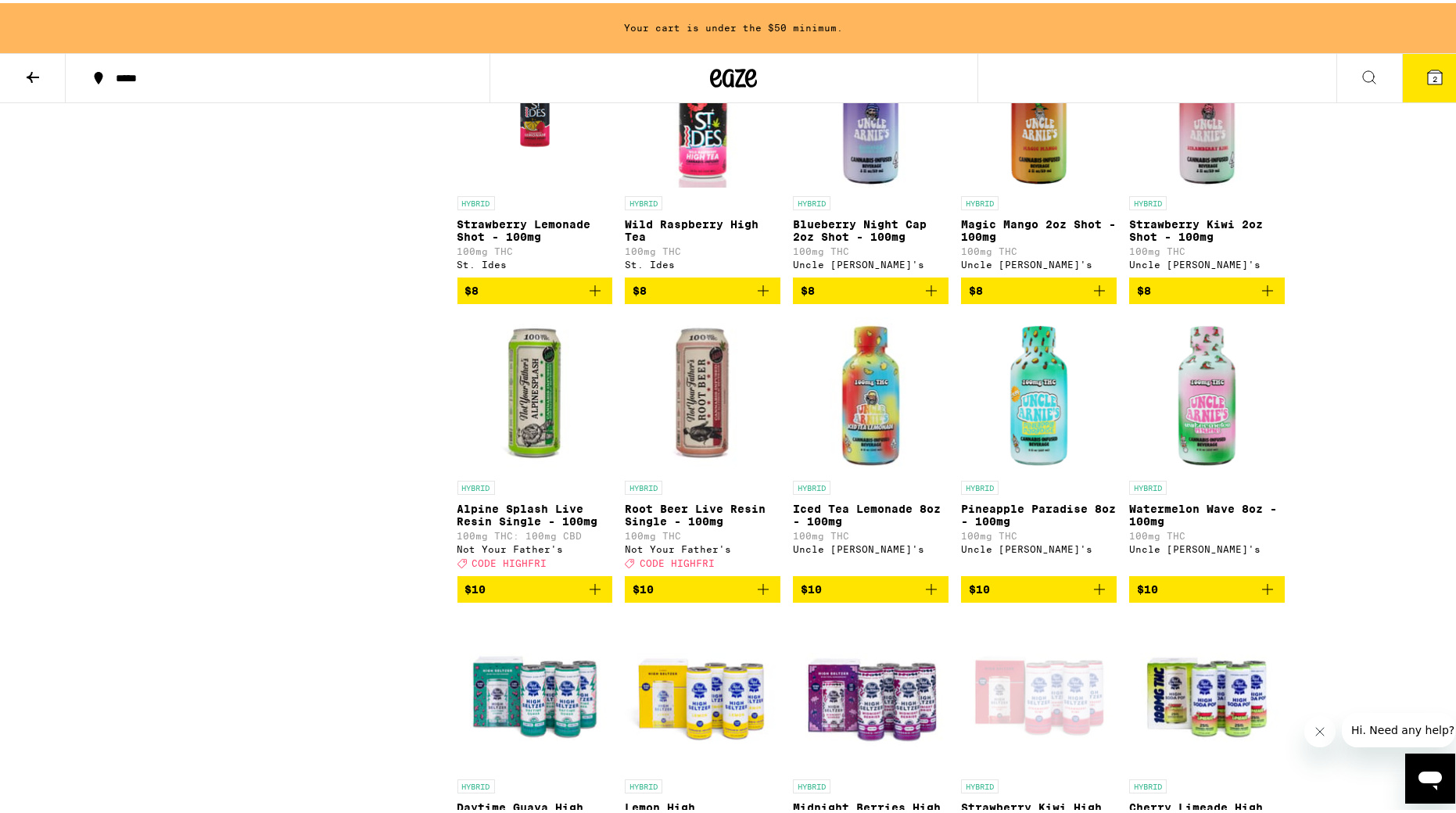
click at [700, 595] on span "$10" at bounding box center [703, 586] width 140 height 18
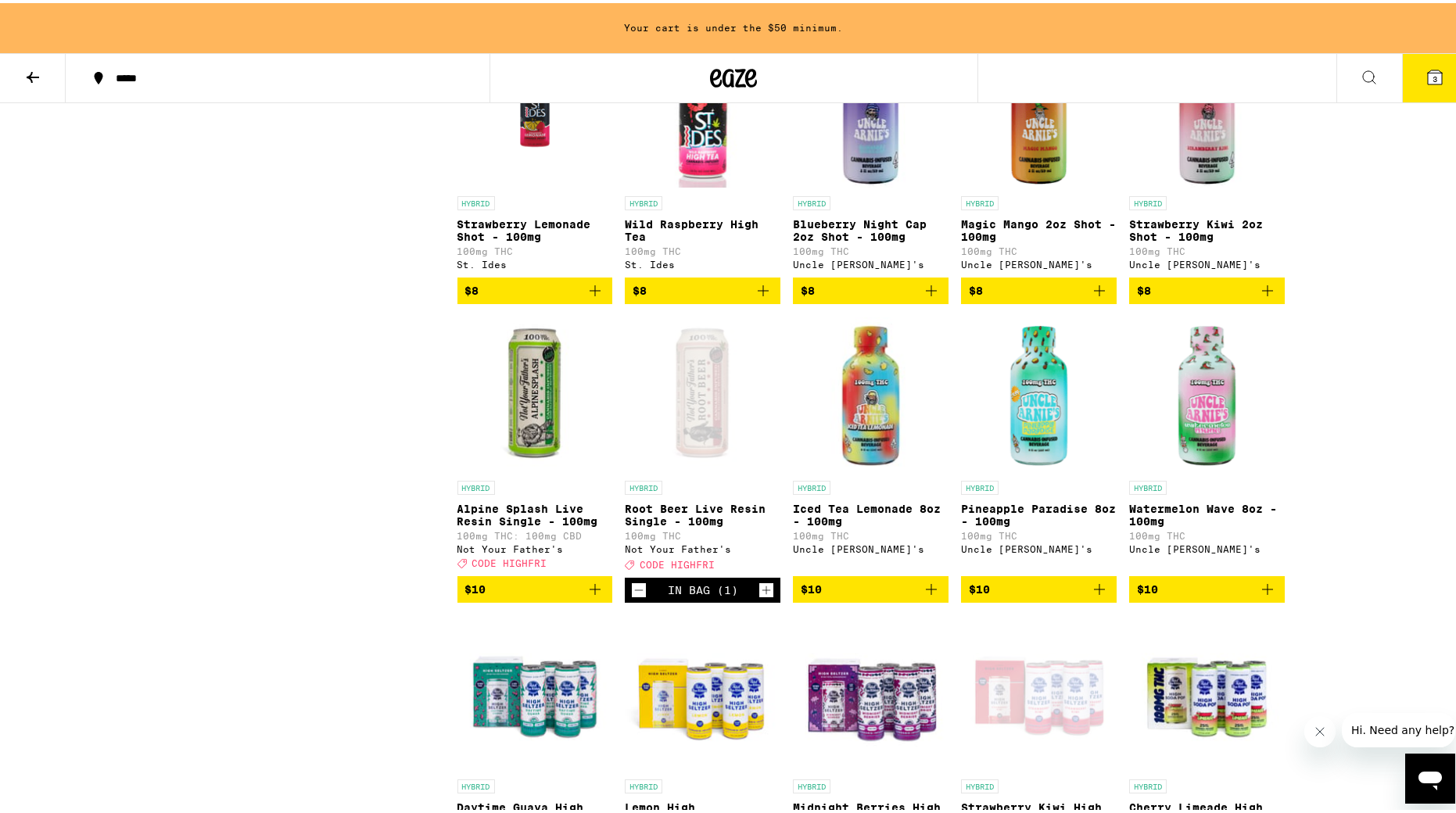
click at [336, 595] on div "Sale View Sale Items Only Potency Low Medium Very High Category Drops Edibles S…" at bounding box center [320, 161] width 274 height 2063
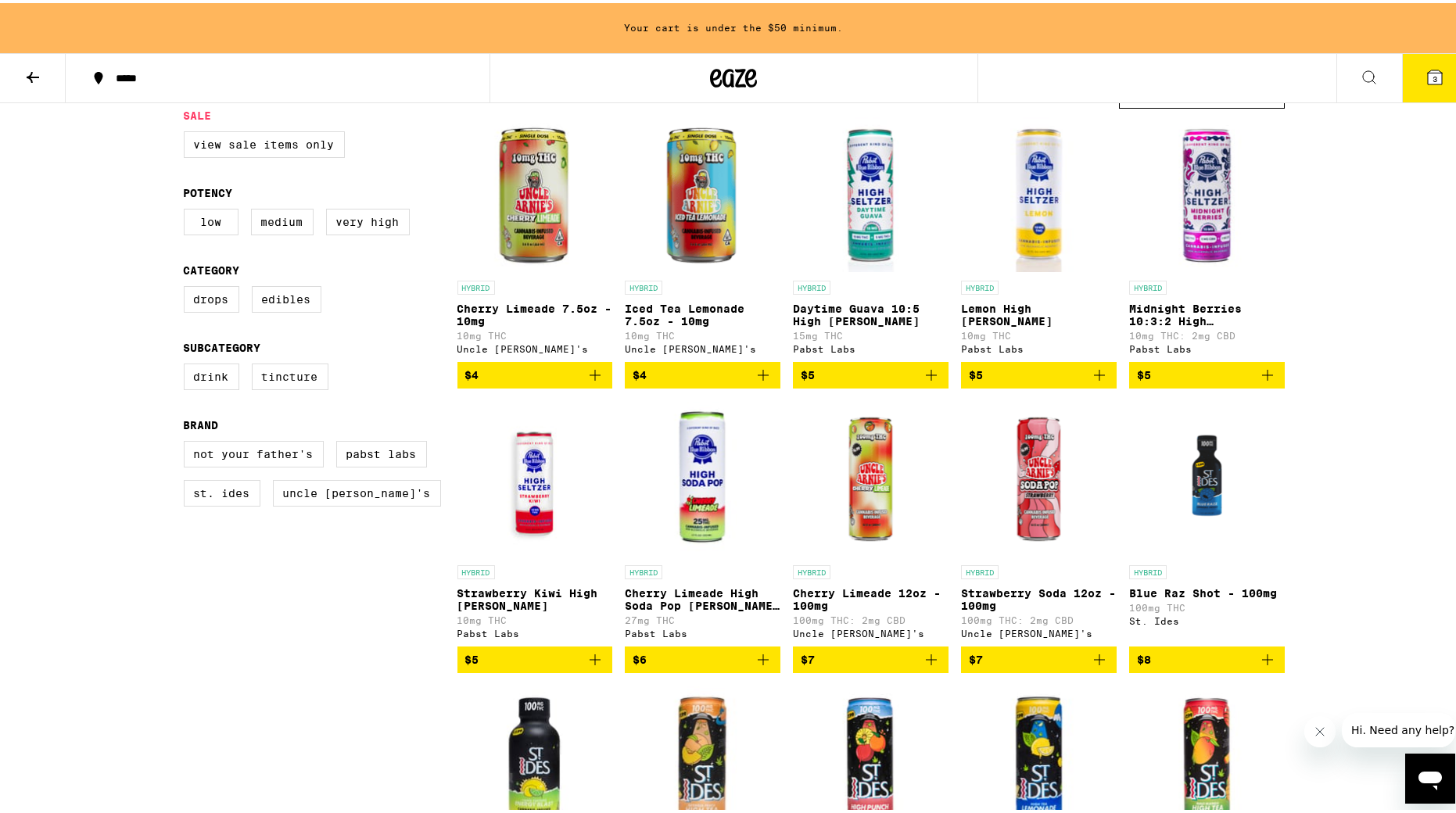
scroll to position [163, 0]
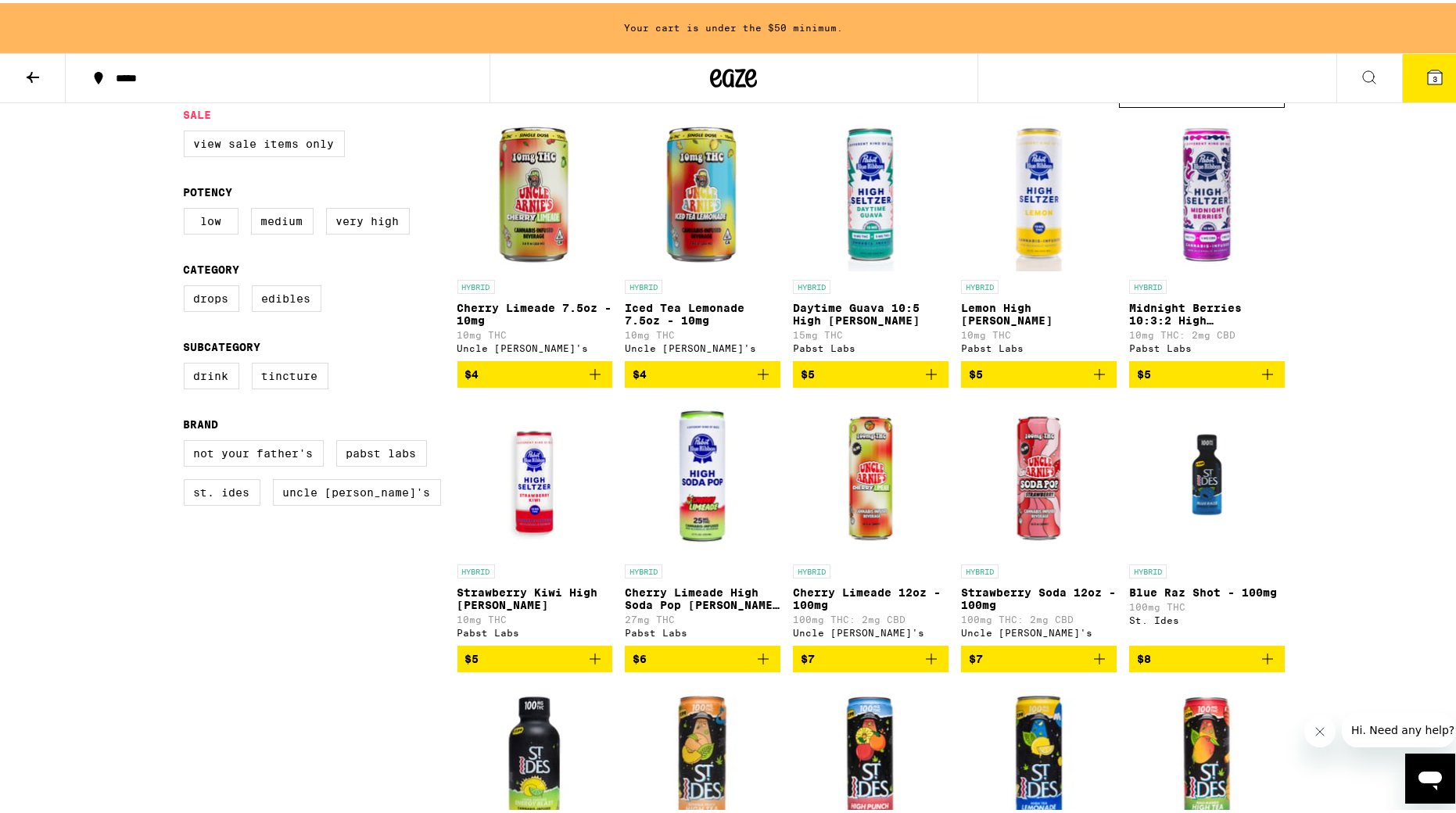
click at [516, 373] on span "$4" at bounding box center [535, 371] width 140 height 18
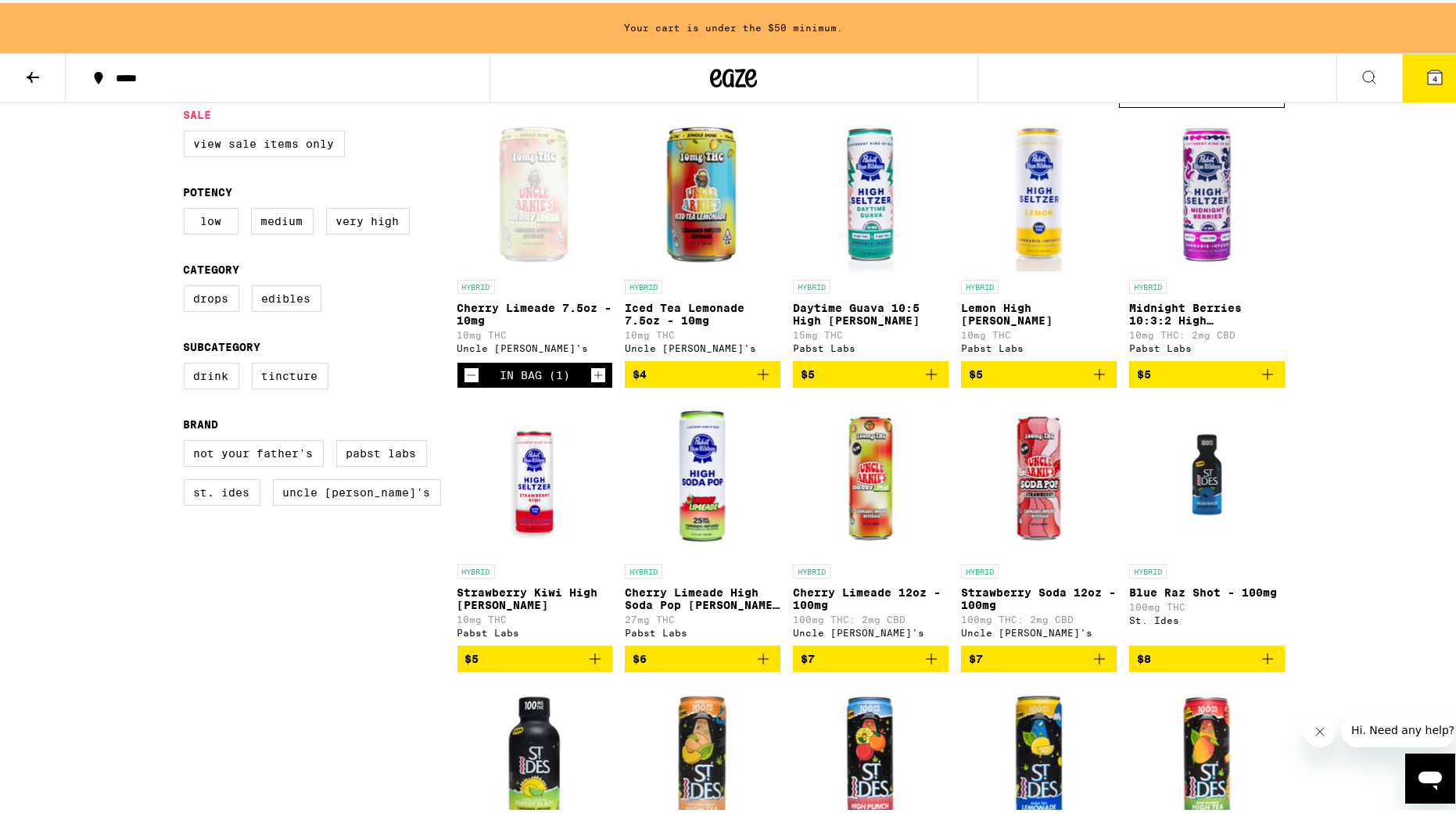
click at [654, 376] on span "$4" at bounding box center [703, 371] width 140 height 18
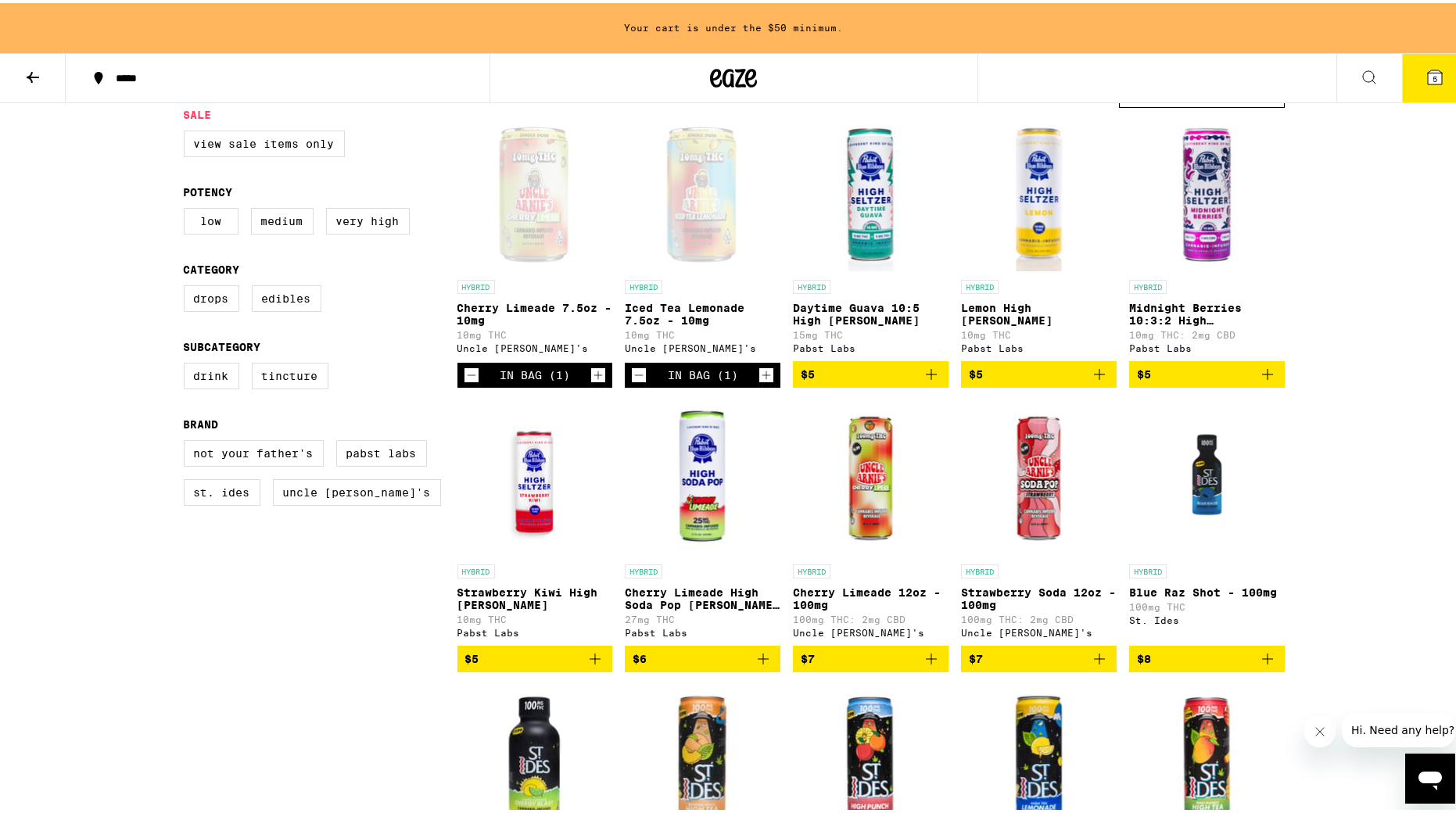
scroll to position [164, 0]
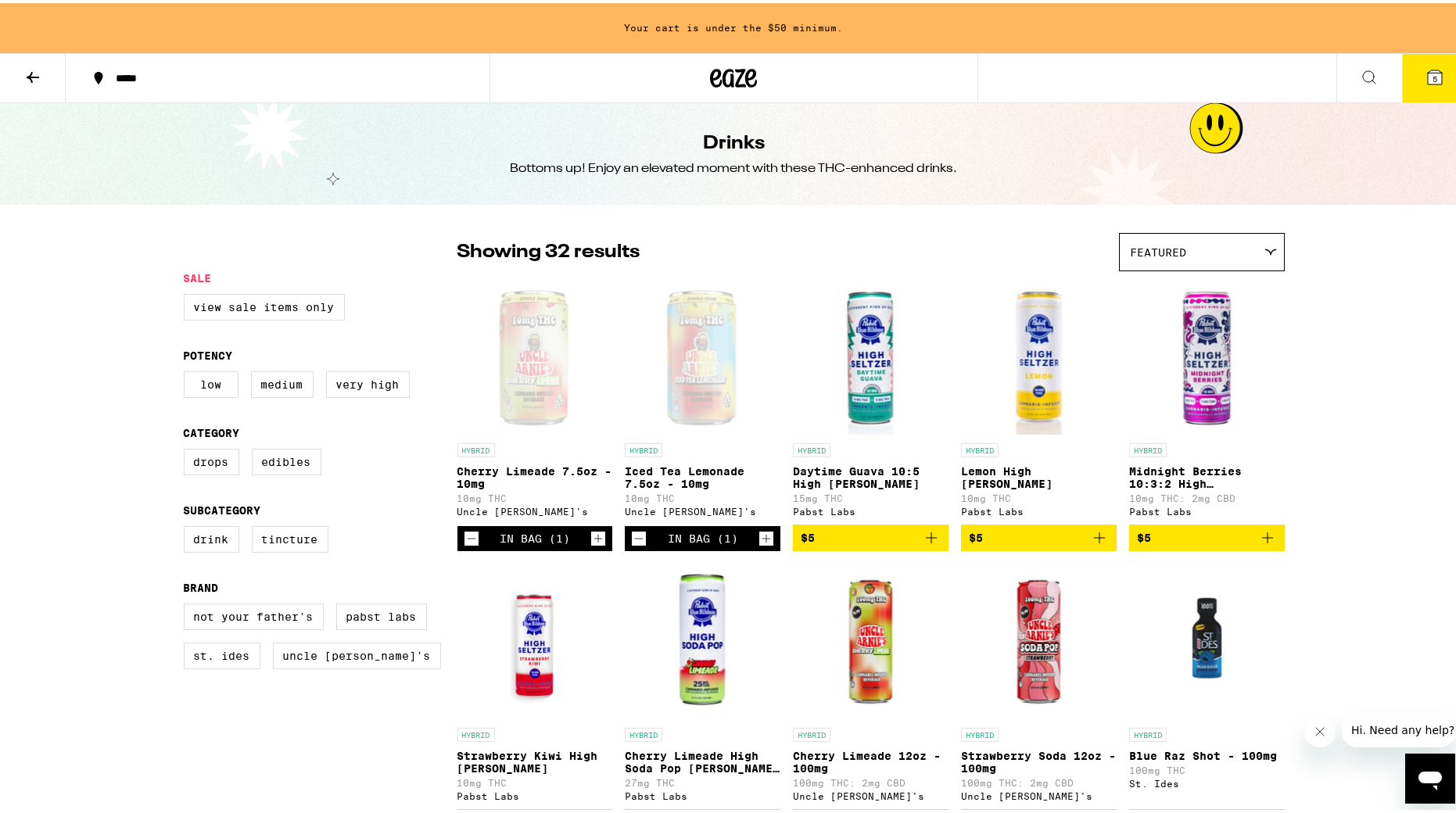
scroll to position [0, 0]
click at [20, 75] on button at bounding box center [33, 75] width 66 height 49
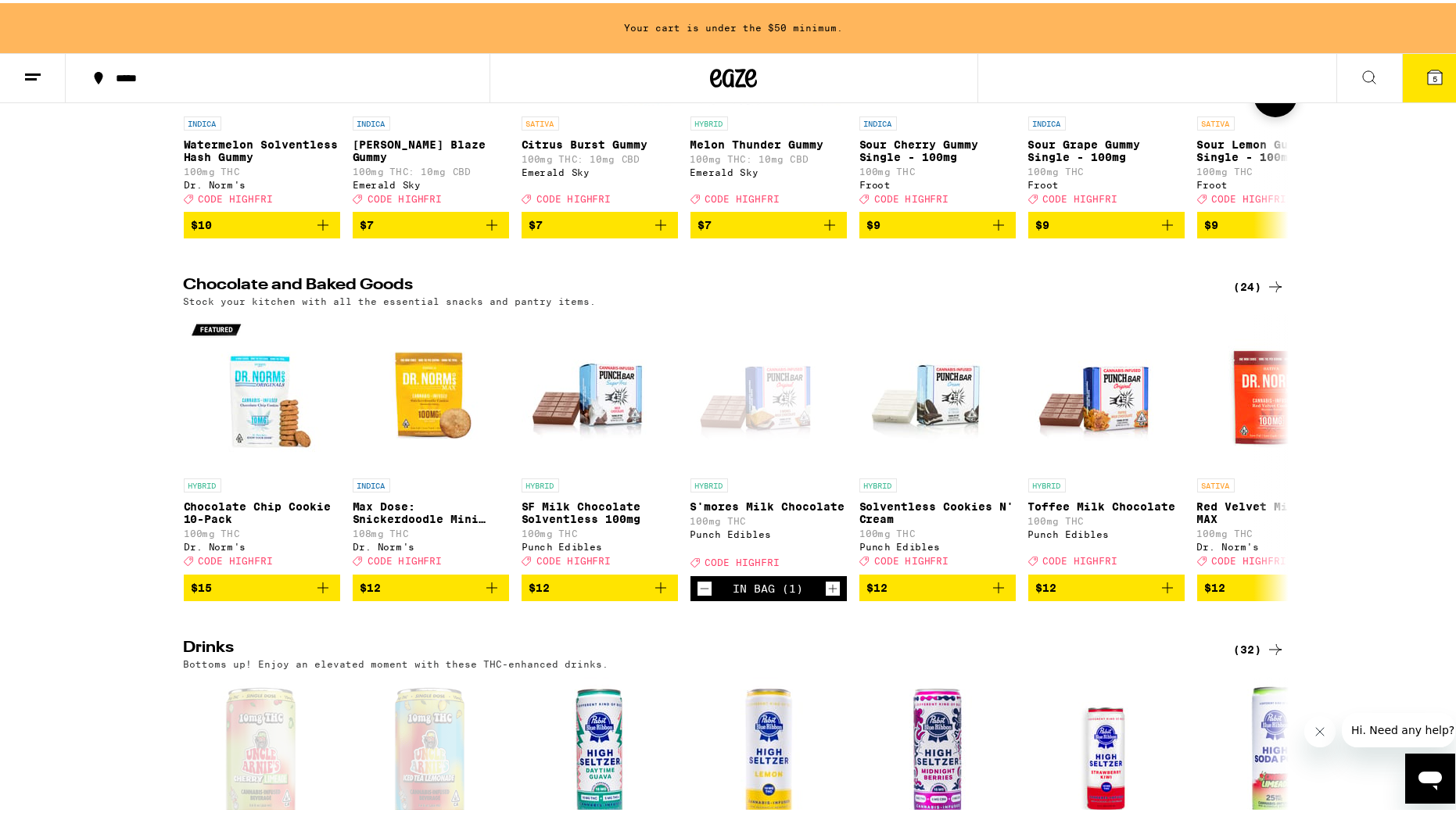
scroll to position [363, 0]
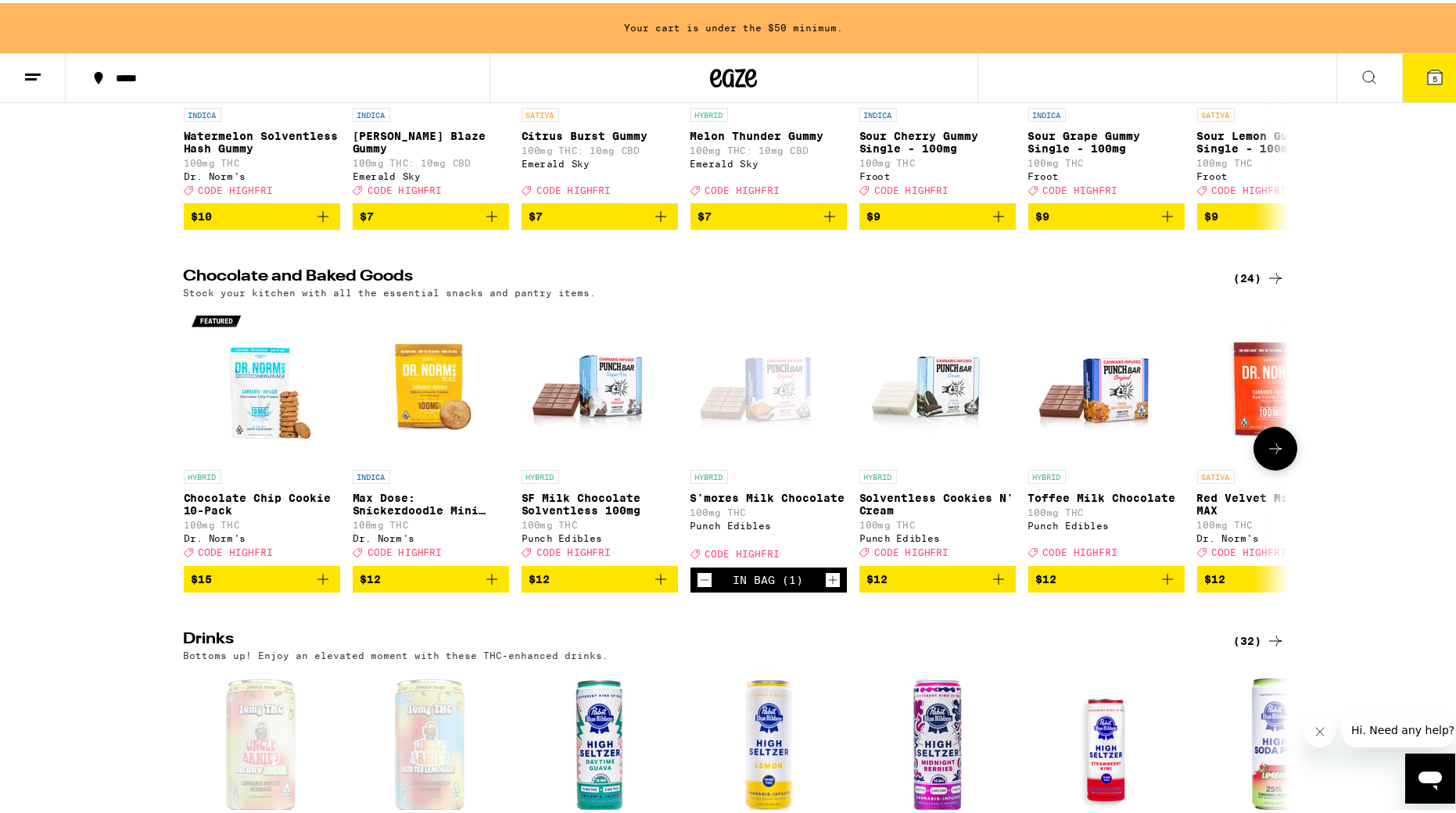
click at [593, 585] on span "$12" at bounding box center [599, 576] width 141 height 18
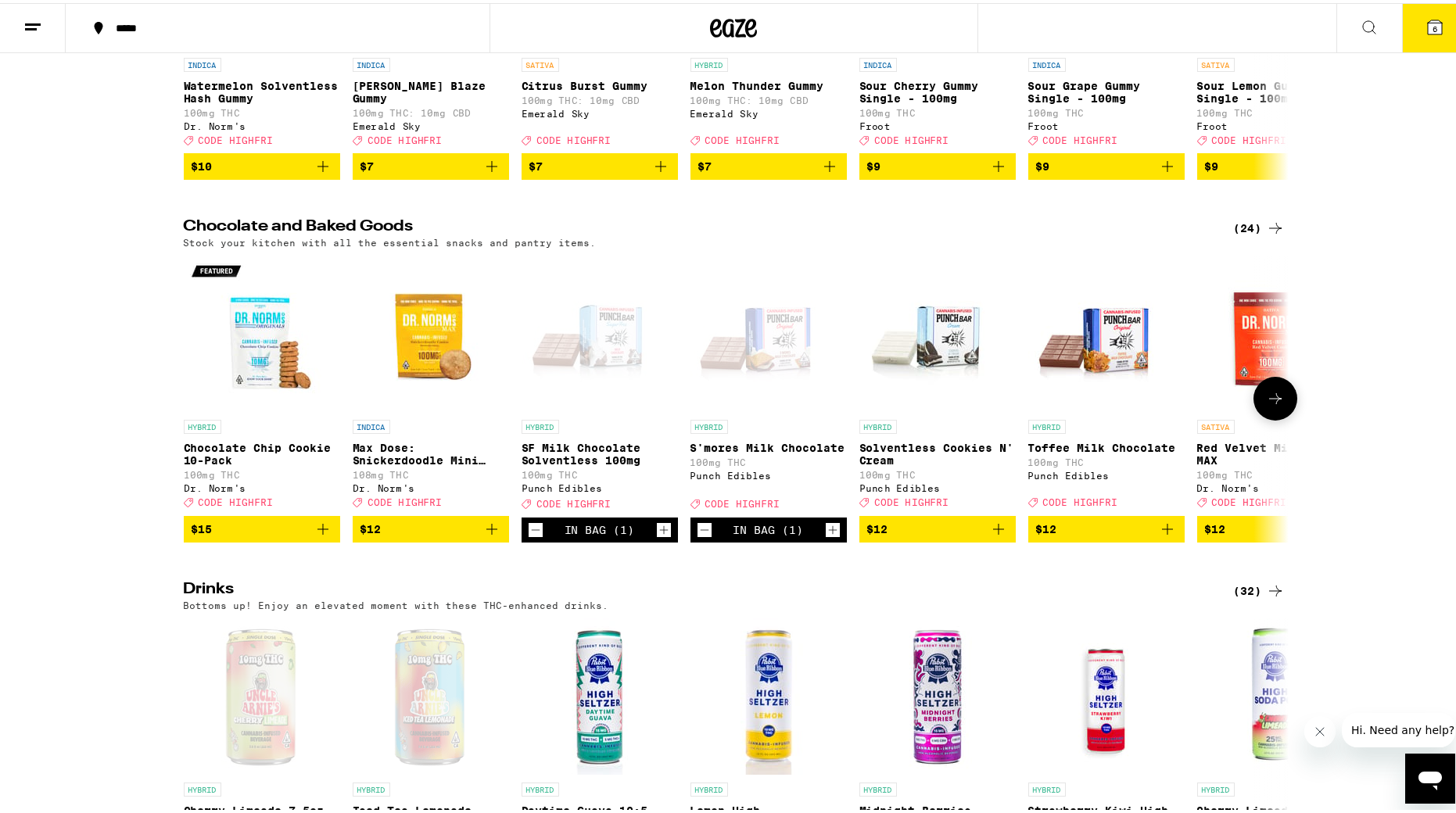
scroll to position [362, 0]
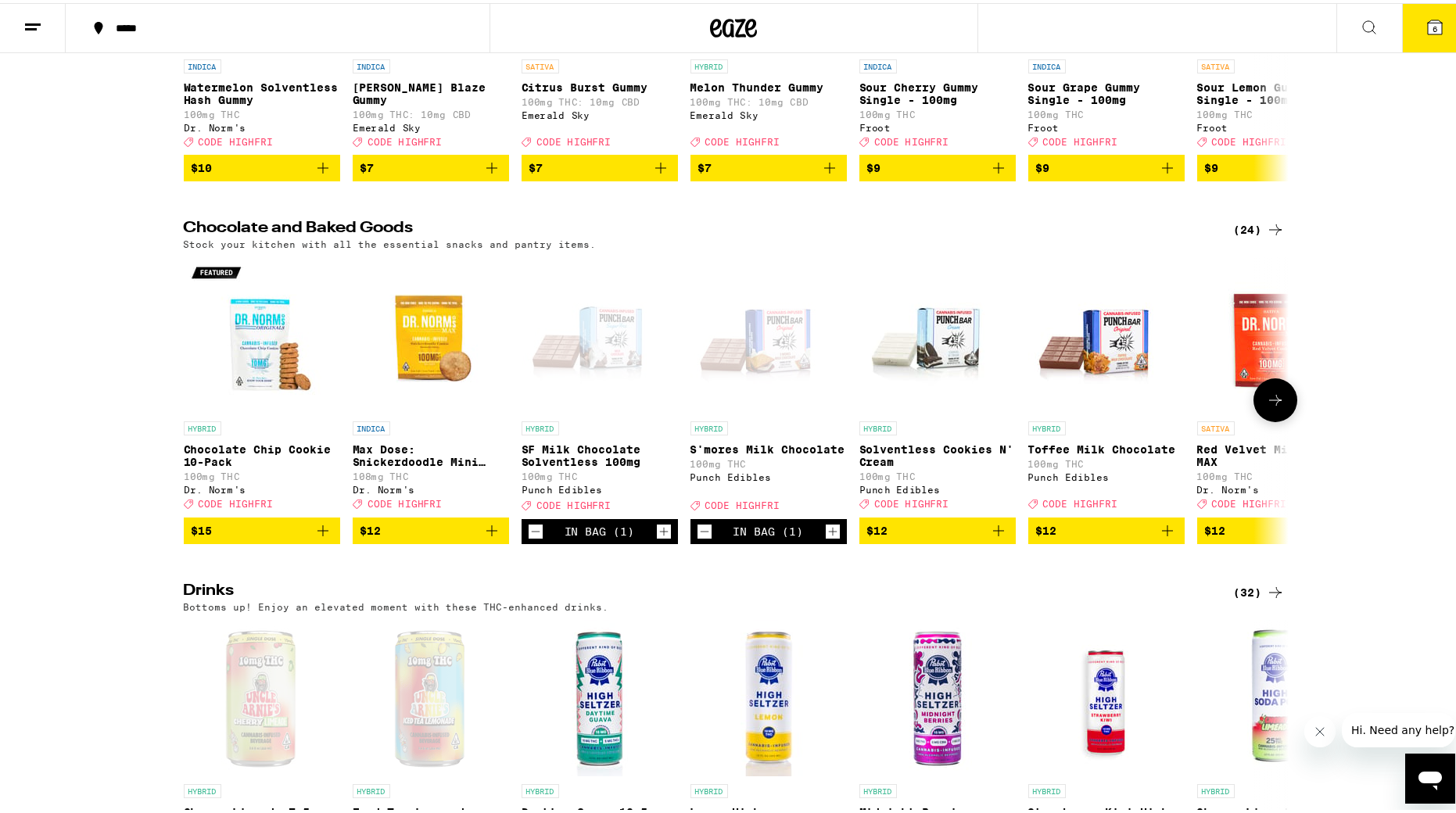
click at [700, 538] on icon "Decrement" at bounding box center [705, 528] width 14 height 18
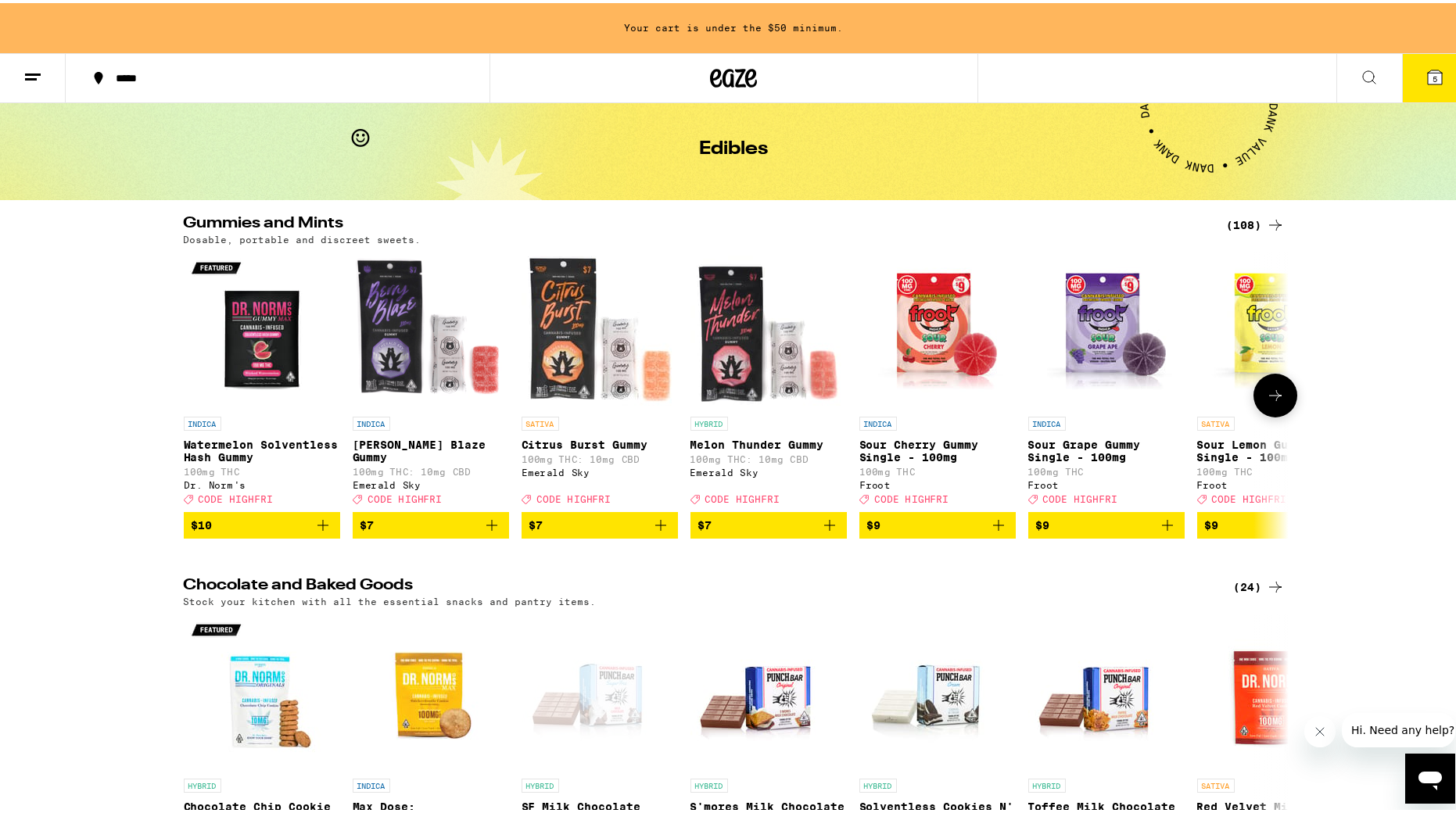
scroll to position [55, 0]
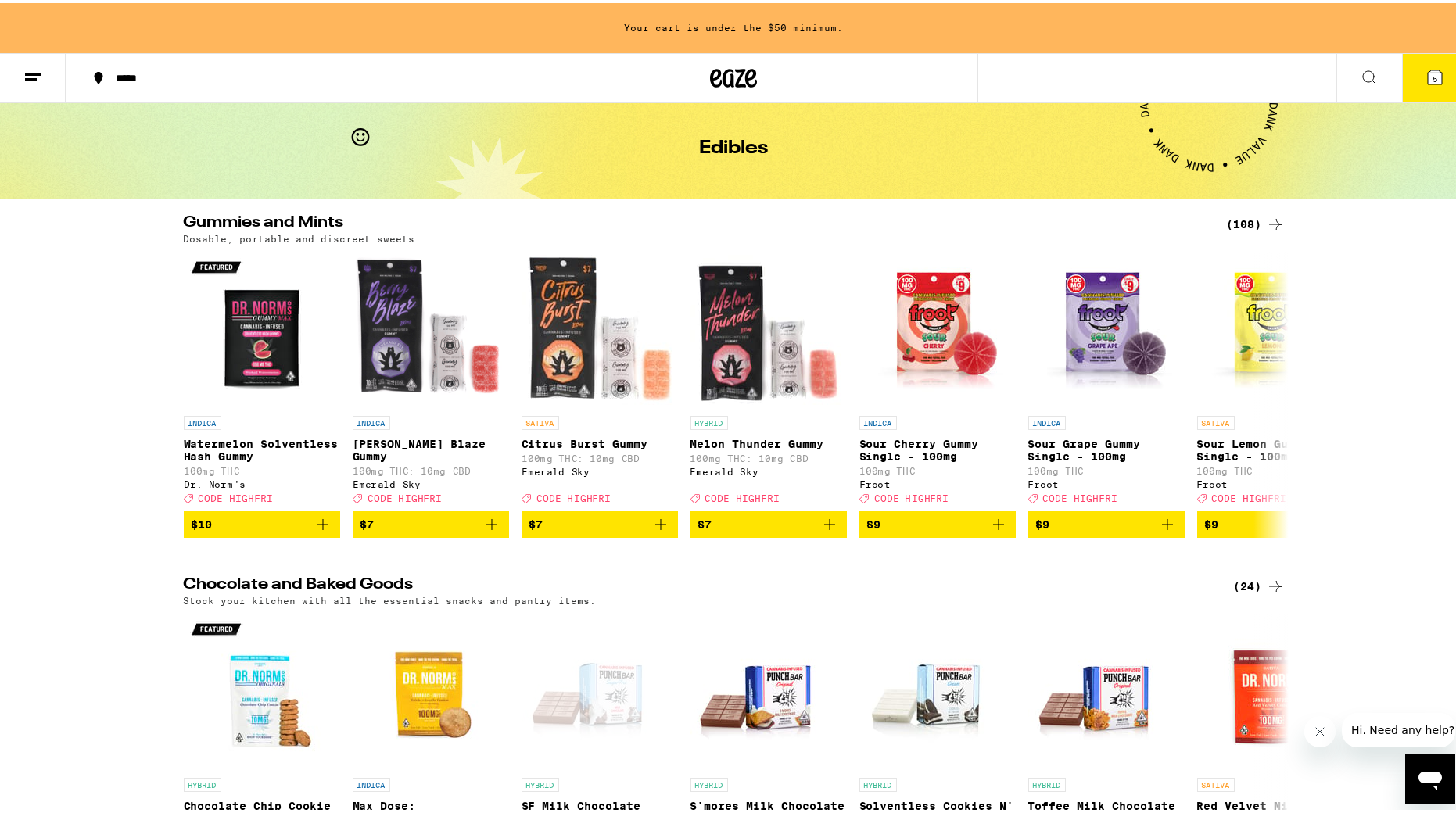
click at [981, 216] on div "(108)" at bounding box center [1256, 220] width 58 height 18
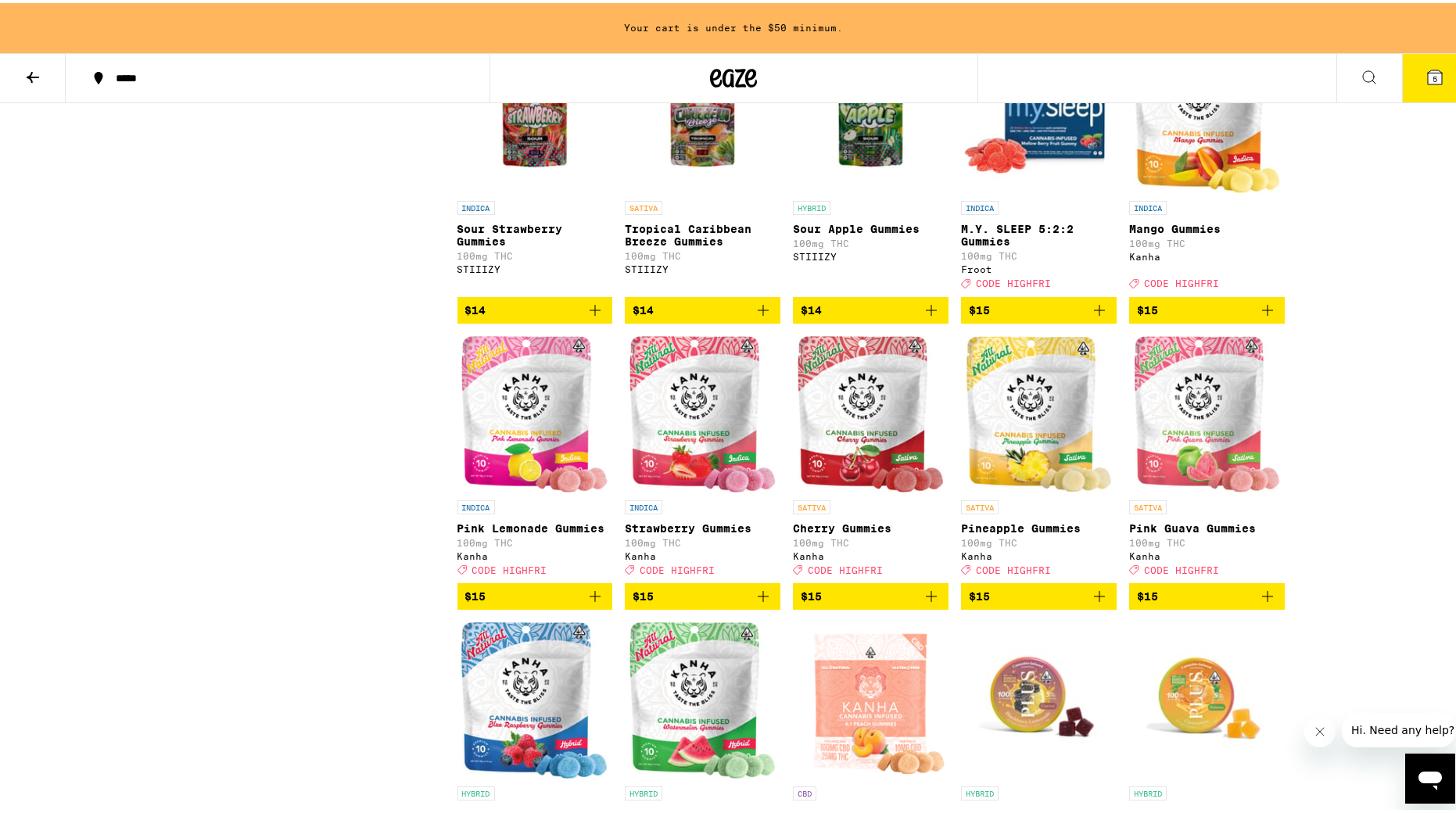
scroll to position [1955, 0]
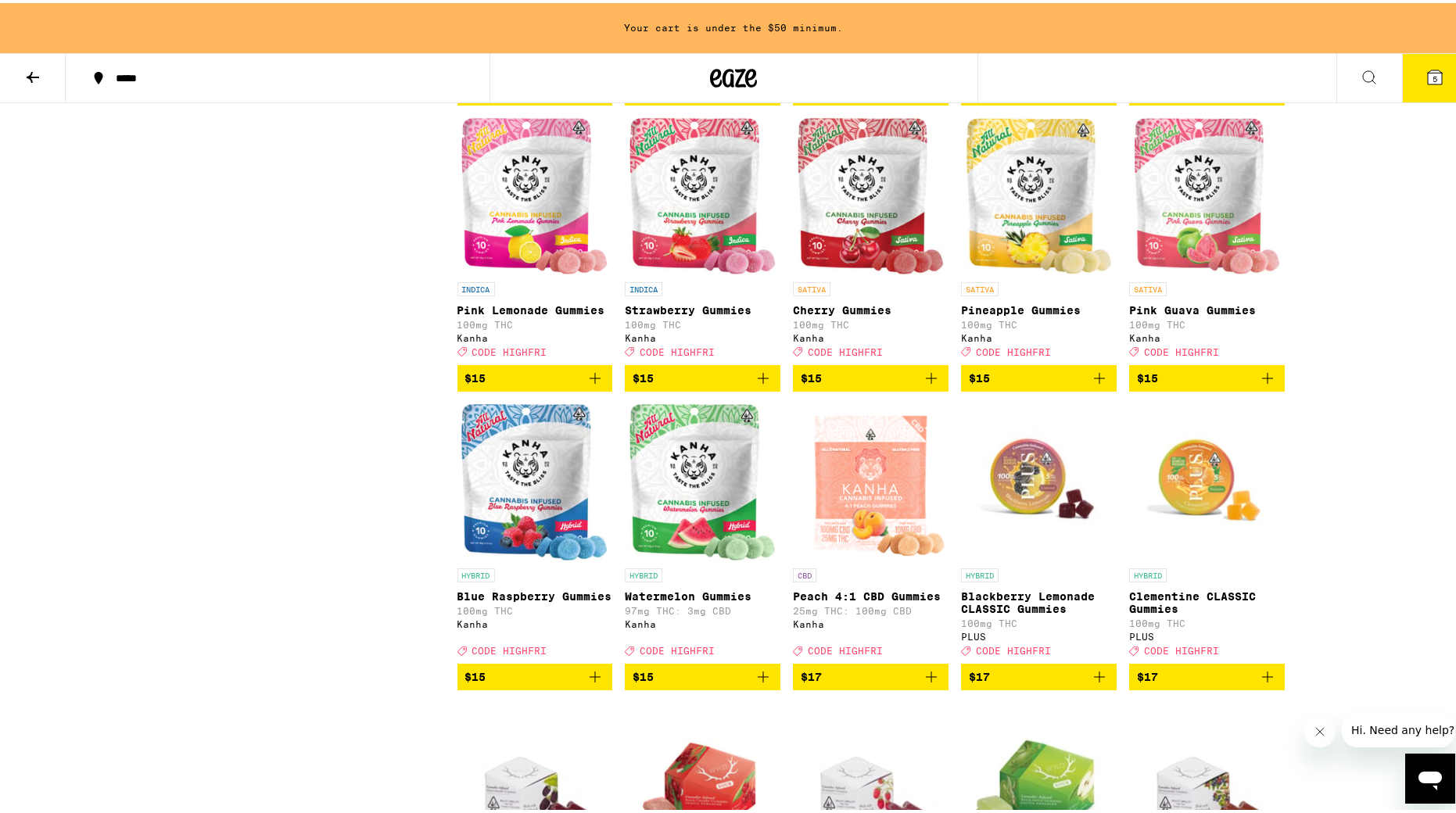
click at [516, 384] on span "$15" at bounding box center [535, 375] width 140 height 18
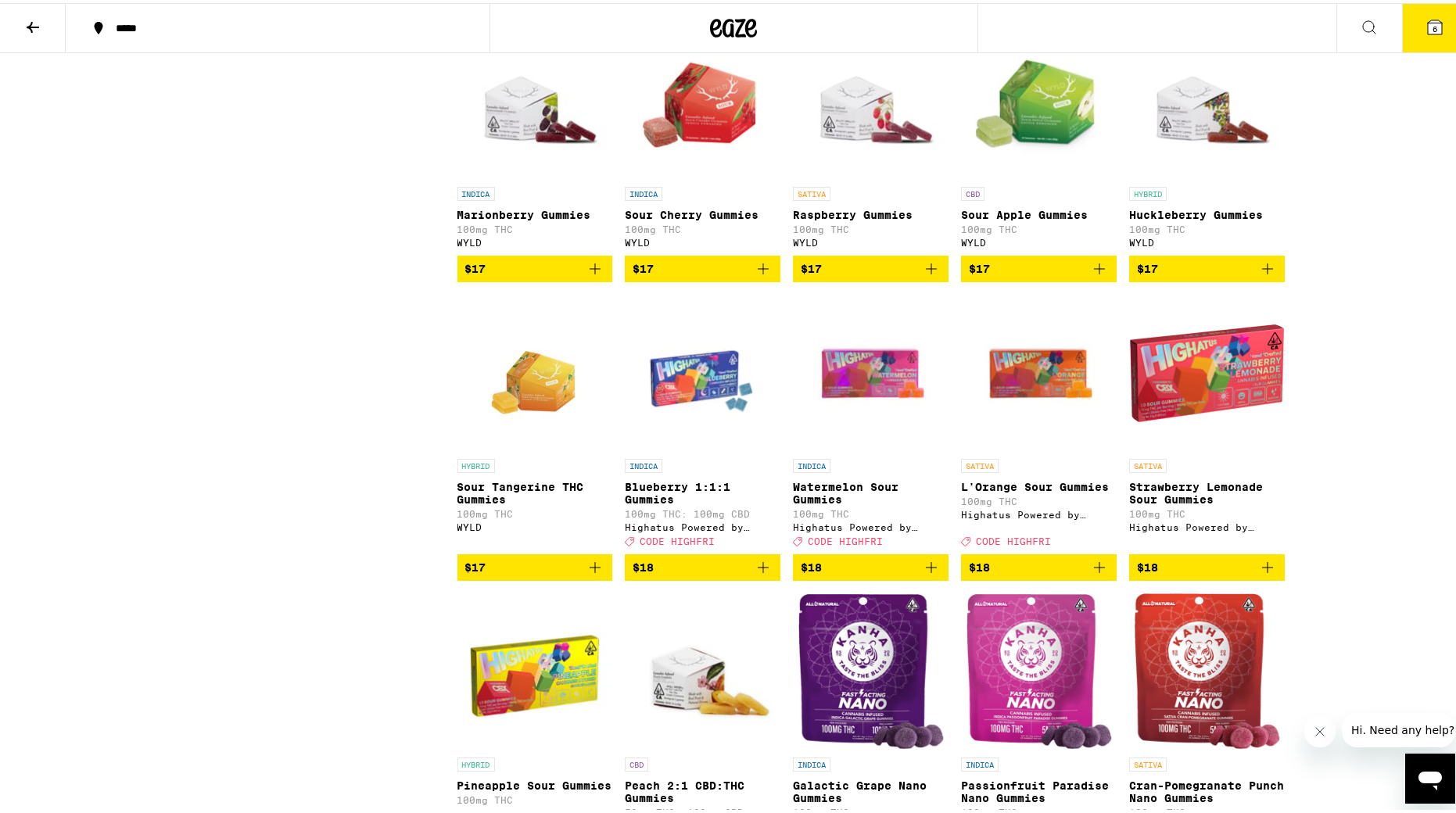
scroll to position [2590, 0]
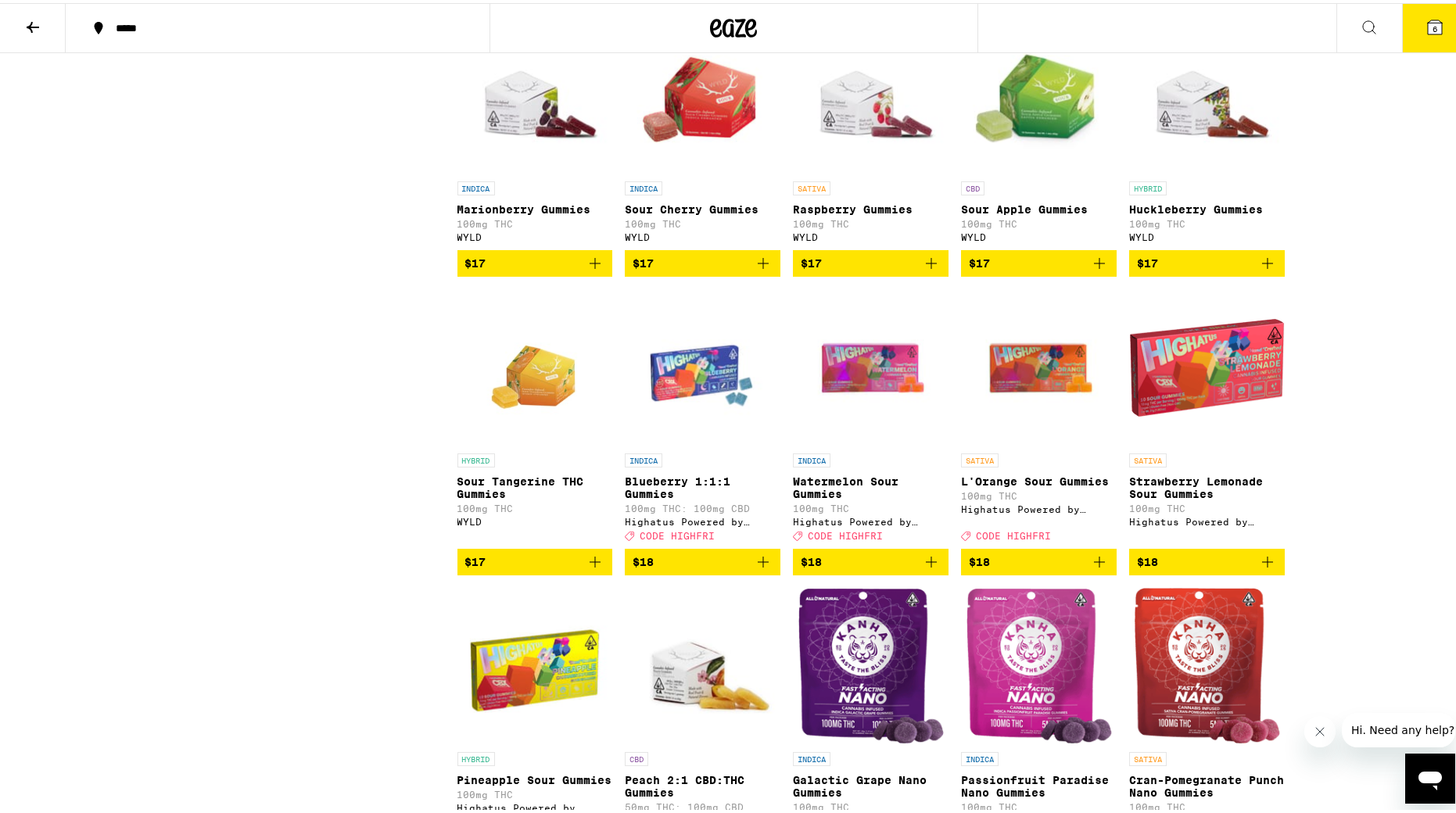
click at [981, 269] on span "$17" at bounding box center [1207, 260] width 140 height 18
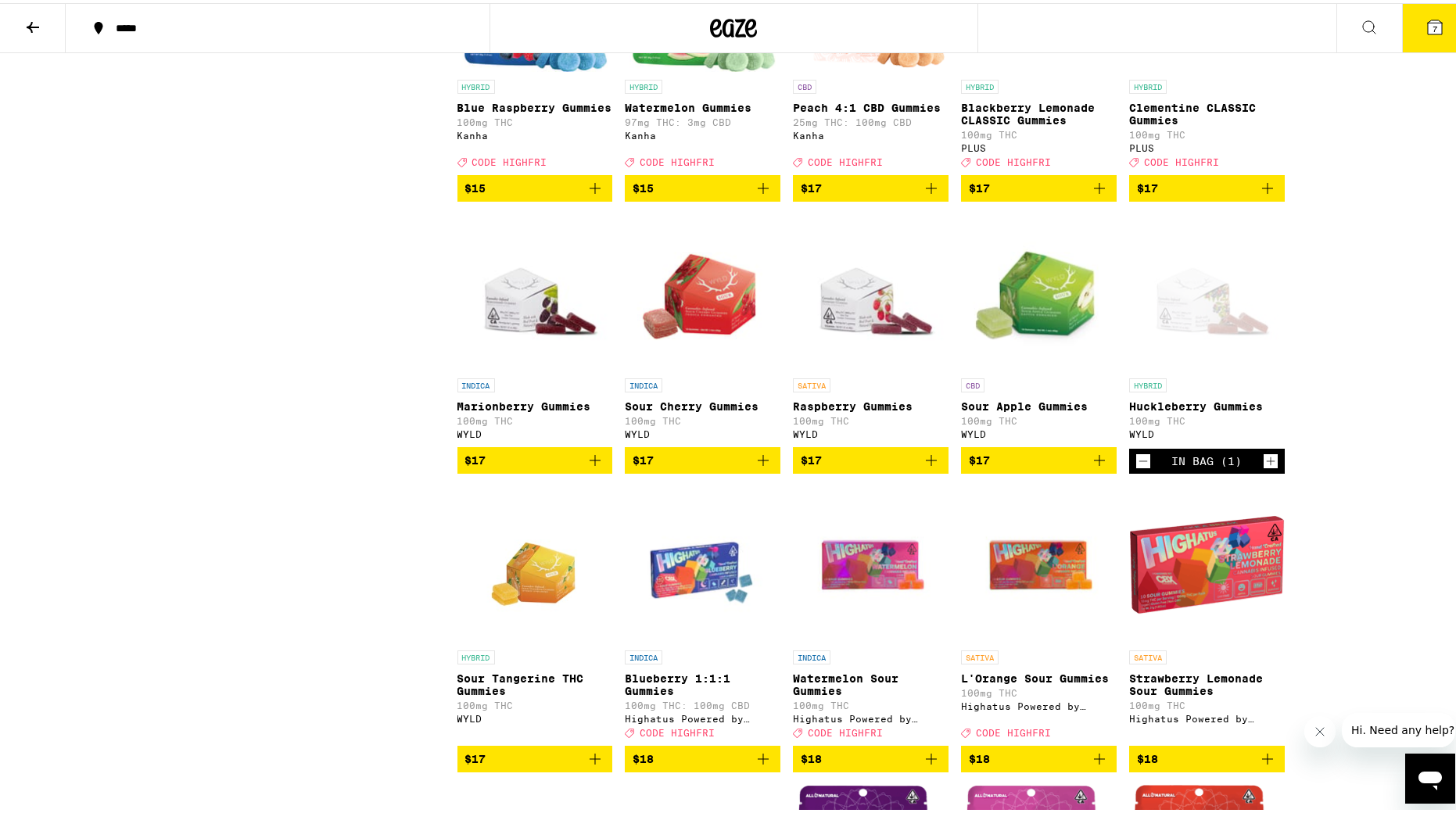
scroll to position [2677, 0]
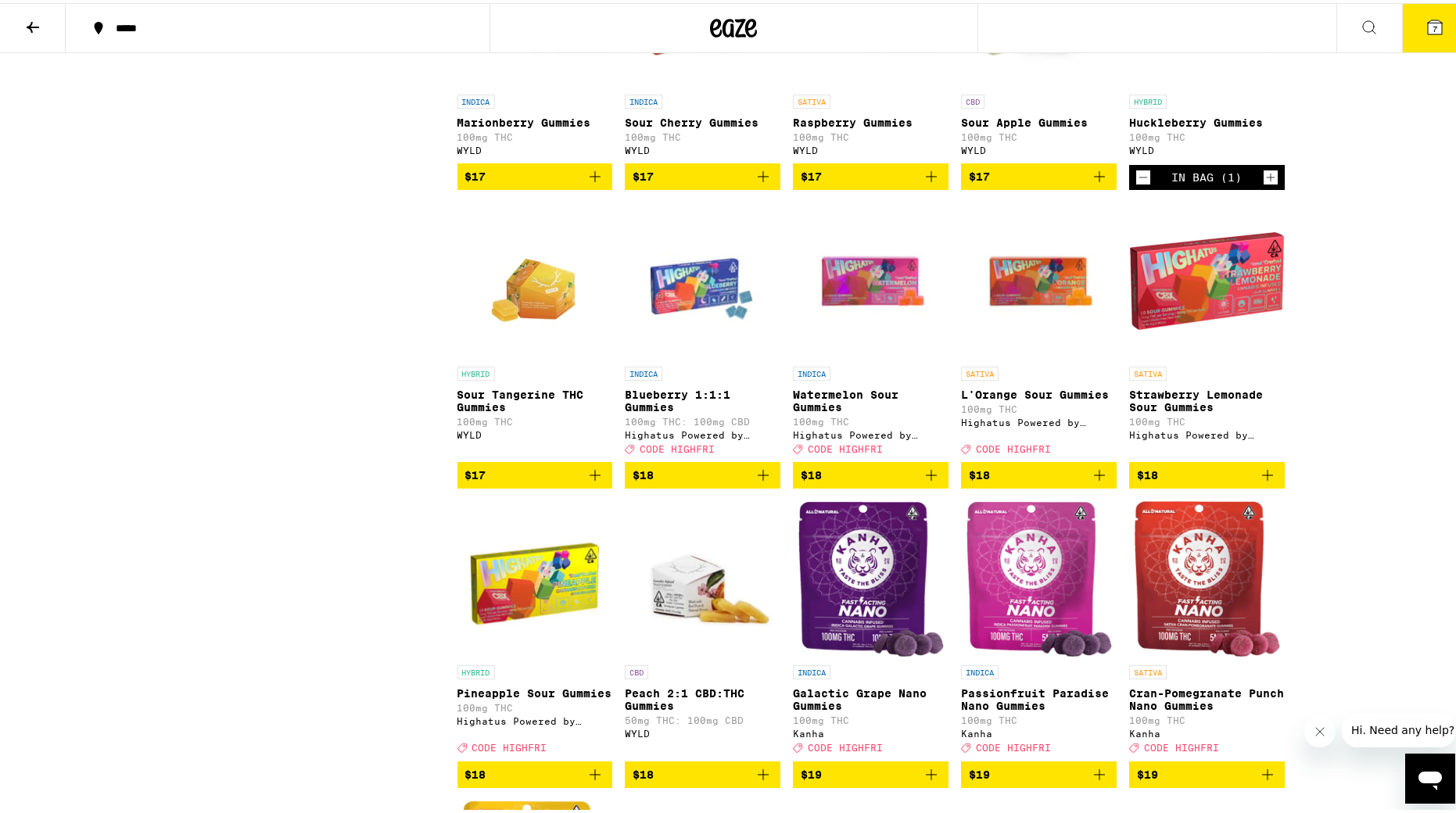
click at [981, 355] on img "Open page for Strawberry Lemonade Sour Gummies from Highatus Powered by Cannabi…" at bounding box center [1207, 277] width 155 height 156
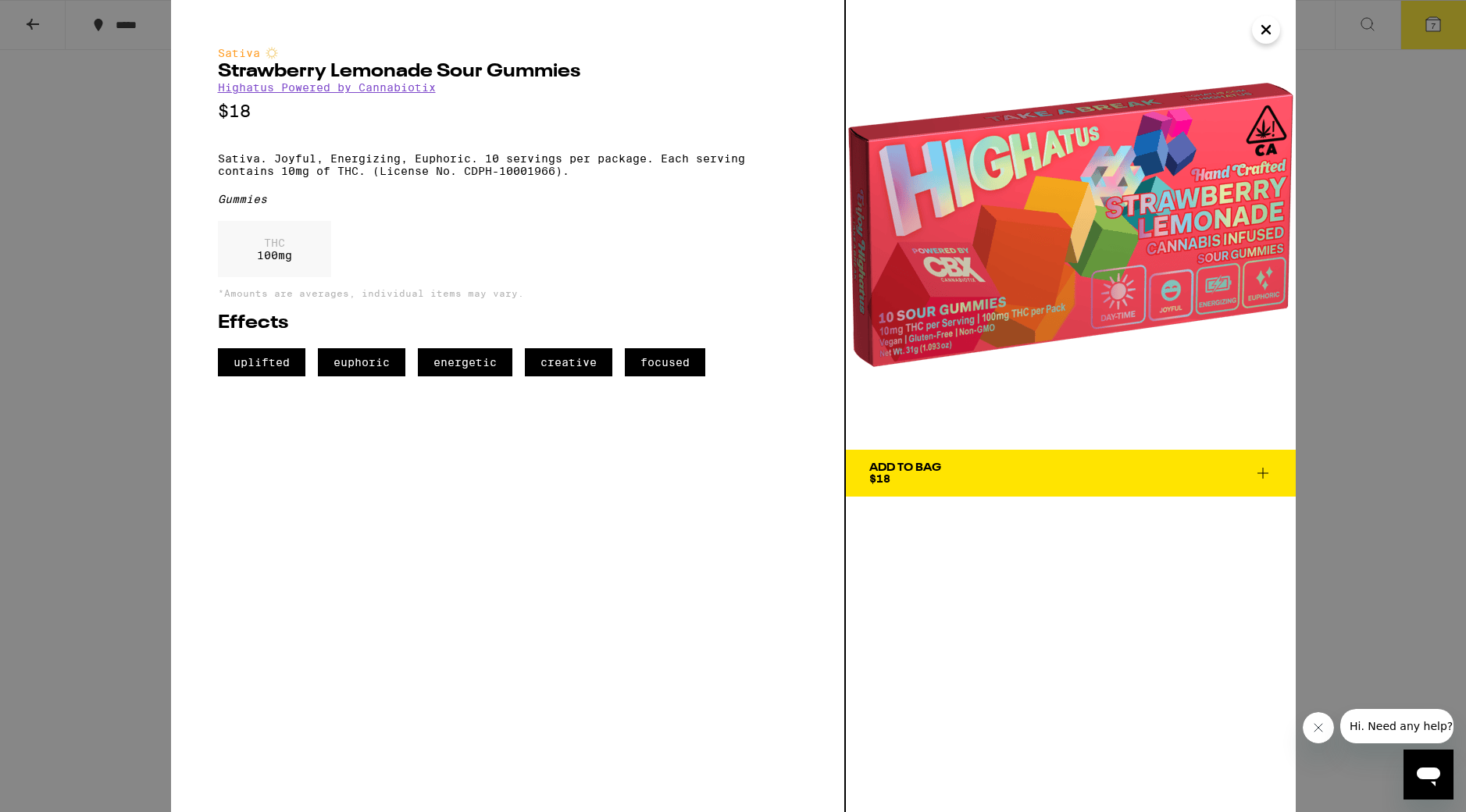
click at [915, 469] on div "Add To Bag" at bounding box center [905, 468] width 71 height 11
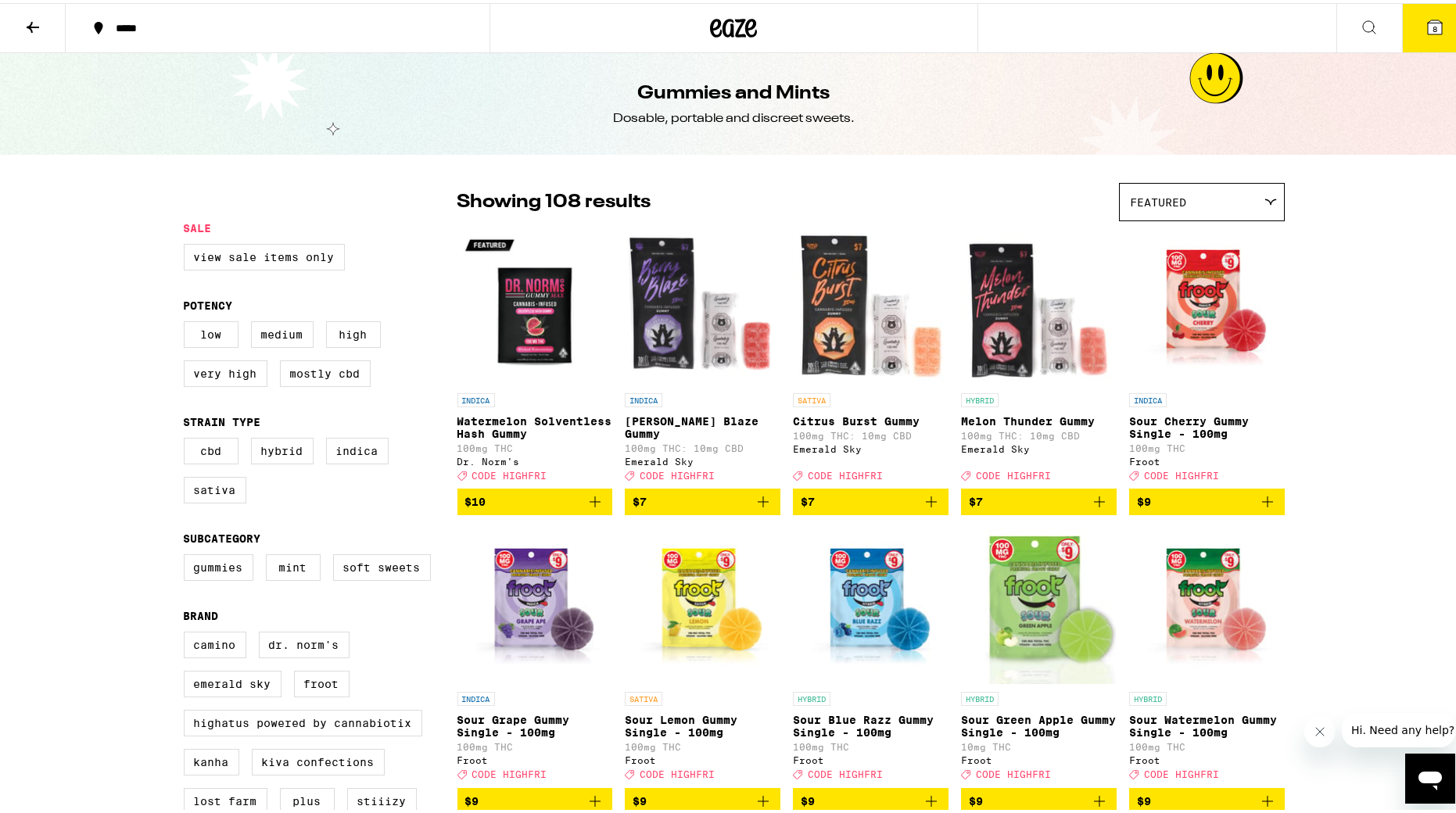
click at [38, 10] on button at bounding box center [33, 25] width 66 height 49
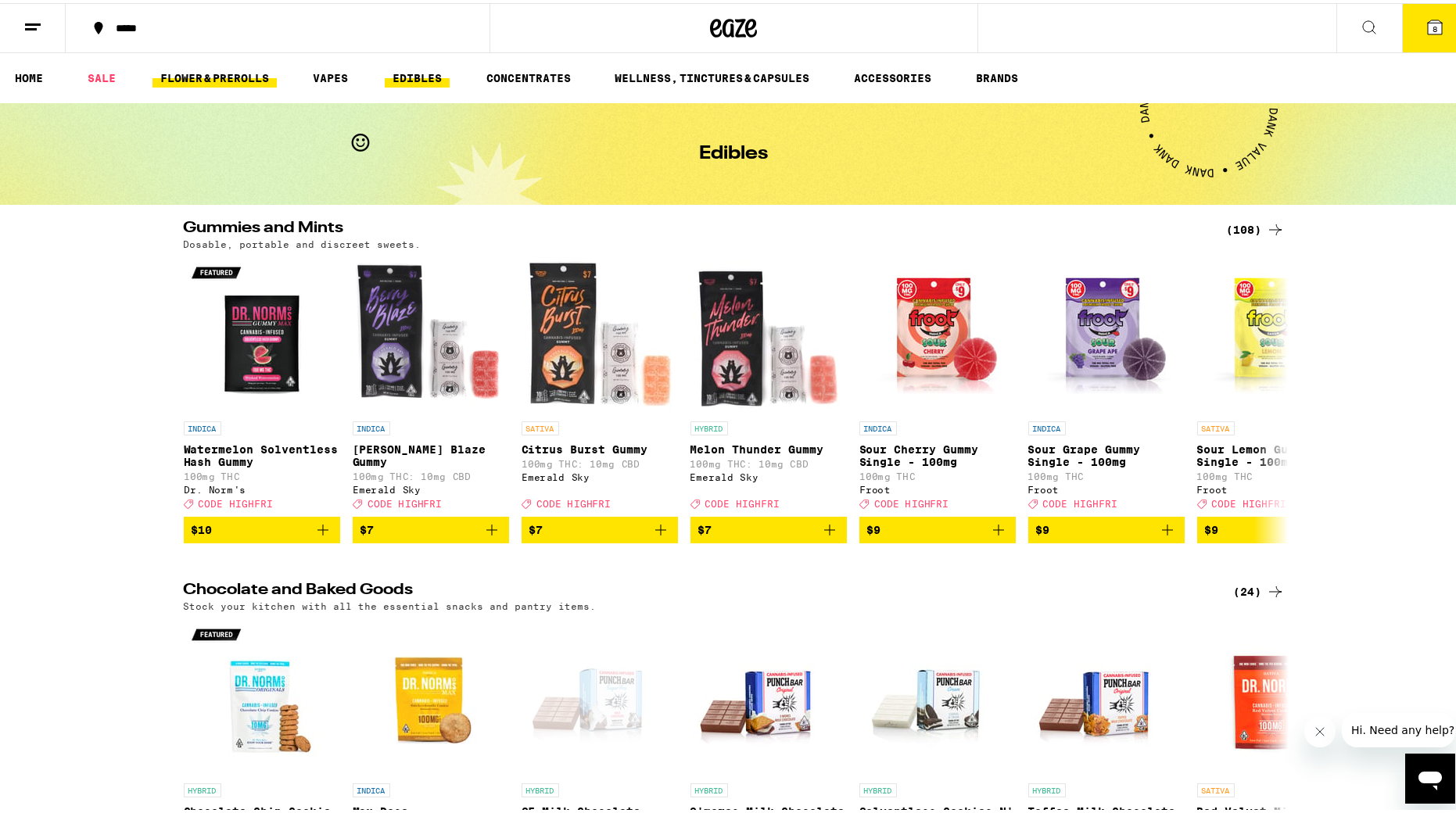
click at [213, 73] on link "FLOWER & PREROLLS" at bounding box center [215, 75] width 125 height 18
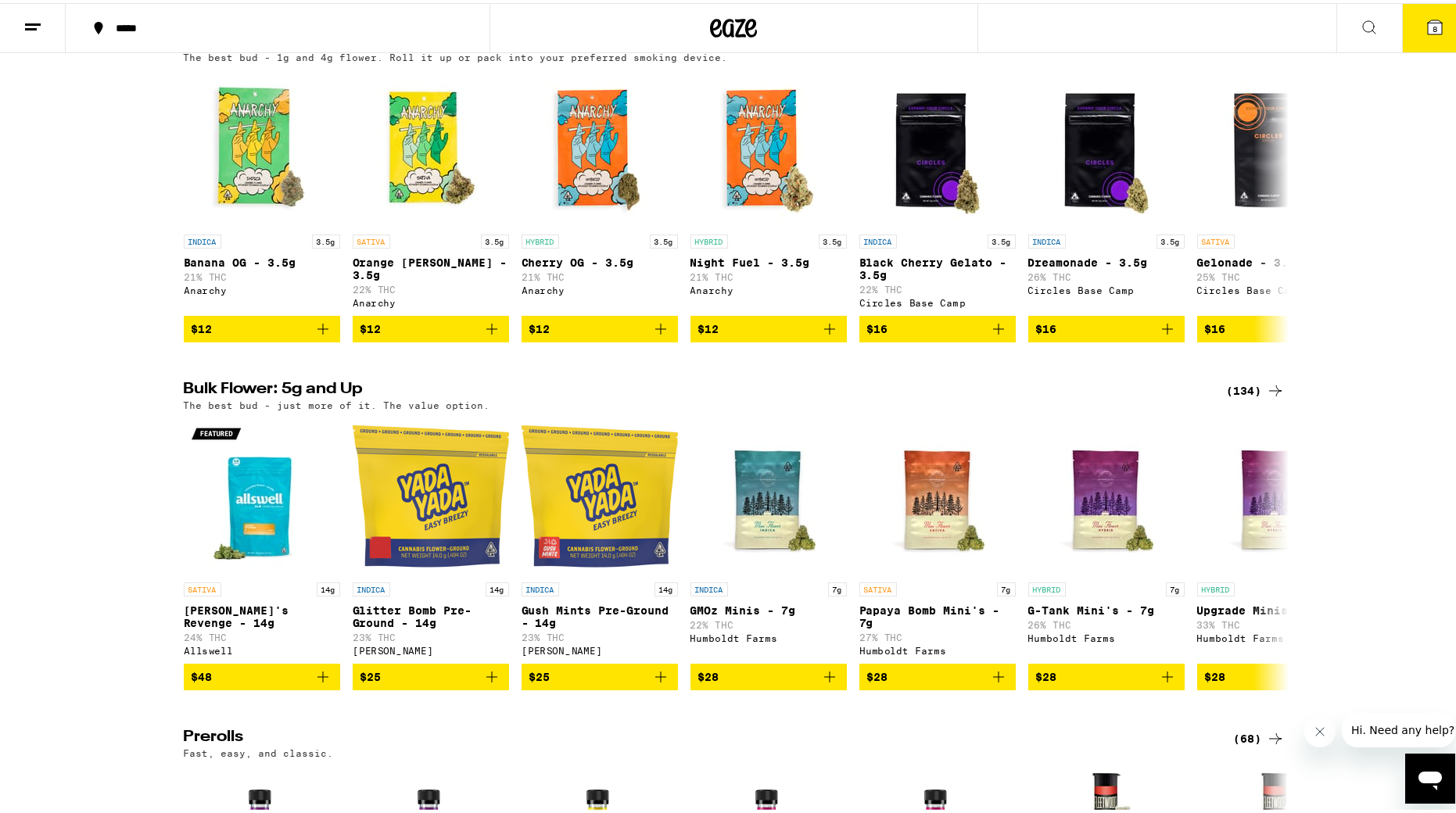
scroll to position [190, 0]
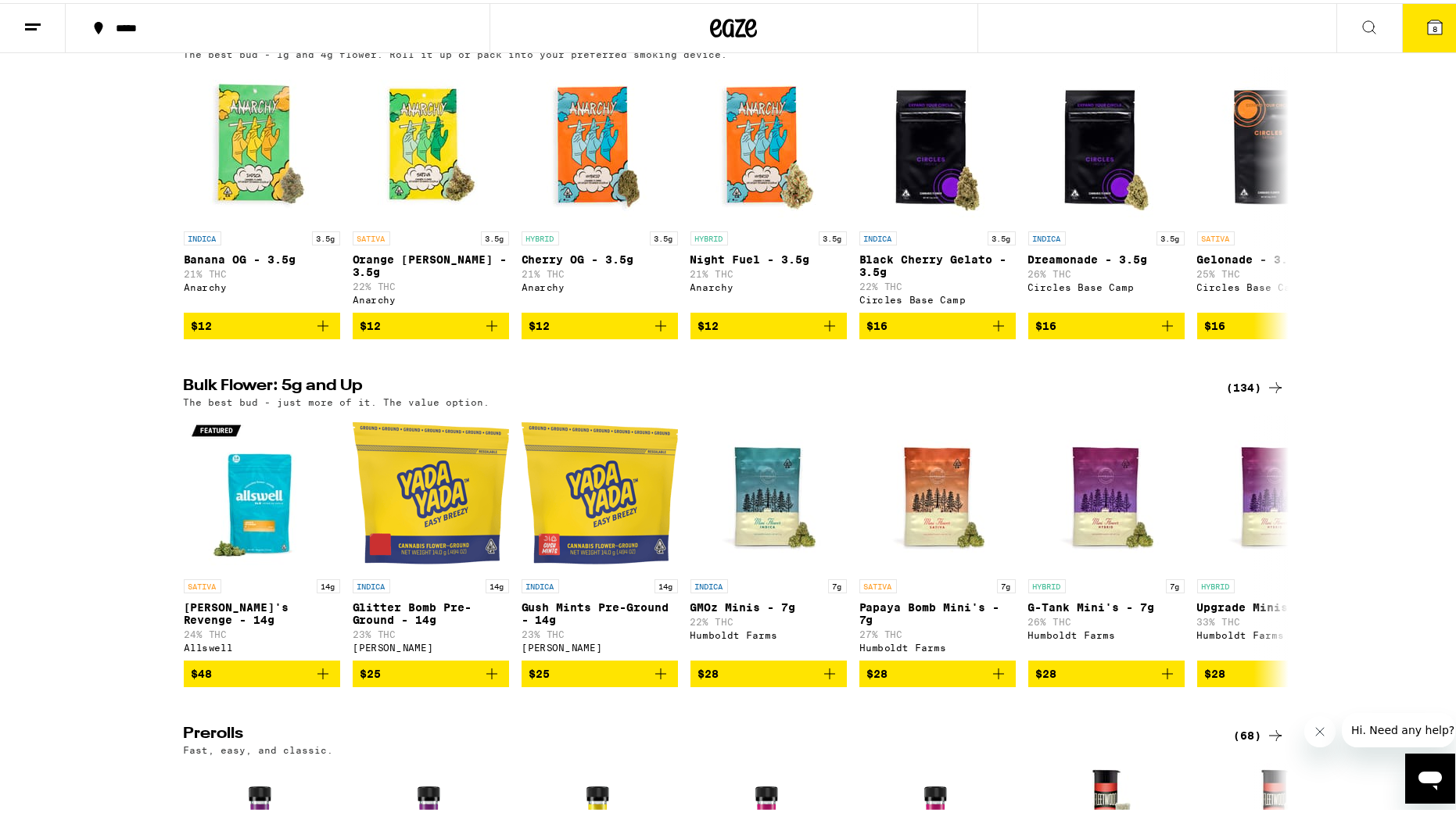
click at [981, 392] on div "(134)" at bounding box center [1256, 384] width 58 height 18
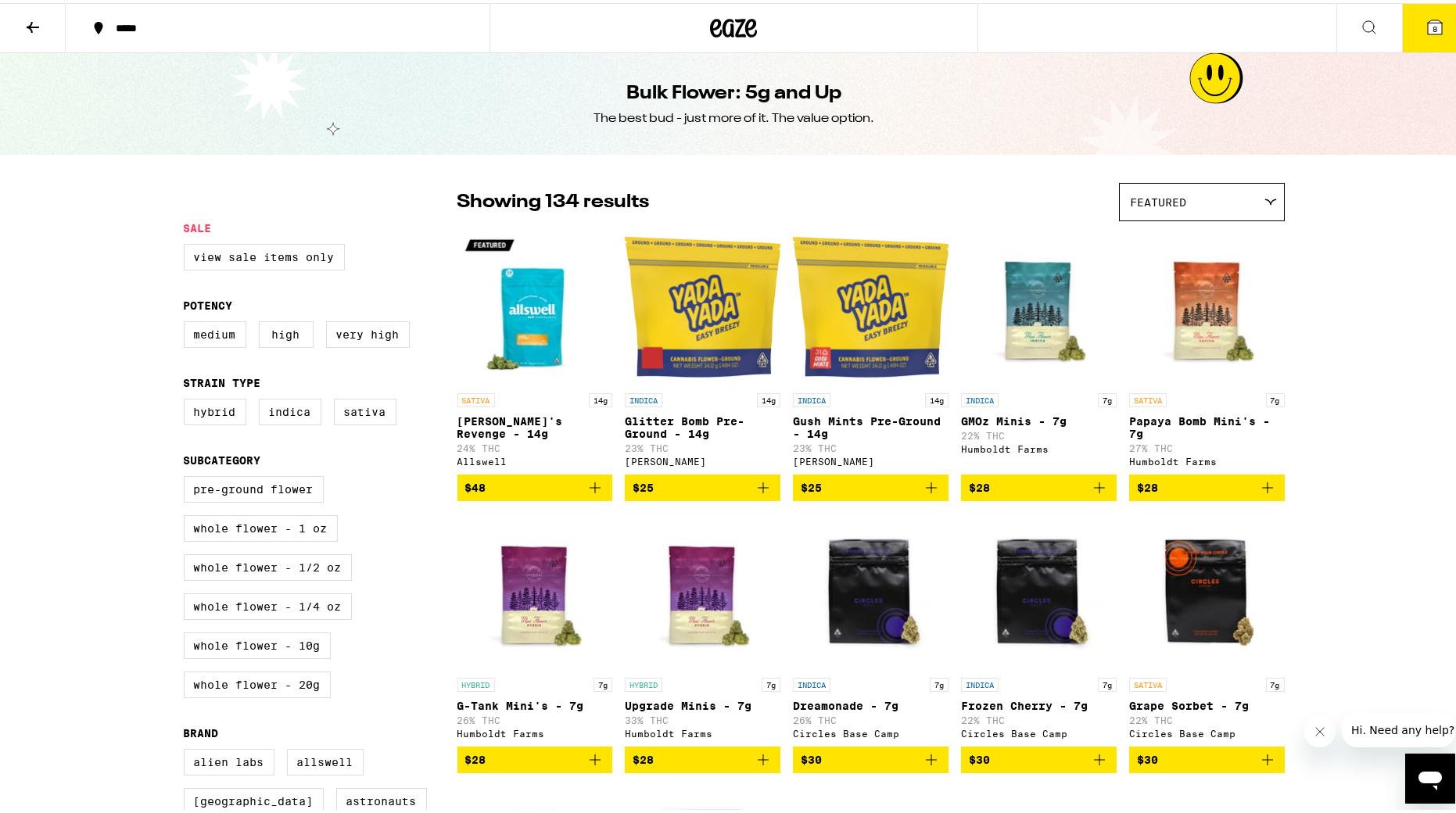
drag, startPoint x: 34, startPoint y: 14, endPoint x: 199, endPoint y: 216, distance: 260.8
click at [34, 14] on icon at bounding box center [32, 23] width 19 height 18
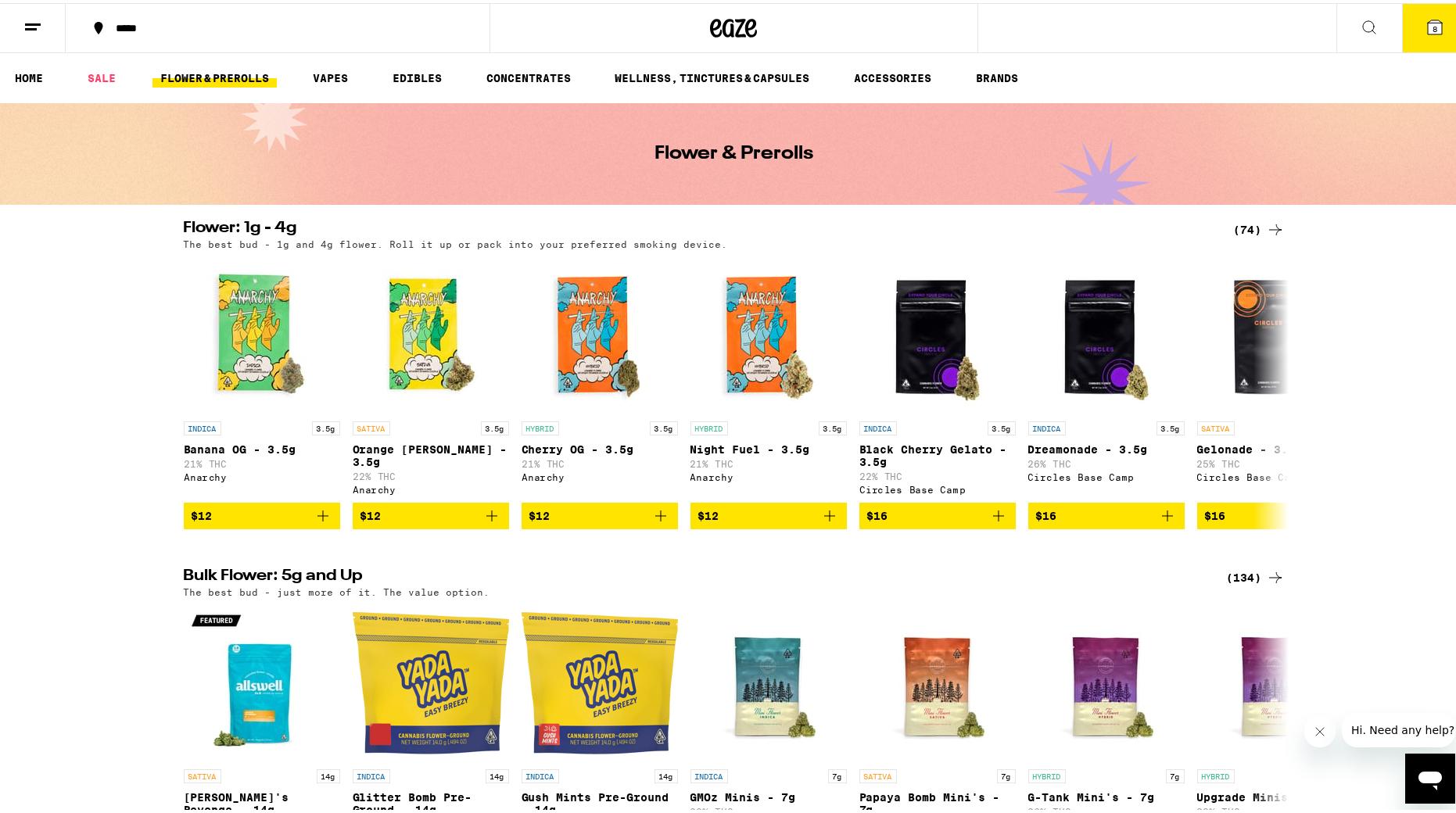
click at [981, 225] on div "(74)" at bounding box center [1259, 226] width 51 height 18
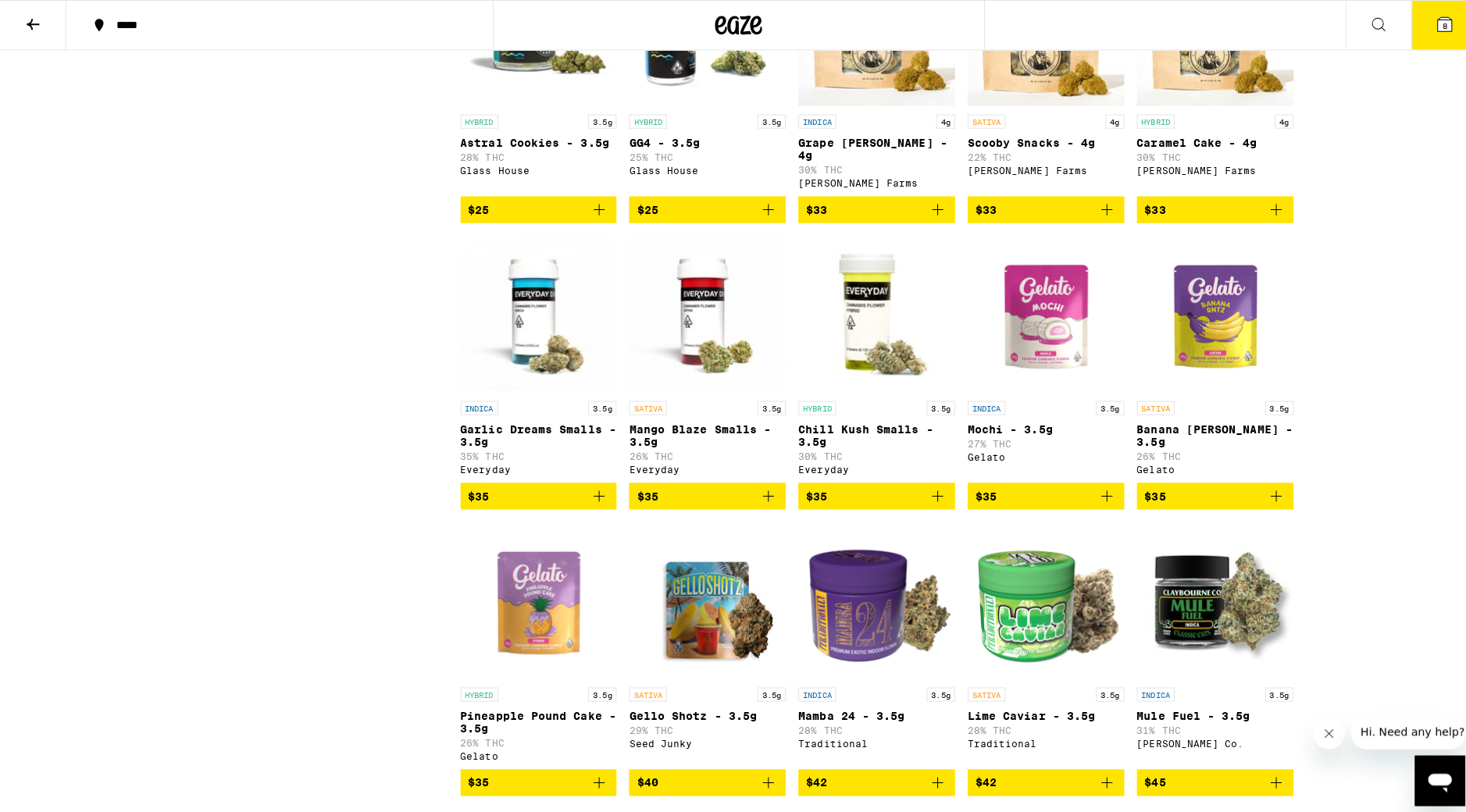
scroll to position [1402, 0]
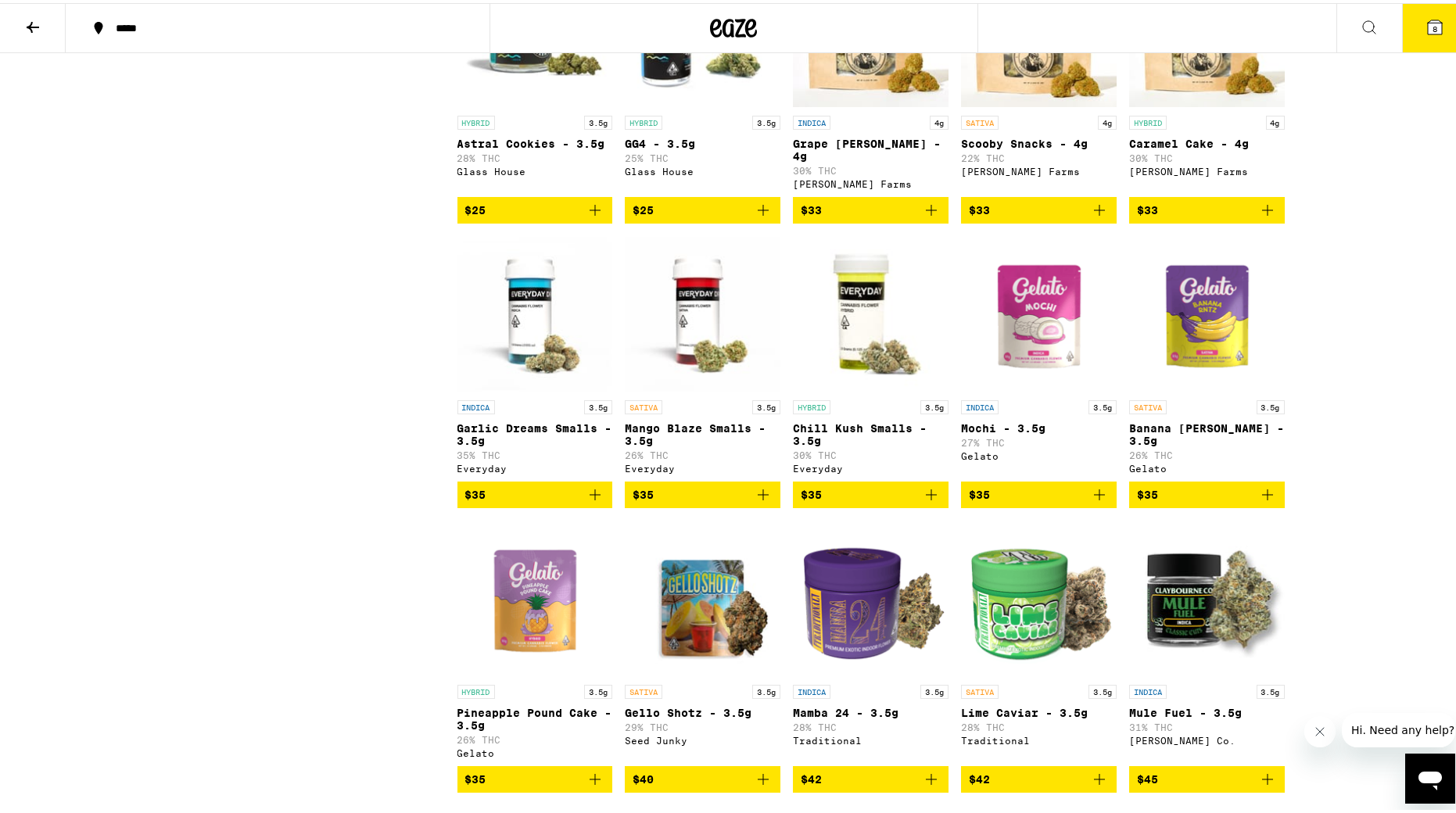
click at [981, 37] on button "8" at bounding box center [1435, 25] width 66 height 48
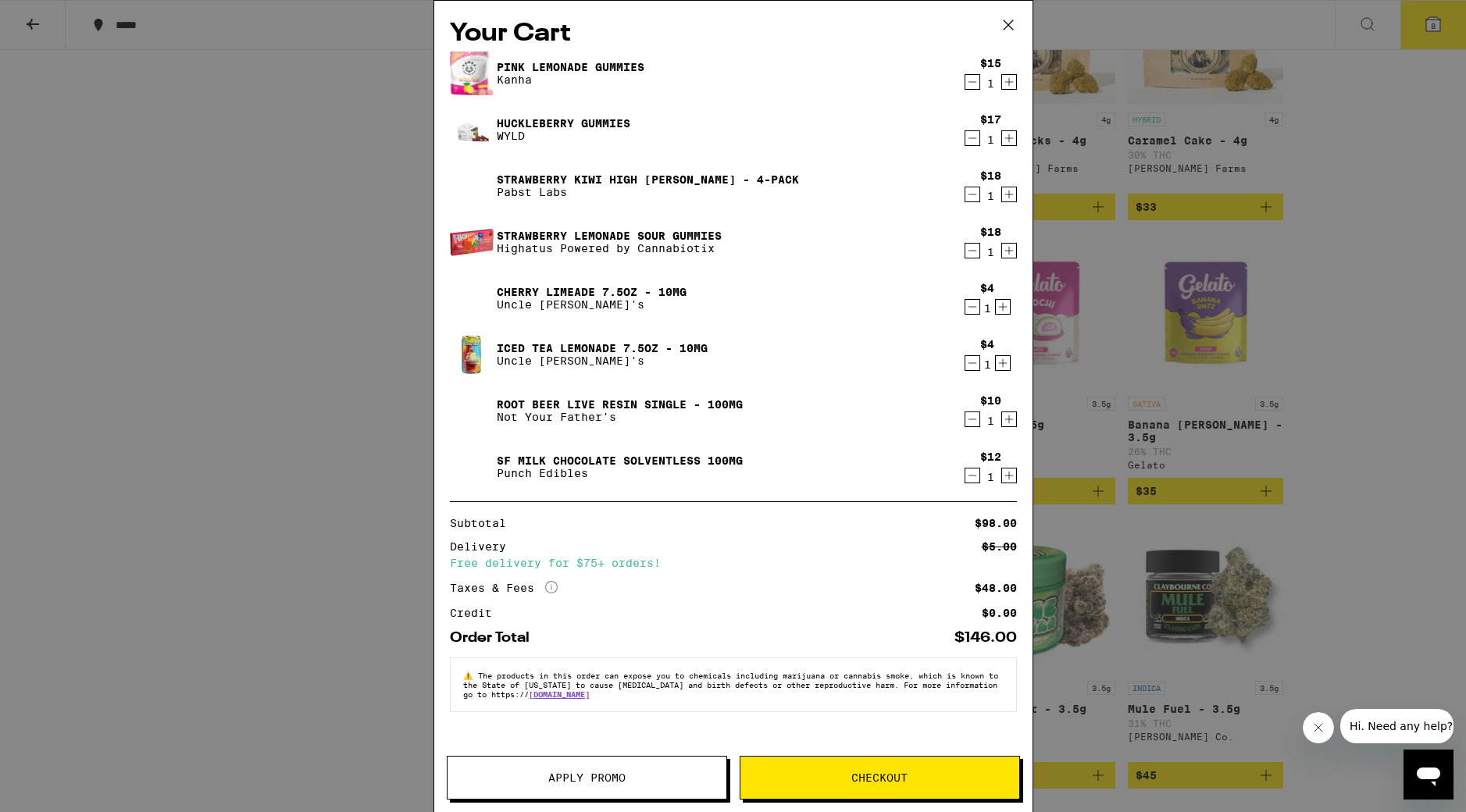
click at [688, 594] on button "Apply Promo" at bounding box center [586, 777] width 280 height 43
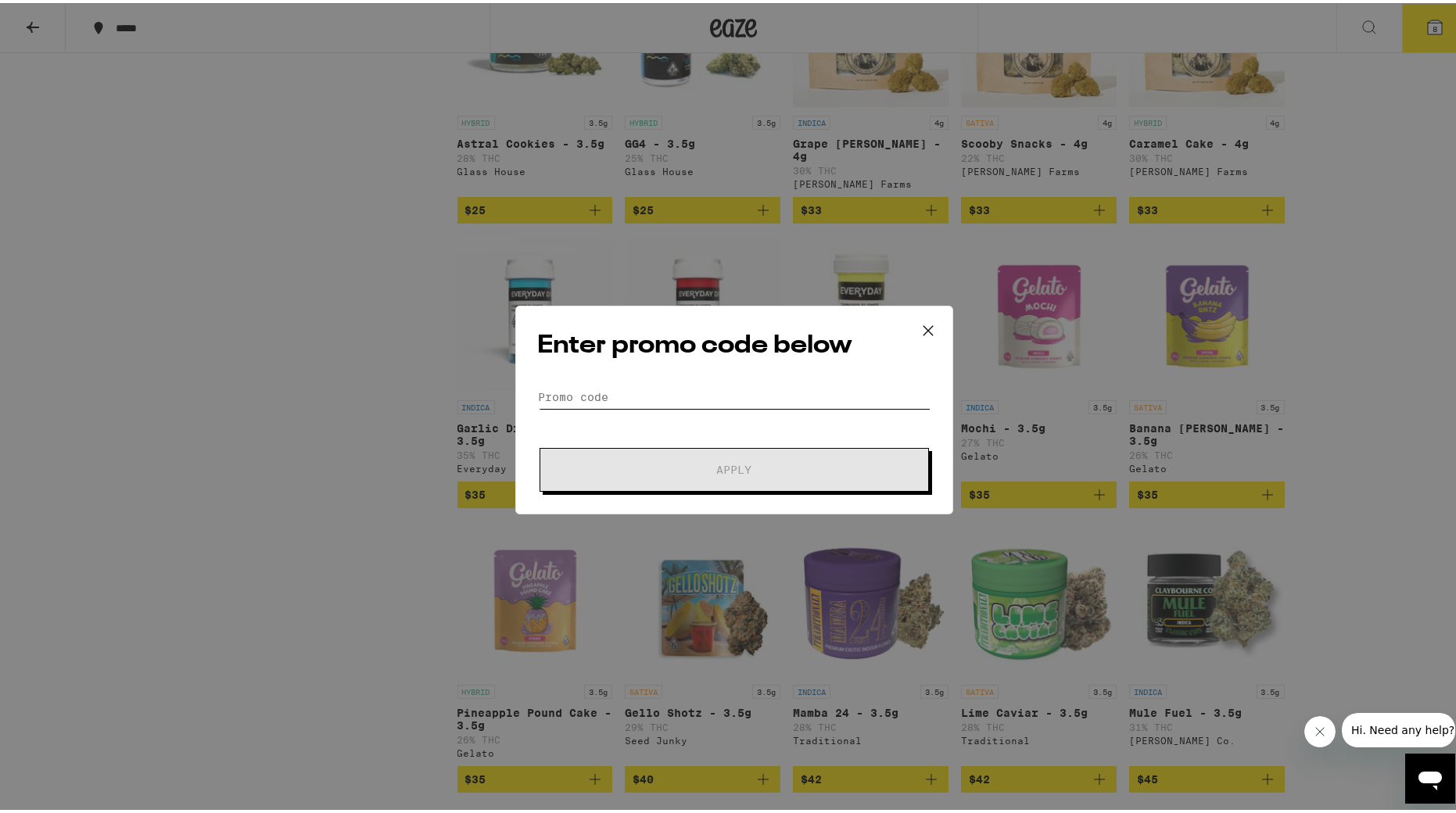
click at [675, 388] on input "Promo Code" at bounding box center [734, 393] width 393 height 23
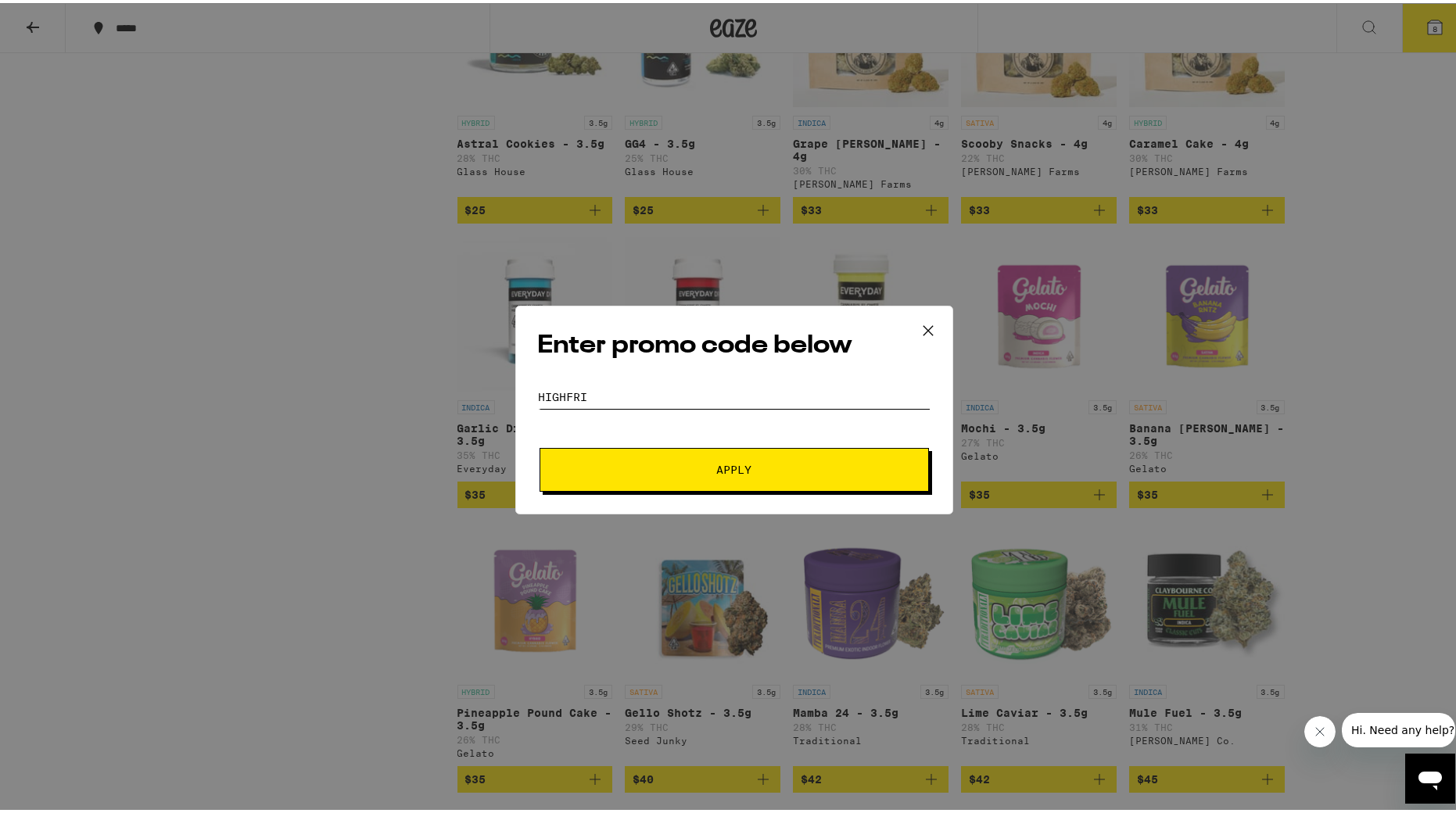
type input "HIghFri"
click at [728, 466] on button "Apply" at bounding box center [734, 466] width 389 height 43
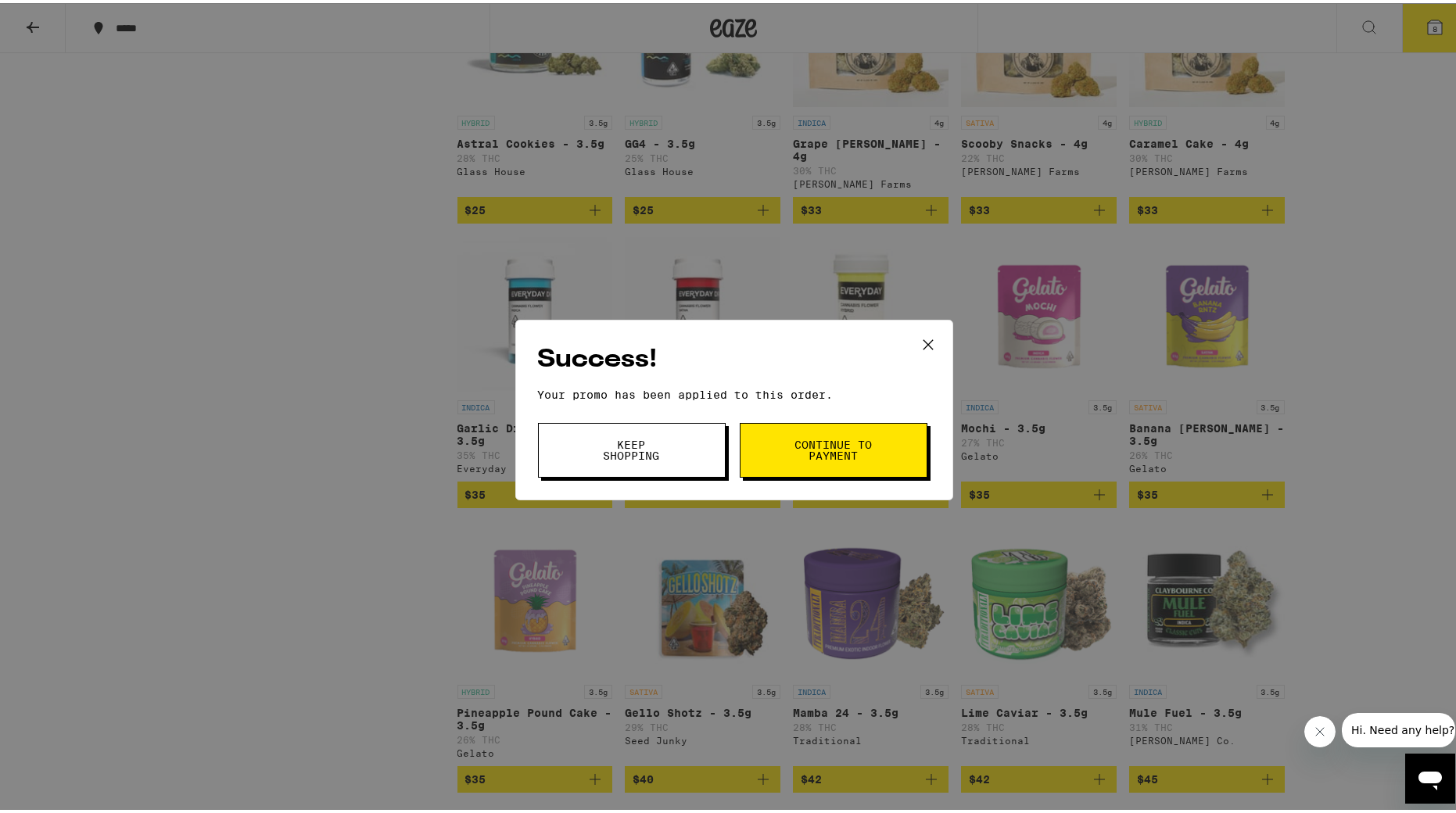
click at [684, 458] on button "Keep Shopping" at bounding box center [631, 447] width 187 height 55
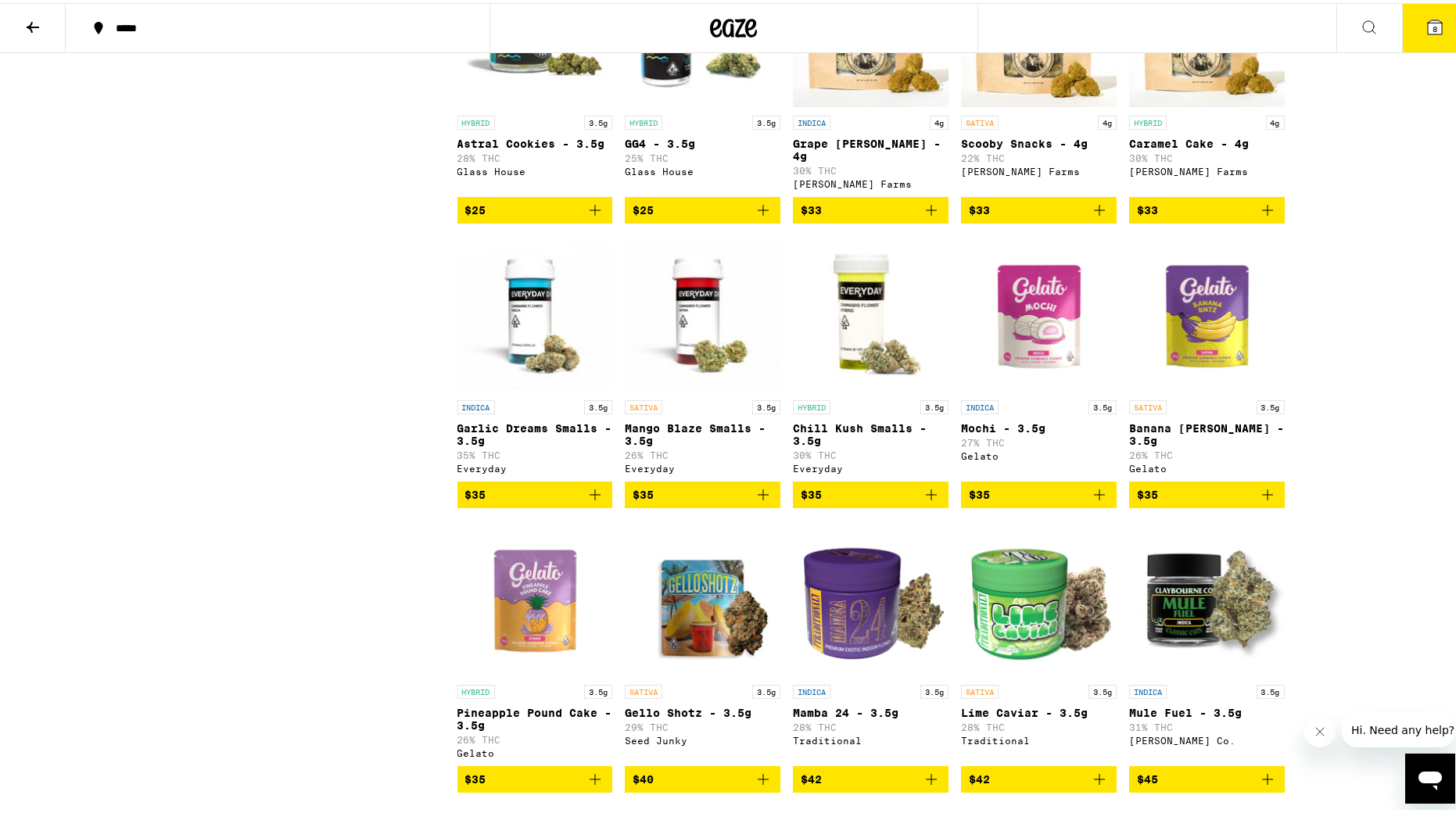
click at [981, 22] on button "8" at bounding box center [1435, 25] width 66 height 48
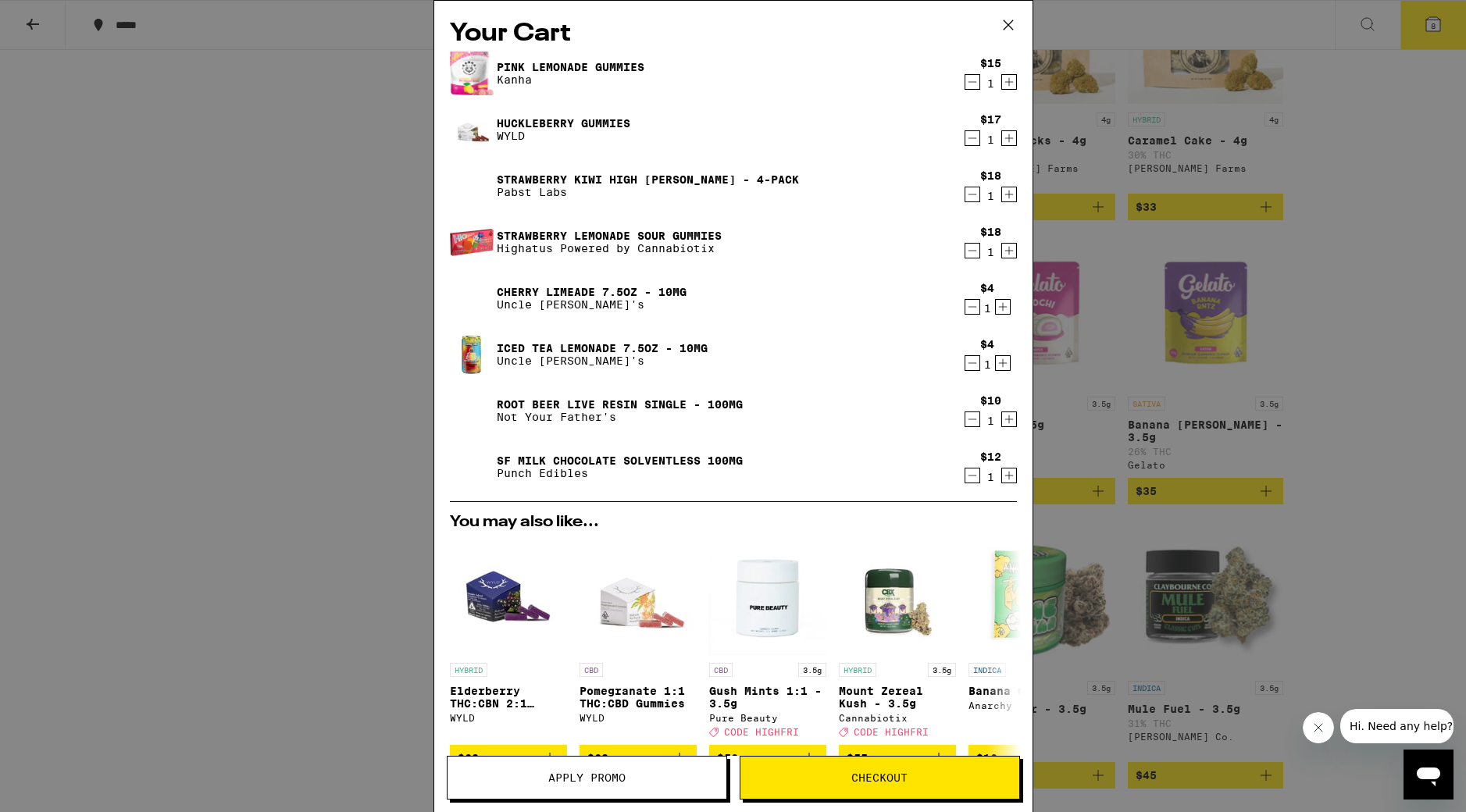
click at [966, 141] on icon "Decrement" at bounding box center [973, 137] width 14 height 18
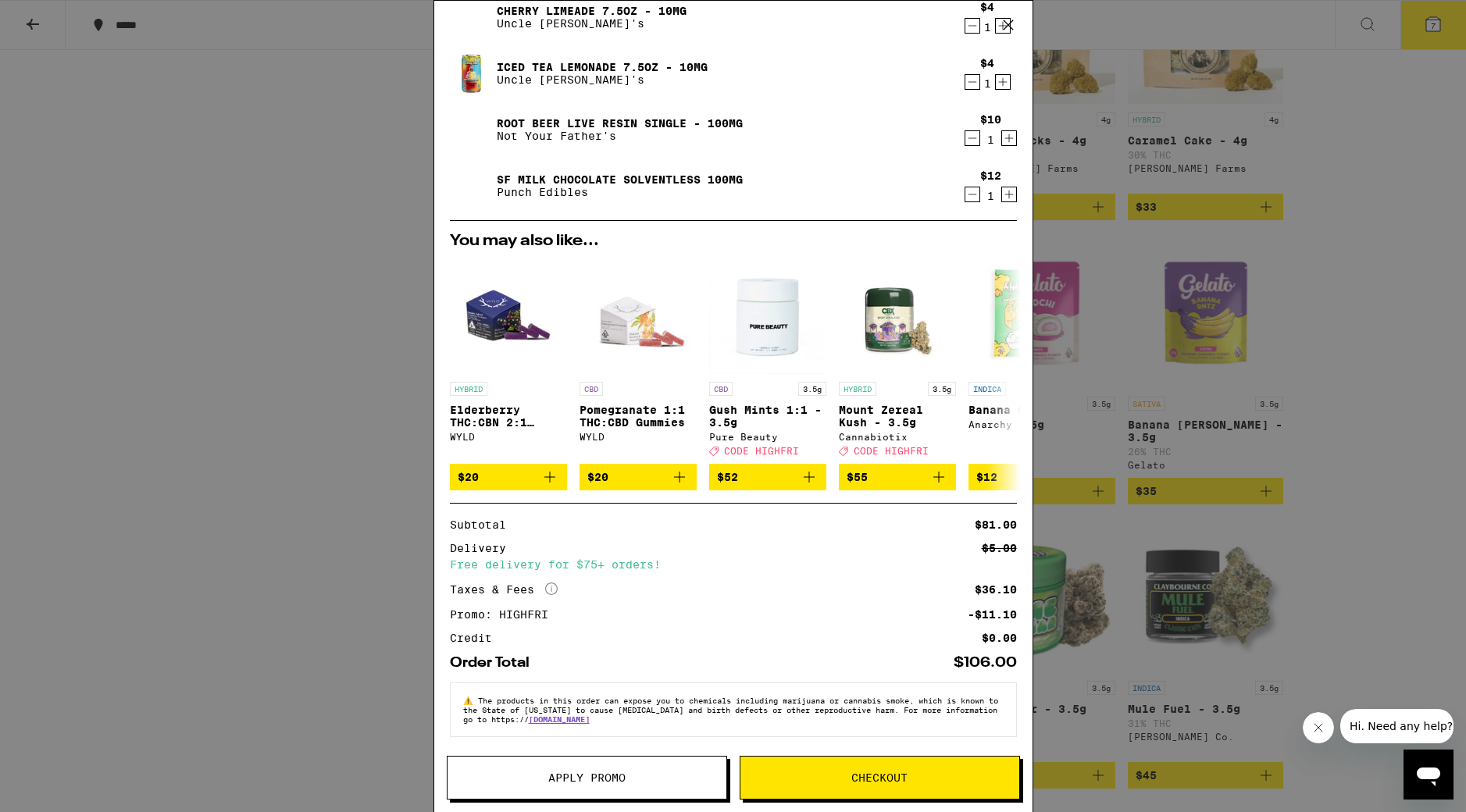
scroll to position [237, 0]
click at [822, 594] on button "Checkout" at bounding box center [880, 777] width 280 height 43
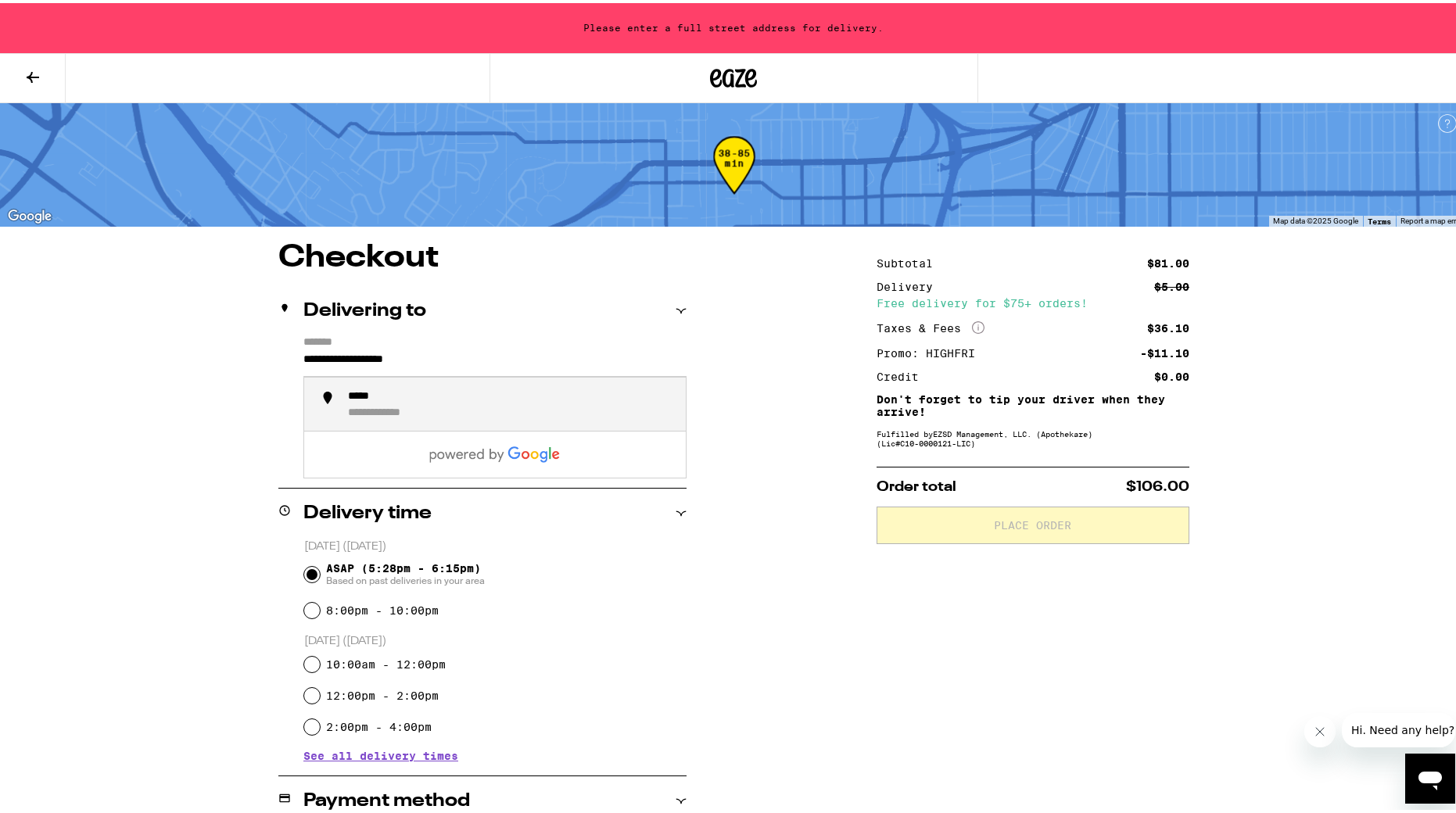
click at [413, 357] on input "**********" at bounding box center [495, 360] width 383 height 27
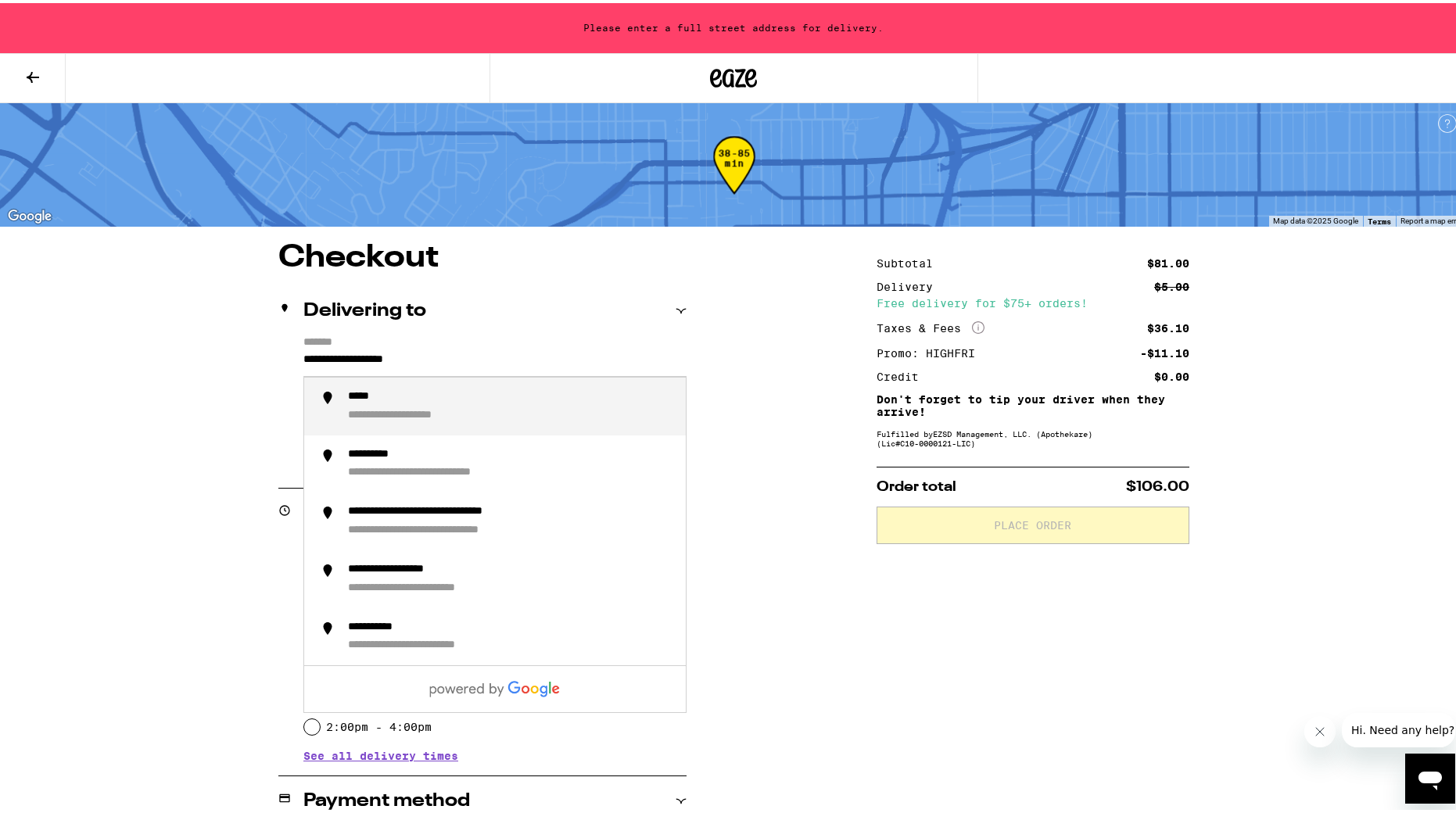
click at [413, 357] on input "**********" at bounding box center [495, 360] width 383 height 27
type input "****"
click at [417, 359] on input "**********" at bounding box center [495, 359] width 383 height 27
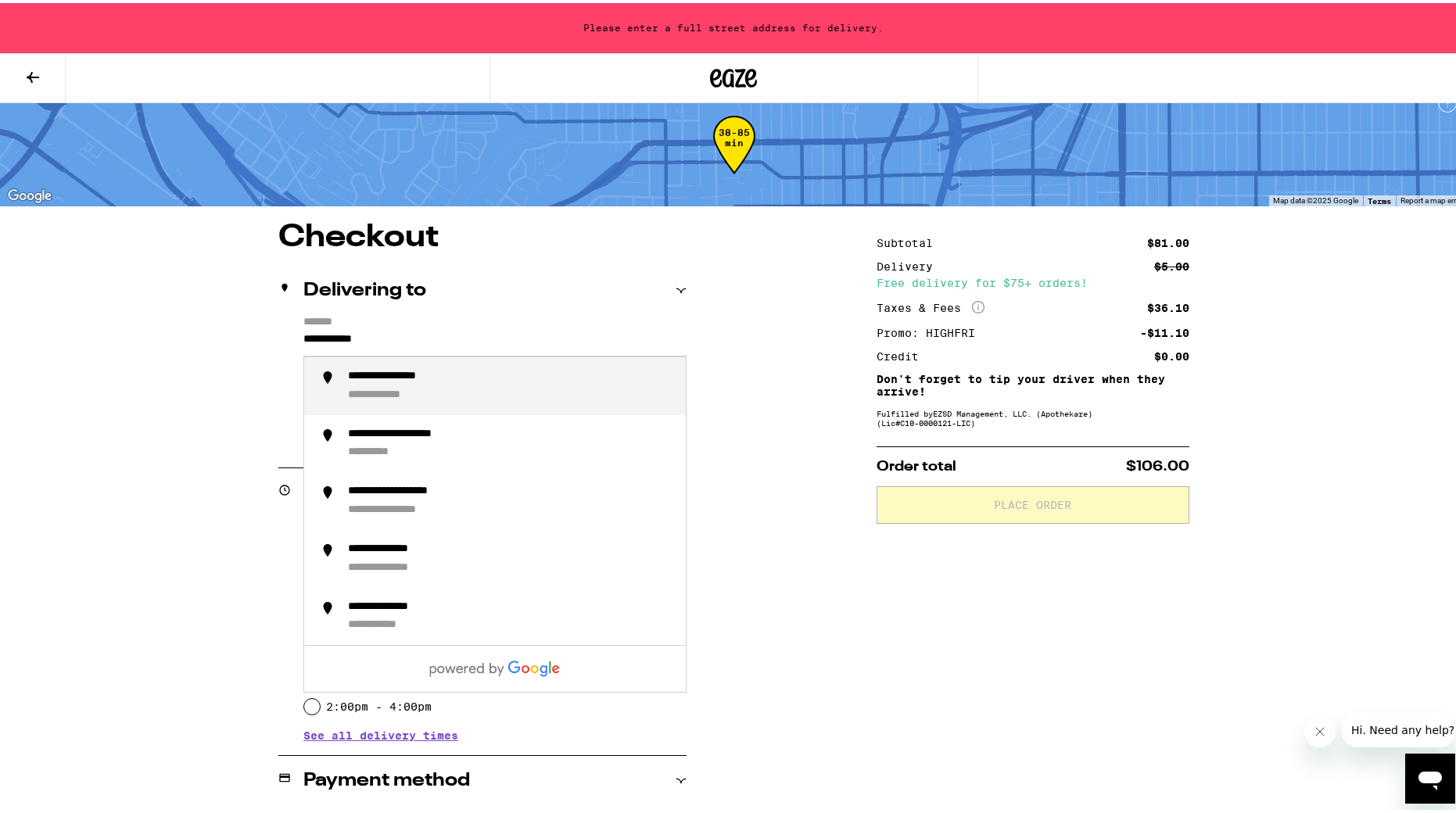
scroll to position [27, 1]
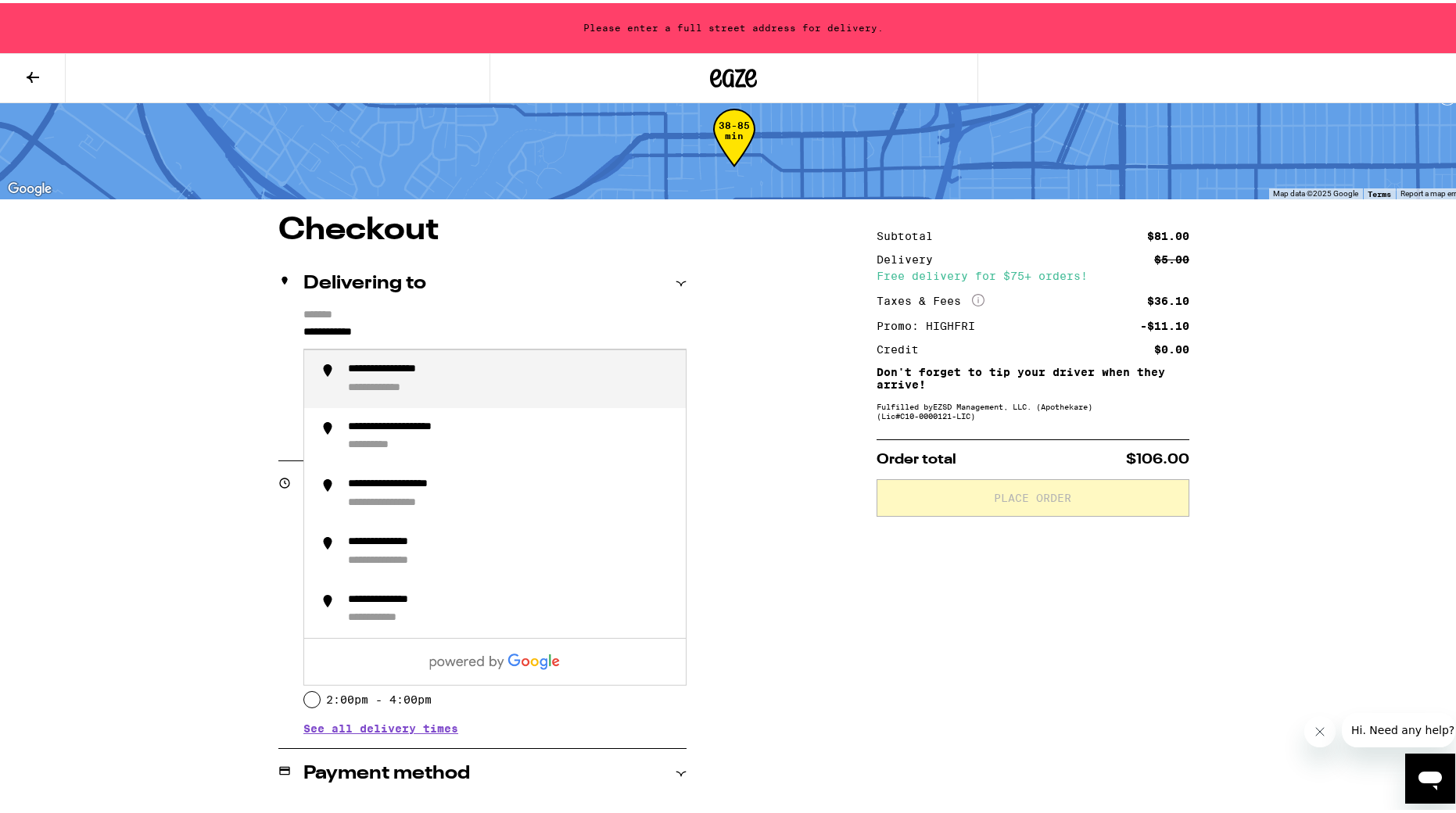
click at [510, 392] on div "**********" at bounding box center [511, 376] width 325 height 33
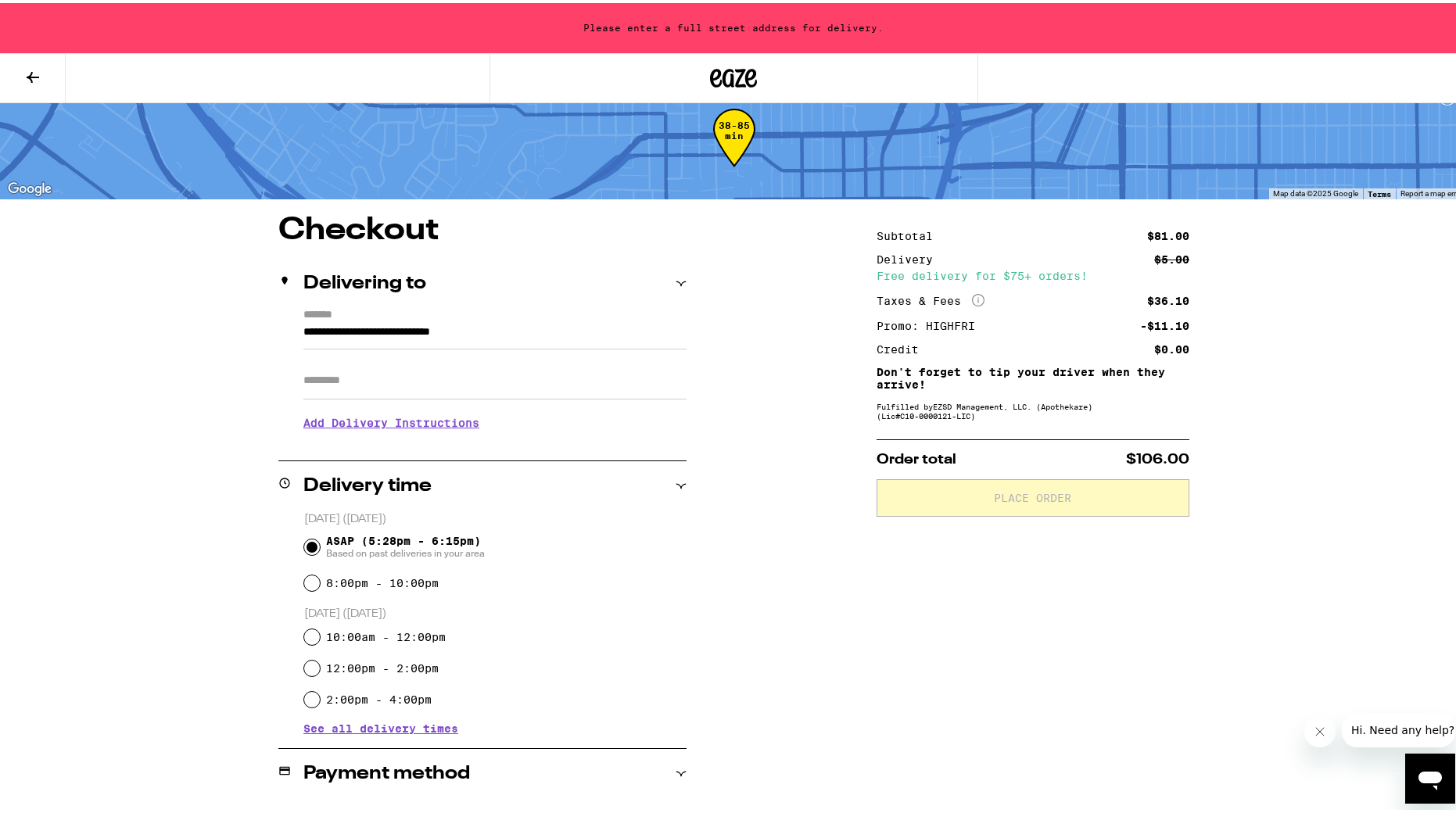
scroll to position [27, 0]
type input "**********"
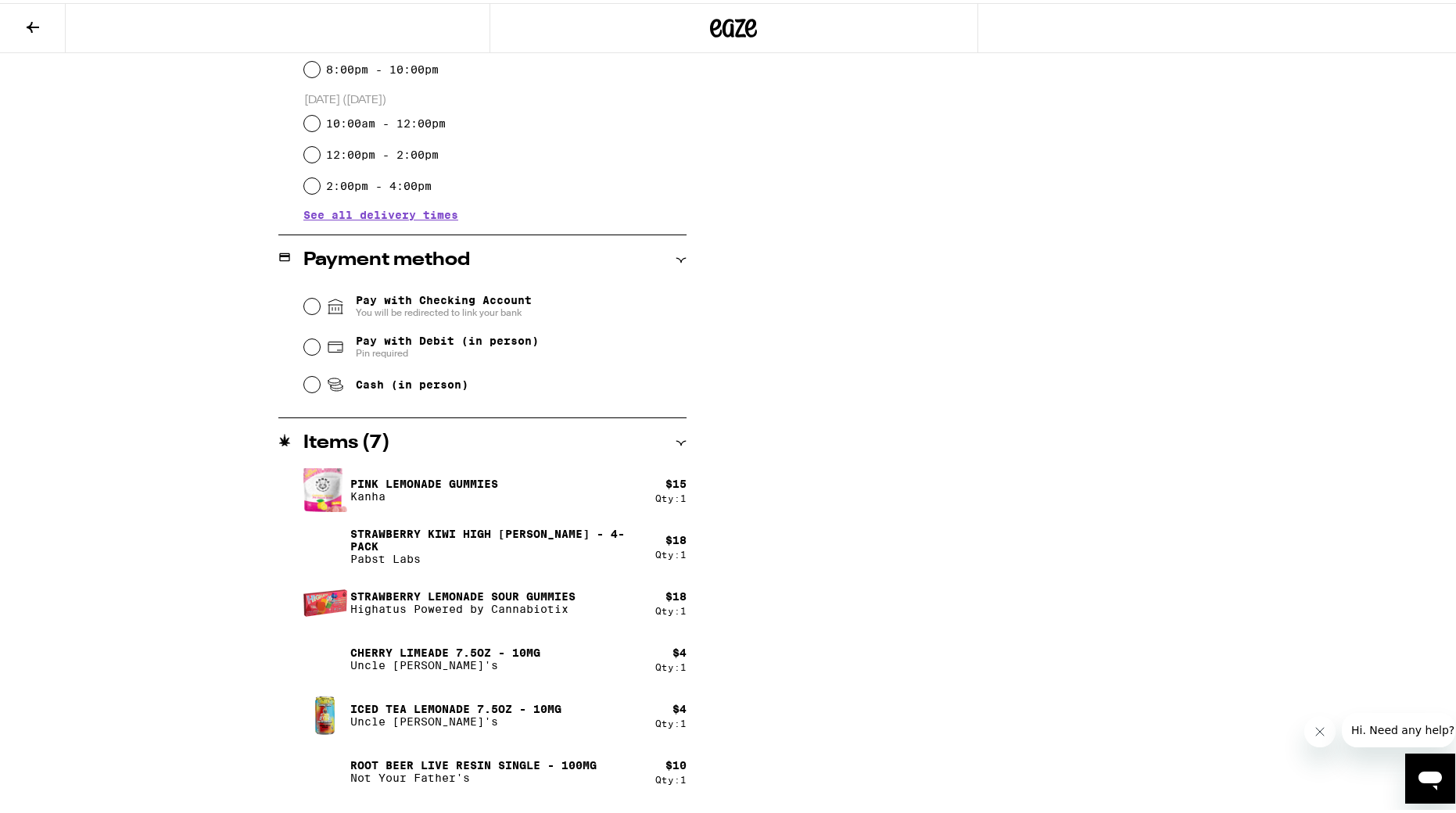
scroll to position [501, 0]
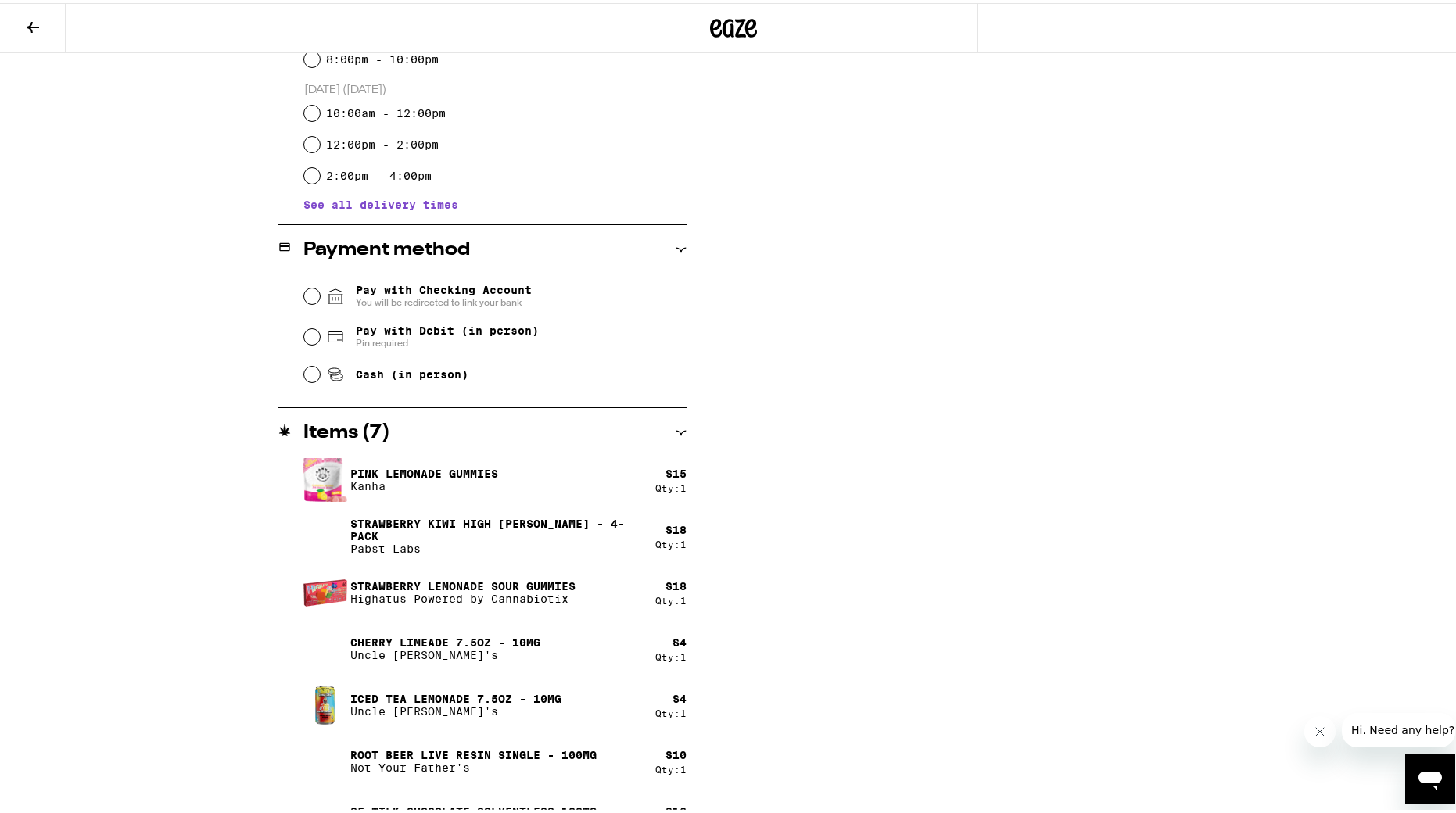
click at [341, 380] on span "Cash (in person)" at bounding box center [397, 371] width 142 height 18
click at [320, 380] on input "Cash (in person)" at bounding box center [311, 371] width 15 height 15
radio input "true"
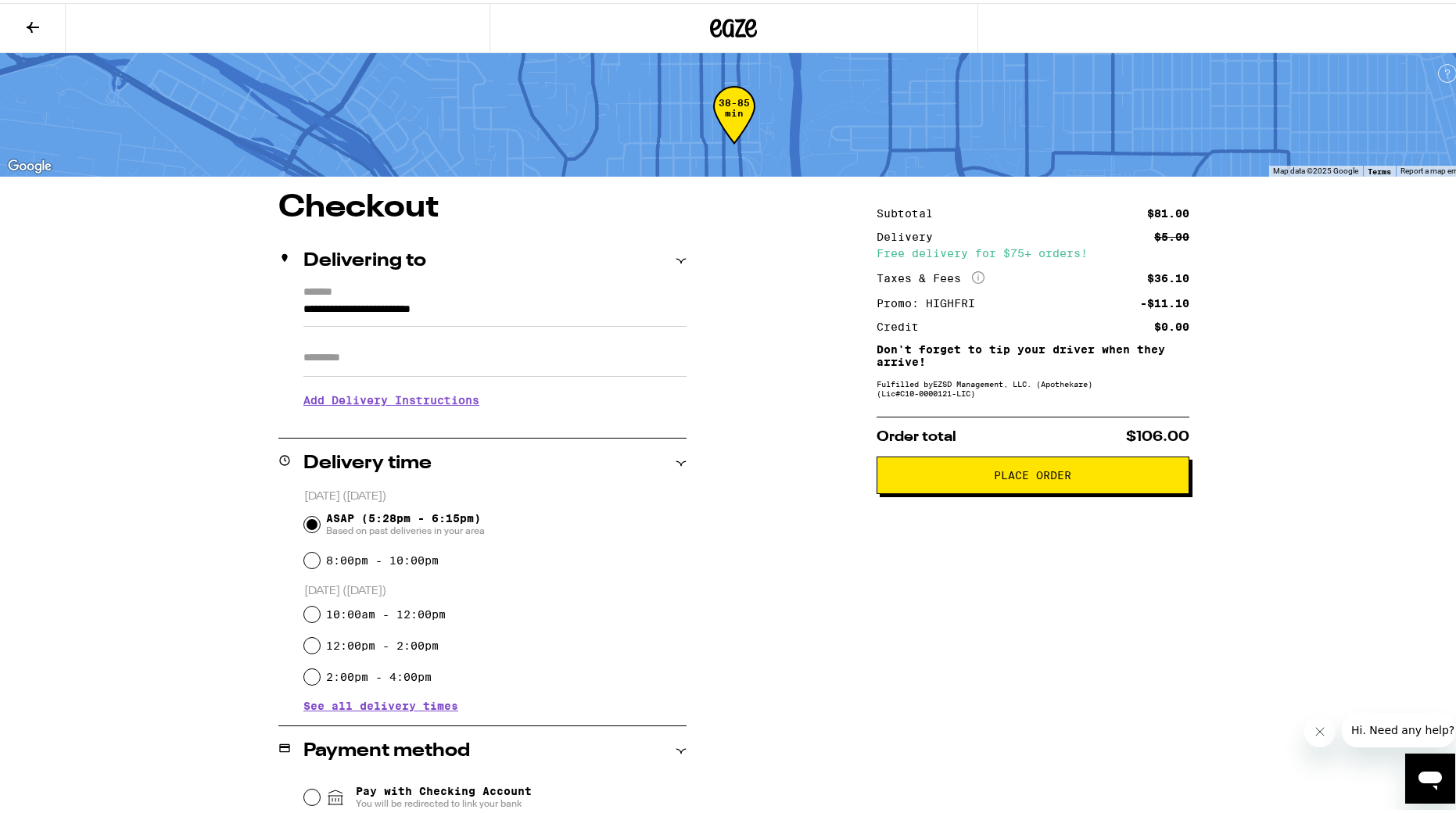
scroll to position [0, 0]
click at [981, 477] on span "Place Order" at bounding box center [1034, 472] width 77 height 11
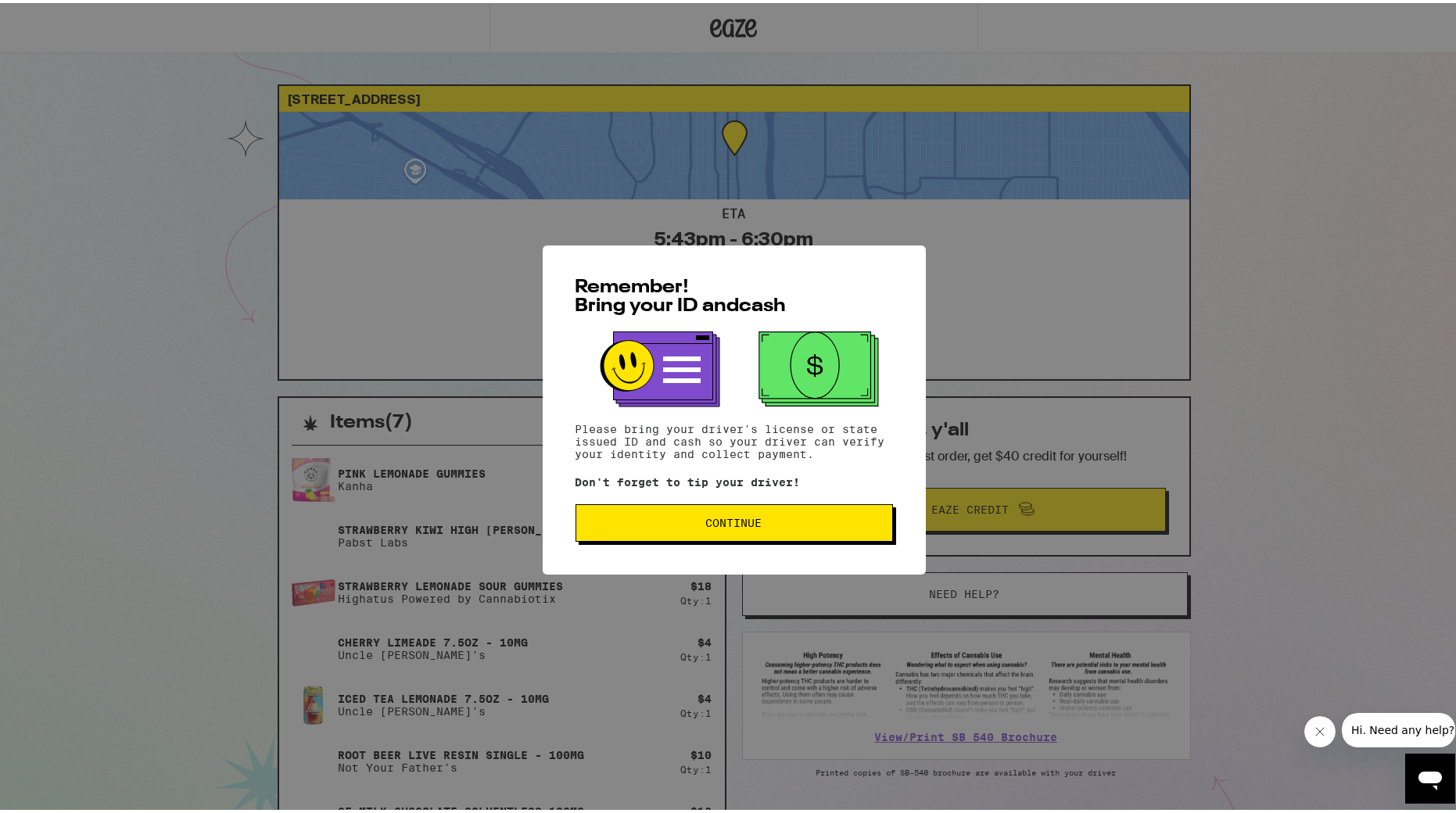
click at [768, 521] on span "Continue" at bounding box center [734, 520] width 291 height 11
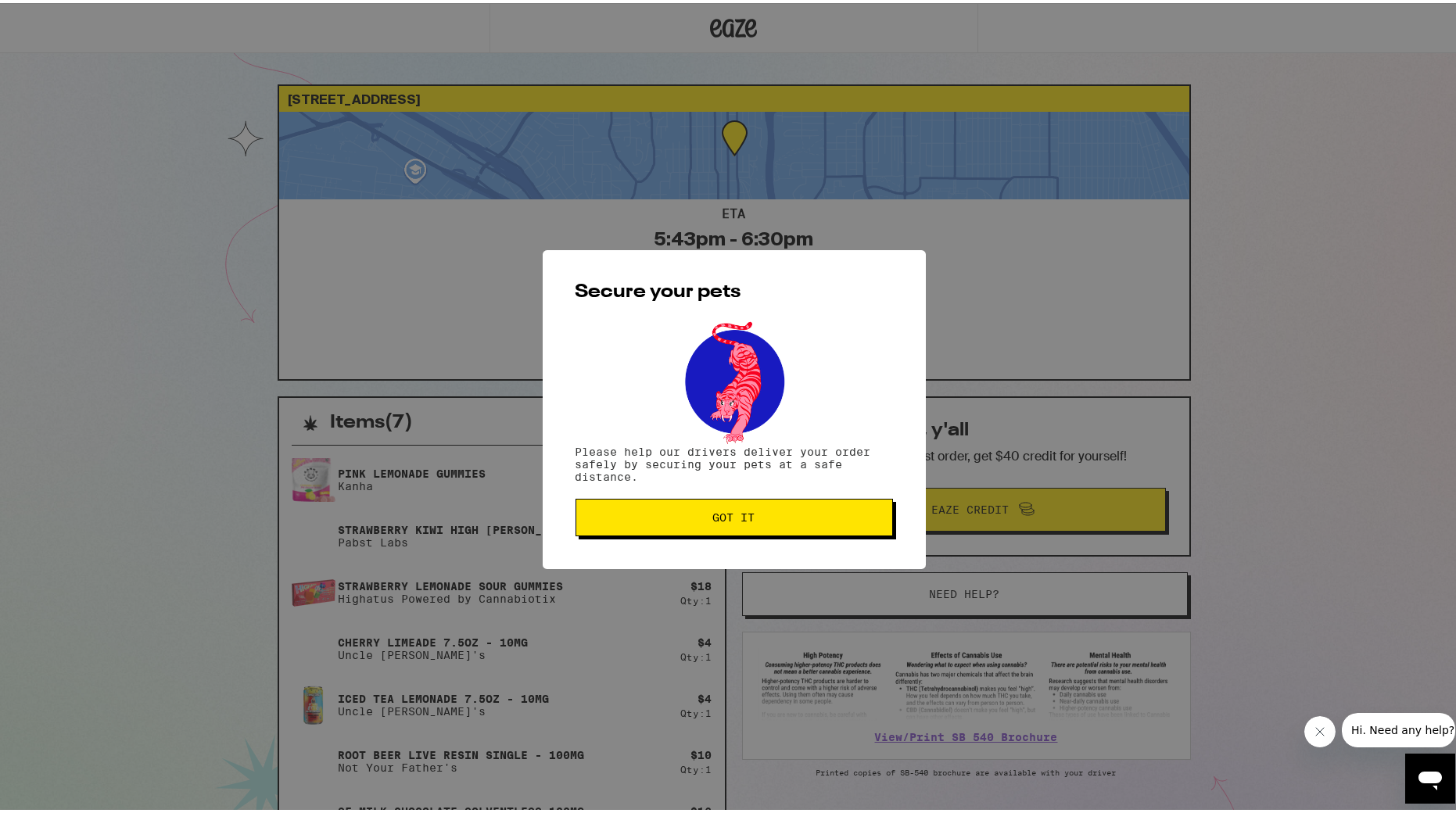
click at [768, 520] on span "Got it" at bounding box center [734, 515] width 291 height 11
